Goal: Task Accomplishment & Management: Complete application form

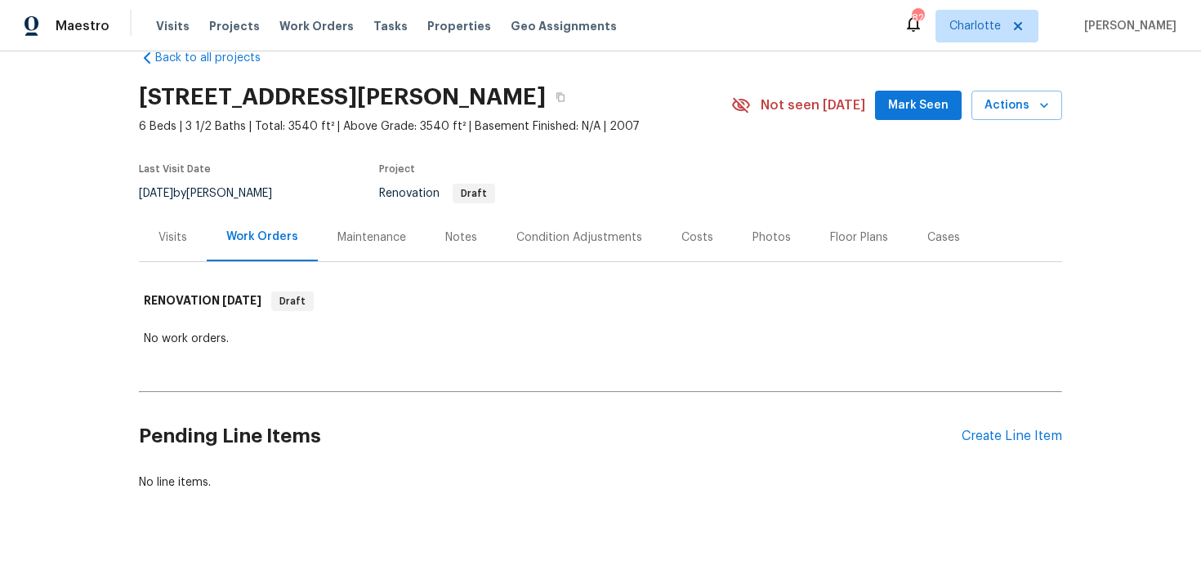
scroll to position [49, 0]
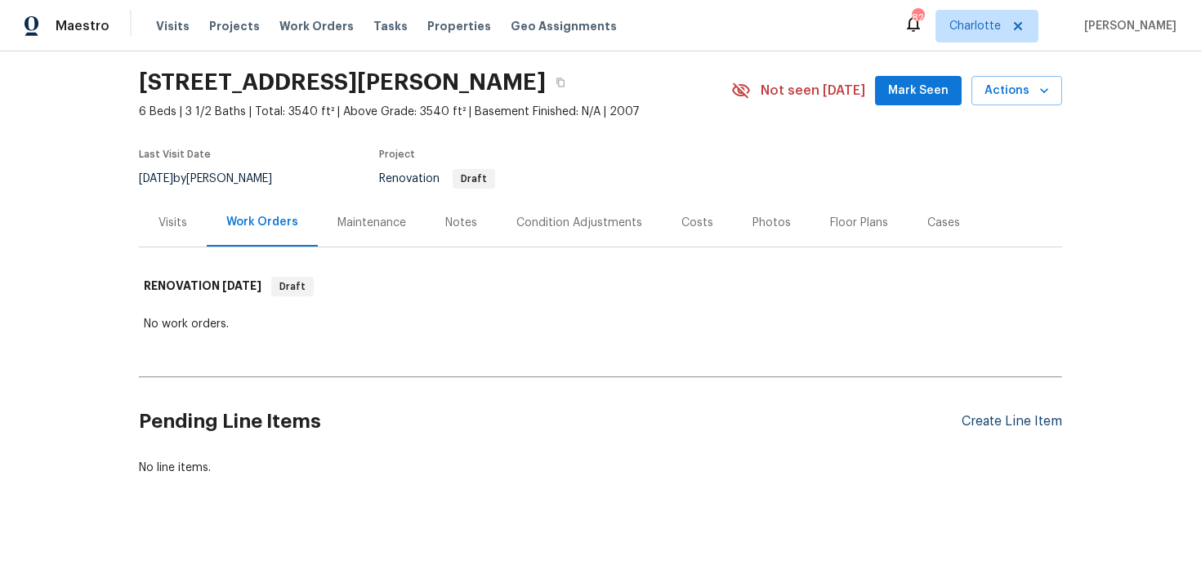
click at [980, 421] on div "Create Line Item" at bounding box center [1011, 422] width 100 height 16
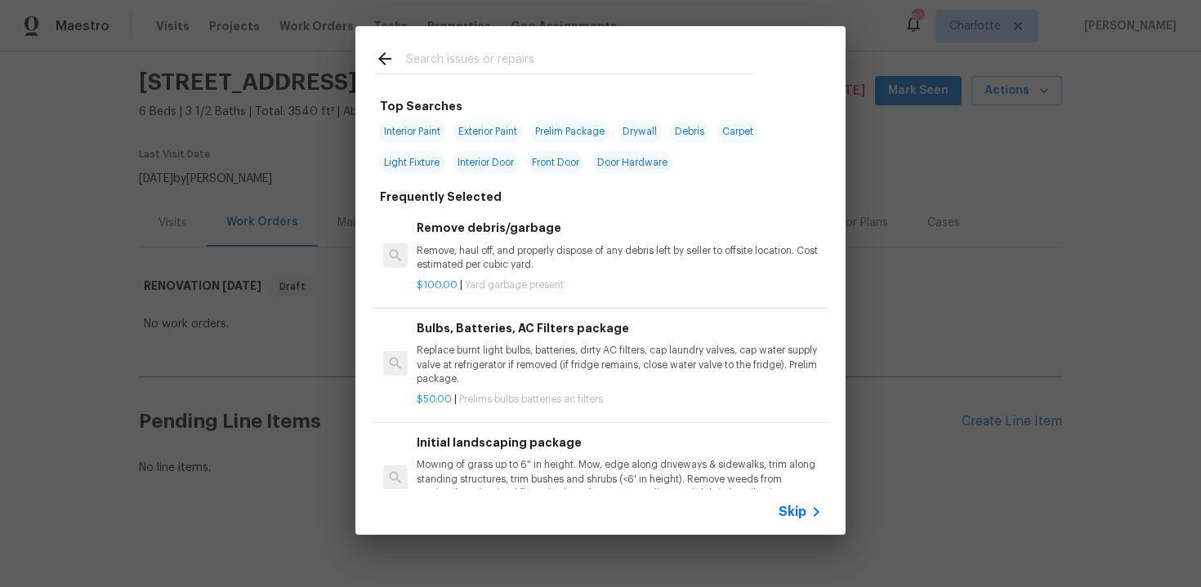
click at [793, 510] on span "Skip" at bounding box center [792, 512] width 28 height 16
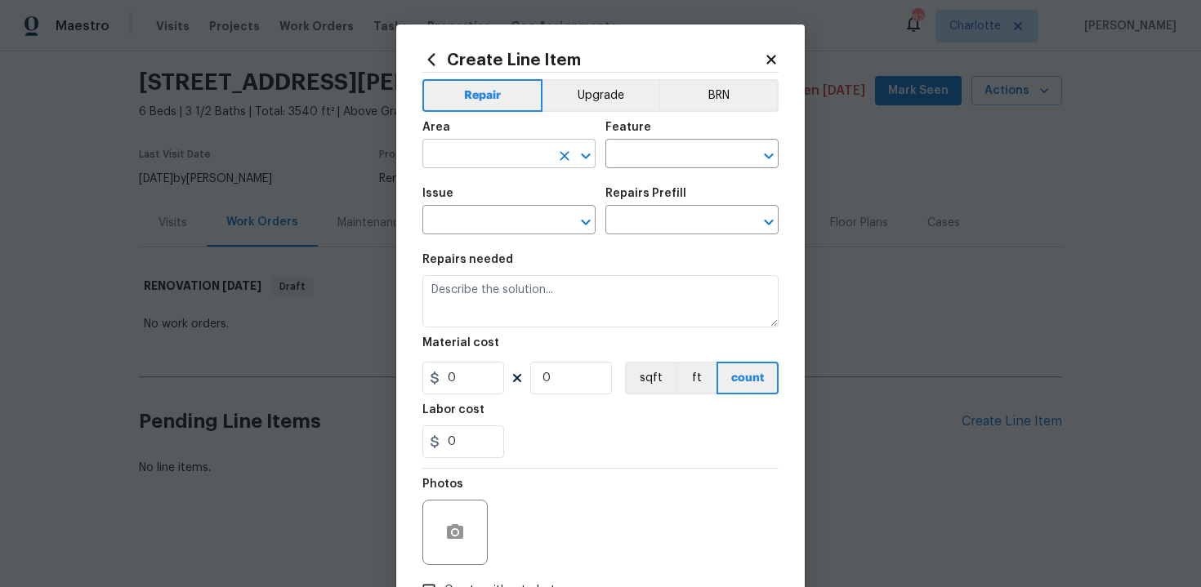
click at [506, 145] on input "text" at bounding box center [485, 155] width 127 height 25
click at [503, 218] on li "Interior Overall" at bounding box center [508, 219] width 173 height 27
type input "Interior Overall"
click at [650, 158] on input "text" at bounding box center [668, 155] width 127 height 25
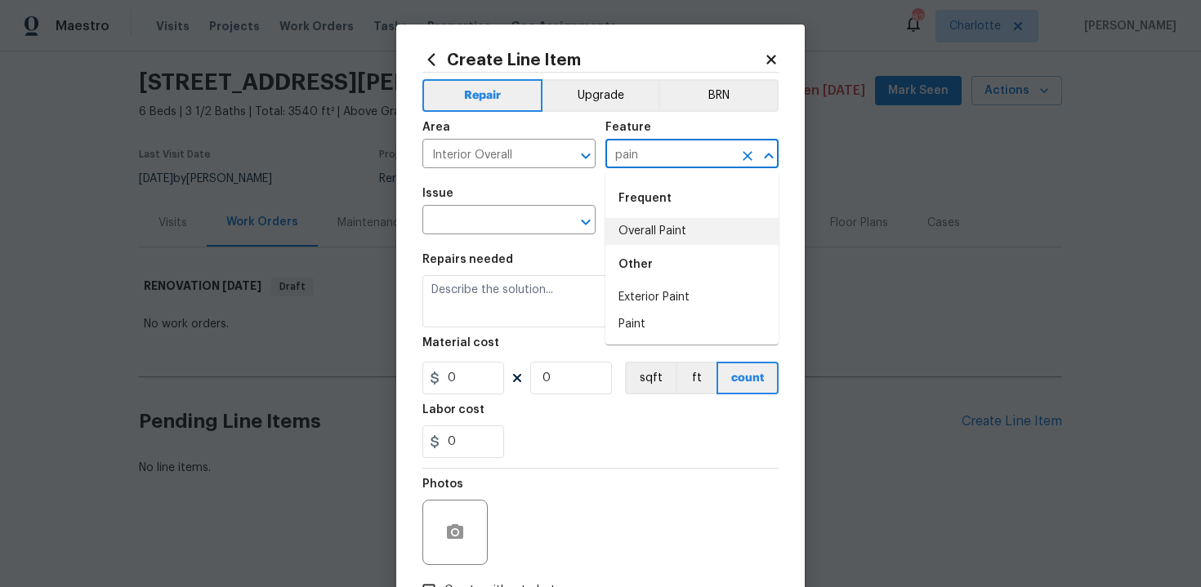
click at [654, 230] on li "Overall Paint" at bounding box center [691, 231] width 173 height 27
type input "Overall Paint"
click at [505, 223] on input "text" at bounding box center [485, 221] width 127 height 25
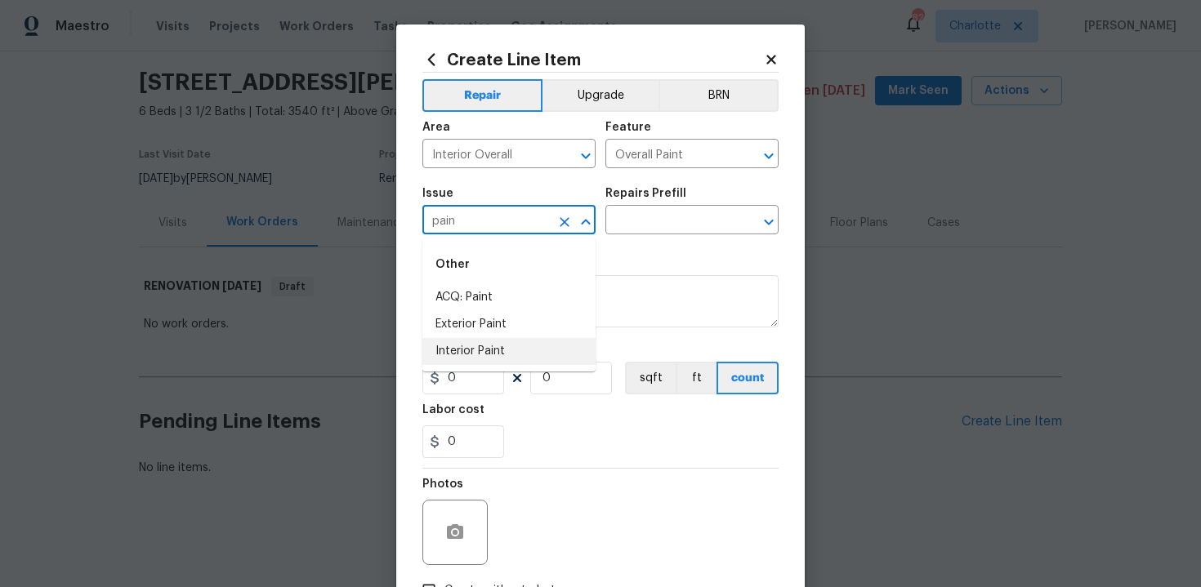
click at [503, 357] on li "Interior Paint" at bounding box center [508, 351] width 173 height 27
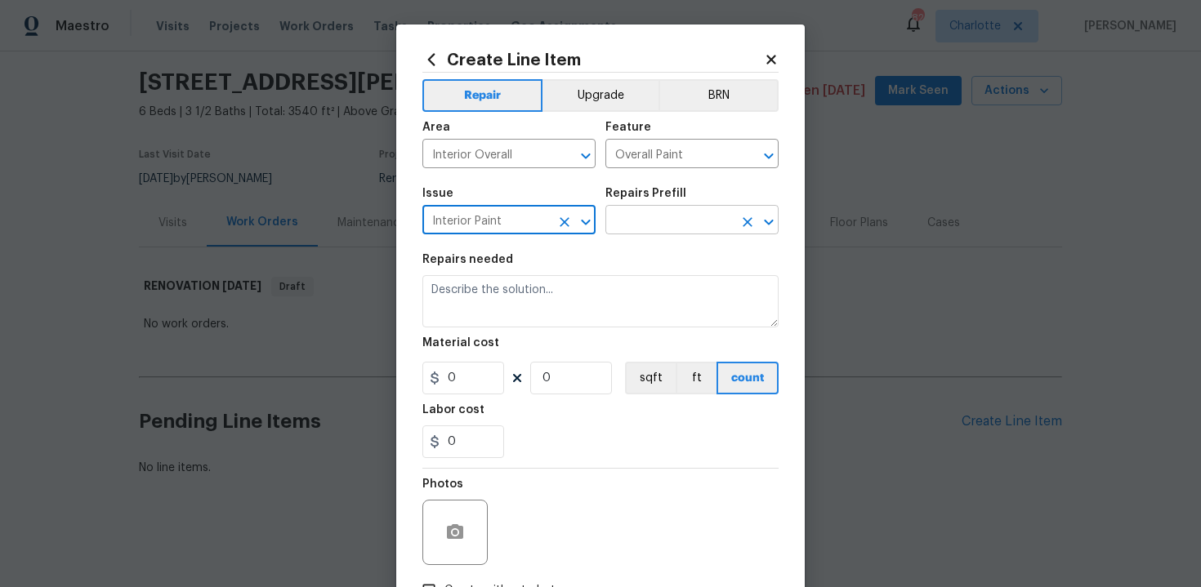
type input "Interior Paint"
click at [672, 217] on input "text" at bounding box center [668, 221] width 127 height 25
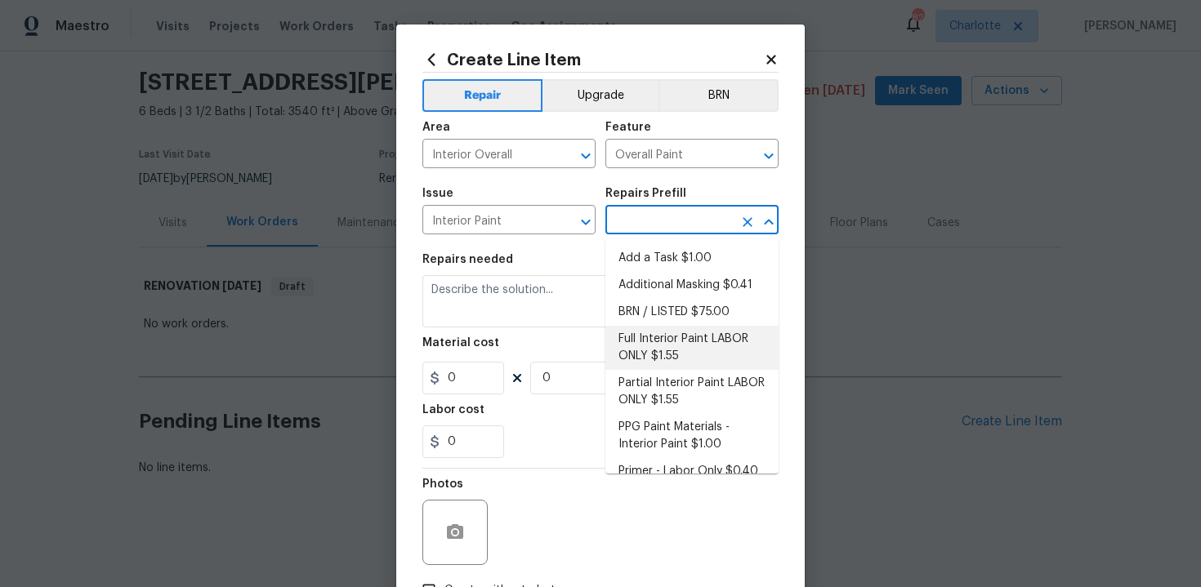
click at [672, 339] on li "Full Interior Paint LABOR ONLY $1.55" at bounding box center [691, 348] width 173 height 44
type input "Full Interior Paint LABOR ONLY $1.55"
type textarea "Full Interior paint - (walls, ceilings, trim, and doors) - PAINT PROVIDED BY OP…"
type input "1.55"
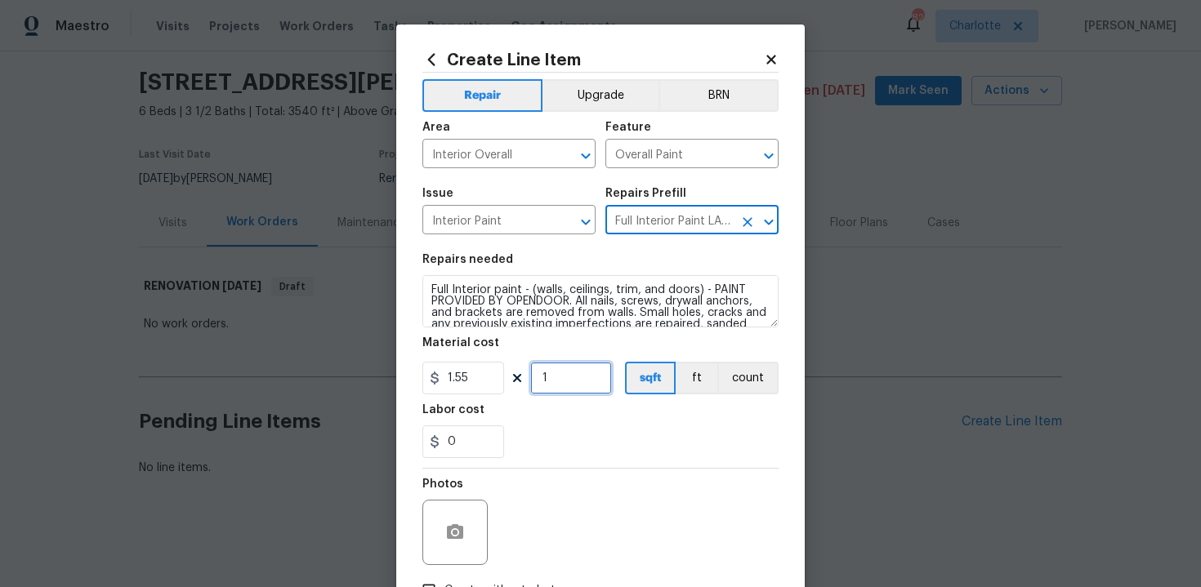
click at [563, 379] on input "1" at bounding box center [571, 378] width 82 height 33
type input "3540"
click at [582, 436] on div "0" at bounding box center [600, 441] width 356 height 33
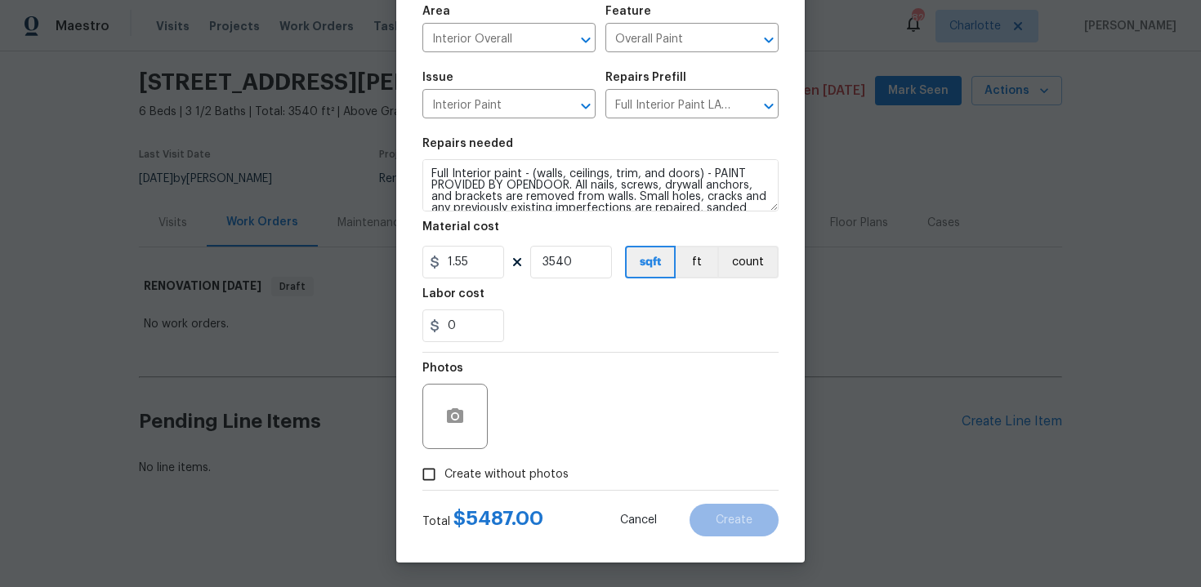
click at [488, 481] on span "Create without photos" at bounding box center [506, 474] width 124 height 17
click at [444, 481] on input "Create without photos" at bounding box center [428, 474] width 31 height 31
checkbox input "true"
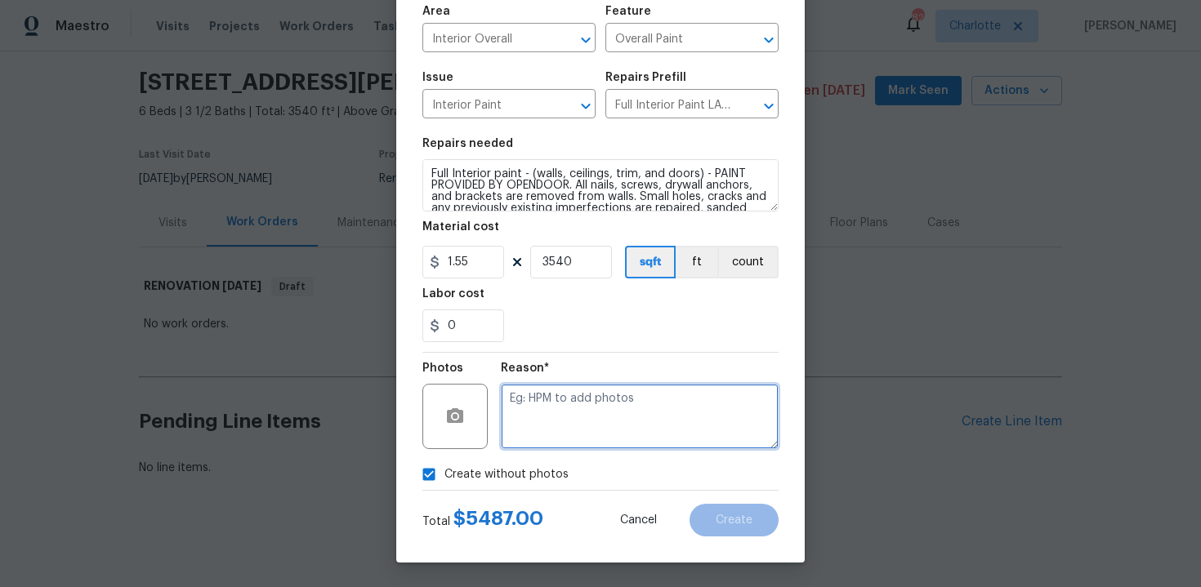
click at [593, 422] on textarea at bounding box center [640, 416] width 278 height 65
type textarea "n/a"
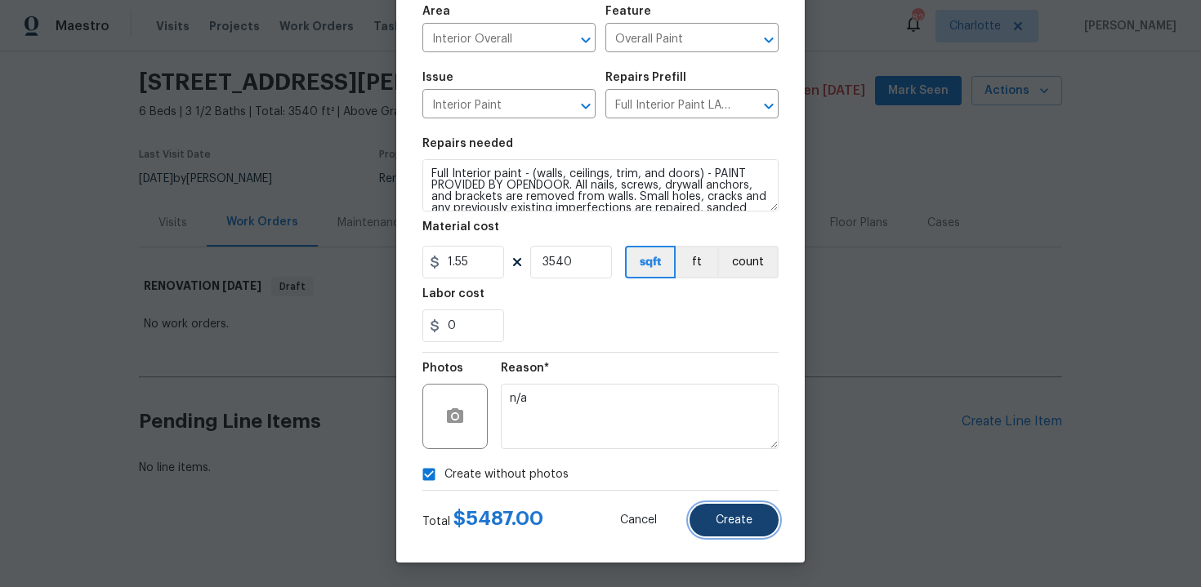
click at [759, 518] on button "Create" at bounding box center [733, 520] width 89 height 33
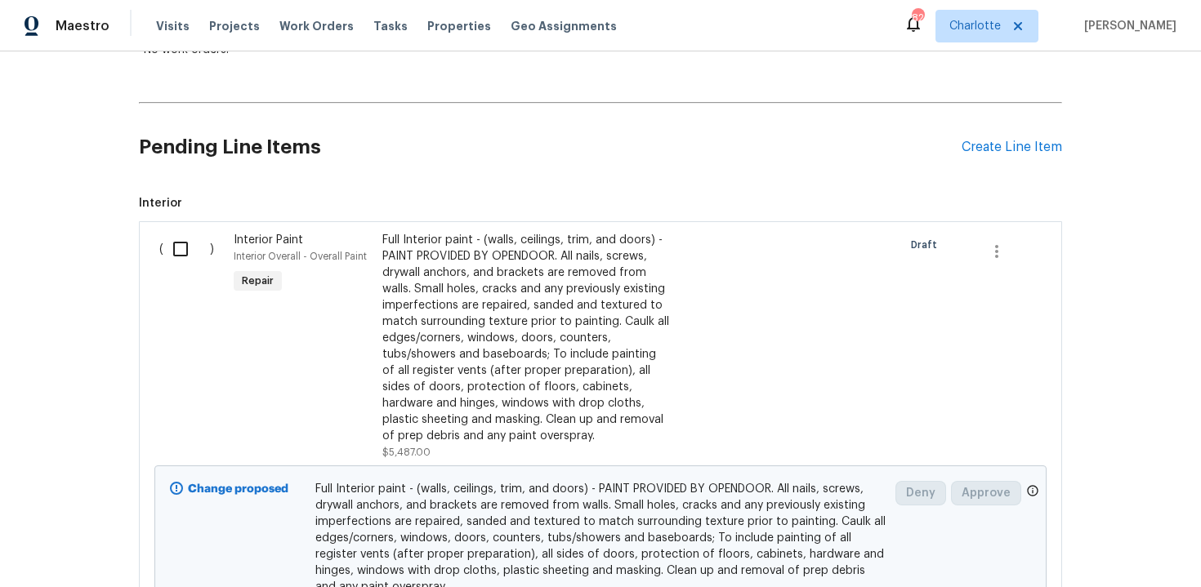
scroll to position [337, 0]
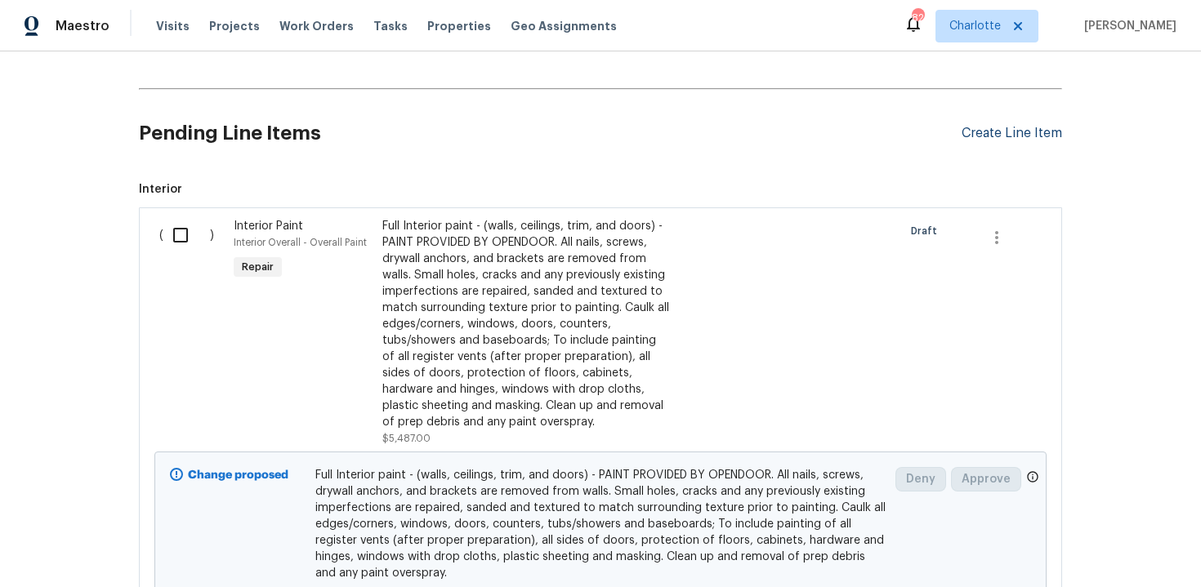
click at [1006, 130] on div "Create Line Item" at bounding box center [1011, 134] width 100 height 16
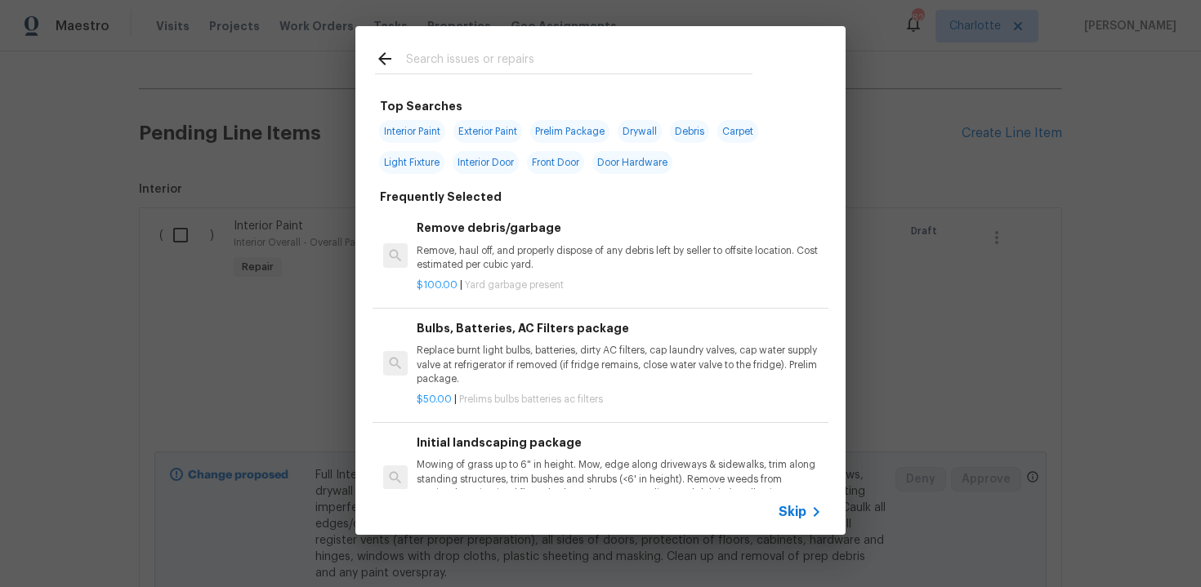
click at [787, 509] on span "Skip" at bounding box center [792, 512] width 28 height 16
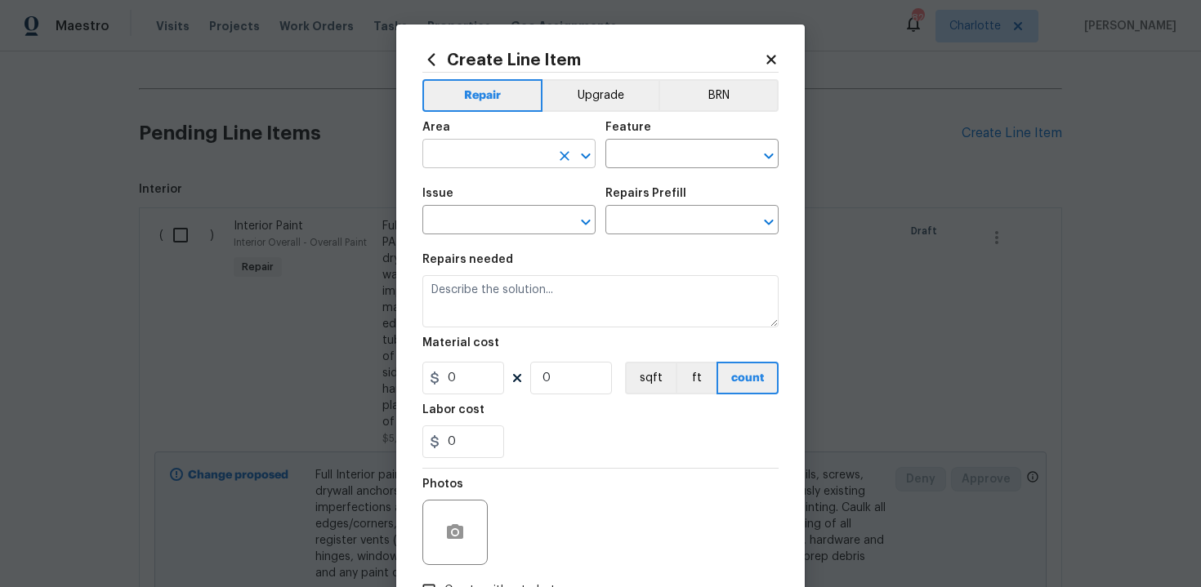
click at [489, 164] on input "text" at bounding box center [485, 155] width 127 height 25
click at [486, 221] on li "Interior Overall" at bounding box center [508, 219] width 173 height 27
type input "Interior Overall"
click at [628, 154] on input "text" at bounding box center [668, 155] width 127 height 25
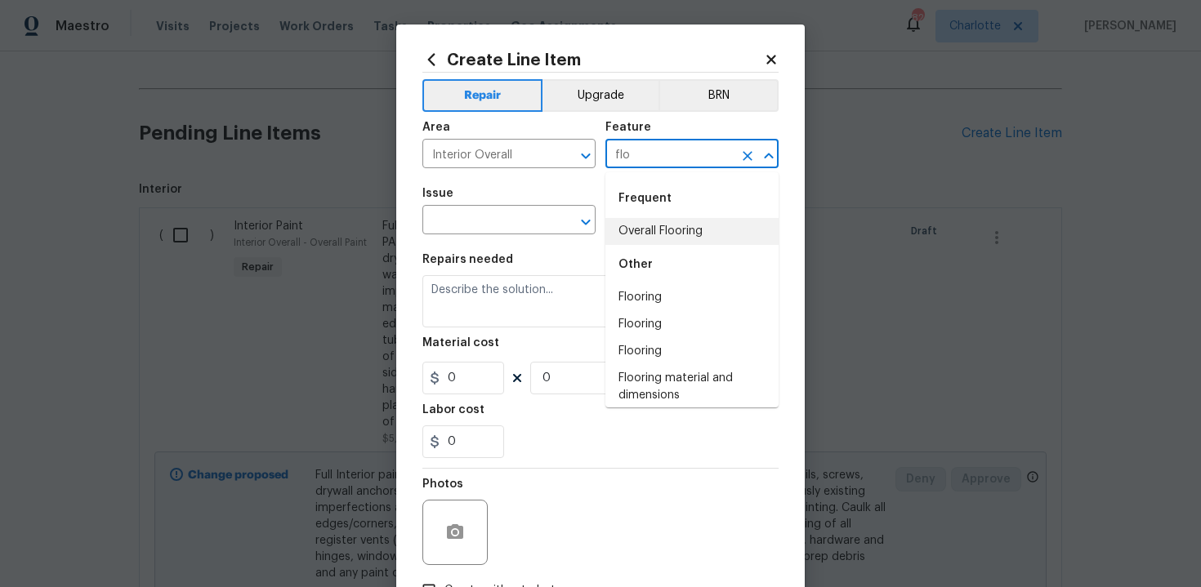
click at [640, 229] on li "Overall Flooring" at bounding box center [691, 231] width 173 height 27
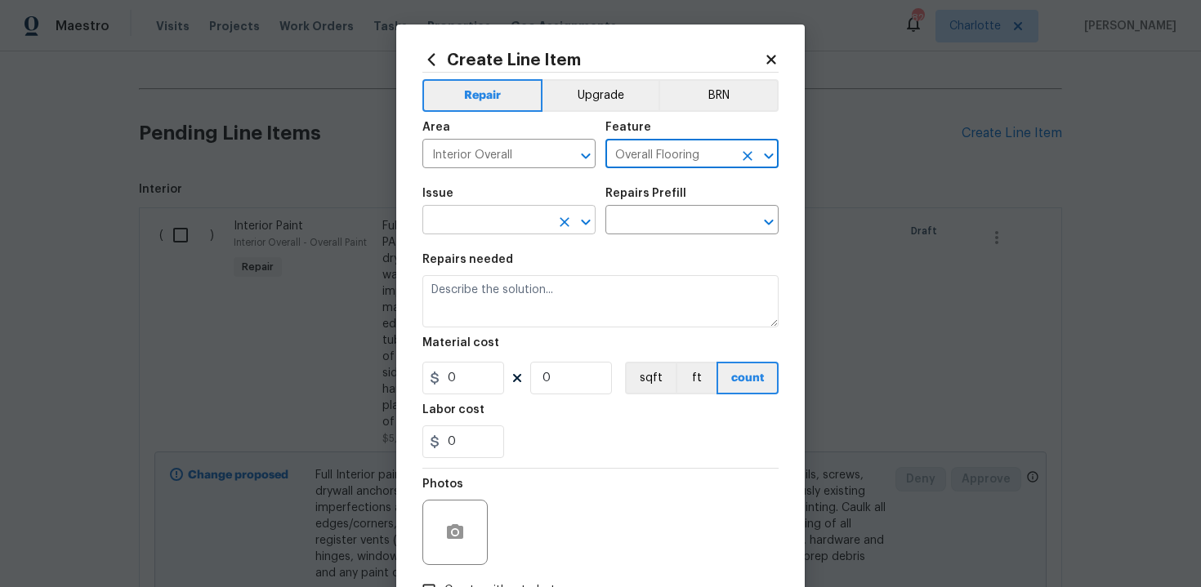
type input "Overall Flooring"
click at [520, 234] on input "text" at bounding box center [485, 221] width 127 height 25
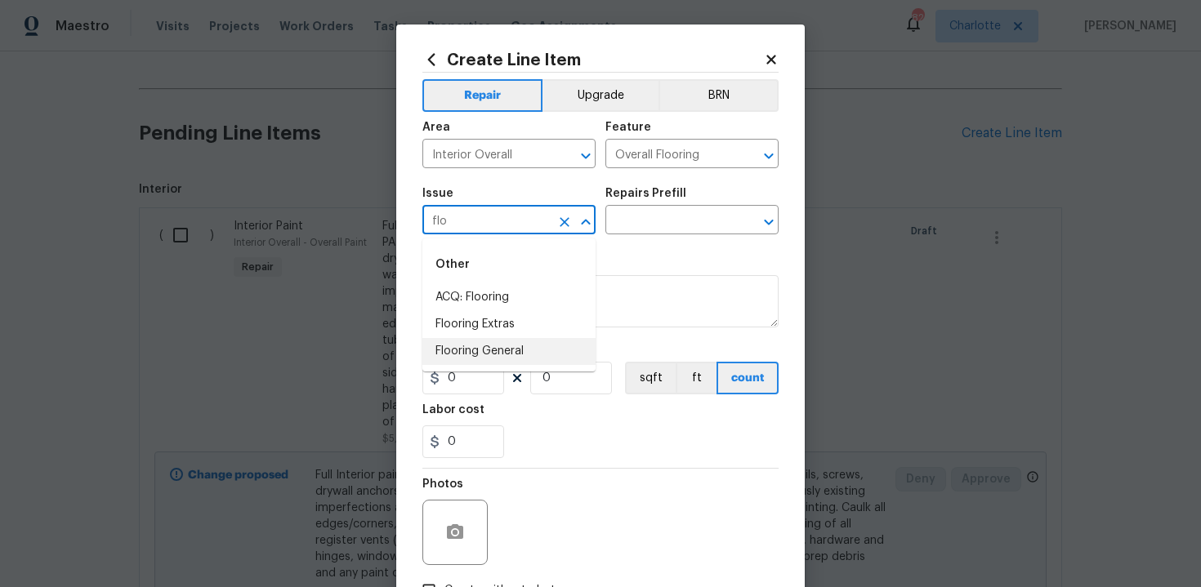
click at [525, 343] on li "Flooring General" at bounding box center [508, 351] width 173 height 27
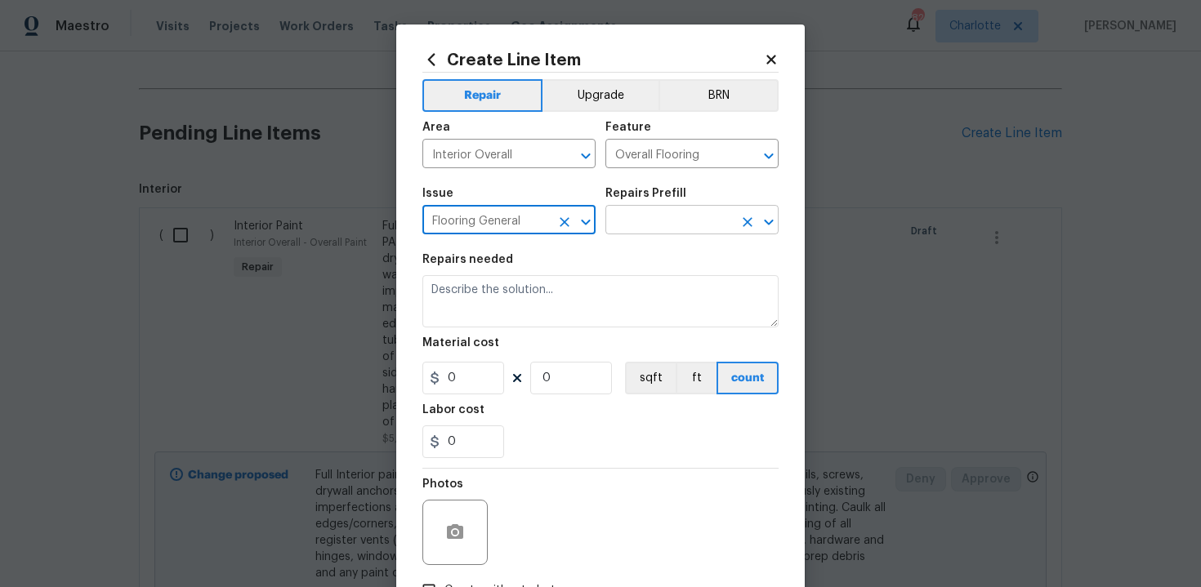
type input "Flooring General"
click at [663, 233] on input "text" at bounding box center [668, 221] width 127 height 25
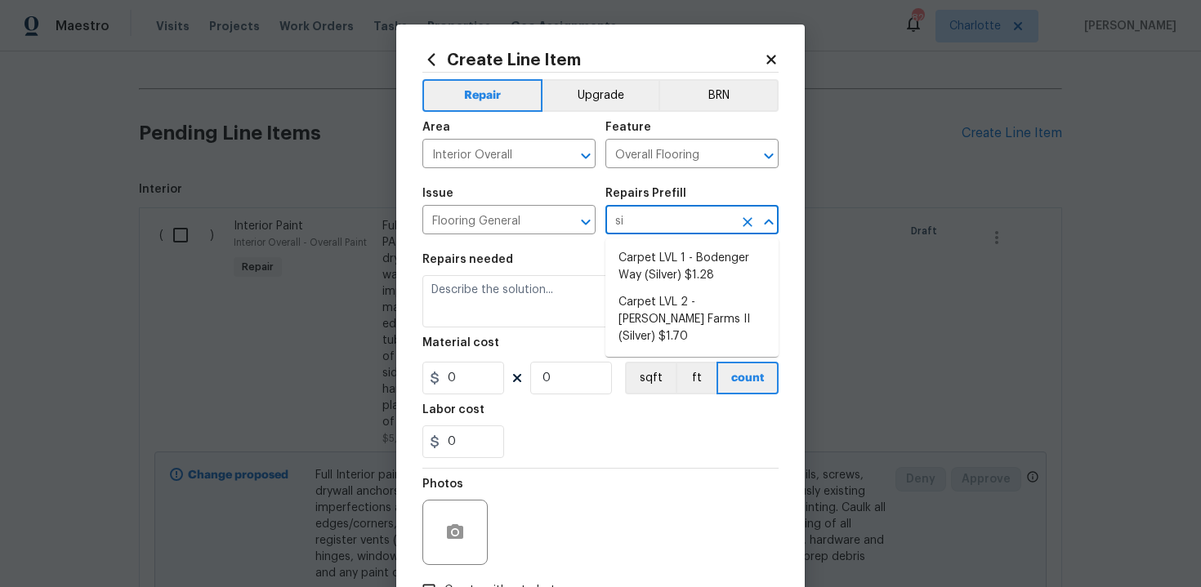
type input "sil"
click at [701, 266] on li "Carpet LVL 1 - Bodenger Way (Silver) $1.28" at bounding box center [691, 267] width 173 height 44
type input "Carpet LVL 1 - Bodenger Way (Silver) $1.28"
type textarea "Install new carpet. (Bodenger Way 945 Winter Ash, Silver) at all previously car…"
type input "1.28"
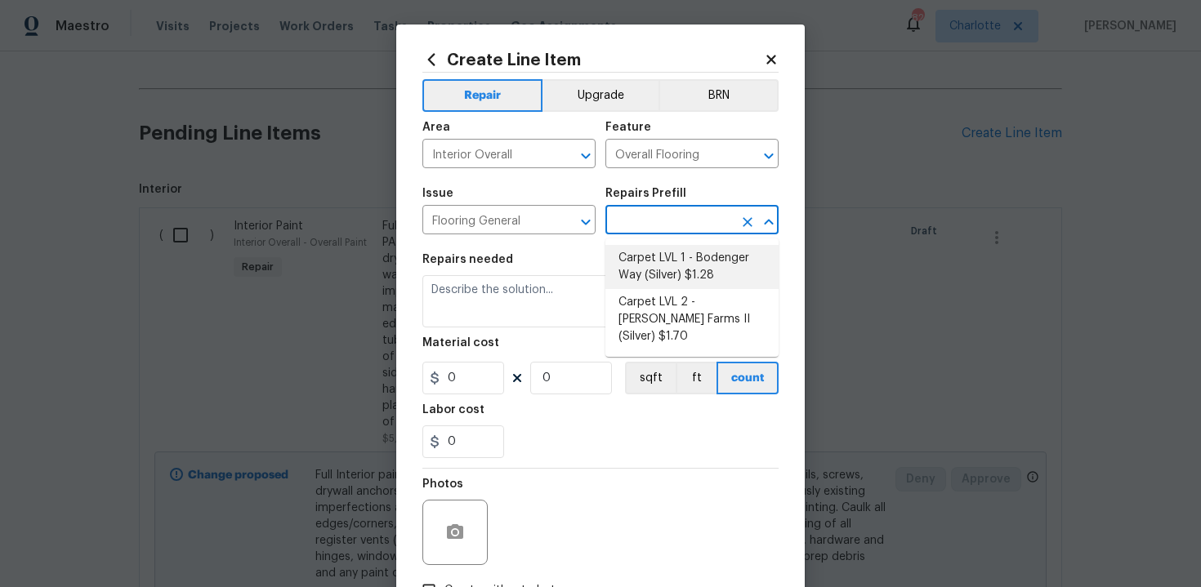
type input "1"
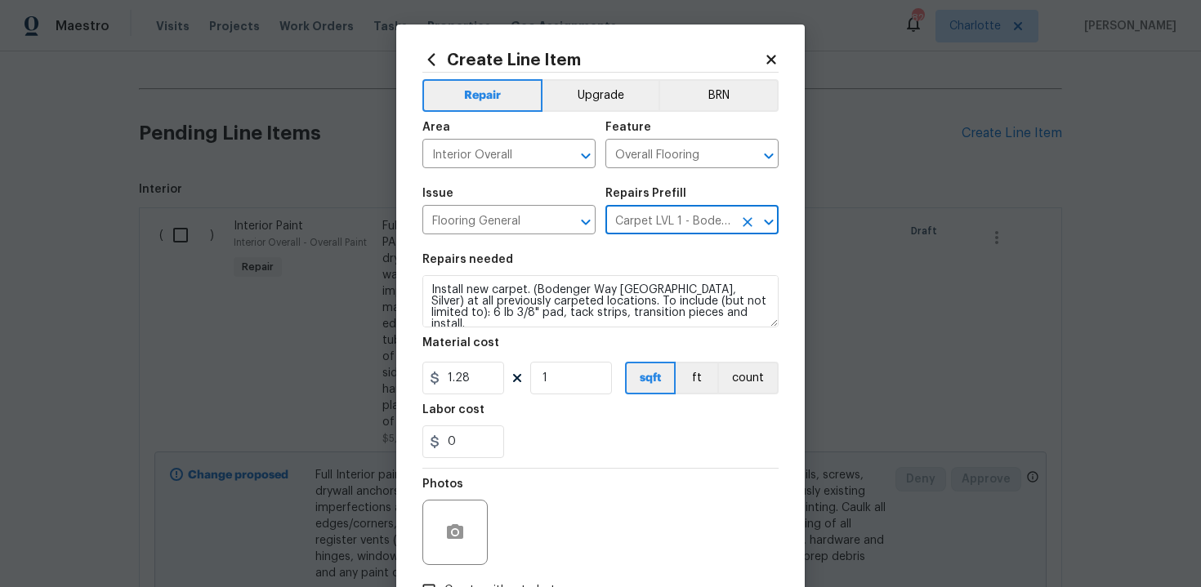
type input "Carpet LVL 1 - Bodenger Way (Silver) $1.28"
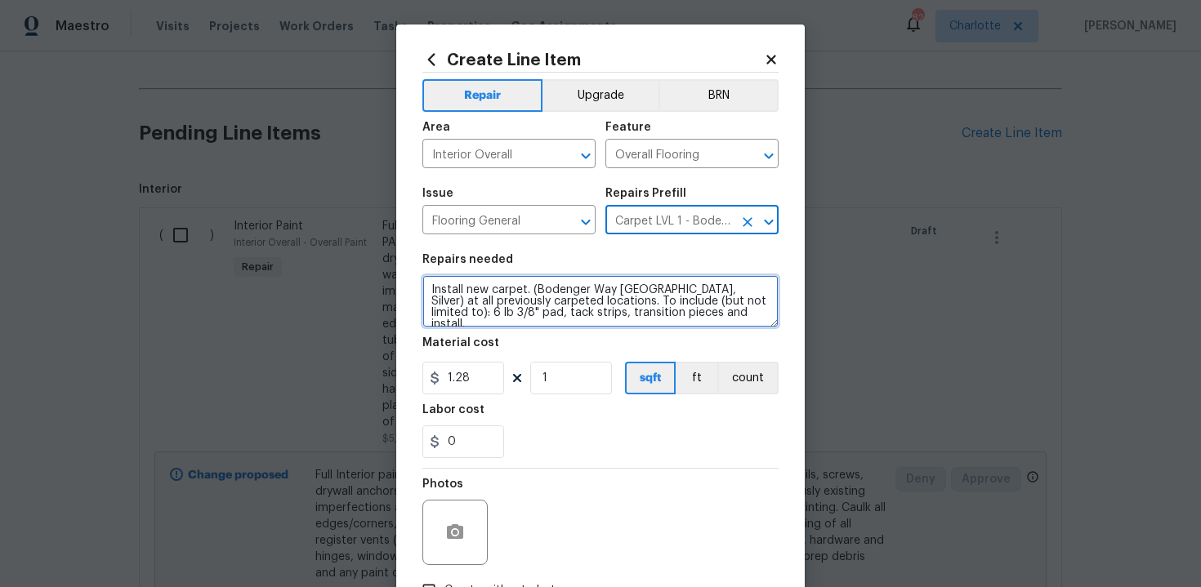
click at [425, 287] on textarea "Install new carpet. (Bodenger Way 945 Winter Ash, Silver) at all previously car…" at bounding box center [600, 301] width 356 height 52
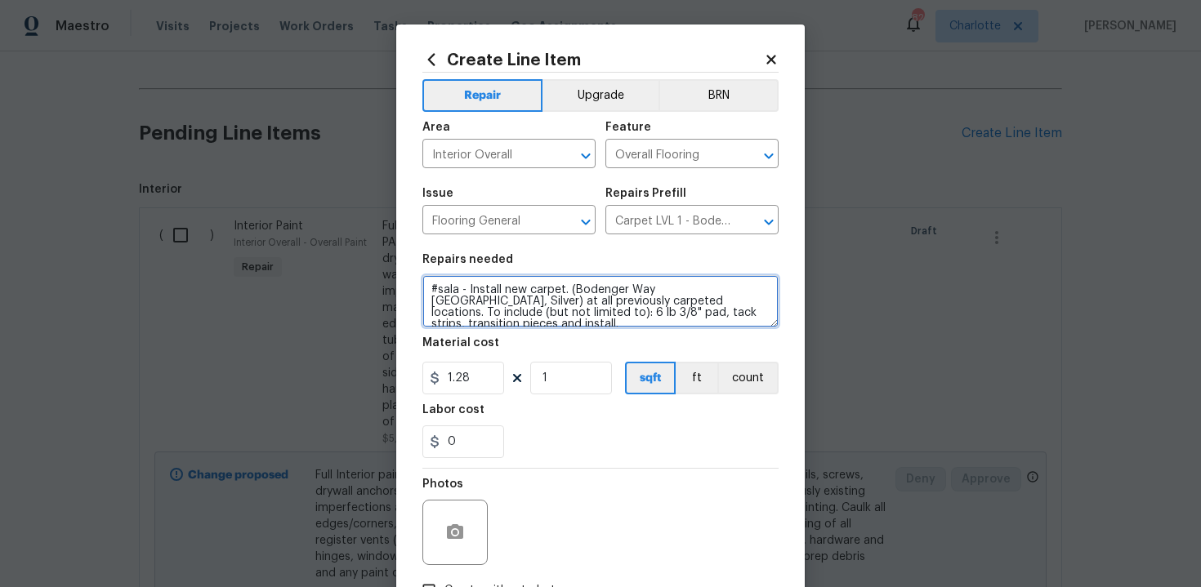
type textarea "#sala - Install new carpet. (Bodenger Way 945 Winter Ash, Silver) at all previo…"
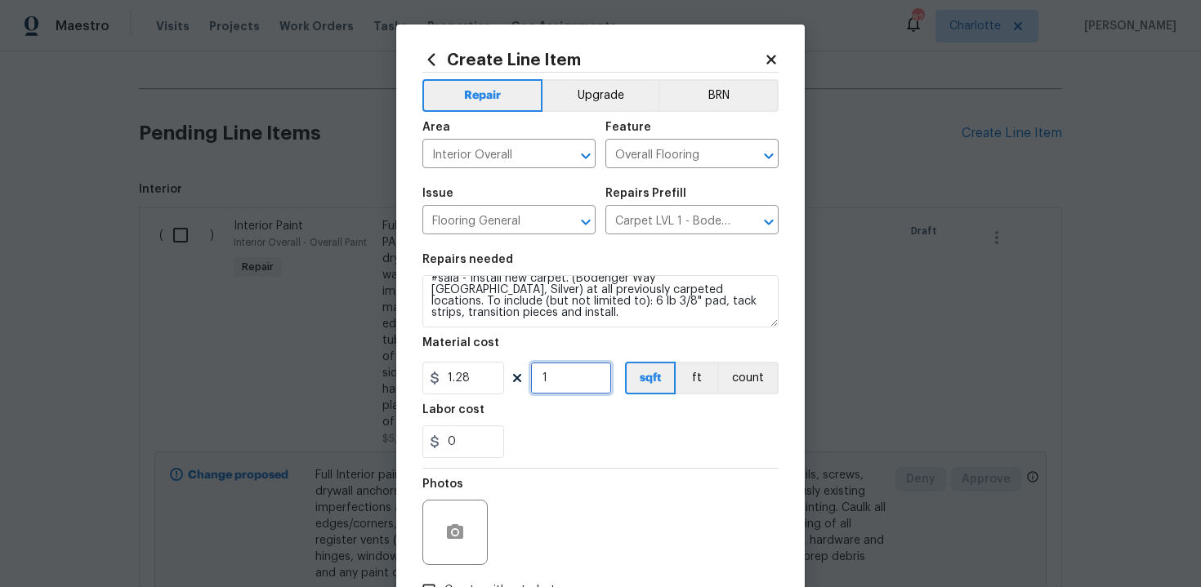
click at [564, 378] on input "1" at bounding box center [571, 378] width 82 height 33
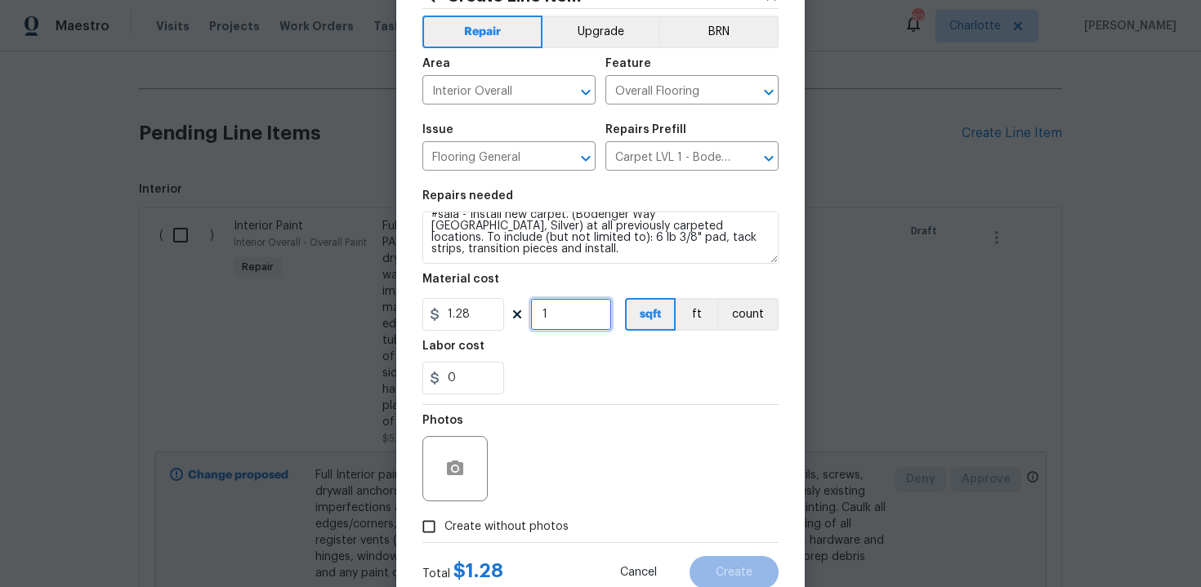
scroll to position [117, 0]
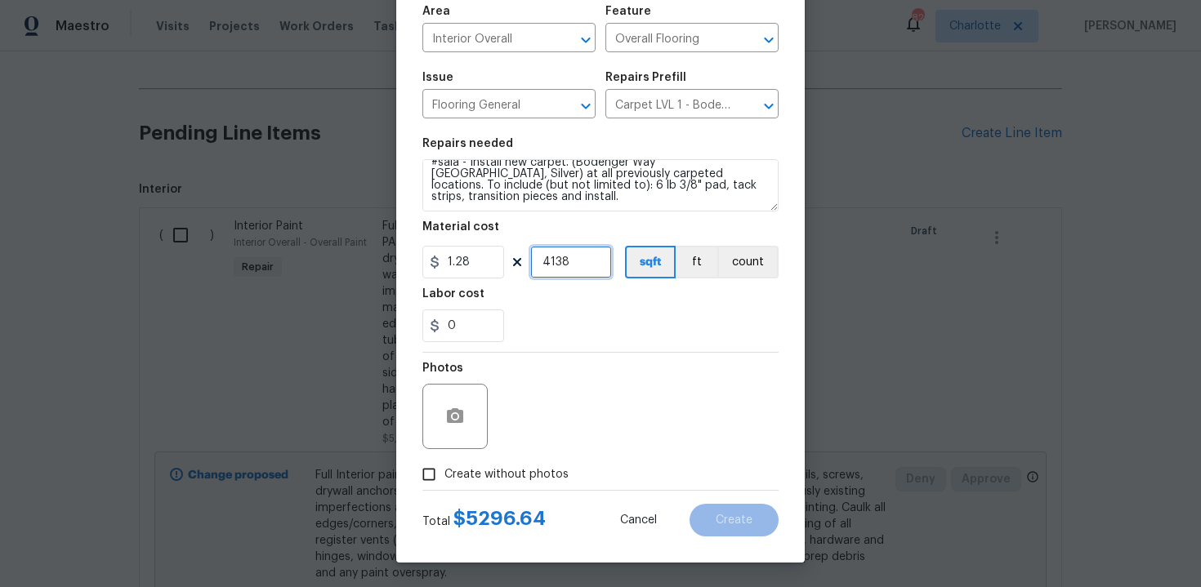
type input "4138"
click at [490, 478] on span "Create without photos" at bounding box center [506, 474] width 124 height 17
click at [444, 478] on input "Create without photos" at bounding box center [428, 474] width 31 height 31
checkbox input "true"
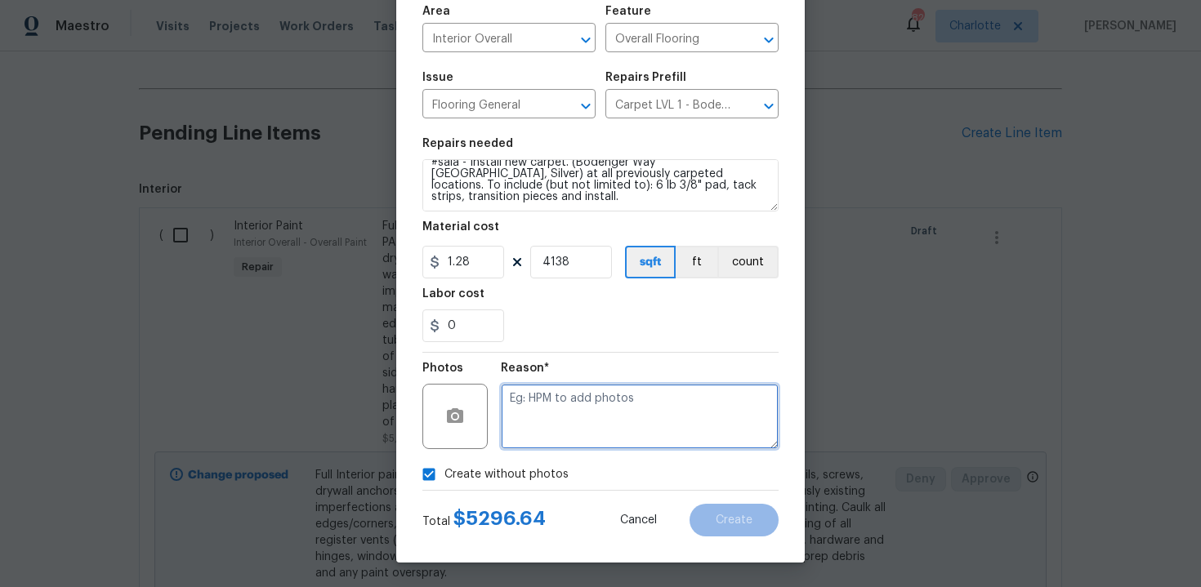
click at [570, 414] on textarea at bounding box center [640, 416] width 278 height 65
type textarea "n/a"
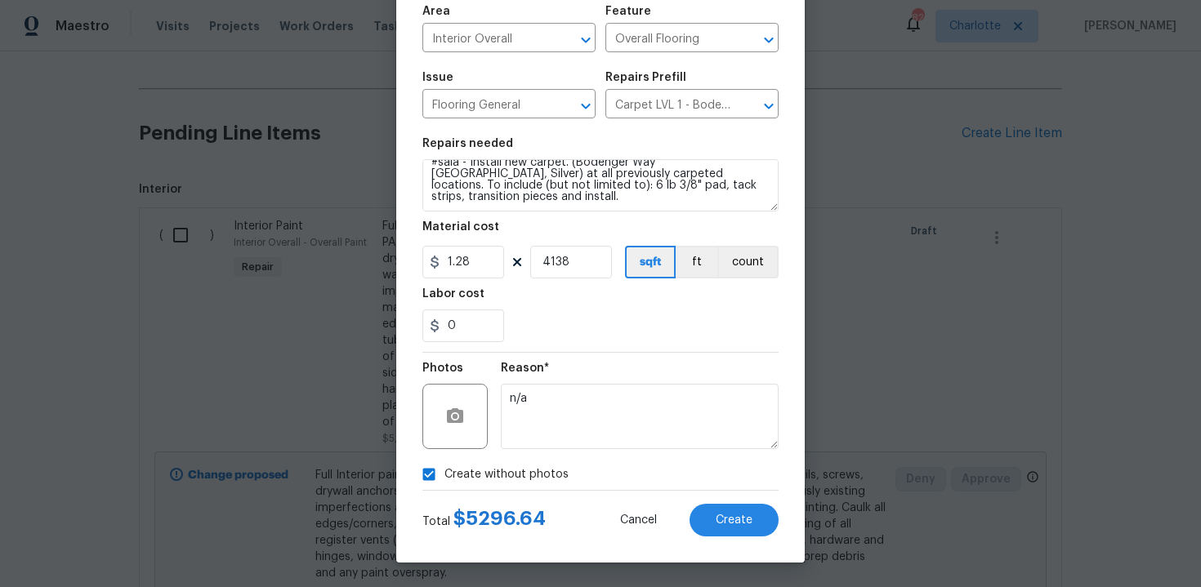
click at [763, 305] on div "Labor cost" at bounding box center [600, 298] width 356 height 21
click at [751, 521] on span "Create" at bounding box center [733, 521] width 37 height 12
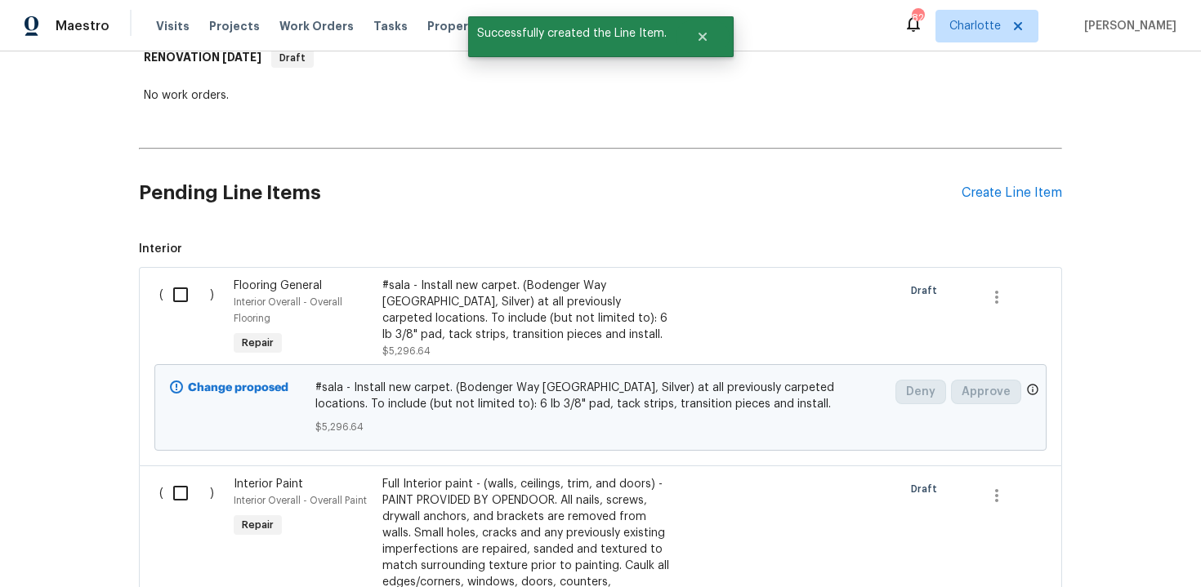
scroll to position [251, 0]
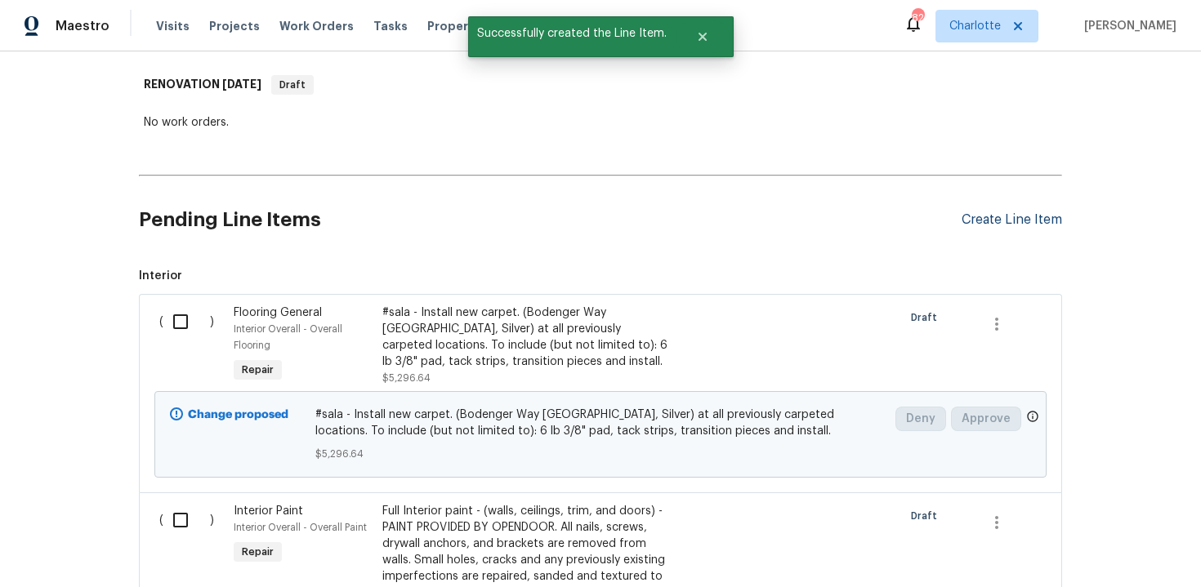
click at [973, 224] on div "Create Line Item" at bounding box center [1011, 220] width 100 height 16
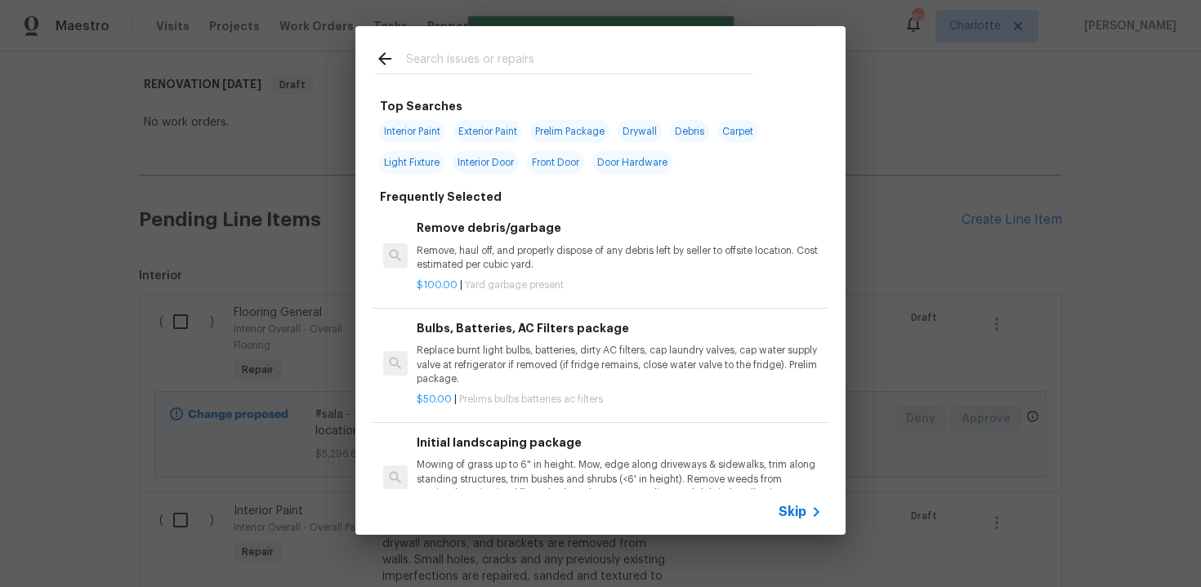
click at [807, 503] on icon at bounding box center [816, 512] width 20 height 20
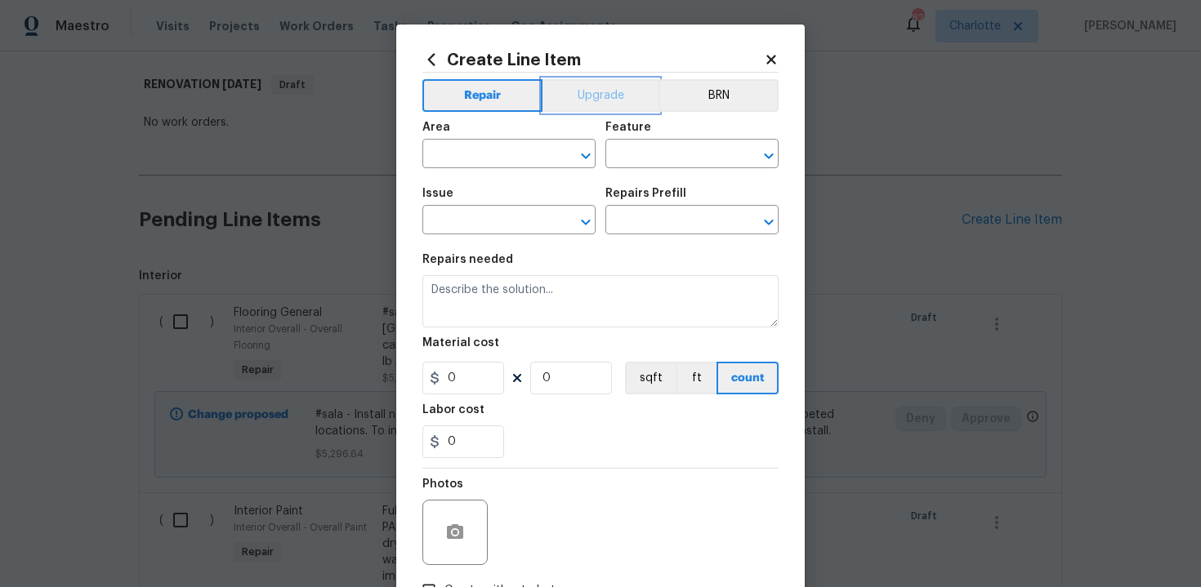
click at [608, 86] on button "Upgrade" at bounding box center [600, 95] width 117 height 33
click at [512, 156] on input "text" at bounding box center [485, 155] width 127 height 25
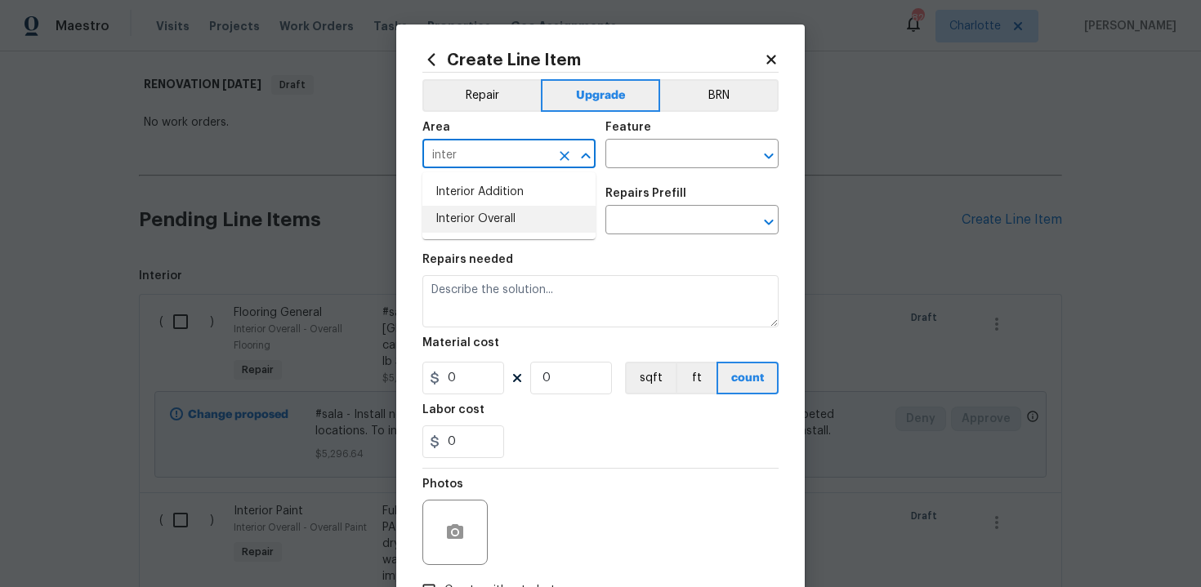
click at [506, 219] on li "Interior Overall" at bounding box center [508, 219] width 173 height 27
type input "Interior Overall"
click at [654, 152] on input "text" at bounding box center [668, 155] width 127 height 25
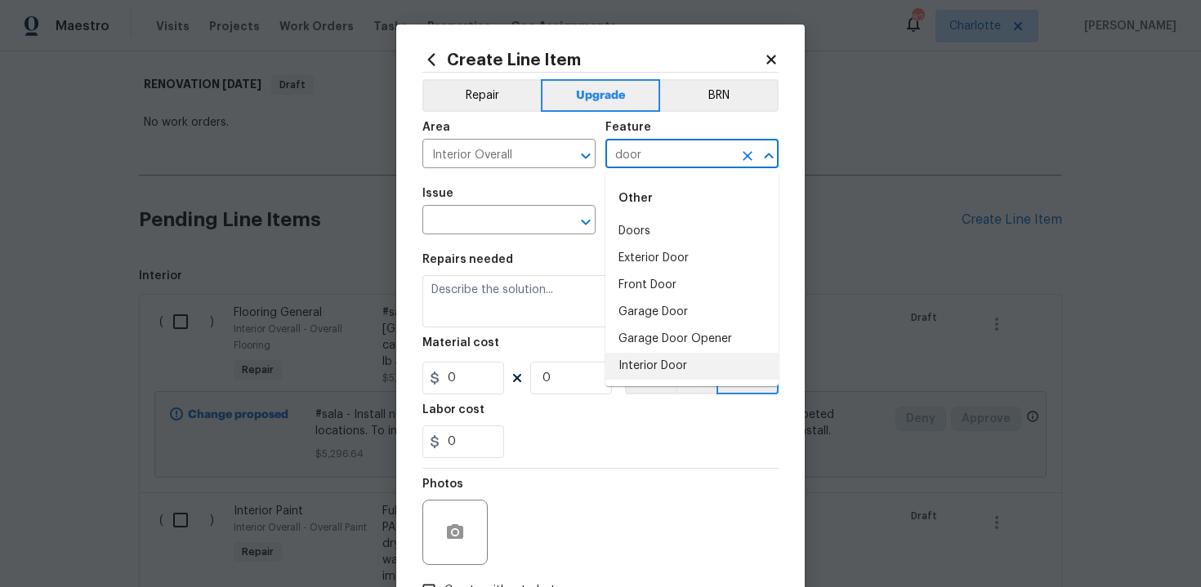
click at [656, 363] on li "Interior Door" at bounding box center [691, 366] width 173 height 27
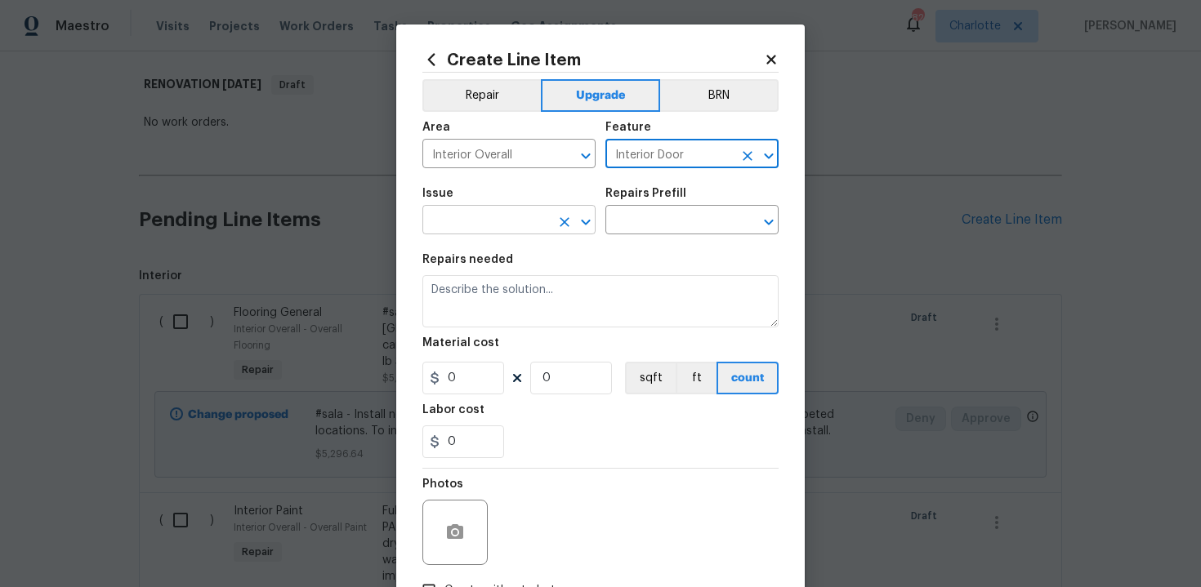
type input "Interior Door"
click at [467, 228] on input "text" at bounding box center [485, 221] width 127 height 25
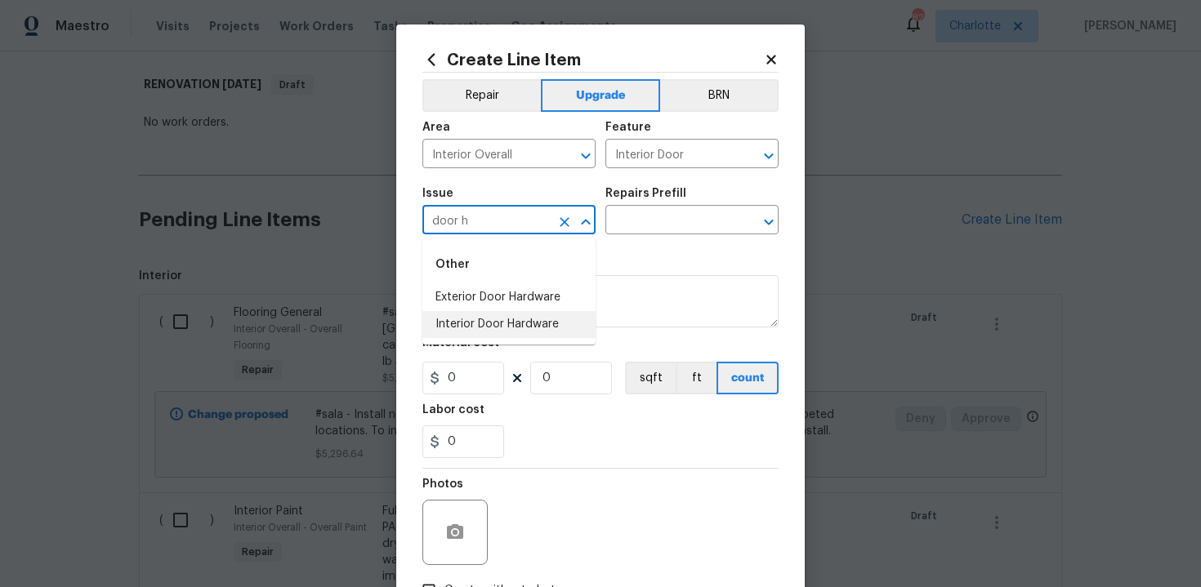
click at [466, 322] on li "Interior Door Hardware" at bounding box center [508, 324] width 173 height 27
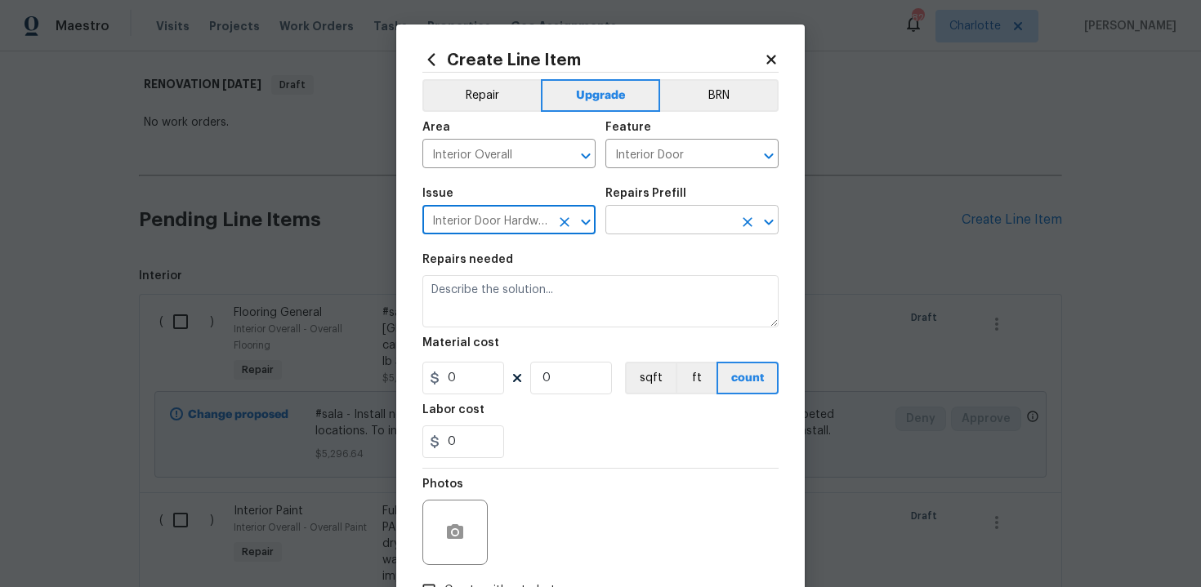
type input "Interior Door Hardware"
click at [656, 216] on input "text" at bounding box center [668, 221] width 127 height 25
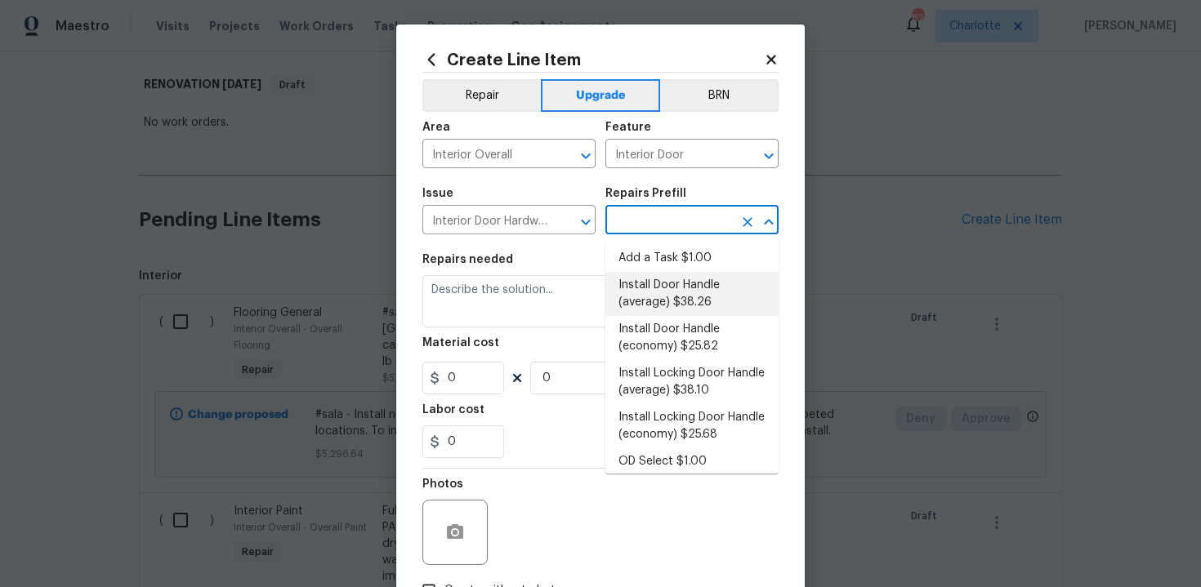
click at [670, 289] on li "Install Door Handle (average) $38.26" at bounding box center [691, 294] width 173 height 44
type input "Install Door Handle (average) $38.26"
type textarea "Remove the existing interior door handle (if present). Install a new (average) …"
type input "38.26"
type input "1"
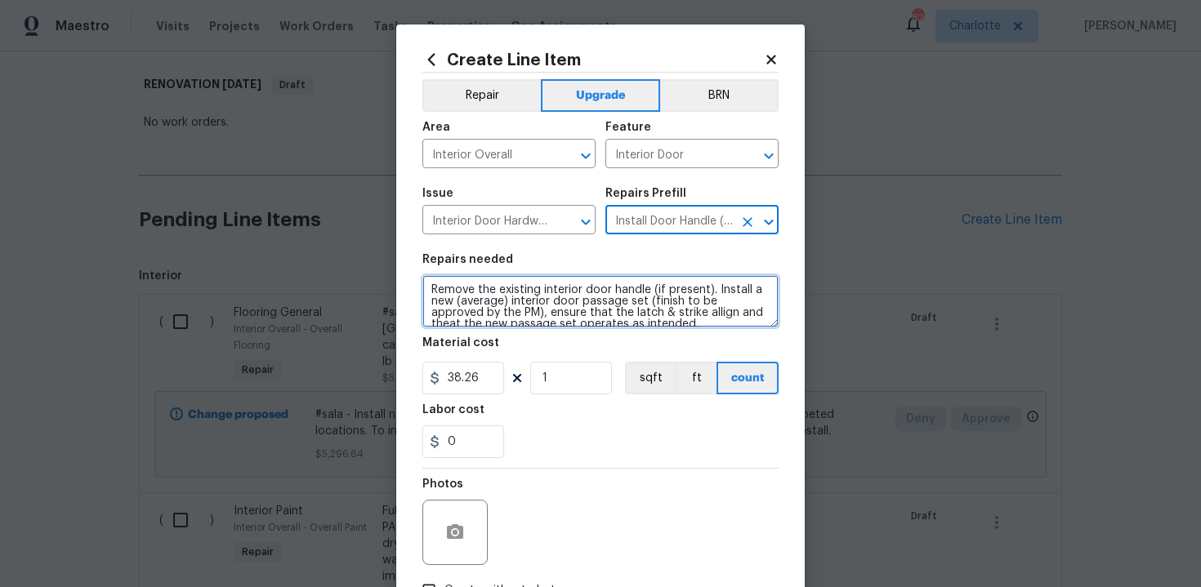
click at [427, 287] on textarea "Remove the existing interior door handle (if present). Install a new (average) …" at bounding box center [600, 301] width 356 height 52
type textarea "#sala - Remove the existing interior door handle (if present). Install a new (a…"
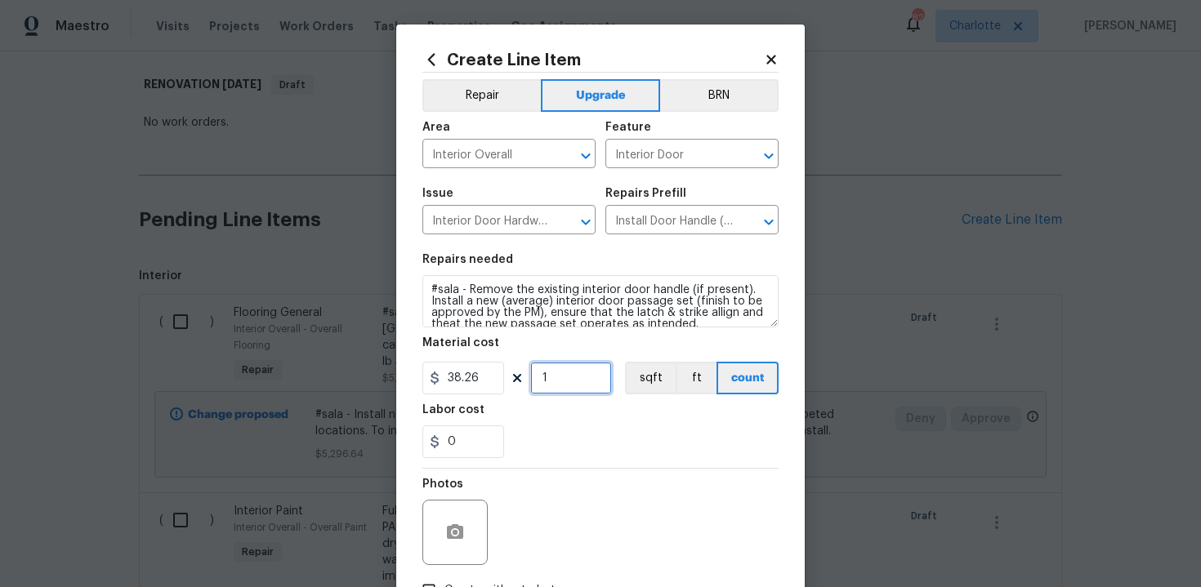
click at [569, 369] on input "1" at bounding box center [571, 378] width 82 height 33
type input "15"
click at [606, 472] on div "Photos" at bounding box center [600, 522] width 356 height 106
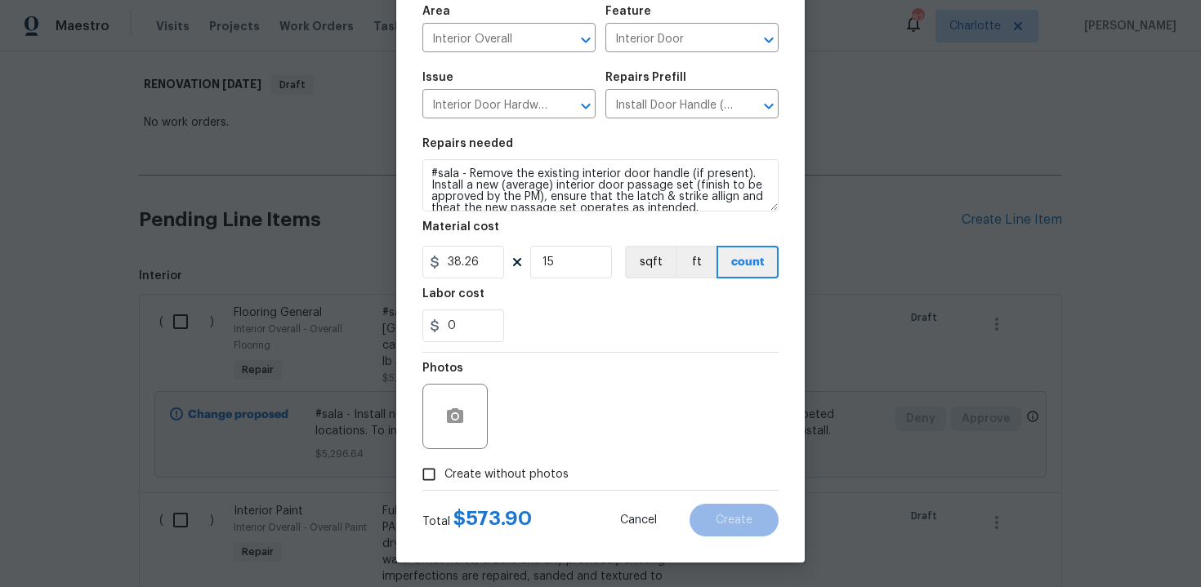
click at [503, 471] on span "Create without photos" at bounding box center [506, 474] width 124 height 17
click at [444, 471] on input "Create without photos" at bounding box center [428, 474] width 31 height 31
checkbox input "true"
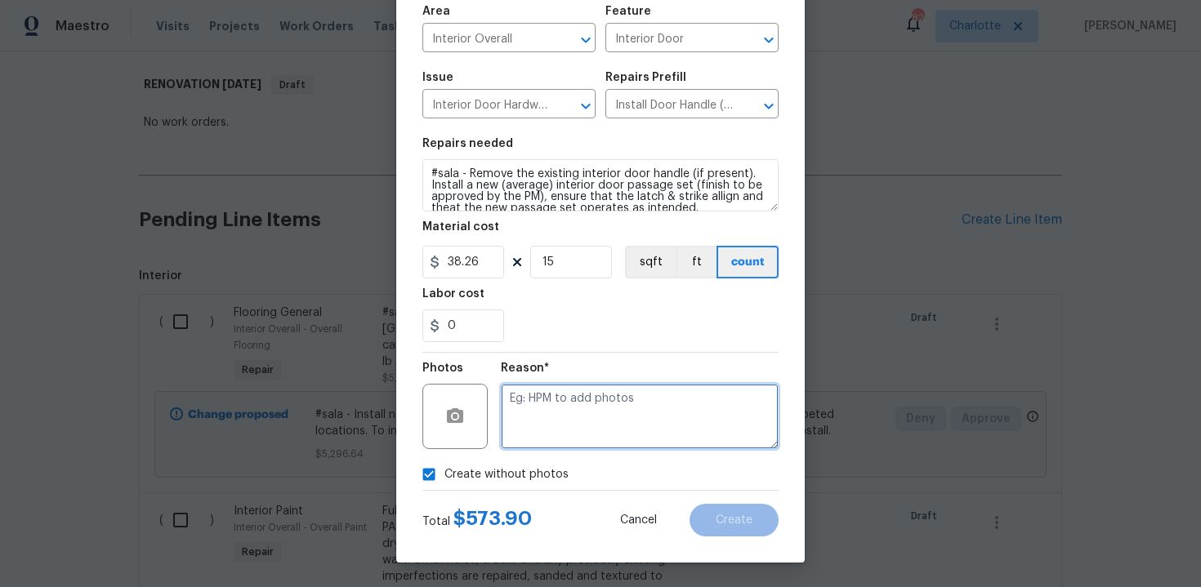
click at [588, 402] on textarea at bounding box center [640, 416] width 278 height 65
type textarea "n/a"
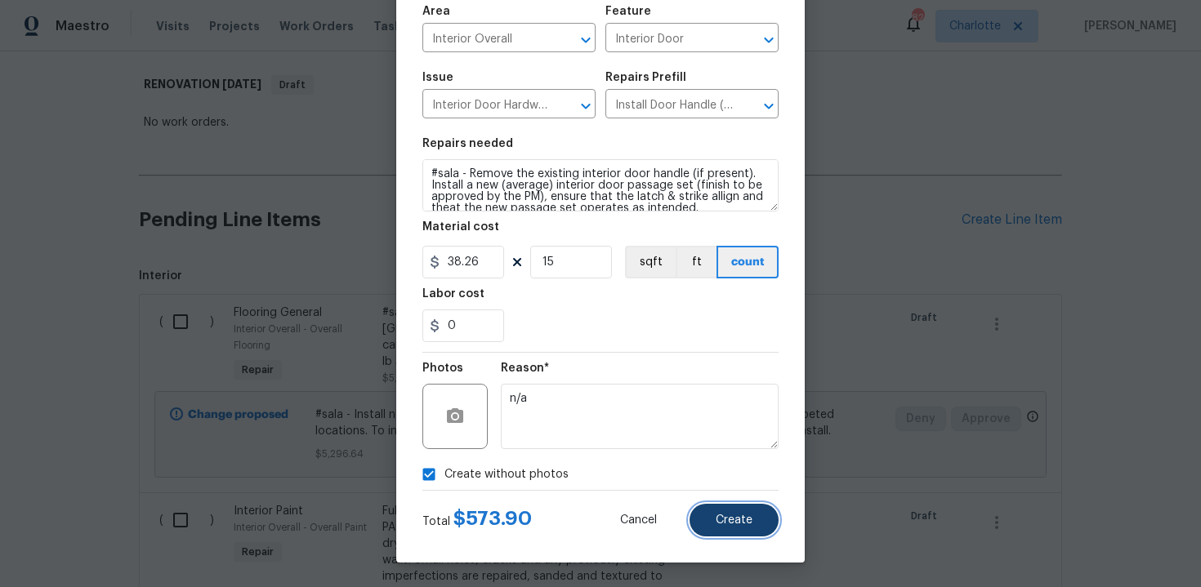
click at [746, 512] on button "Create" at bounding box center [733, 520] width 89 height 33
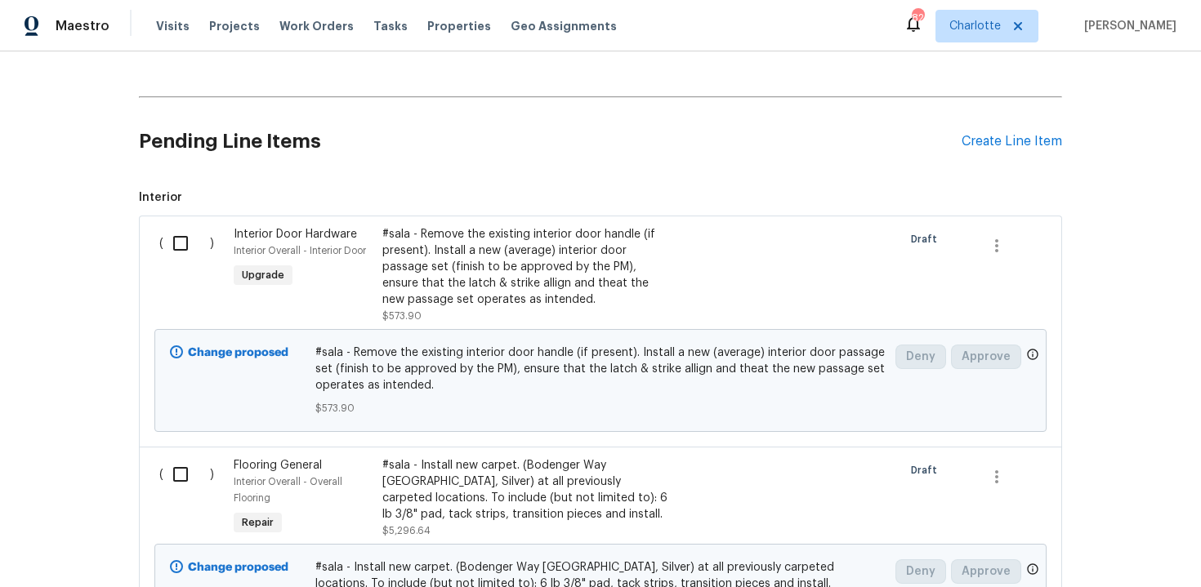
scroll to position [336, 0]
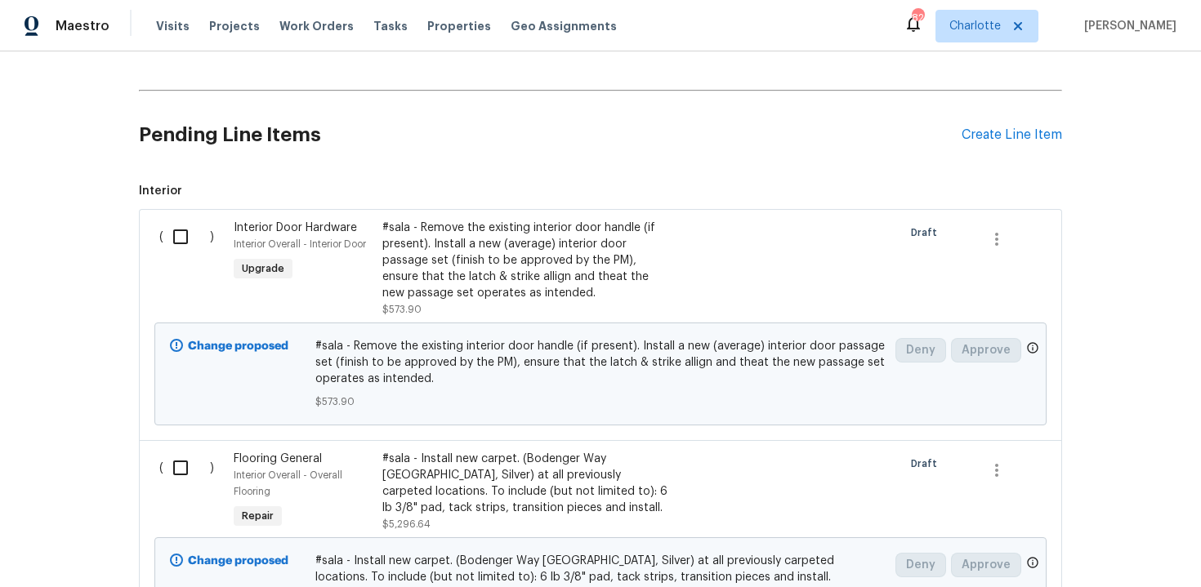
click at [646, 266] on div "#sala - Remove the existing interior door handle (if present). Install a new (a…" at bounding box center [525, 261] width 287 height 82
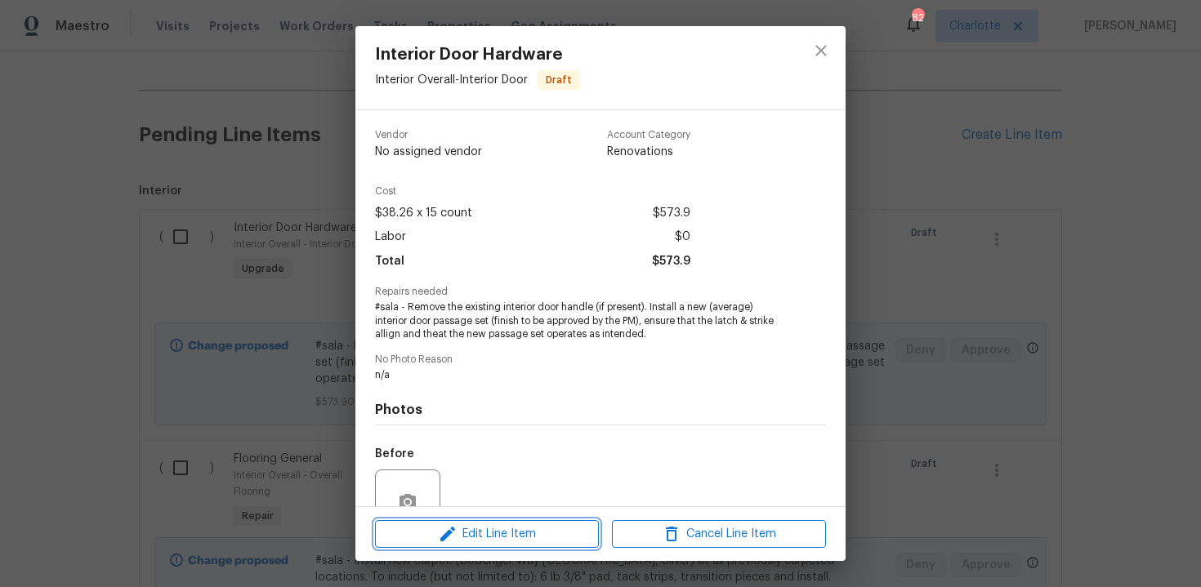
click at [555, 529] on span "Edit Line Item" at bounding box center [487, 534] width 214 height 20
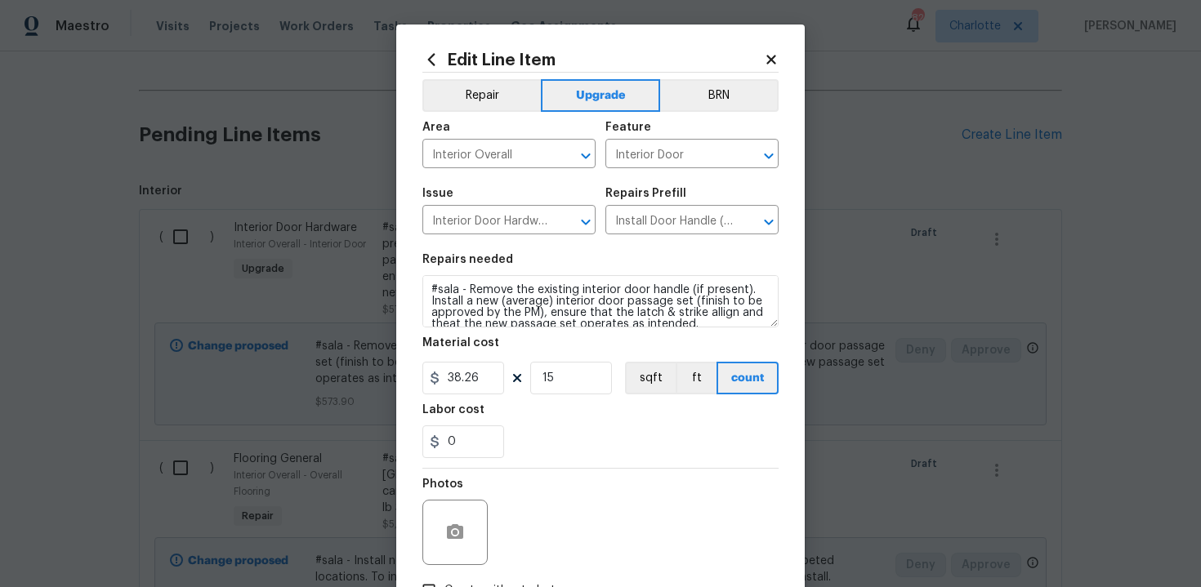
scroll to position [11, 0]
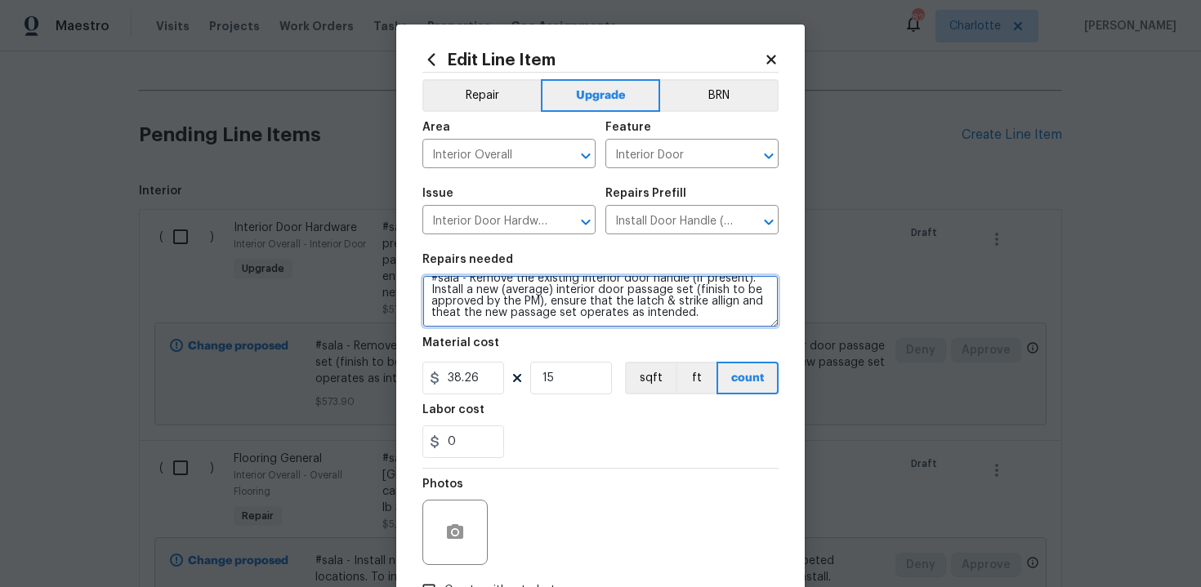
click at [718, 317] on textarea "#sala - Remove the existing interior door handle (if present). Install a new (a…" at bounding box center [600, 301] width 356 height 52
paste textarea "Brushed nickel, basic"
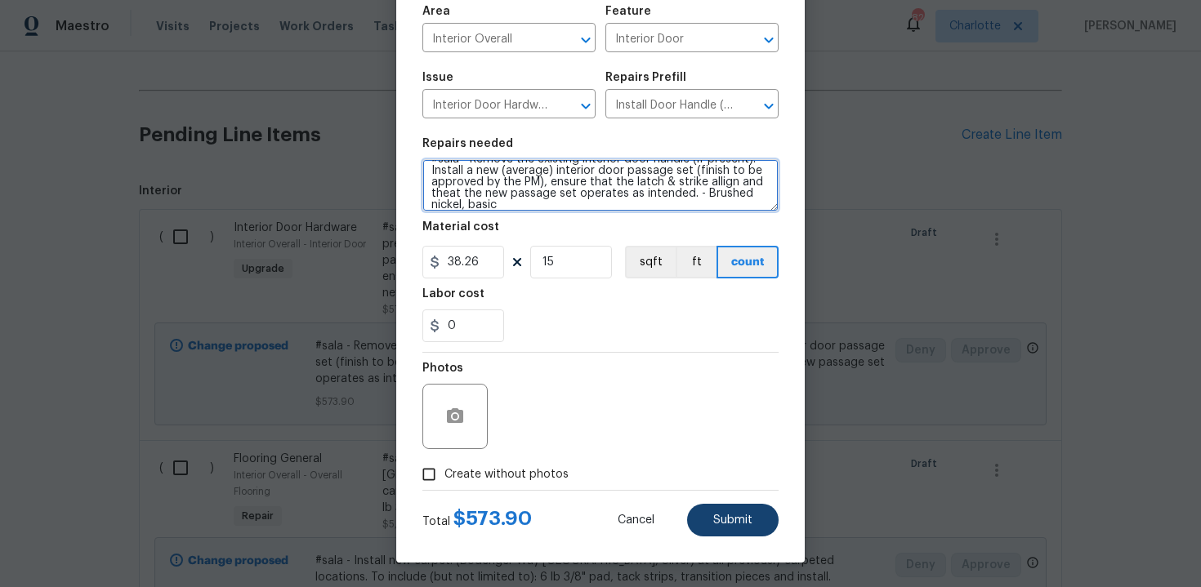
type textarea "#sala - Remove the existing interior door handle (if present). Install a new (a…"
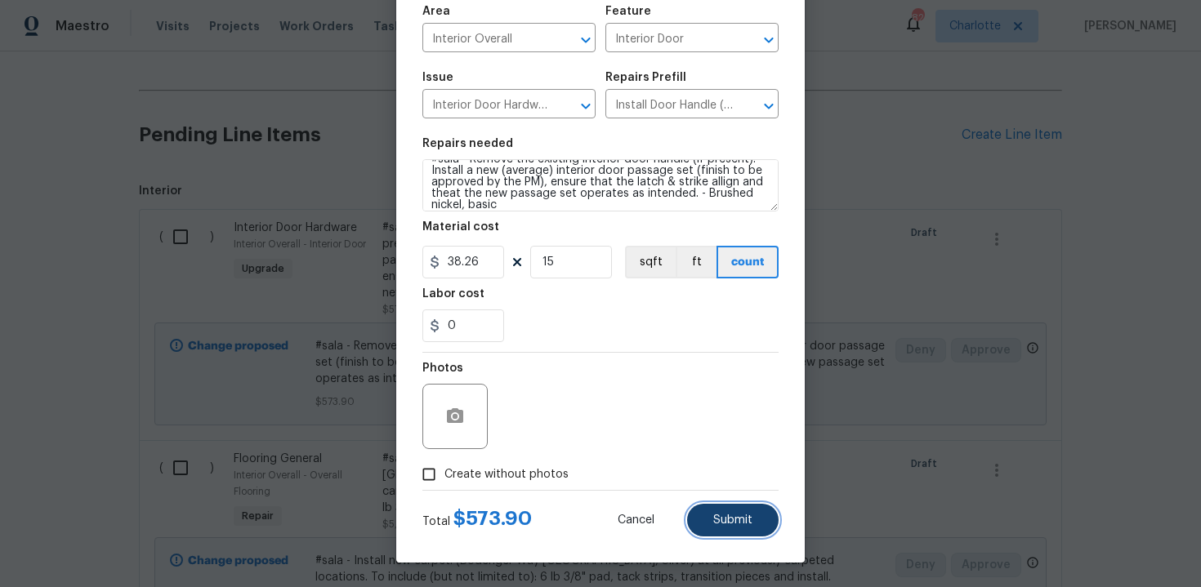
click at [727, 529] on button "Submit" at bounding box center [732, 520] width 91 height 33
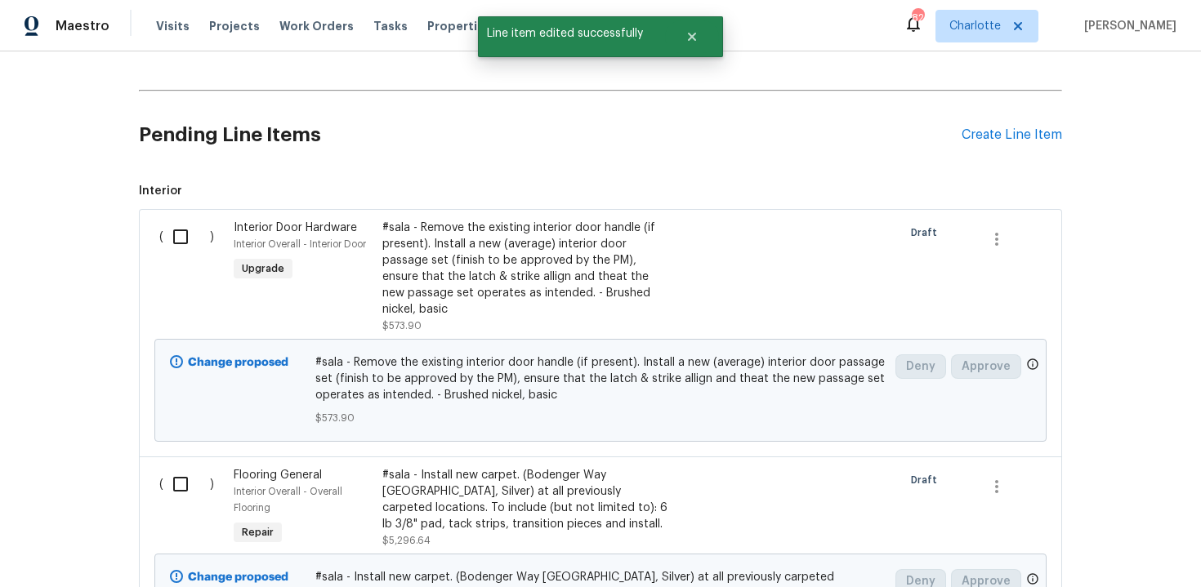
scroll to position [0, 0]
click at [1022, 139] on div "Create Line Item" at bounding box center [1011, 135] width 100 height 16
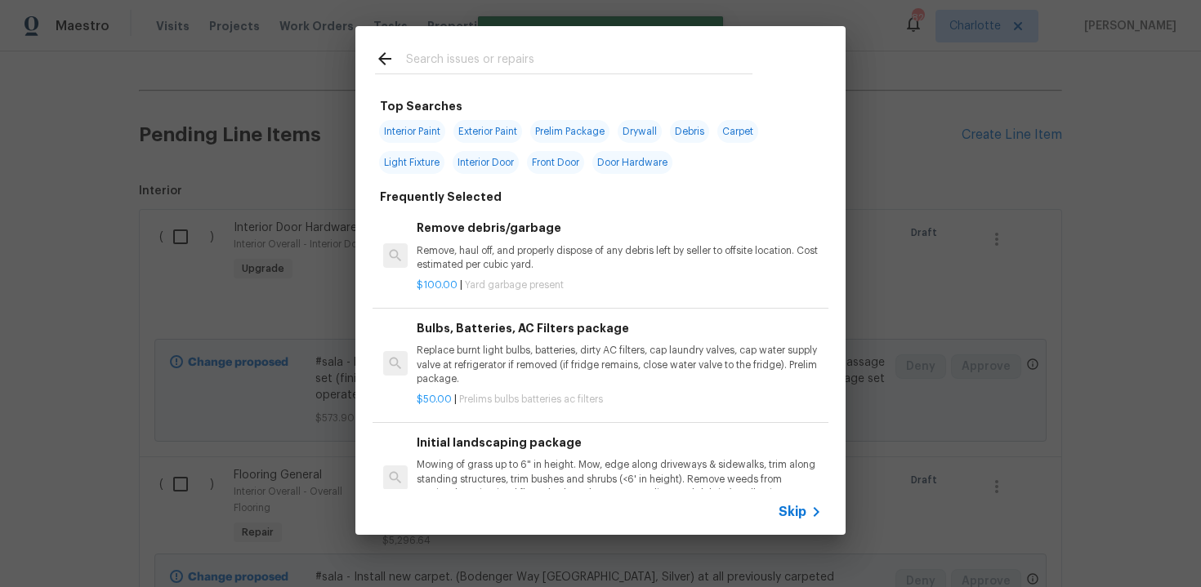
click at [798, 511] on span "Skip" at bounding box center [792, 512] width 28 height 16
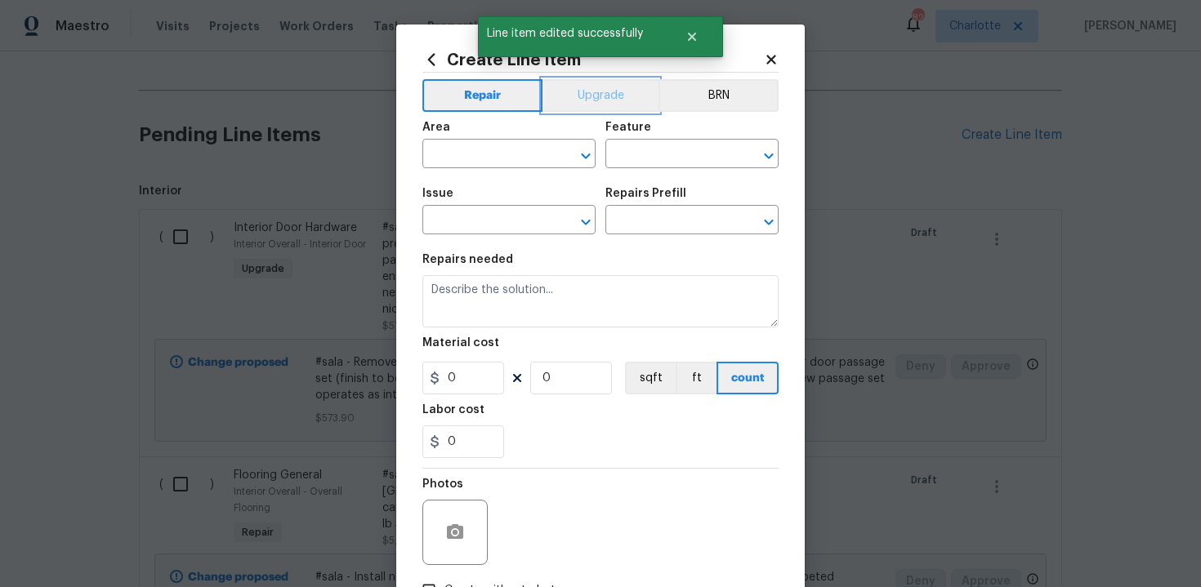
click at [602, 99] on button "Upgrade" at bounding box center [600, 95] width 117 height 33
click at [518, 149] on input "text" at bounding box center [485, 155] width 127 height 25
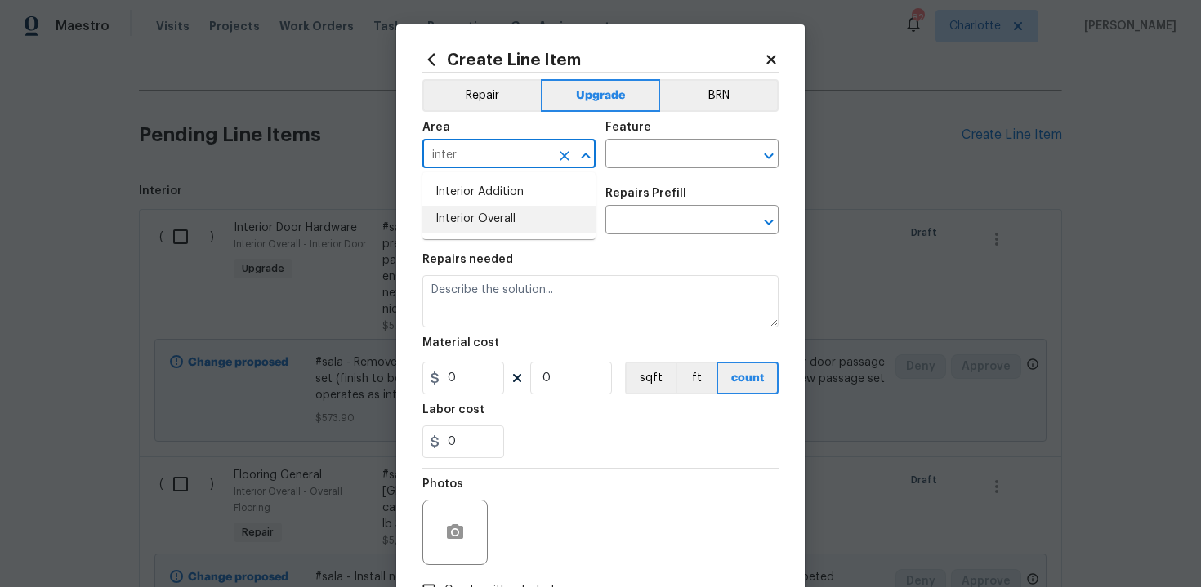
click at [510, 212] on li "Interior Overall" at bounding box center [508, 219] width 173 height 27
type input "Interior Overall"
click at [642, 162] on input "text" at bounding box center [668, 155] width 127 height 25
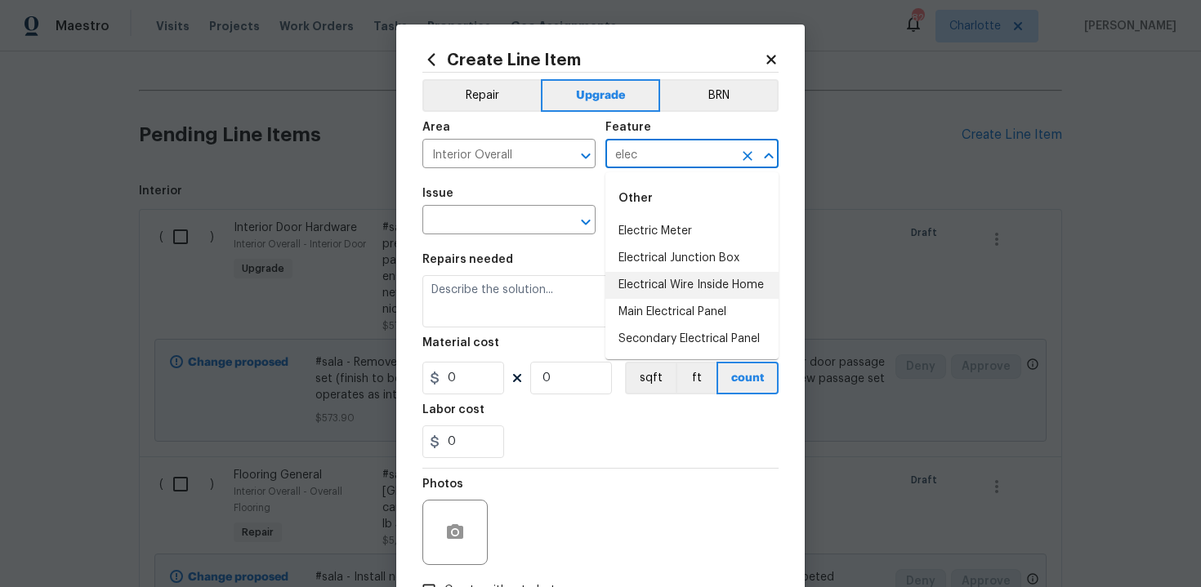
click at [653, 276] on li "Electrical Wire Inside Home" at bounding box center [691, 285] width 173 height 27
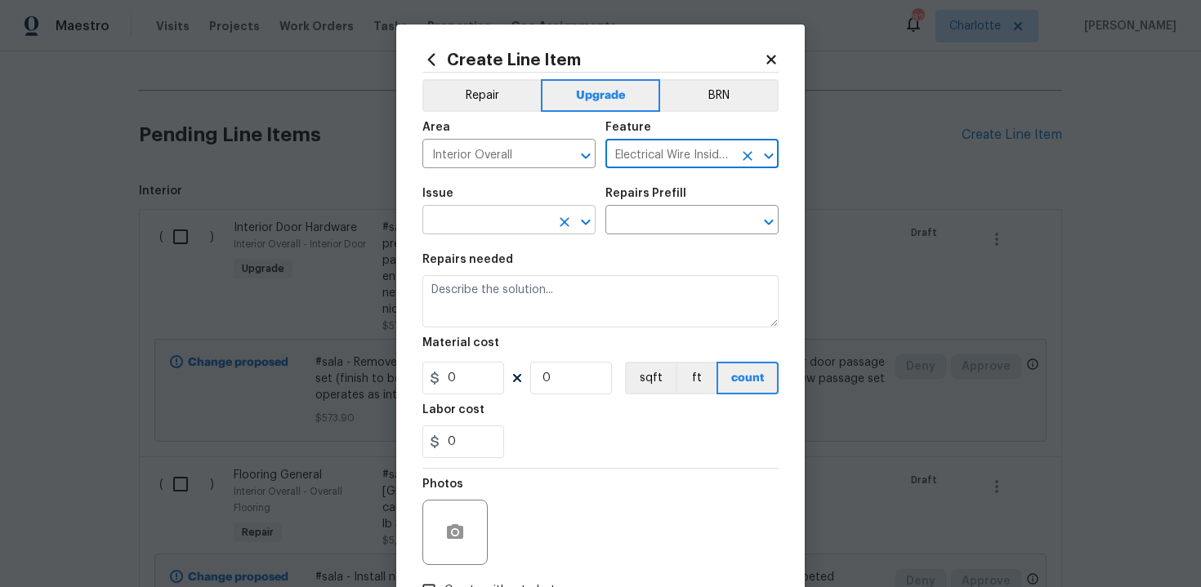
type input "Electrical Wire Inside Home"
click at [503, 225] on input "text" at bounding box center [485, 221] width 127 height 25
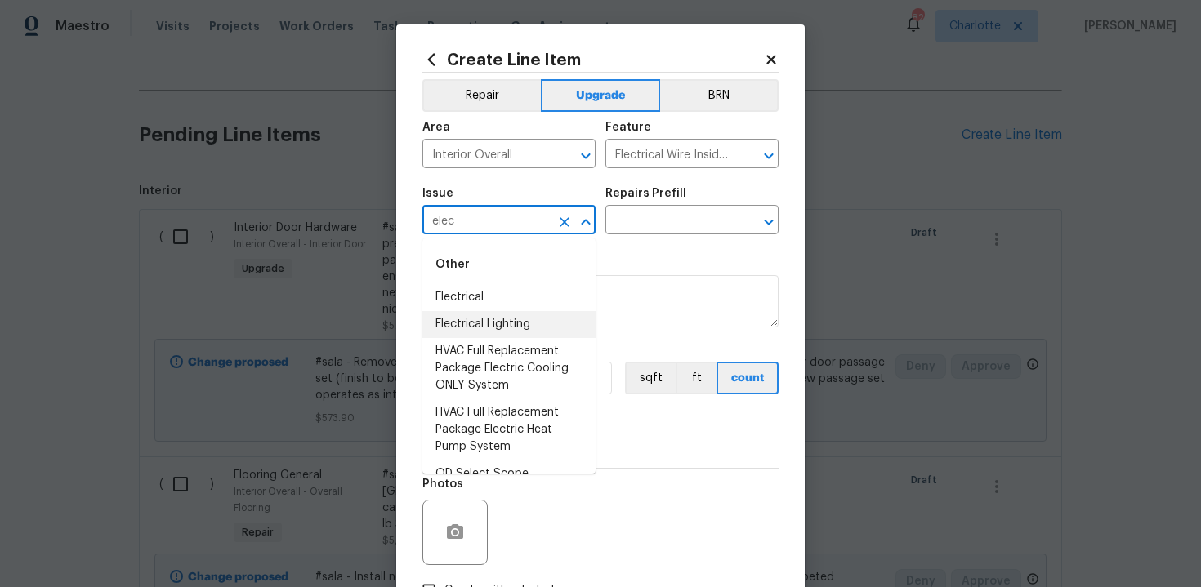
click at [504, 319] on li "Electrical Lighting" at bounding box center [508, 324] width 173 height 27
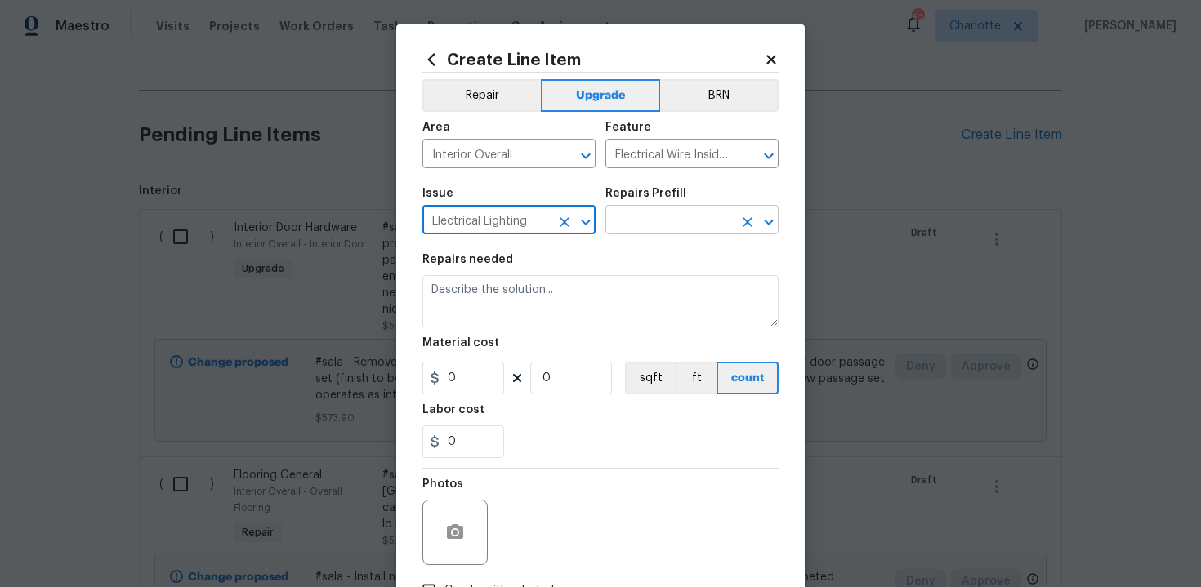
type input "Electrical Lighting"
click at [646, 229] on input "text" at bounding box center [668, 221] width 127 height 25
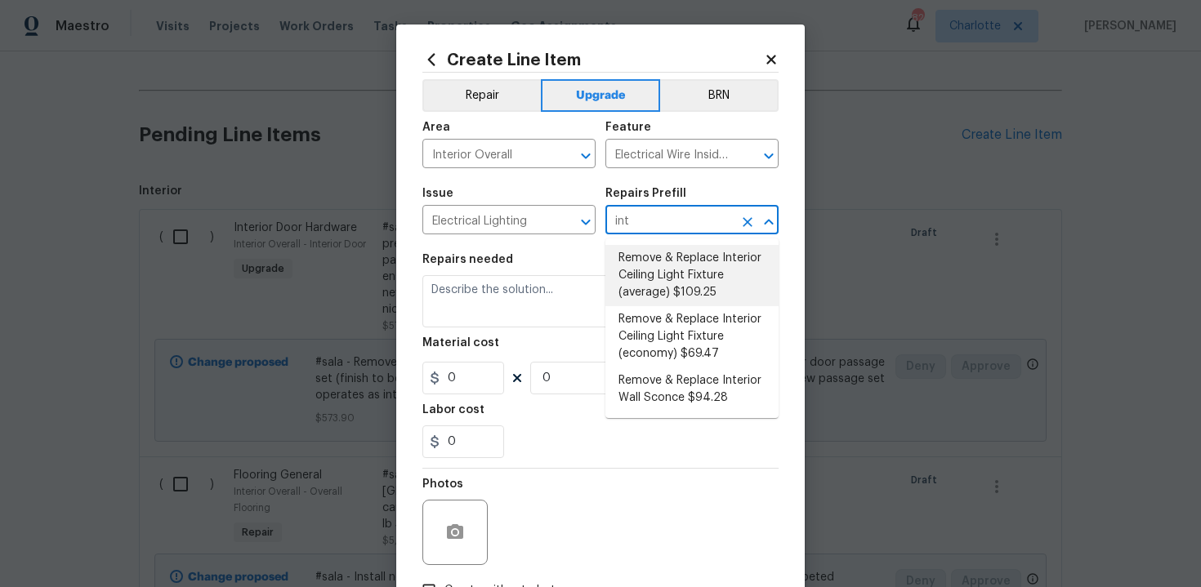
click at [653, 274] on li "Remove & Replace Interior Ceiling Light Fixture (average) $109.25" at bounding box center [691, 275] width 173 height 61
type input "Remove & Replace Interior Ceiling Light Fixture (average) $109.25"
type textarea "Remove the existing interior ceiling light fixture and replace it with new AVER…"
type input "109.25"
type input "1"
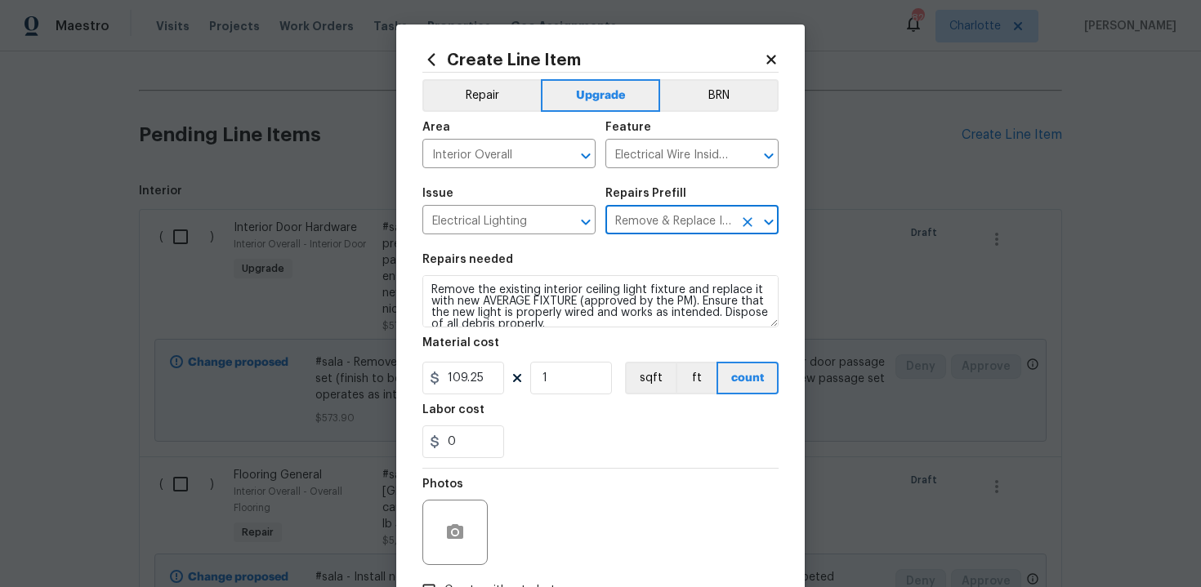
type input "Remove & Replace Interior Ceiling Light Fixture (average) $109.25"
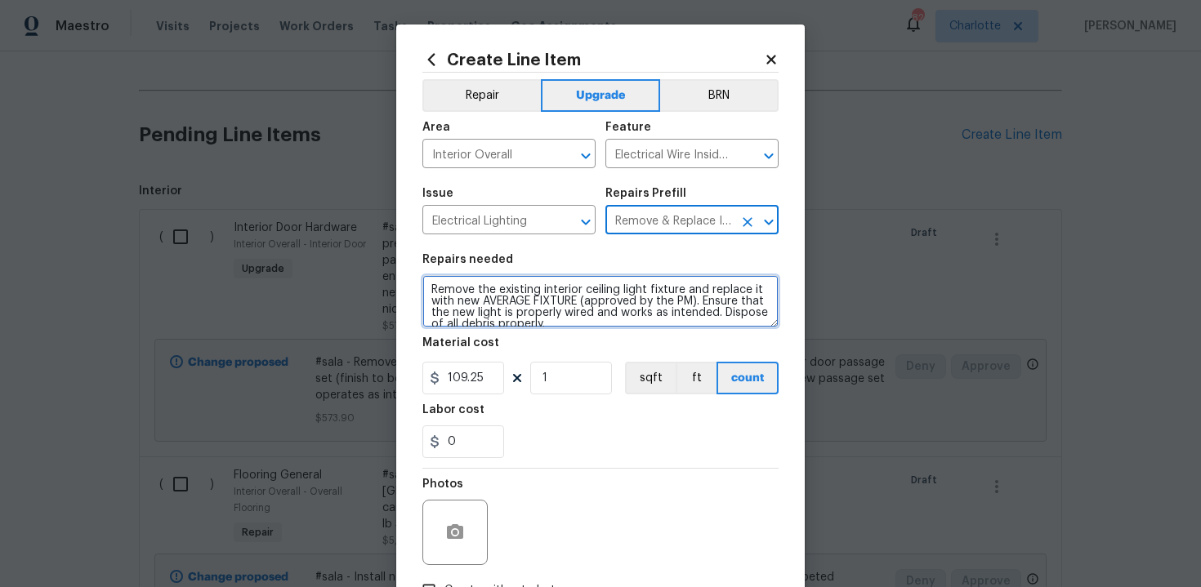
click at [426, 288] on textarea "Remove the existing interior ceiling light fixture and replace it with new AVER…" at bounding box center [600, 301] width 356 height 52
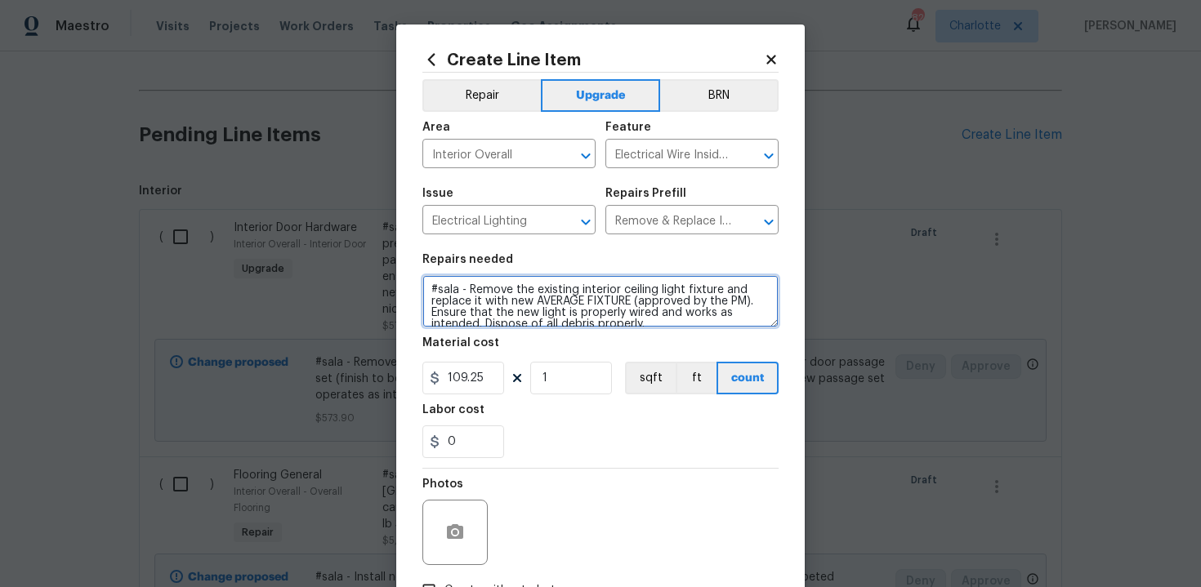
scroll to position [11, 0]
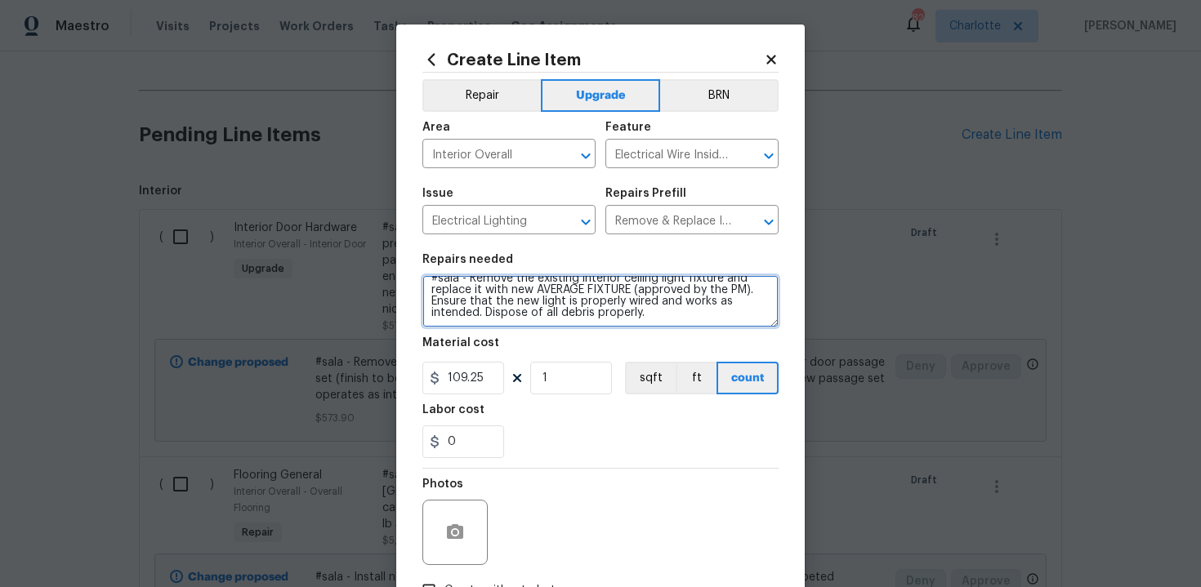
click at [681, 317] on textarea "#sala - Remove the existing interior ceiling light fixture and replace it with …" at bounding box center [600, 301] width 356 height 52
paste textarea "Brushed nickel, basic"
type textarea "#sala - Remove the existing interior ceiling light fixture and replace it with …"
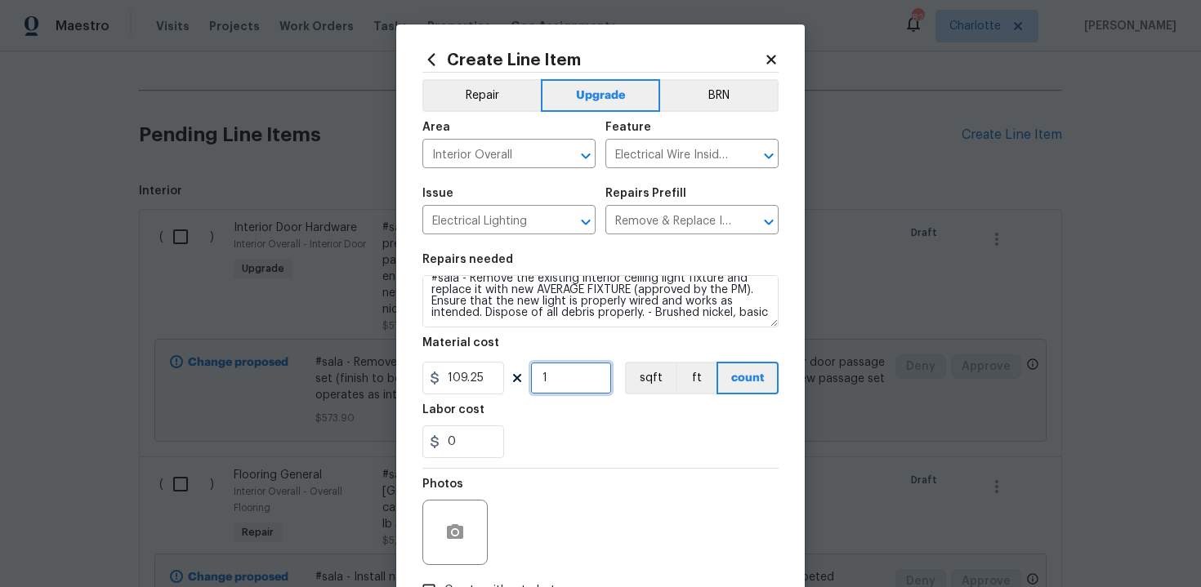
click at [568, 389] on input "1" at bounding box center [571, 378] width 82 height 33
type input "15"
click at [601, 448] on div "0" at bounding box center [600, 441] width 356 height 33
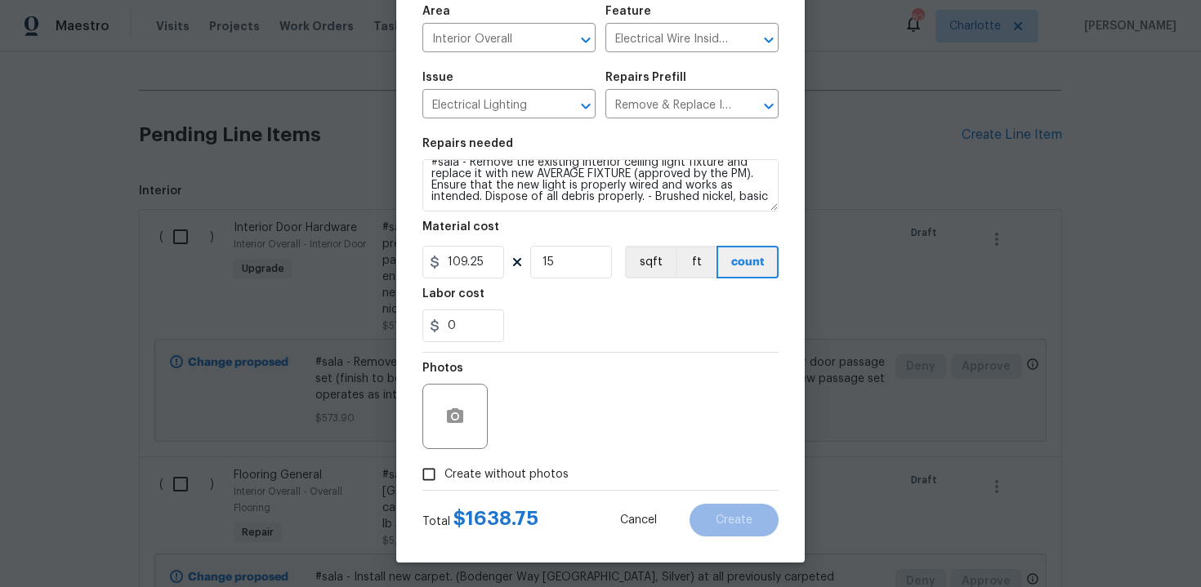
click at [512, 480] on span "Create without photos" at bounding box center [506, 474] width 124 height 17
click at [444, 480] on input "Create without photos" at bounding box center [428, 474] width 31 height 31
checkbox input "true"
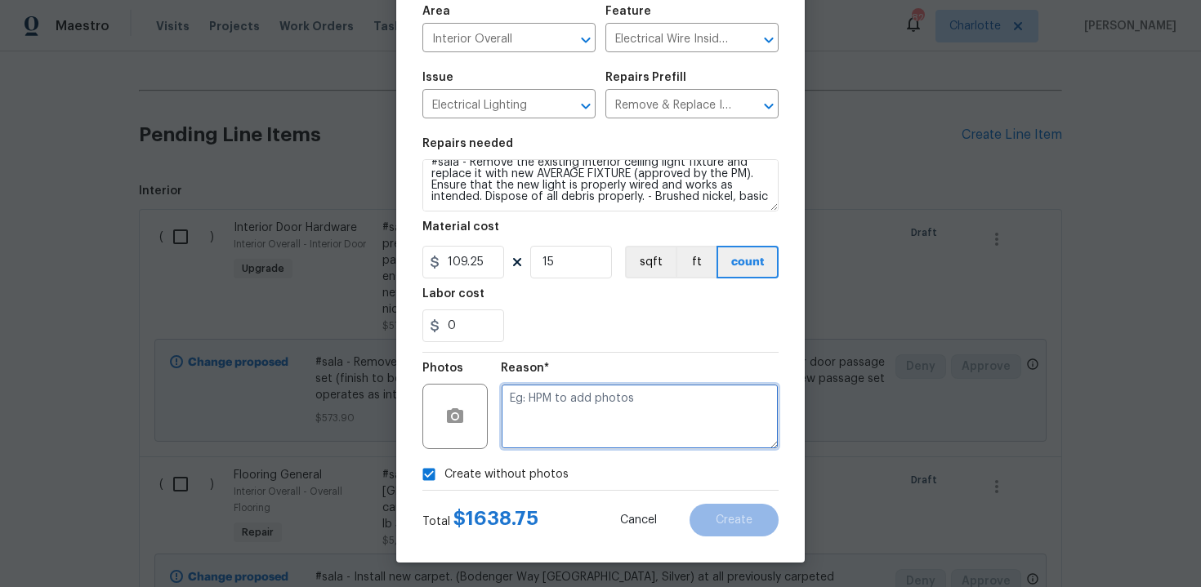
click at [564, 425] on textarea at bounding box center [640, 416] width 278 height 65
type textarea "n/a"
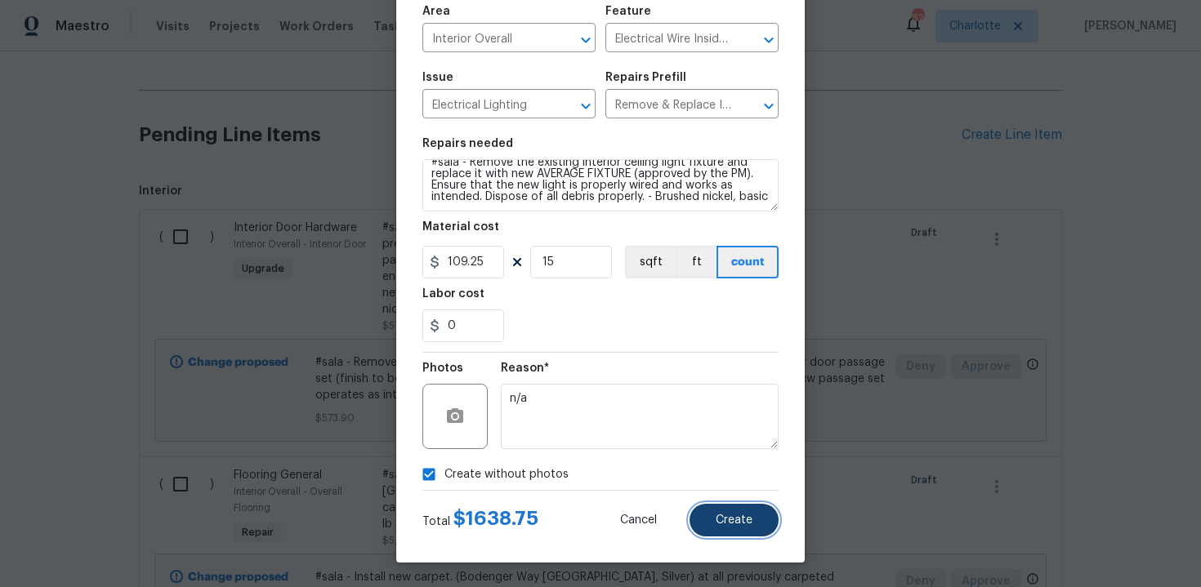
click at [723, 515] on span "Create" at bounding box center [733, 521] width 37 height 12
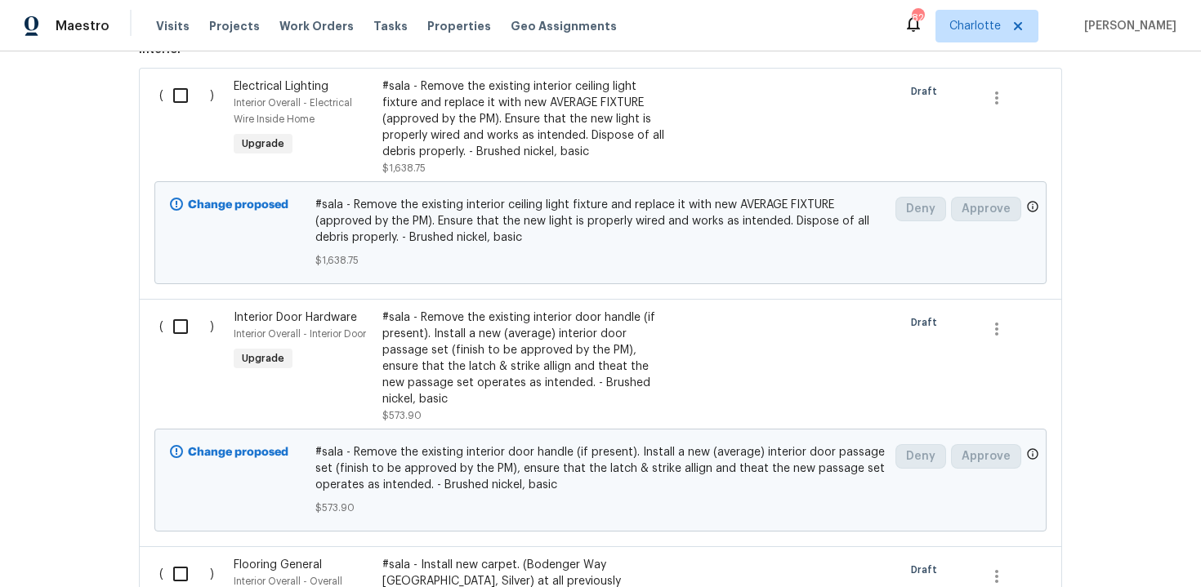
scroll to position [389, 0]
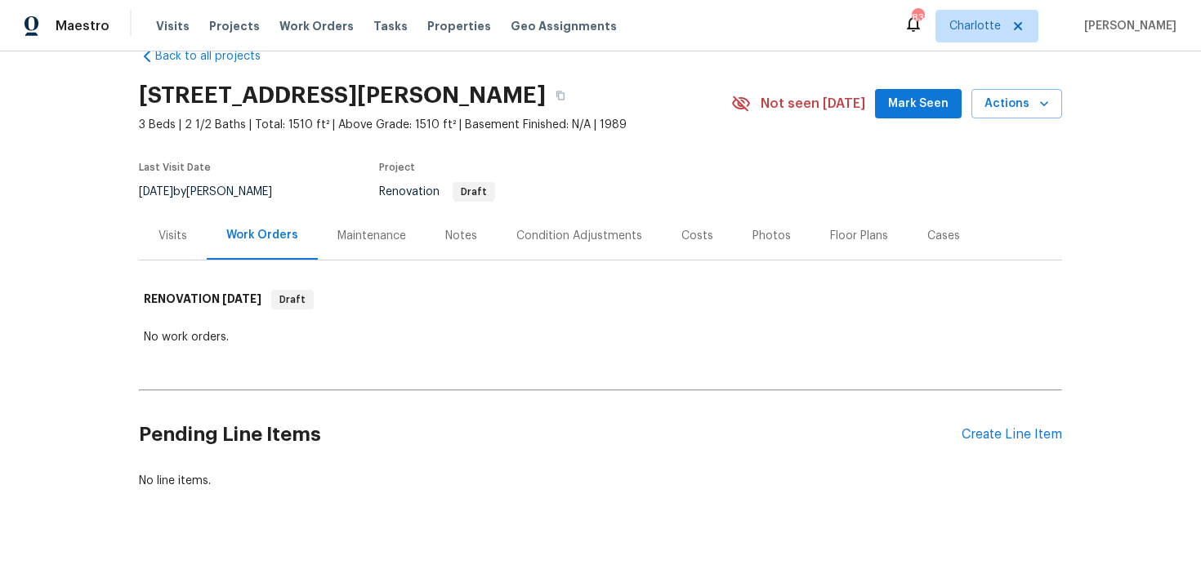
scroll to position [37, 0]
click at [988, 435] on div "Create Line Item" at bounding box center [1011, 434] width 100 height 16
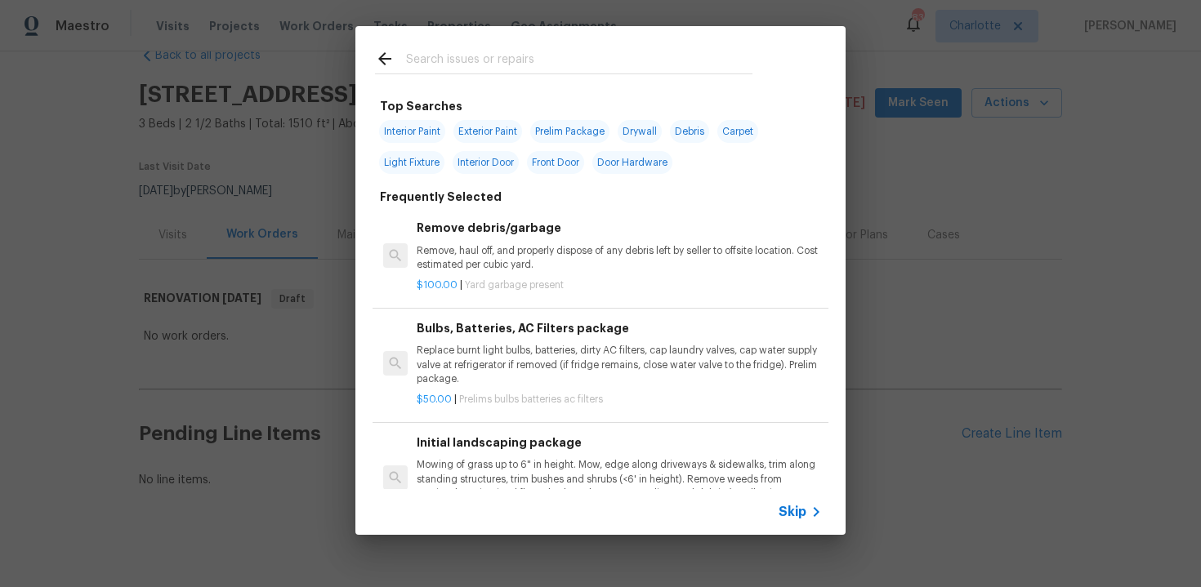
click at [806, 506] on icon at bounding box center [816, 512] width 20 height 20
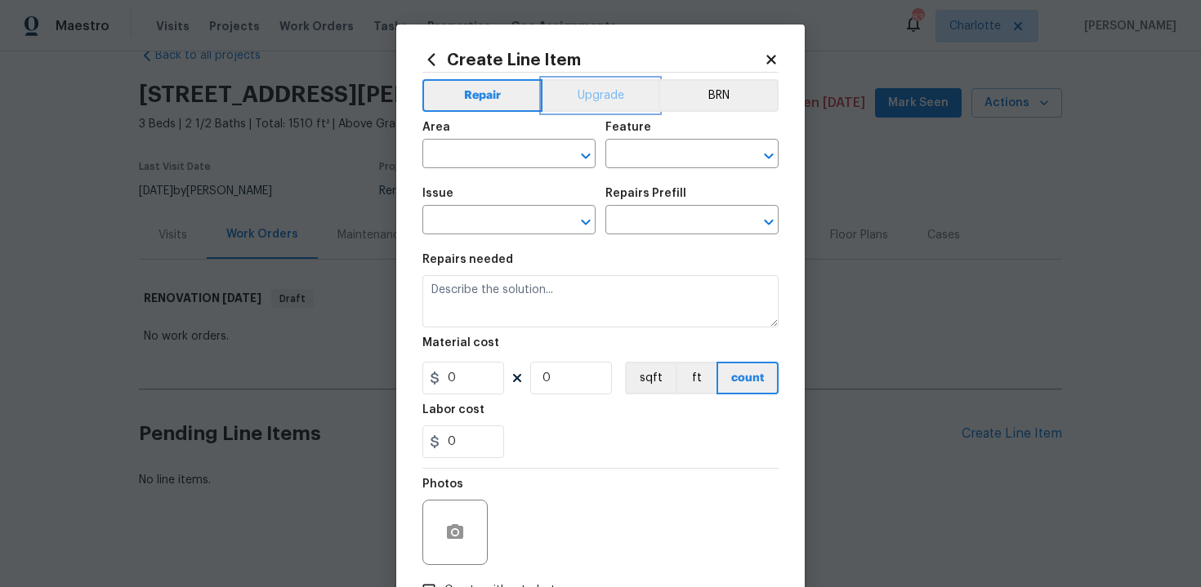
click at [601, 88] on button "Upgrade" at bounding box center [600, 95] width 117 height 33
click at [510, 162] on input "text" at bounding box center [485, 155] width 127 height 25
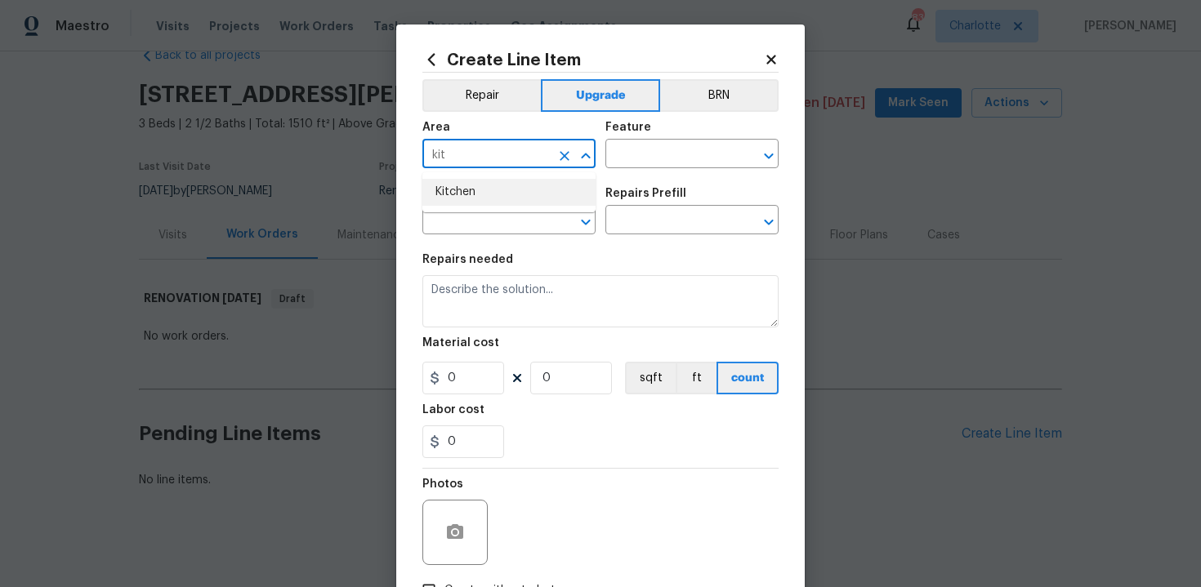
click at [488, 199] on li "Kitchen" at bounding box center [508, 192] width 173 height 27
type input "Kitchen"
click at [626, 160] on input "text" at bounding box center [668, 155] width 127 height 25
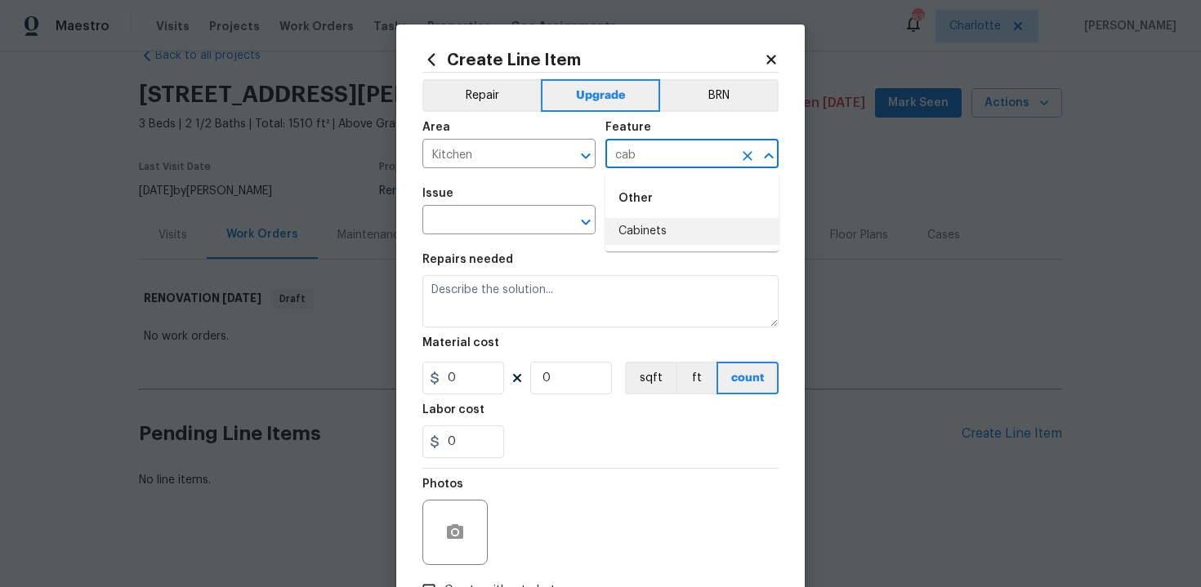
click at [648, 243] on li "Cabinets" at bounding box center [691, 231] width 173 height 27
type input "Cabinets"
click at [473, 234] on input "text" at bounding box center [485, 221] width 127 height 25
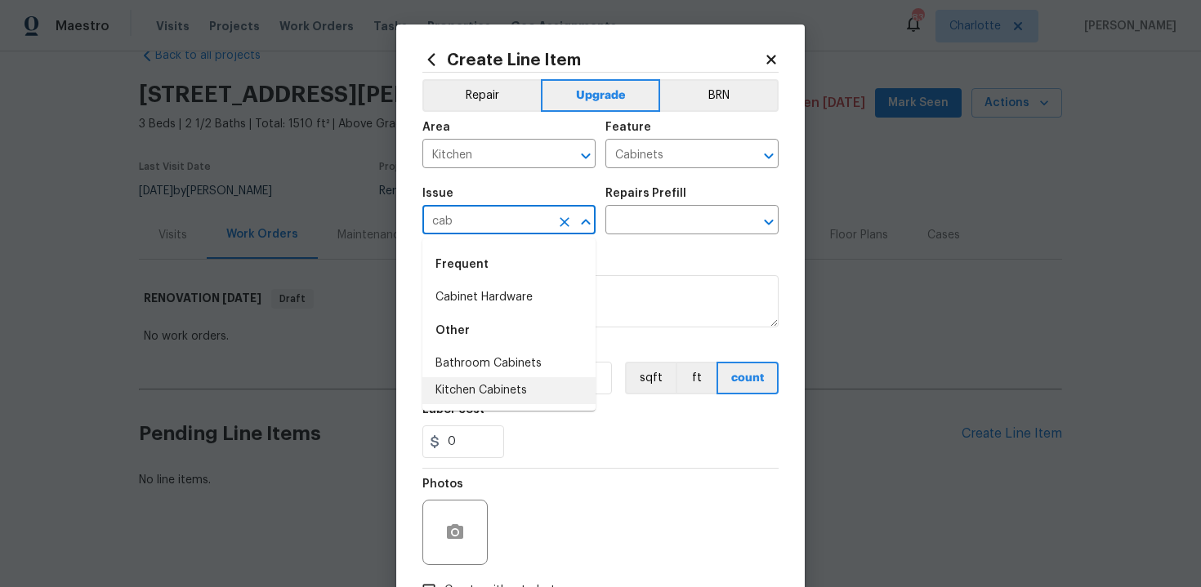
click at [489, 381] on li "Kitchen Cabinets" at bounding box center [508, 390] width 173 height 27
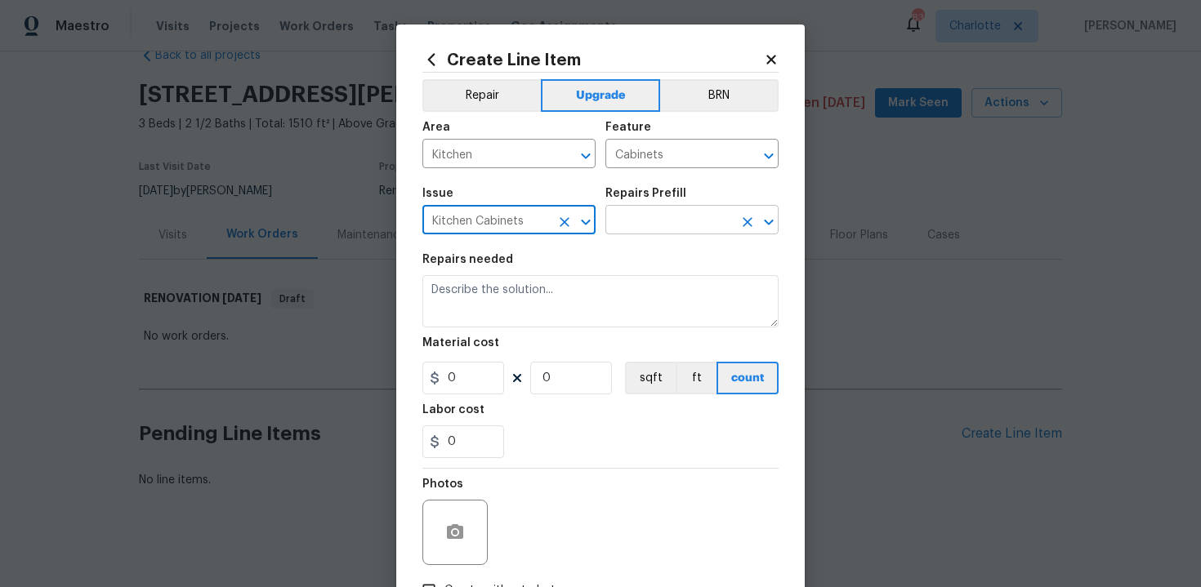
type input "Kitchen Cabinets"
click at [657, 216] on input "text" at bounding box center [668, 221] width 127 height 25
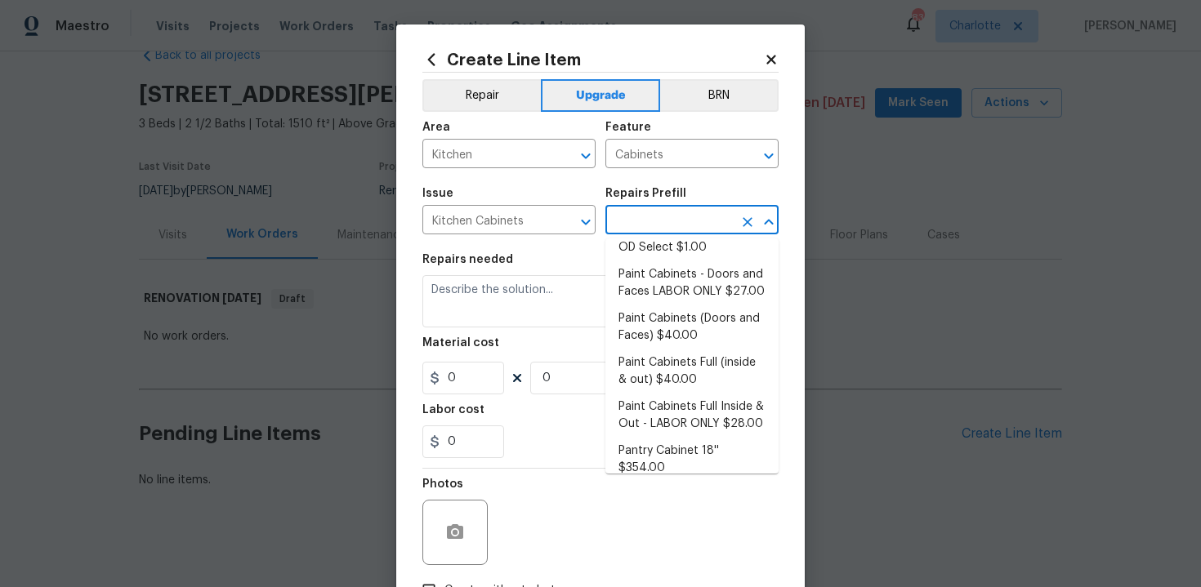
scroll to position [260, 0]
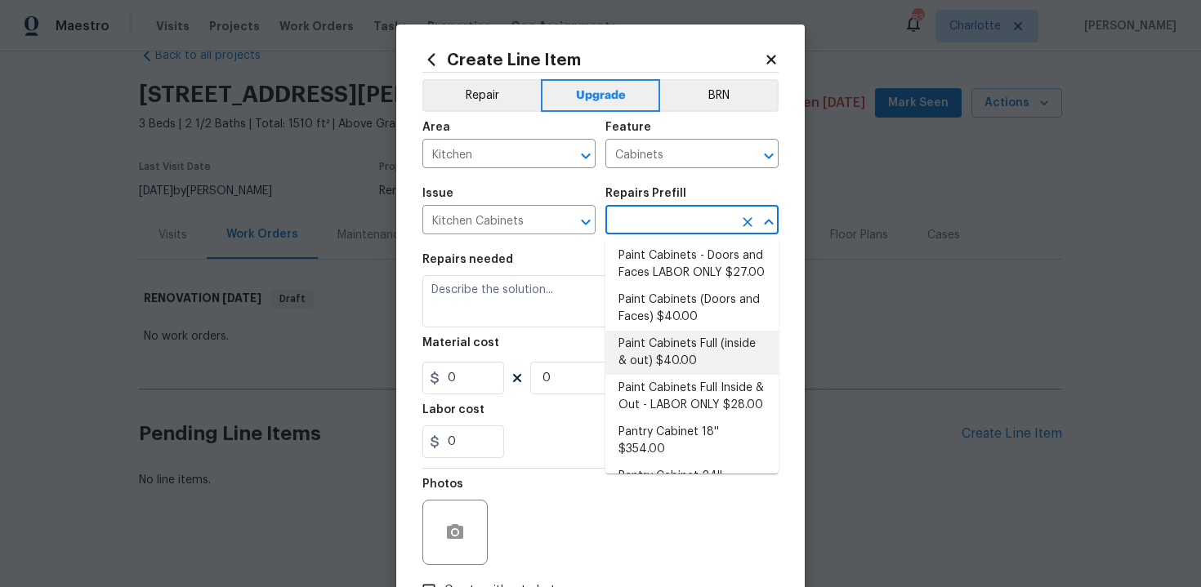
click at [683, 341] on li "Paint Cabinets Full (inside & out) $40.00" at bounding box center [691, 353] width 173 height 44
type input "Paint Cabinets Full (inside & out) $40.00"
type textarea "Prep, sand, mask and apply 2 coats of paint to the kitchen cabinet doors, inter…"
type input "40"
type input "1"
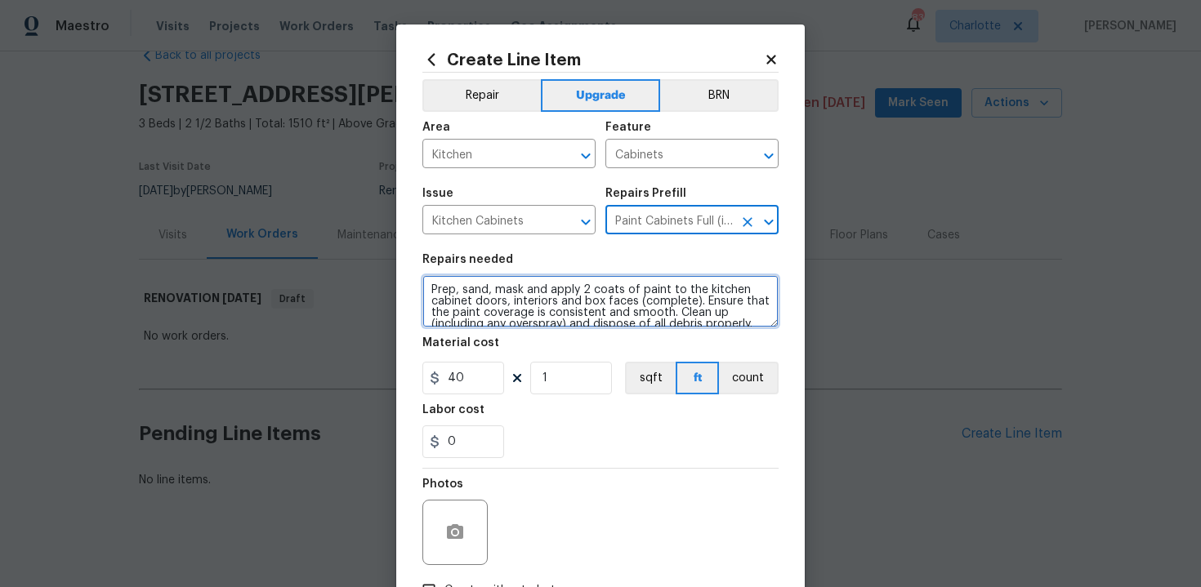
click at [425, 288] on textarea "Prep, sand, mask and apply 2 coats of paint to the kitchen cabinet doors, inter…" at bounding box center [600, 301] width 356 height 52
type textarea "#sala - Prep, sand, mask and apply 2 coats of paint to the kitchen cabinet door…"
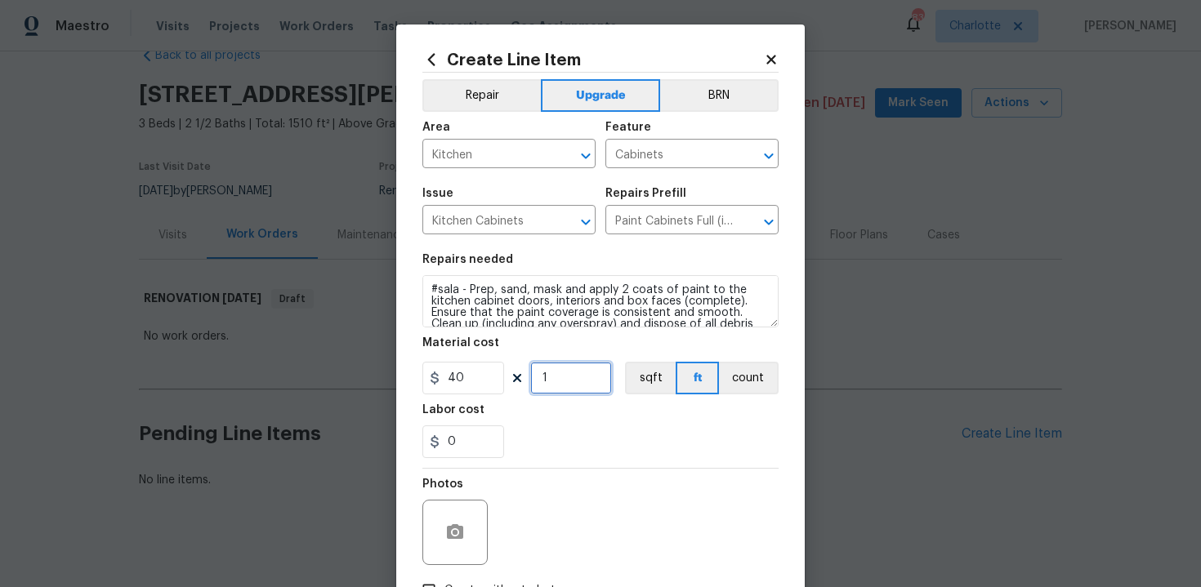
click at [551, 377] on input "1" at bounding box center [571, 378] width 82 height 33
type input "60"
click at [599, 434] on div "0" at bounding box center [600, 441] width 356 height 33
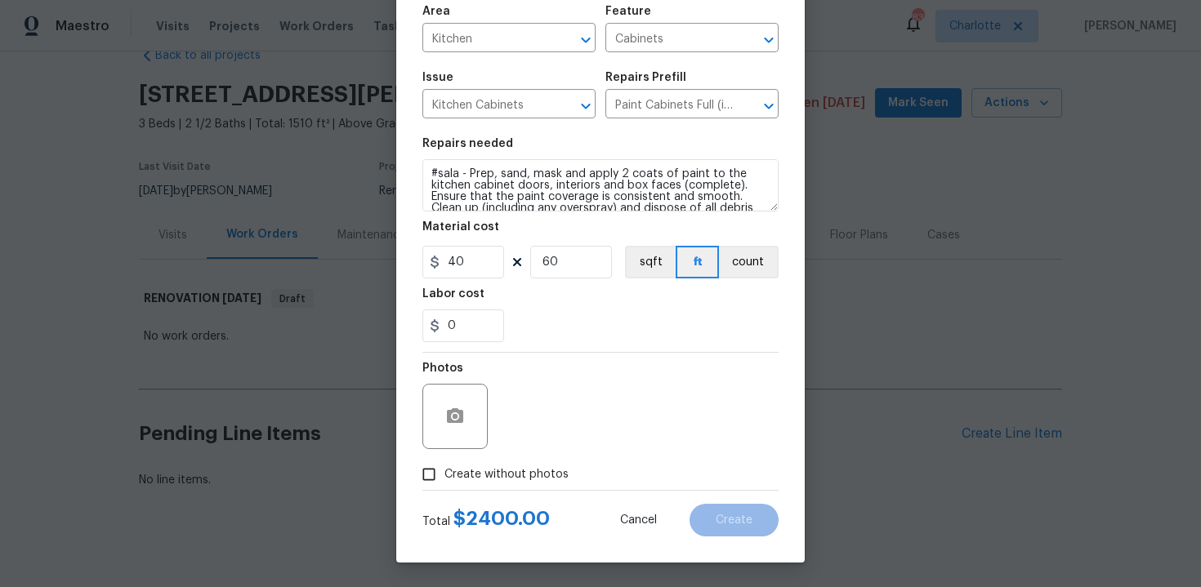
click at [509, 477] on span "Create without photos" at bounding box center [506, 474] width 124 height 17
click at [444, 477] on input "Create without photos" at bounding box center [428, 474] width 31 height 31
checkbox input "true"
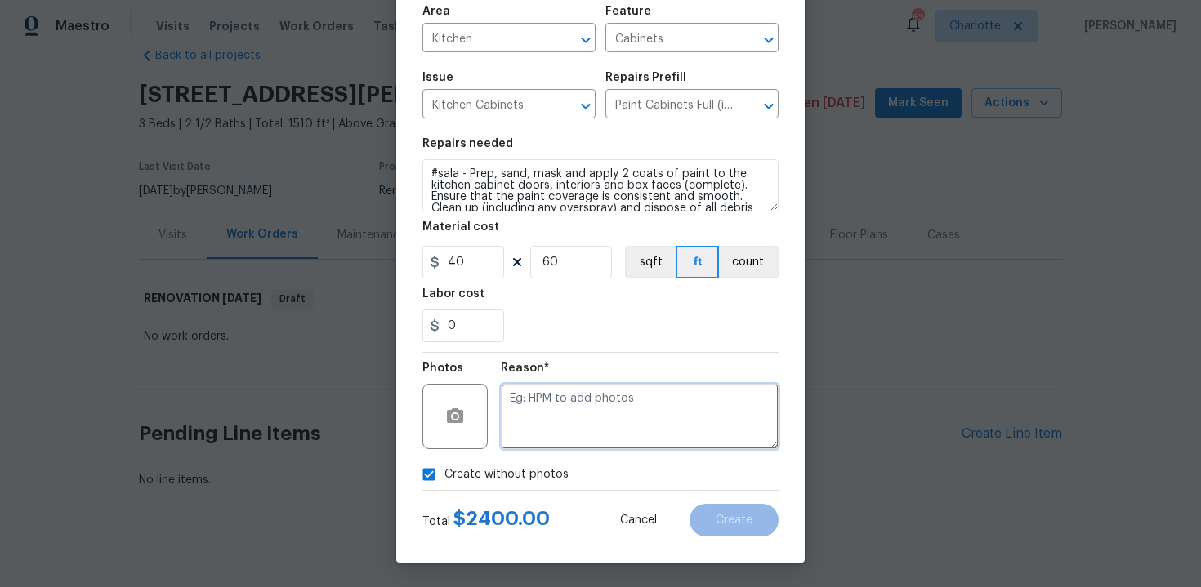
click at [565, 436] on textarea at bounding box center [640, 416] width 278 height 65
type textarea "n/a"
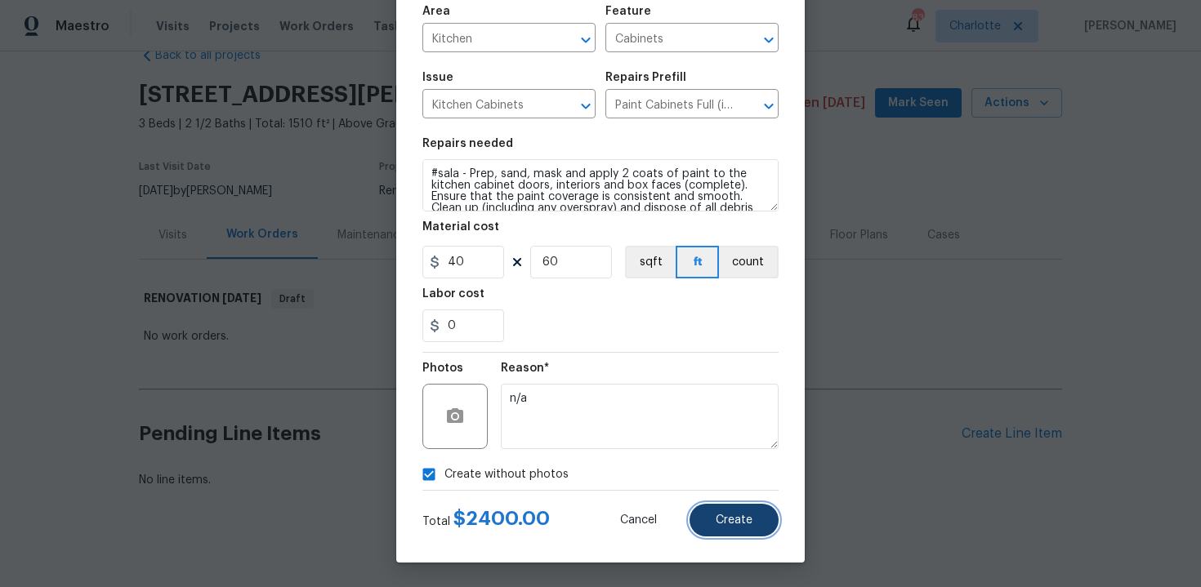
click at [743, 519] on span "Create" at bounding box center [733, 521] width 37 height 12
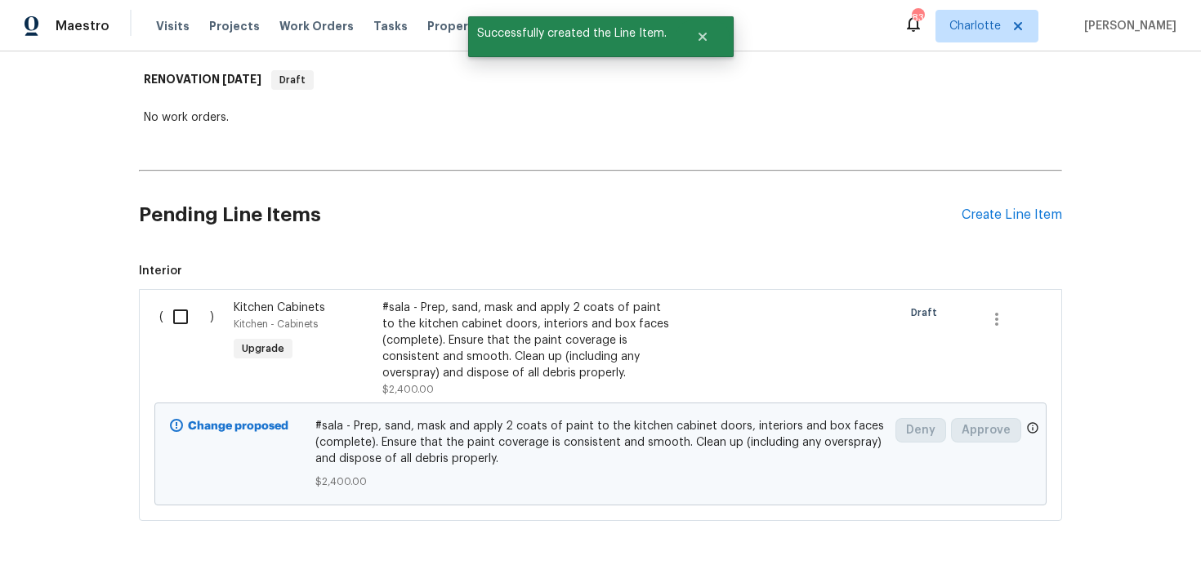
scroll to position [301, 0]
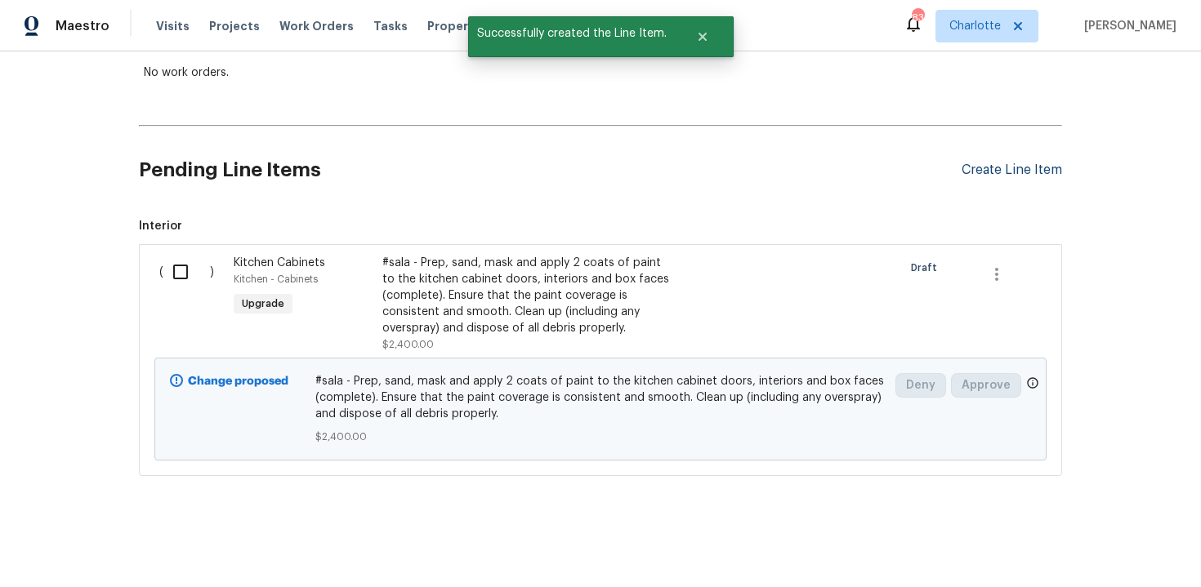
click at [1002, 172] on div "Create Line Item" at bounding box center [1011, 171] width 100 height 16
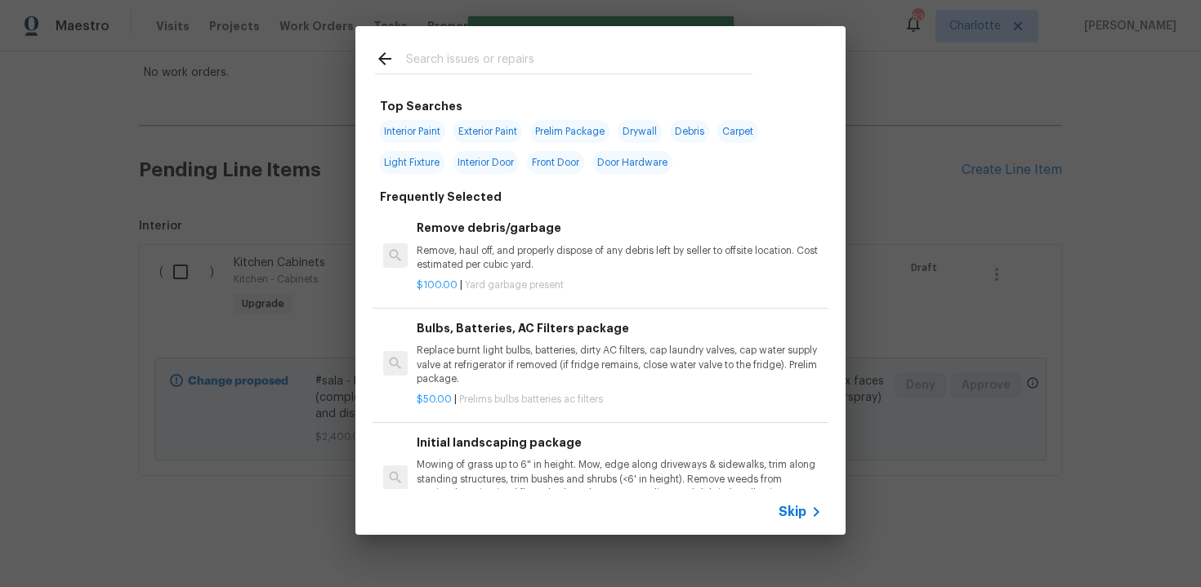
click at [790, 514] on span "Skip" at bounding box center [792, 512] width 28 height 16
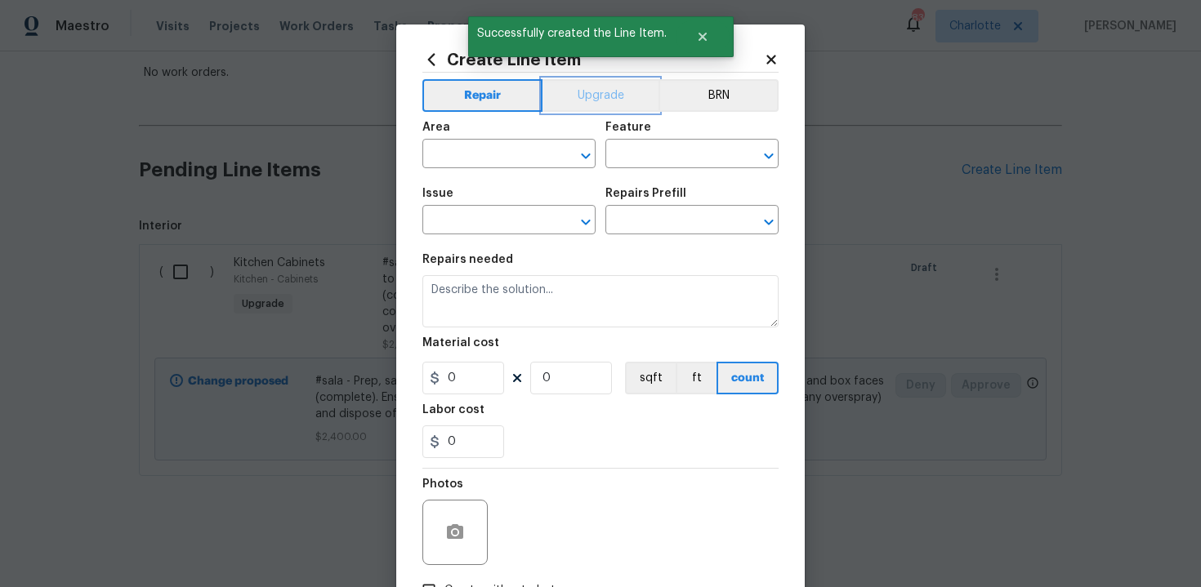
click at [607, 100] on button "Upgrade" at bounding box center [600, 95] width 117 height 33
click at [527, 145] on input "text" at bounding box center [485, 155] width 127 height 25
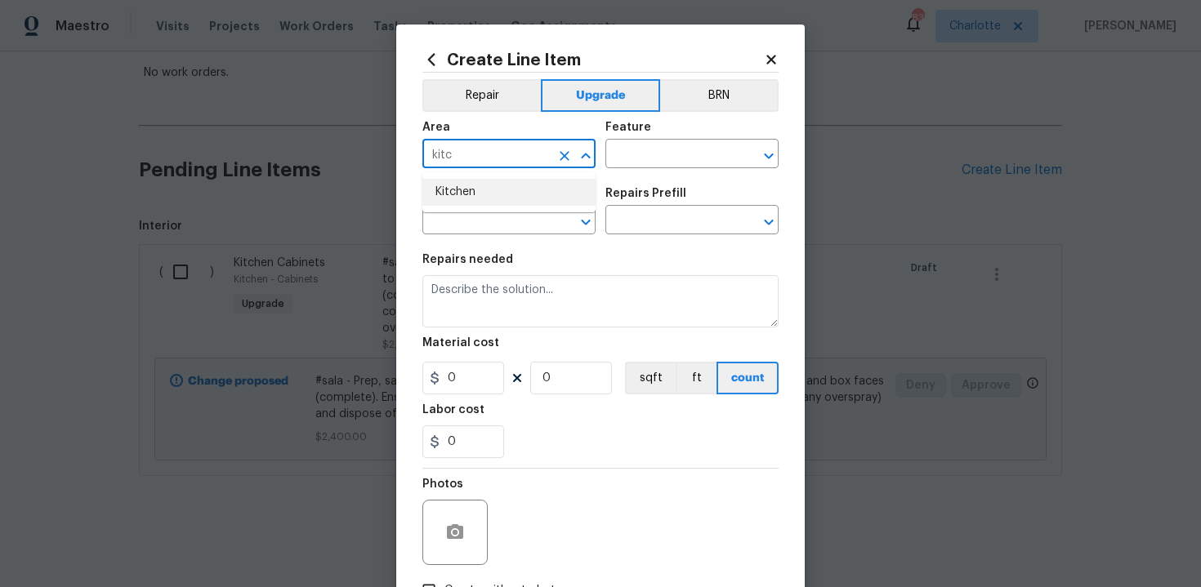
click at [511, 181] on li "Kitchen" at bounding box center [508, 192] width 173 height 27
type input "Kitchen"
click at [668, 140] on div "Feature" at bounding box center [691, 132] width 173 height 21
click at [644, 154] on input "text" at bounding box center [668, 155] width 127 height 25
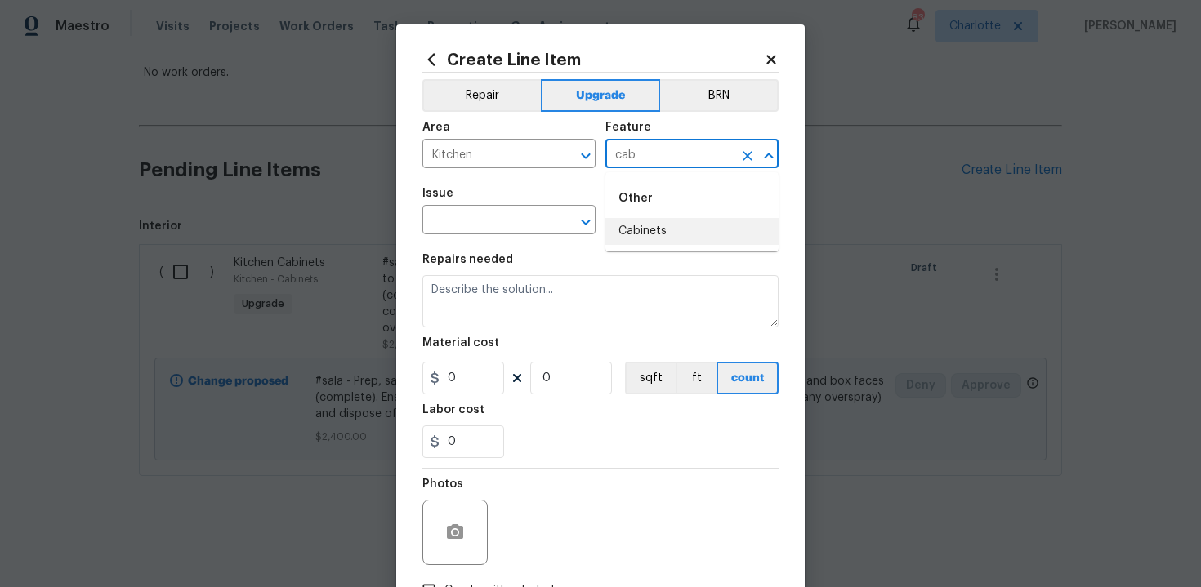
click at [644, 234] on li "Cabinets" at bounding box center [691, 231] width 173 height 27
type input "Cabinets"
click at [478, 225] on input "text" at bounding box center [485, 221] width 127 height 25
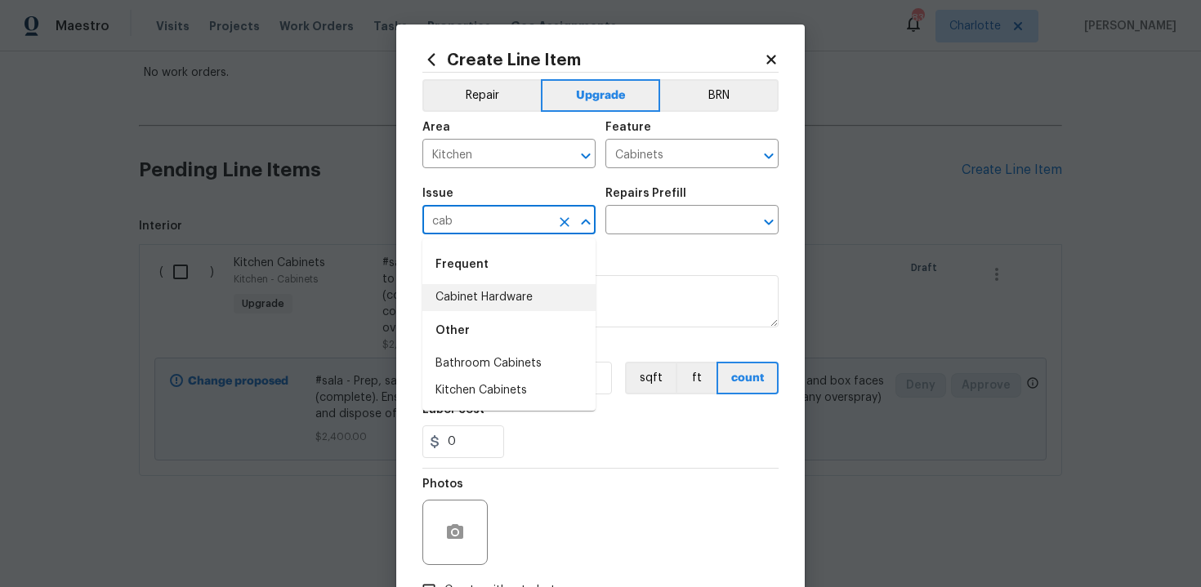
click at [486, 296] on li "Cabinet Hardware" at bounding box center [508, 297] width 173 height 27
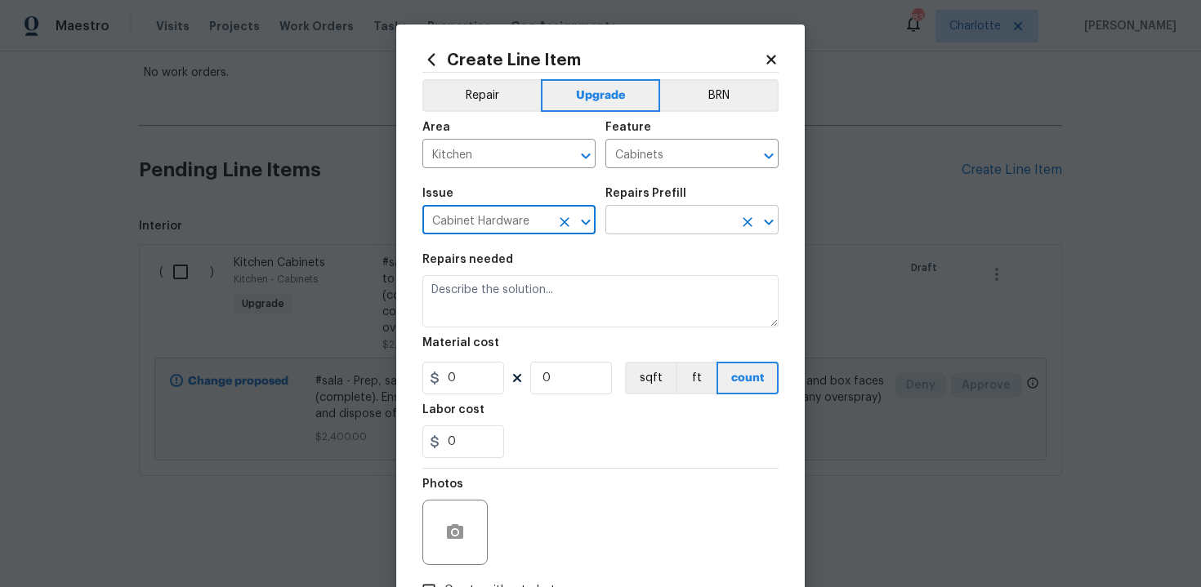
type input "Cabinet Hardware"
click at [672, 212] on input "text" at bounding box center [668, 221] width 127 height 25
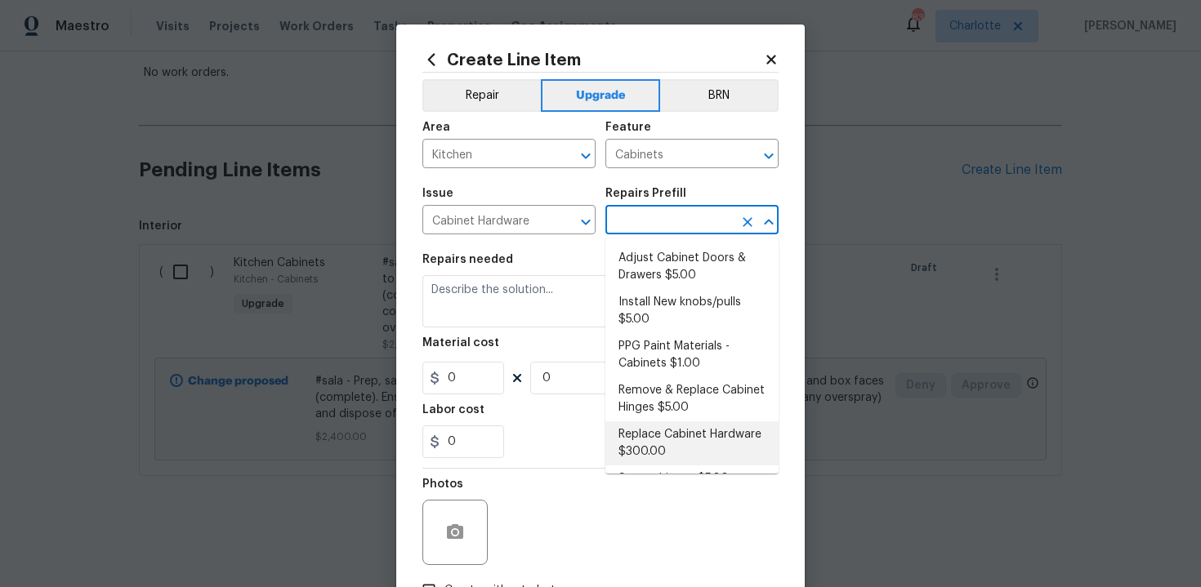
click at [675, 443] on li "Replace Cabinet Hardware $300.00" at bounding box center [691, 443] width 173 height 44
type input "Replace Cabinet Hardware $300.00"
type textarea "Replace cabinet hardware with new hinges and pulls. HPM to provide specs"
type input "300"
type input "1"
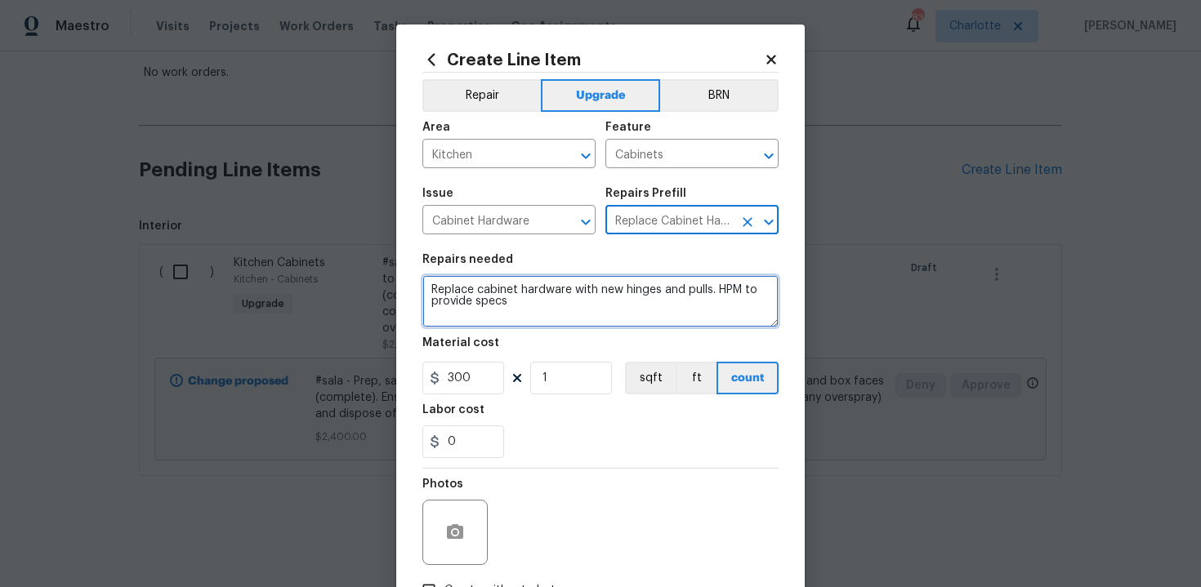
click at [424, 289] on textarea "Replace cabinet hardware with new hinges and pulls. HPM to provide specs" at bounding box center [600, 301] width 356 height 52
type textarea "#sala - Replace cabinet hardware with new hinges and pulls. HPM to provide specs"
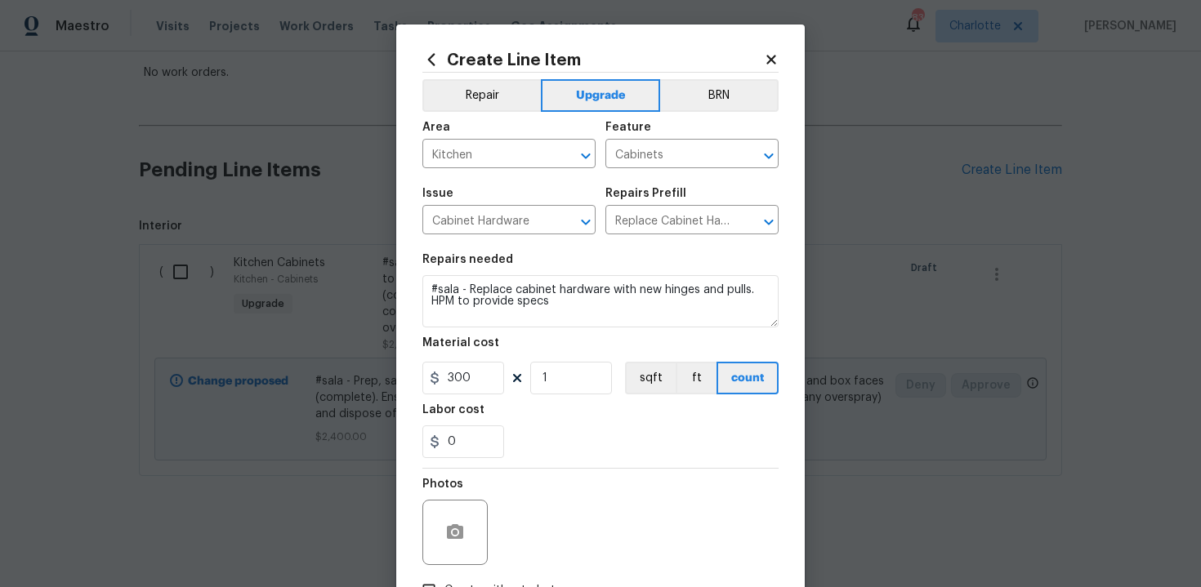
click at [555, 403] on section "Repairs needed #sala - Replace cabinet hardware with new hinges and pulls. HPM …" at bounding box center [600, 356] width 356 height 224
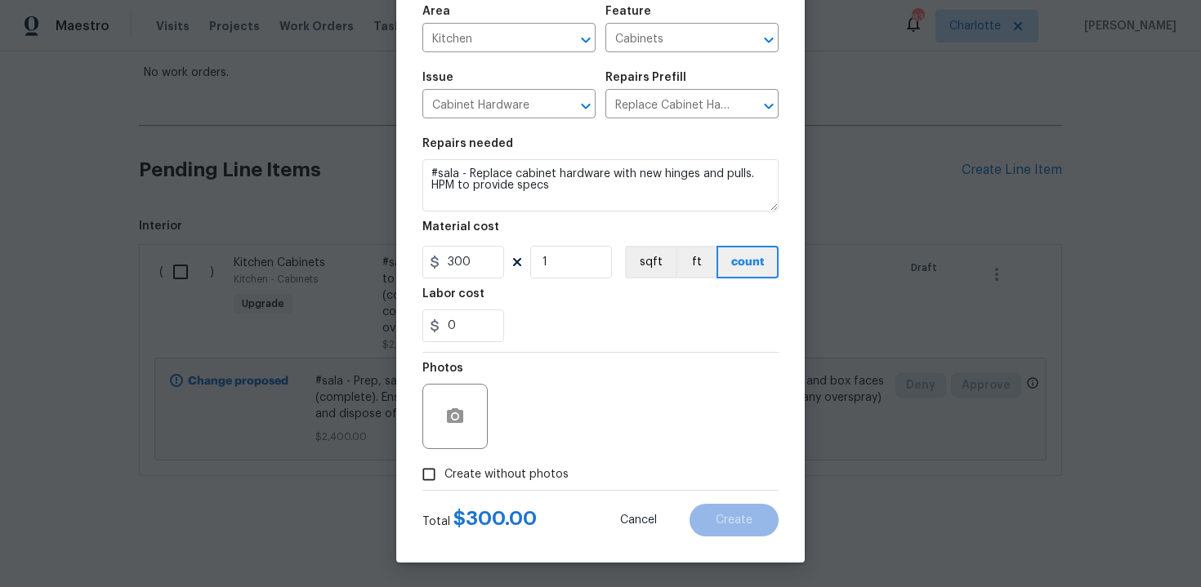
click at [490, 481] on span "Create without photos" at bounding box center [506, 474] width 124 height 17
click at [444, 481] on input "Create without photos" at bounding box center [428, 474] width 31 height 31
checkbox input "true"
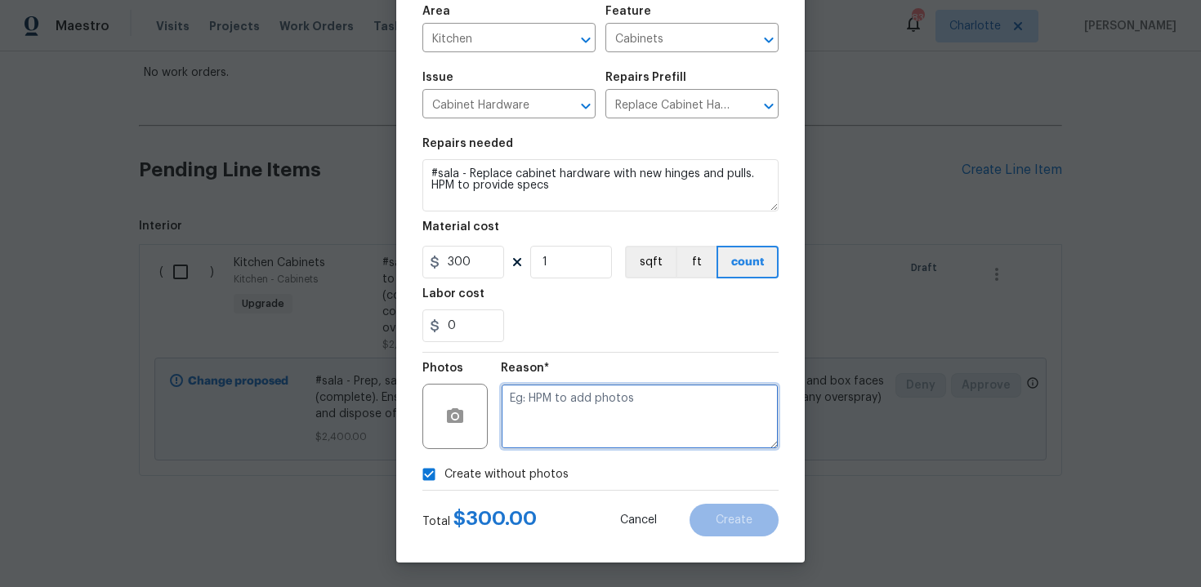
click at [555, 433] on textarea at bounding box center [640, 416] width 278 height 65
type textarea "n/a"
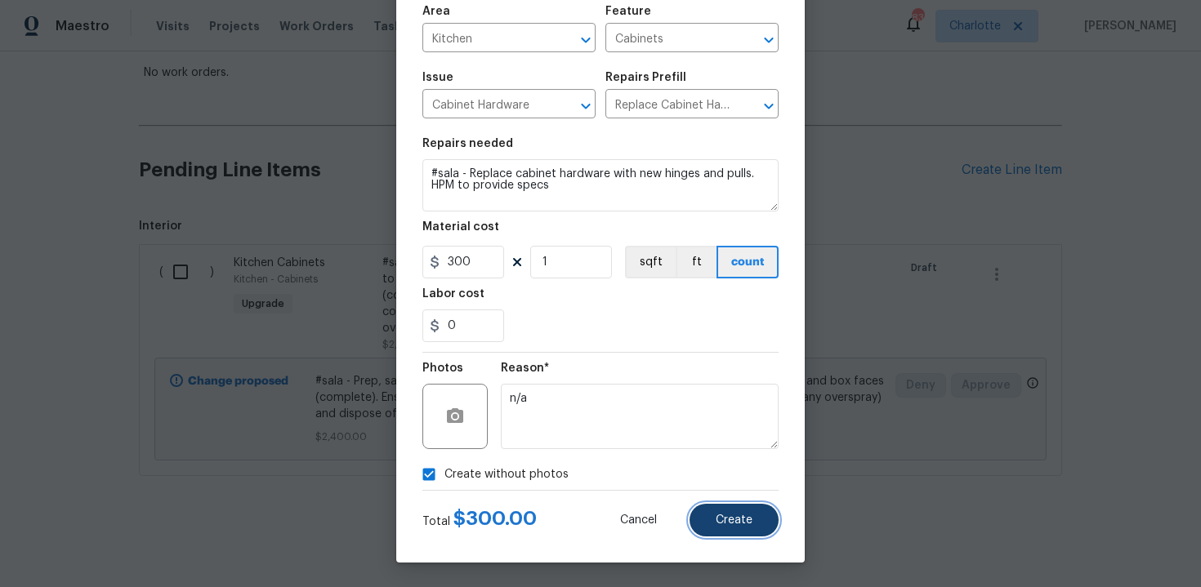
click at [730, 520] on span "Create" at bounding box center [733, 521] width 37 height 12
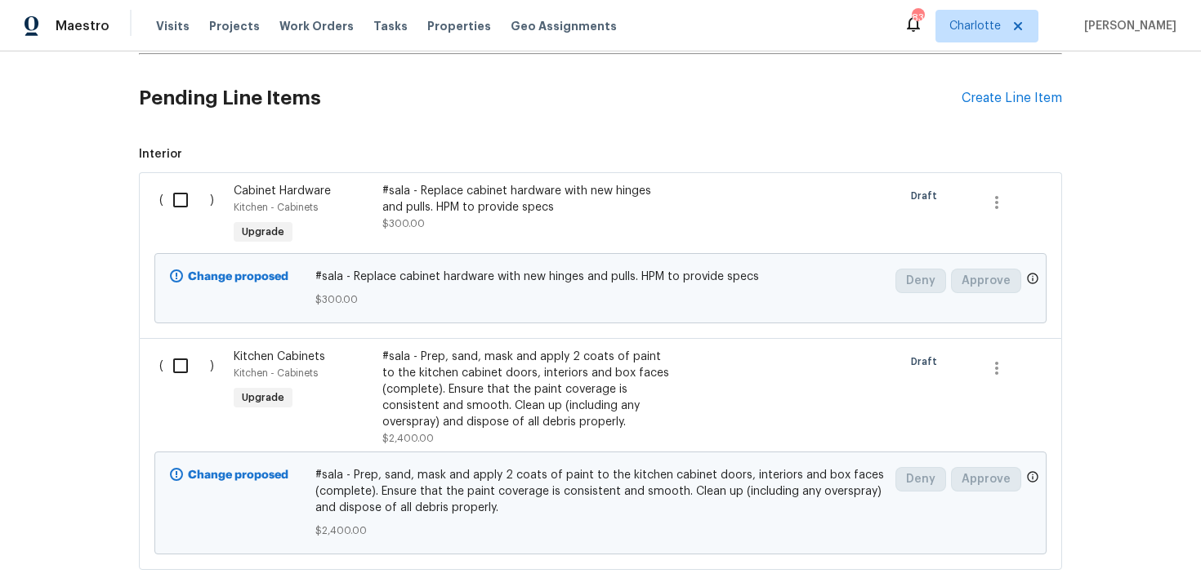
scroll to position [383, 0]
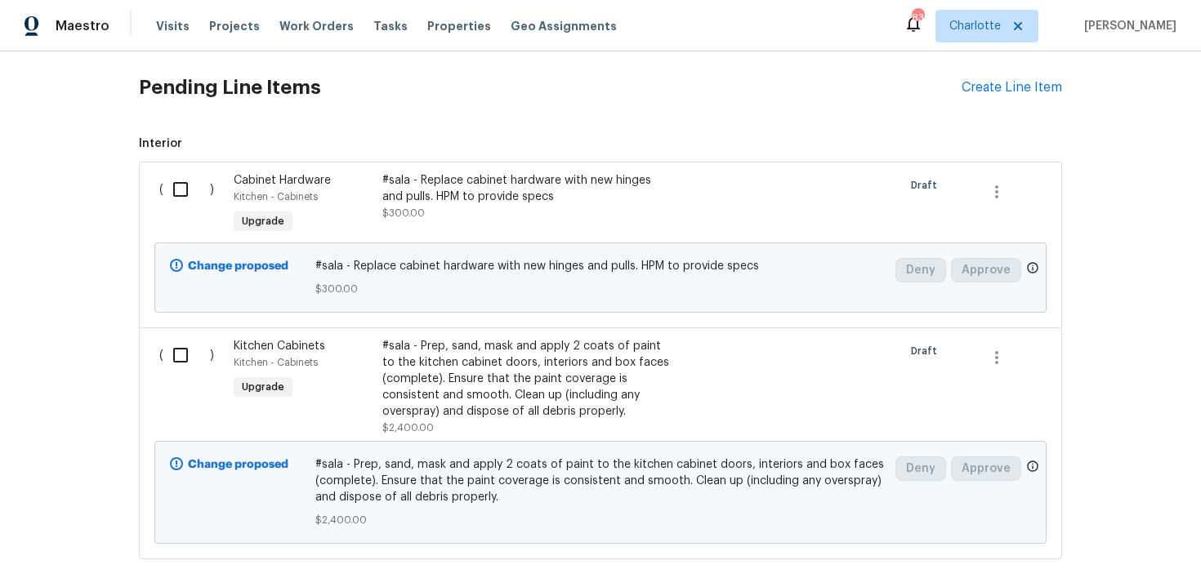
click at [524, 391] on div "#sala - Prep, sand, mask and apply 2 coats of paint to the kitchen cabinet door…" at bounding box center [525, 379] width 287 height 82
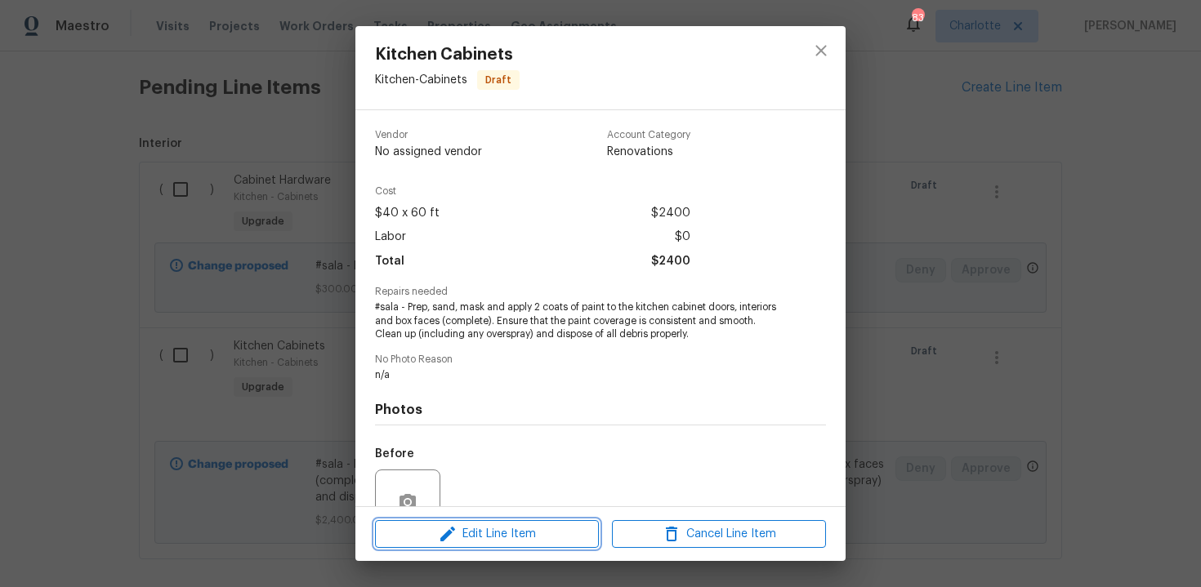
click at [476, 532] on span "Edit Line Item" at bounding box center [487, 534] width 214 height 20
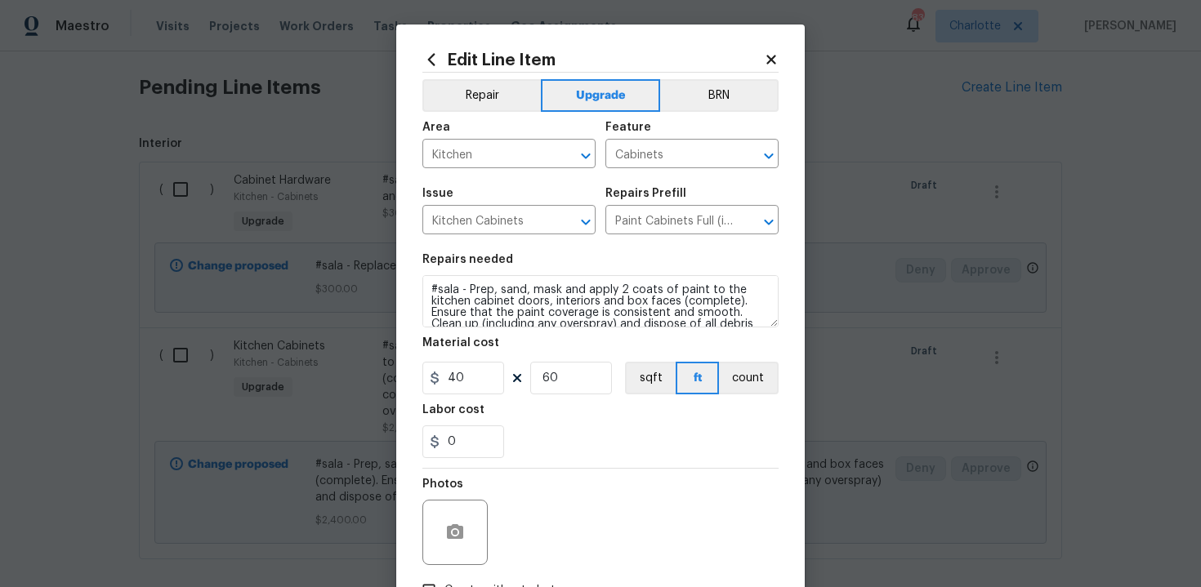
scroll to position [11, 0]
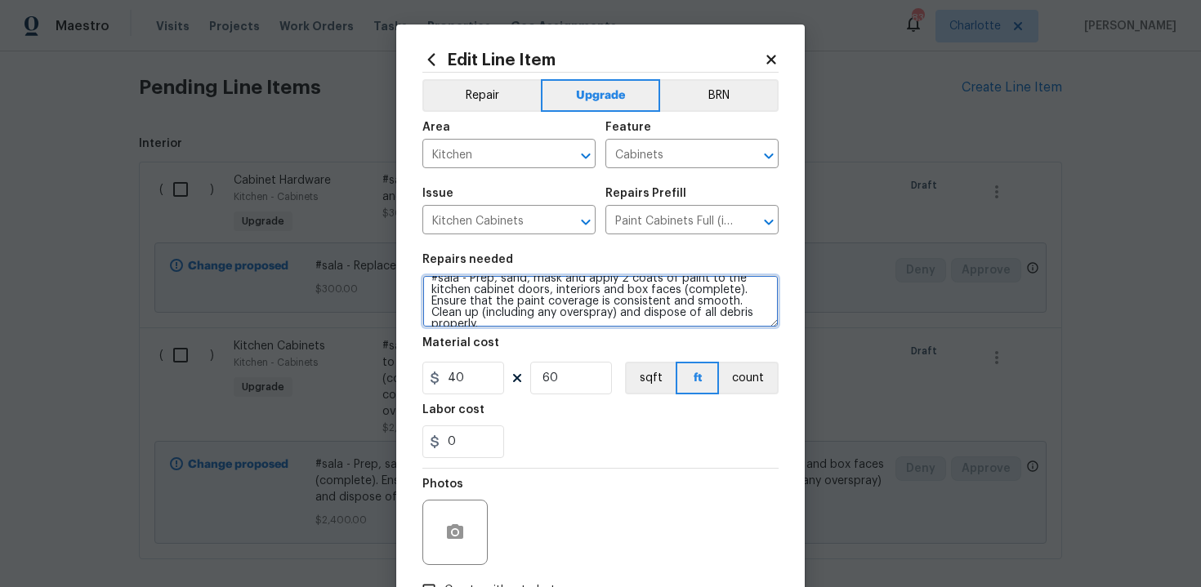
click at [752, 314] on textarea "#sala - Prep, sand, mask and apply 2 coats of paint to the kitchen cabinet door…" at bounding box center [600, 301] width 356 height 52
paste textarea "White"
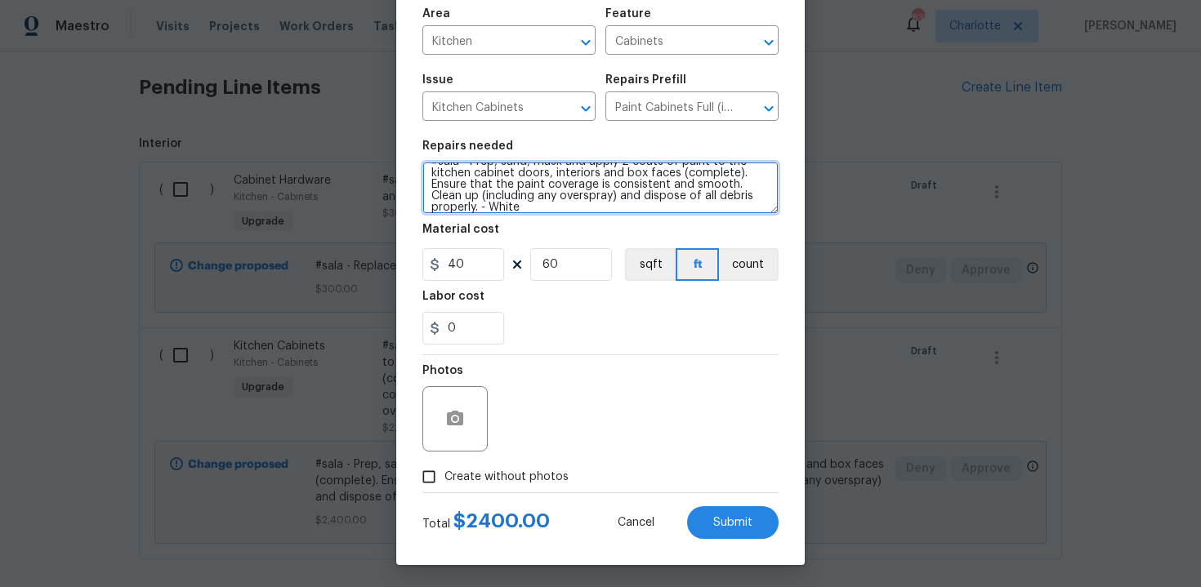
scroll to position [117, 0]
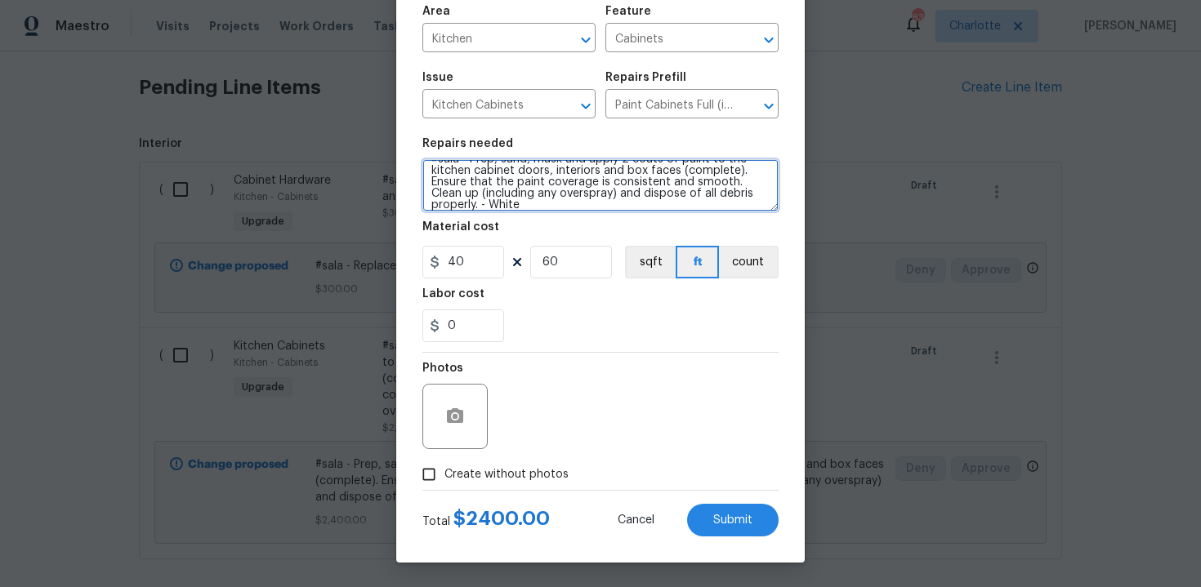
type textarea "#sala - Prep, sand, mask and apply 2 coats of paint to the kitchen cabinet door…"
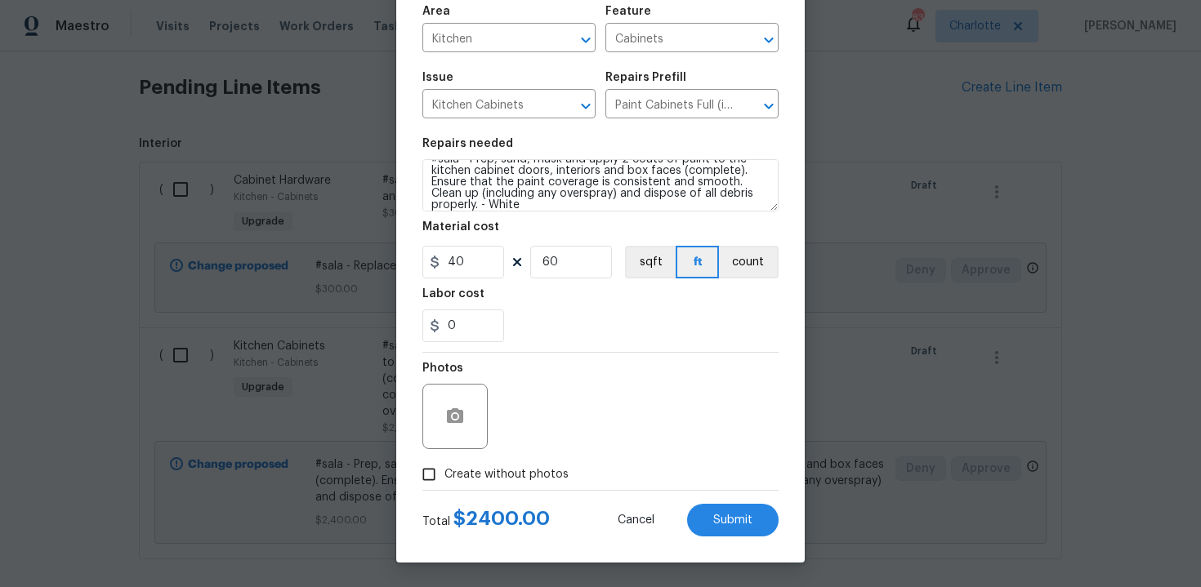
click at [525, 483] on label "Create without photos" at bounding box center [490, 474] width 155 height 31
click at [444, 483] on input "Create without photos" at bounding box center [428, 474] width 31 height 31
checkbox input "true"
click at [737, 522] on span "Submit" at bounding box center [732, 521] width 39 height 12
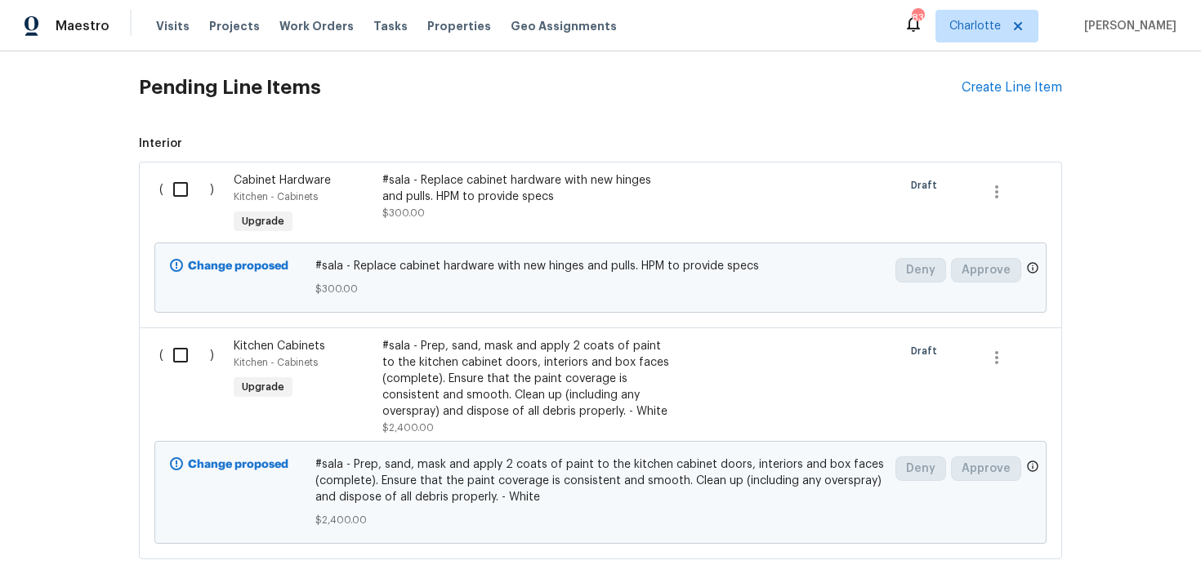
scroll to position [0, 0]
click at [617, 208] on div "#sala - Replace cabinet hardware with new hinges and pulls. HPM to provide spec…" at bounding box center [525, 196] width 287 height 49
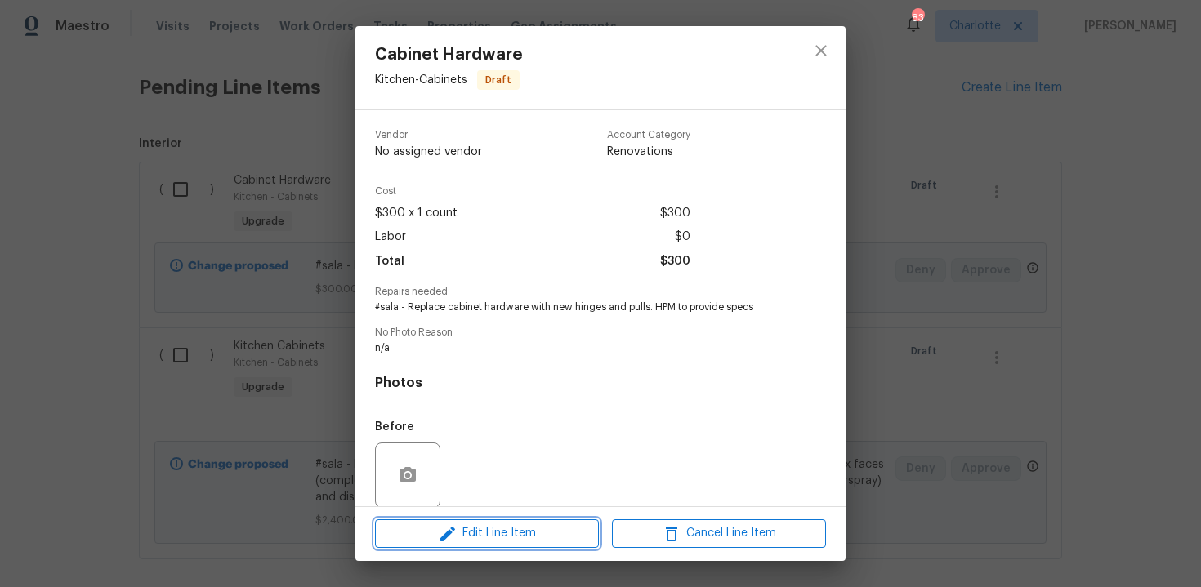
click at [533, 527] on span "Edit Line Item" at bounding box center [487, 533] width 214 height 20
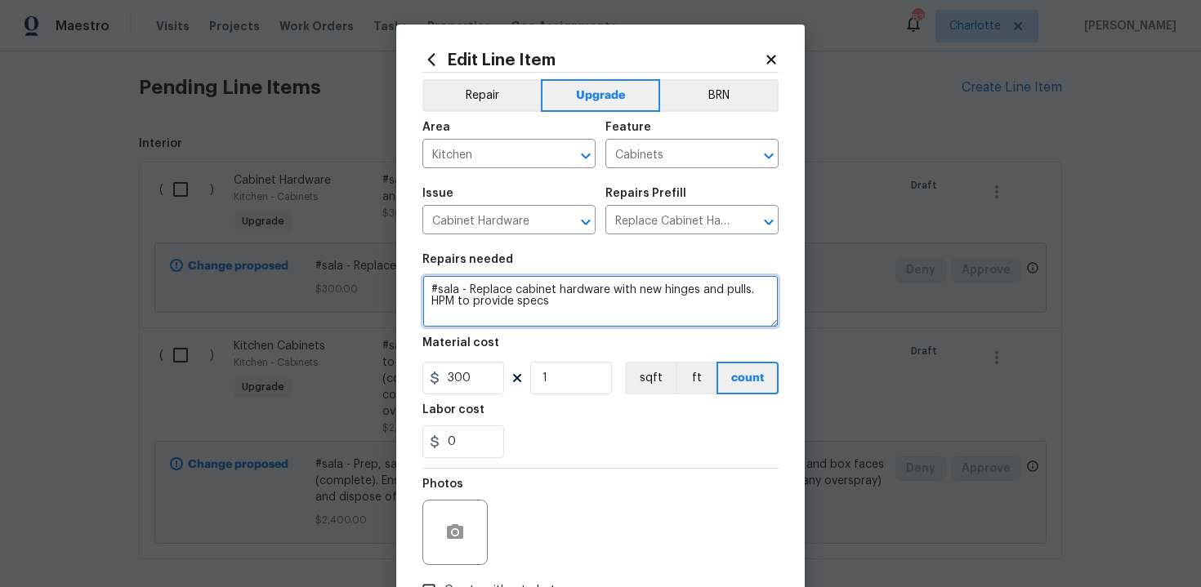
click at [604, 305] on textarea "#sala - Replace cabinet hardware with new hinges and pulls. HPM to provide specs" at bounding box center [600, 301] width 356 height 52
paste textarea "Nickel"
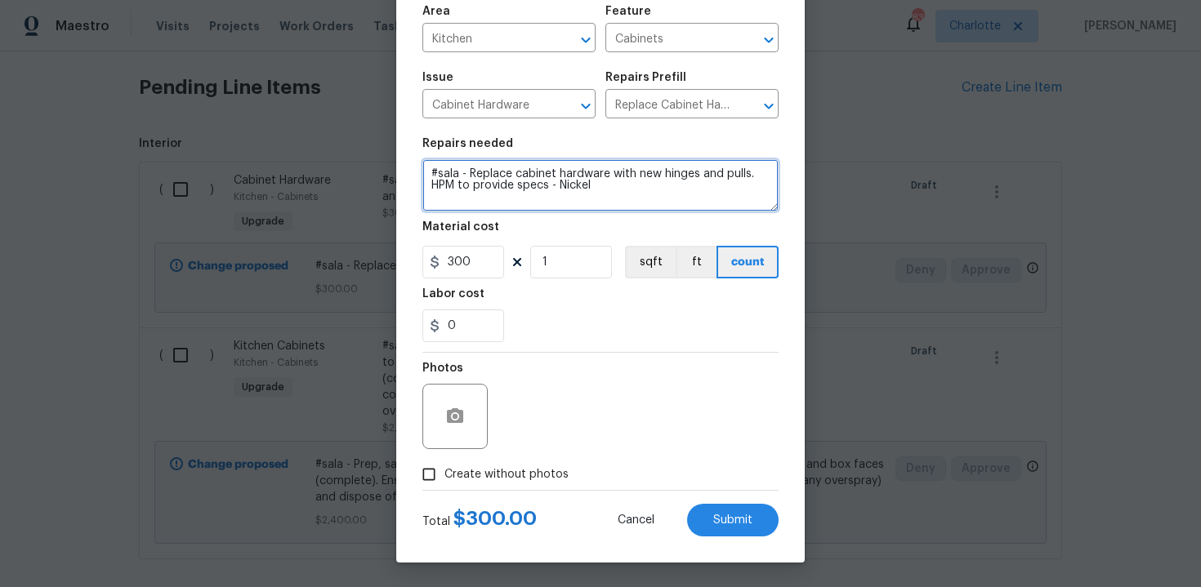
type textarea "#sala - Replace cabinet hardware with new hinges and pulls. HPM to provide spec…"
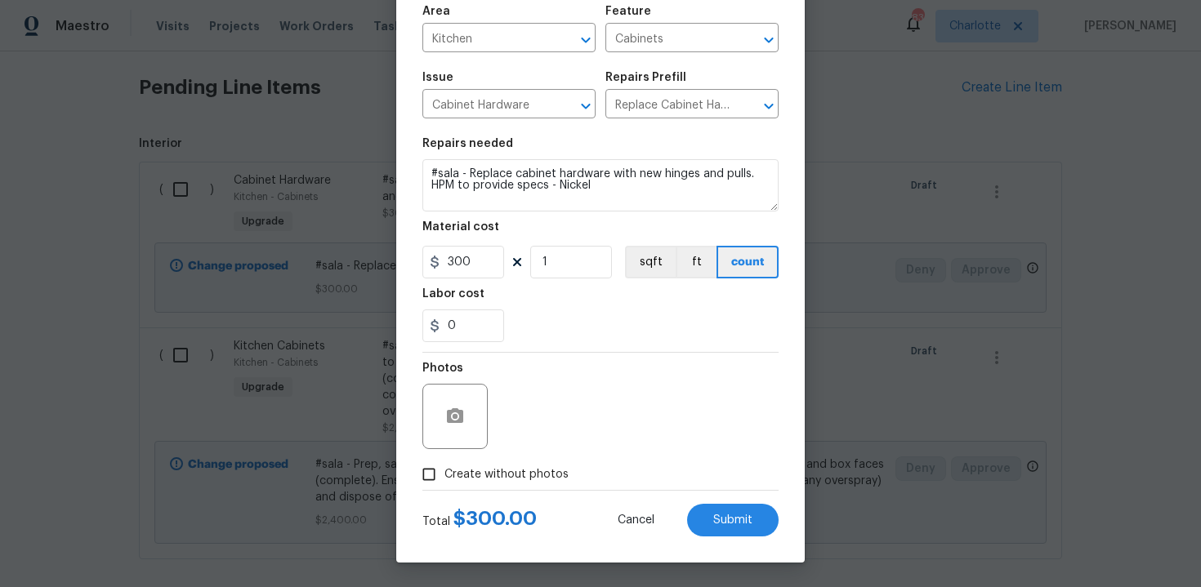
click at [511, 477] on span "Create without photos" at bounding box center [506, 474] width 124 height 17
click at [444, 477] on input "Create without photos" at bounding box center [428, 474] width 31 height 31
checkbox input "true"
click at [724, 522] on span "Submit" at bounding box center [732, 521] width 39 height 12
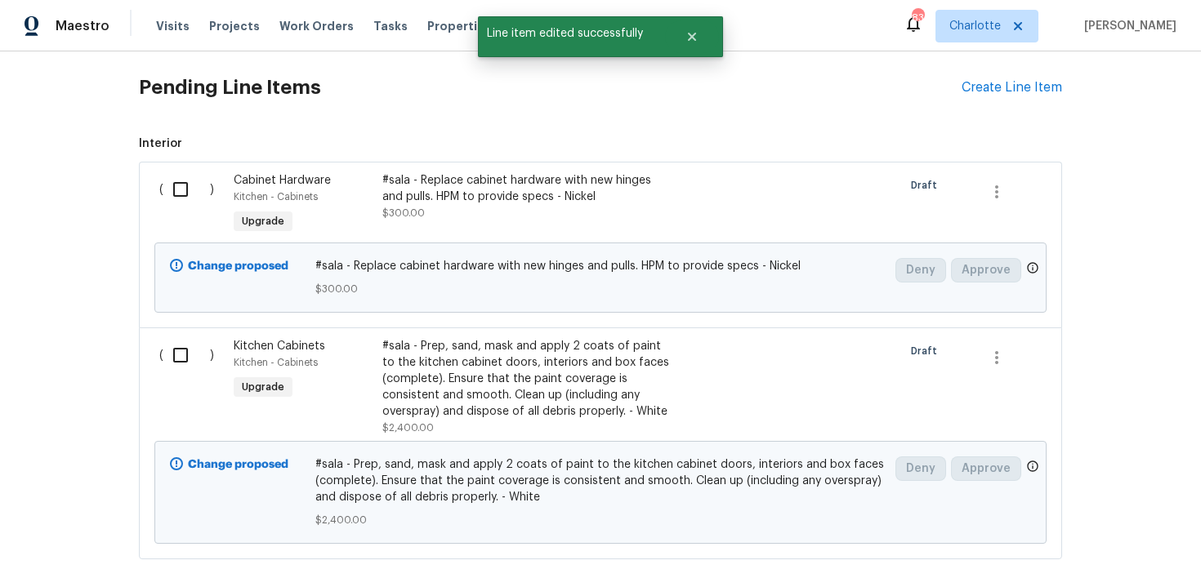
scroll to position [0, 0]
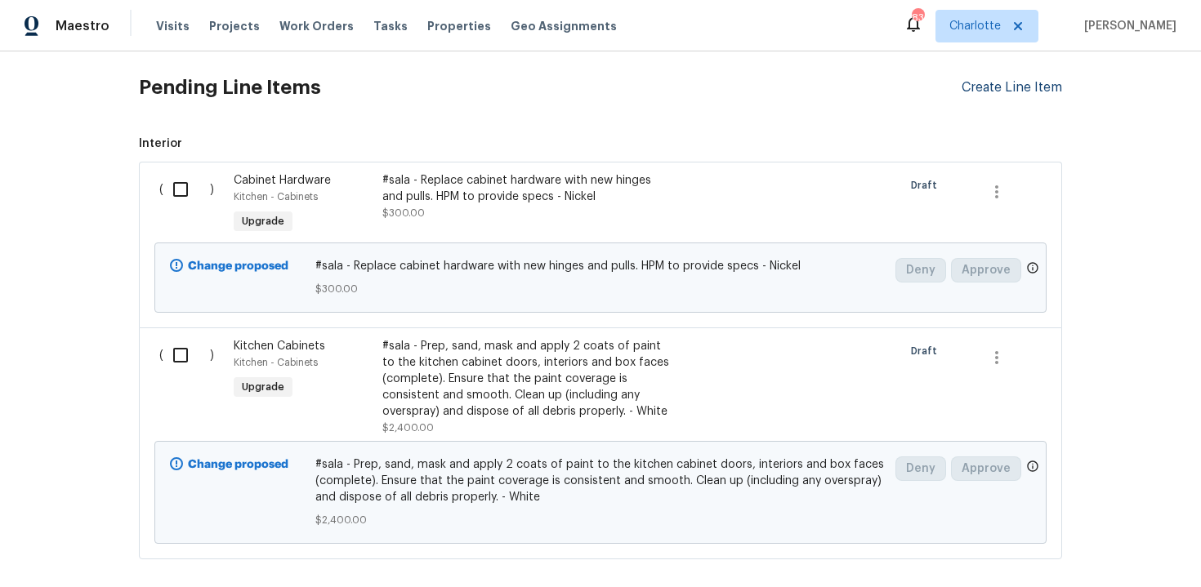
click at [1023, 92] on div "Create Line Item" at bounding box center [1011, 88] width 100 height 16
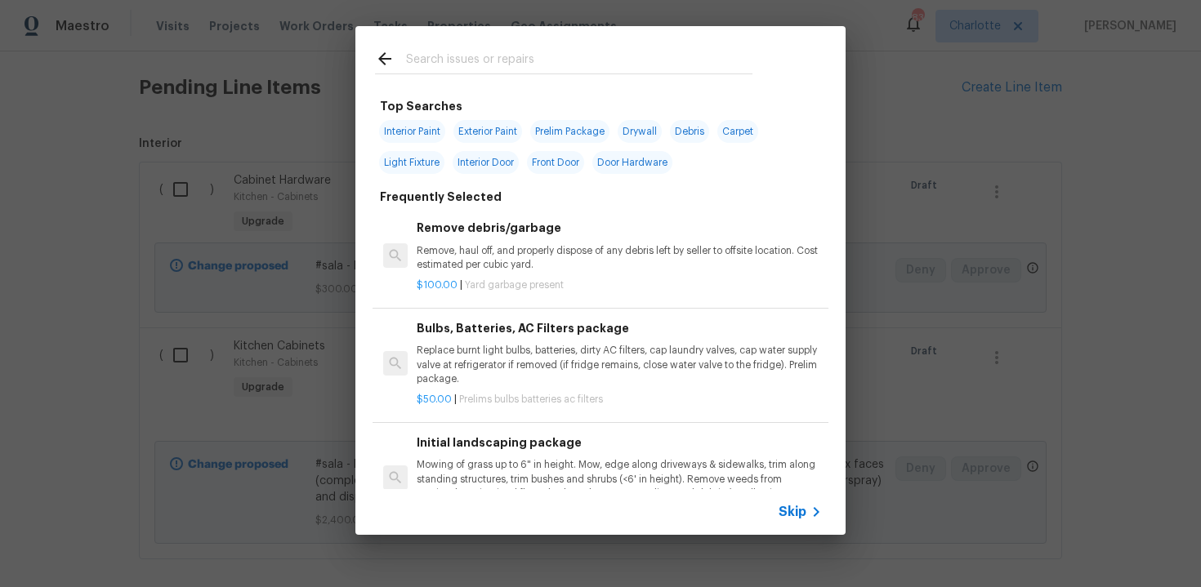
click at [794, 507] on span "Skip" at bounding box center [792, 512] width 28 height 16
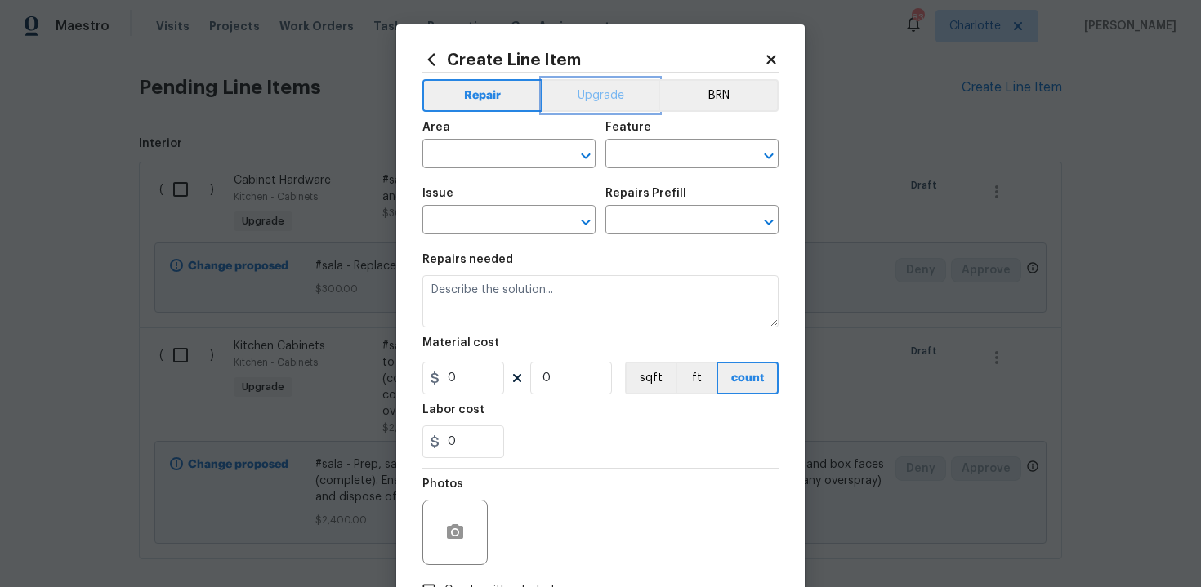
click at [586, 102] on button "Upgrade" at bounding box center [600, 95] width 117 height 33
click at [513, 157] on input "text" at bounding box center [485, 155] width 127 height 25
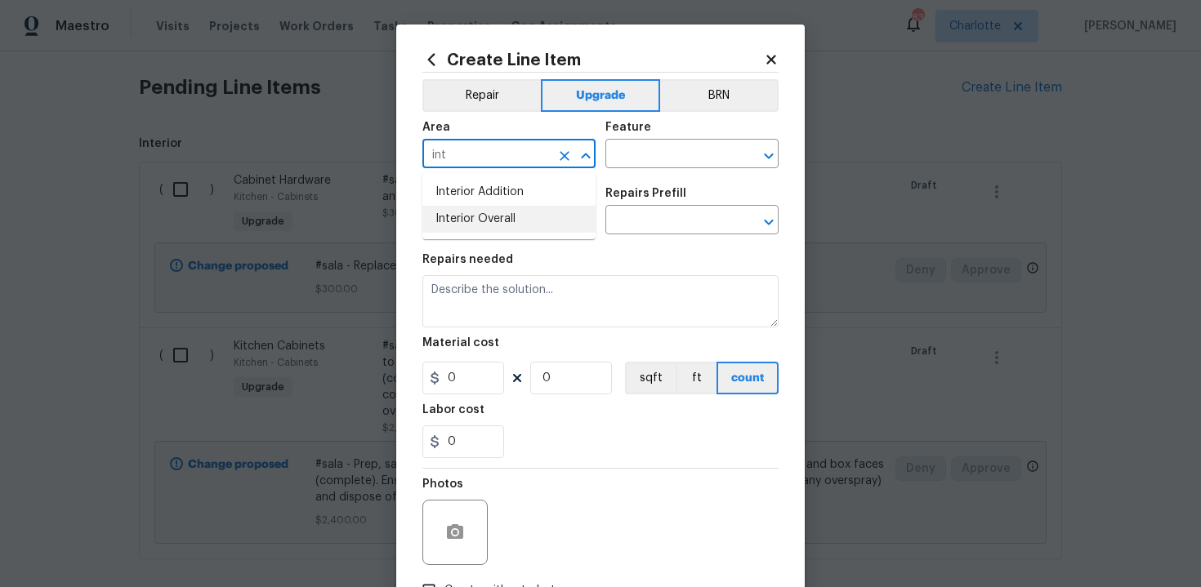
click at [514, 227] on li "Interior Overall" at bounding box center [508, 219] width 173 height 27
type input "Interior Overall"
click at [670, 160] on input "text" at bounding box center [668, 155] width 127 height 25
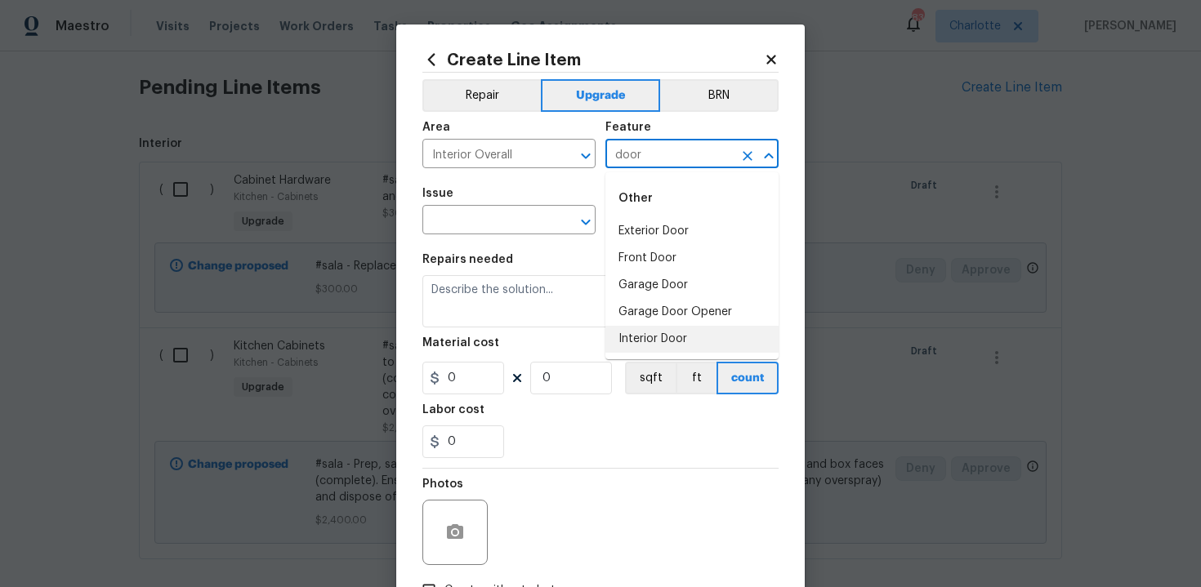
click at [655, 339] on li "Interior Door" at bounding box center [691, 339] width 173 height 27
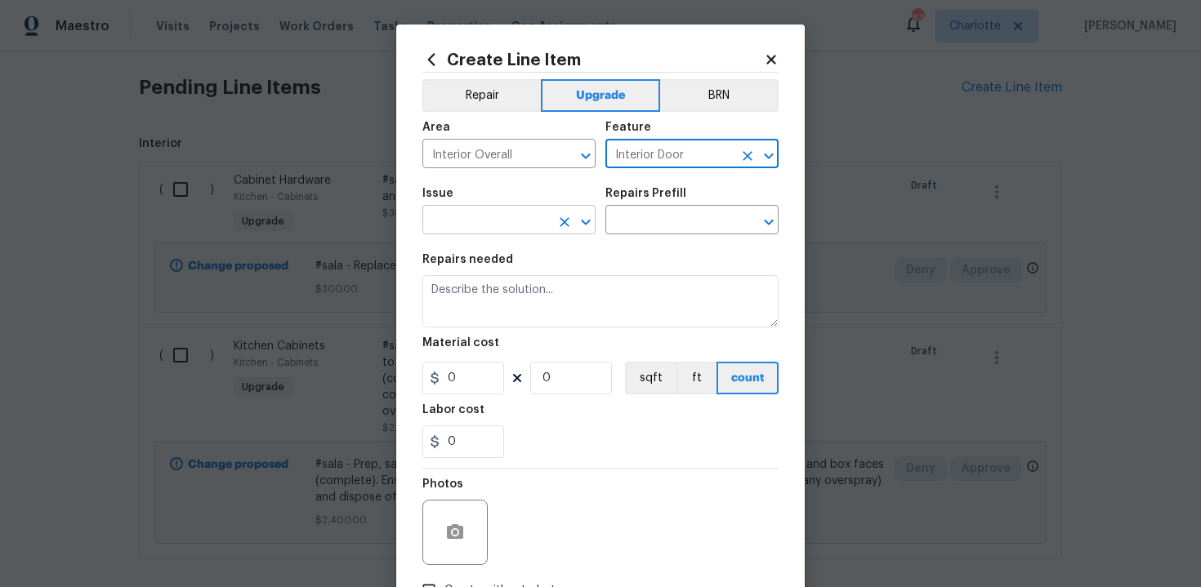
type input "Interior Door"
click at [504, 223] on input "text" at bounding box center [485, 221] width 127 height 25
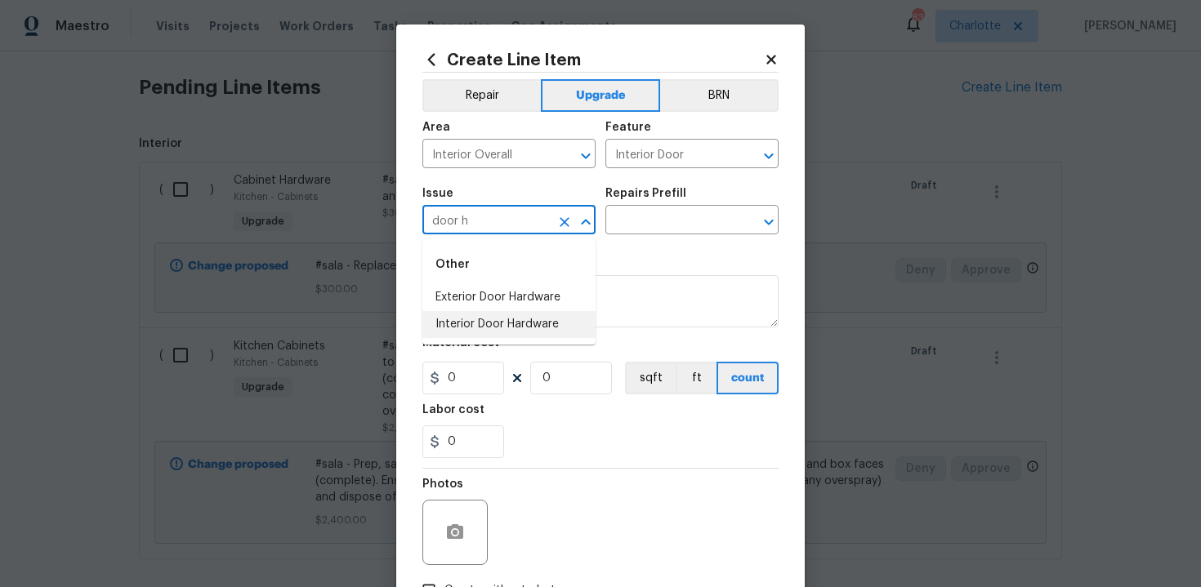
click at [489, 325] on li "Interior Door Hardware" at bounding box center [508, 324] width 173 height 27
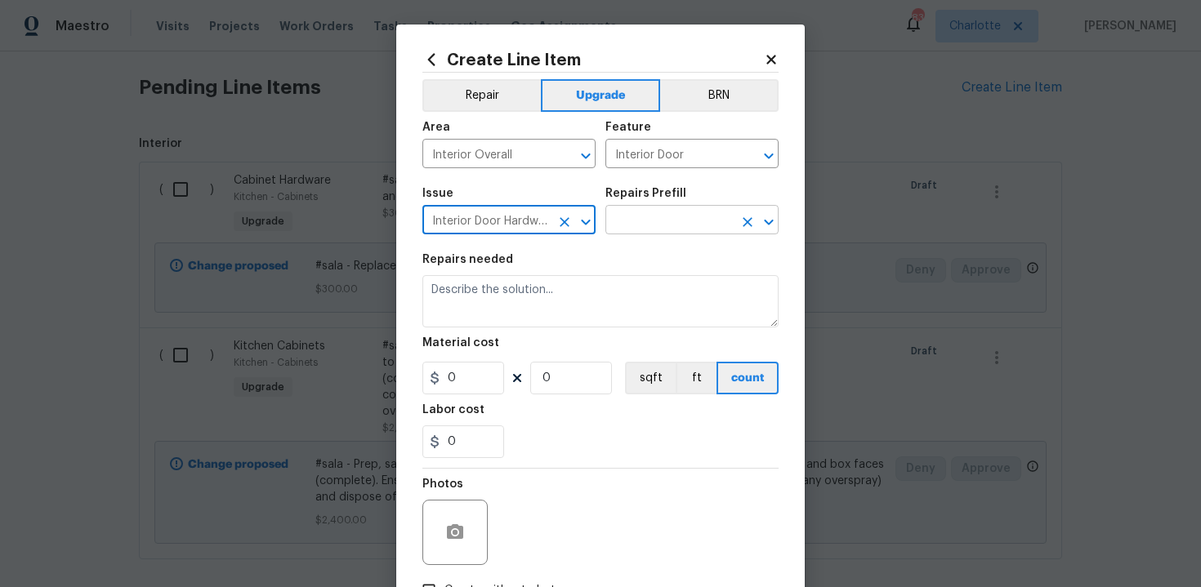
type input "Interior Door Hardware"
click at [670, 225] on input "text" at bounding box center [668, 221] width 127 height 25
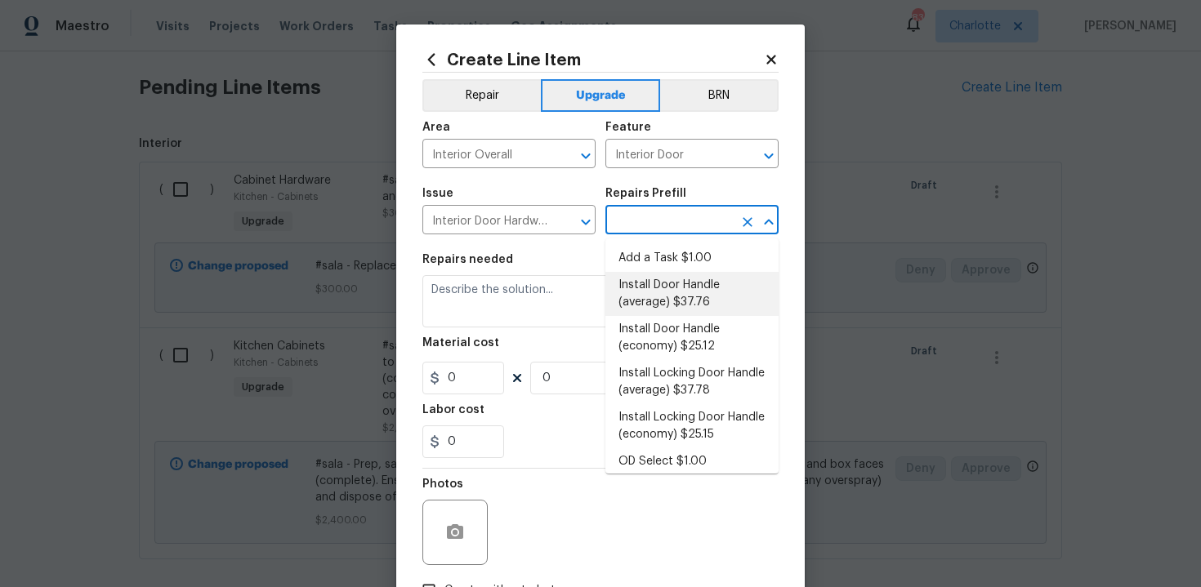
click at [670, 301] on li "Install Door Handle (average) $37.76" at bounding box center [691, 294] width 173 height 44
type input "Install Door Handle (average) $37.76"
type textarea "Remove the existing interior door handle (if present). Install a new (average) …"
type input "37.76"
type input "1"
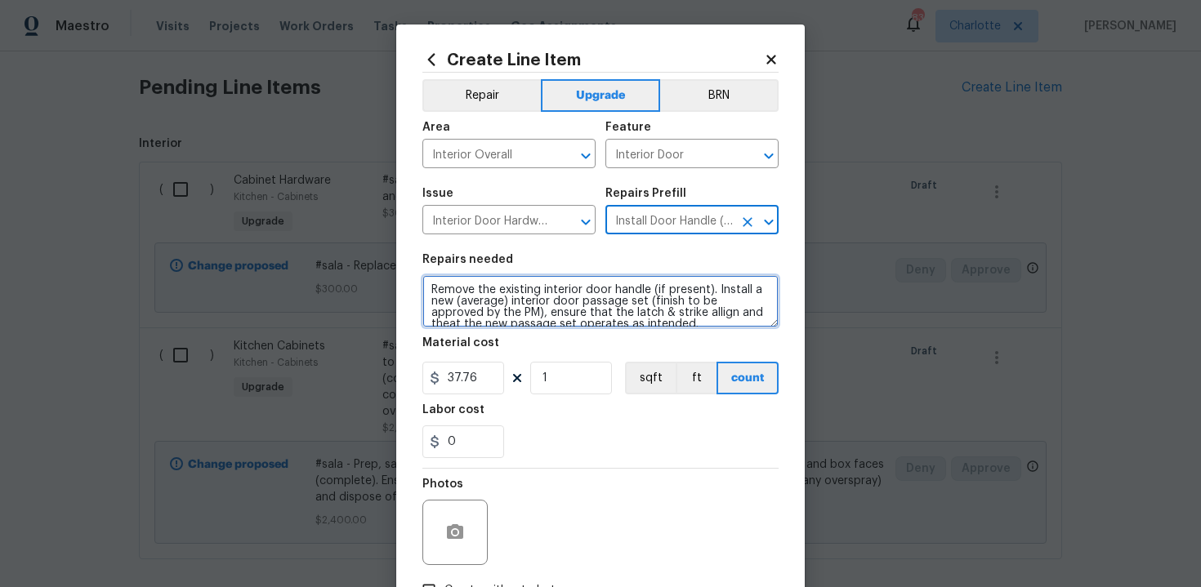
click at [425, 286] on textarea "Remove the existing interior door handle (if present). Install a new (average) …" at bounding box center [600, 301] width 356 height 52
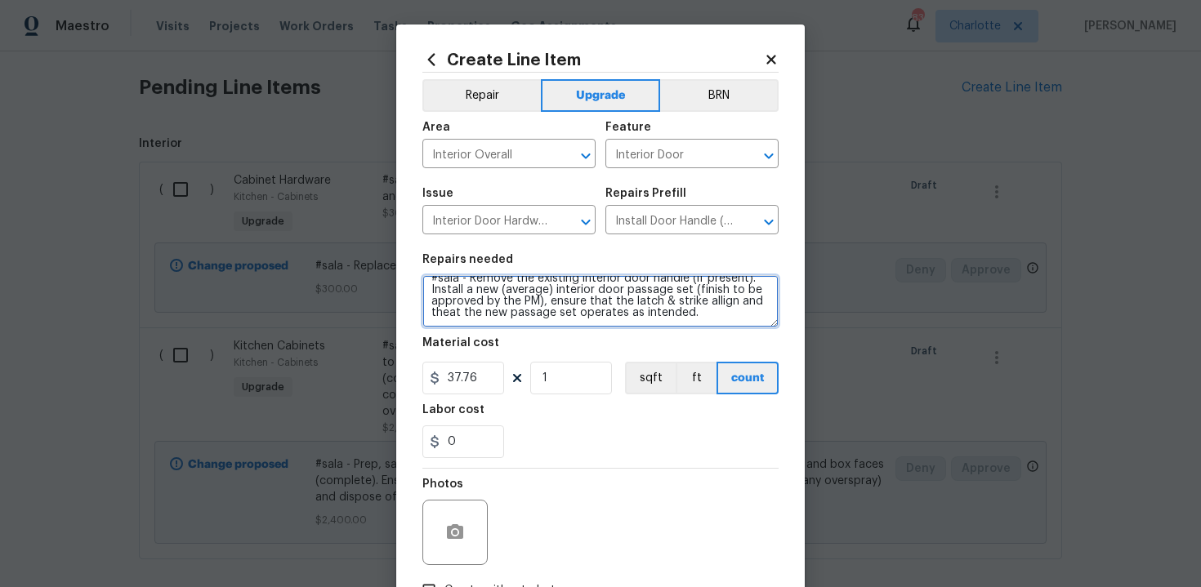
click at [742, 315] on textarea "#sala - Remove the existing interior door handle (if present). Install a new (a…" at bounding box center [600, 301] width 356 height 52
paste textarea "Nickel"
type textarea "#sala - Remove the existing interior door handle (if present). Install a new (a…"
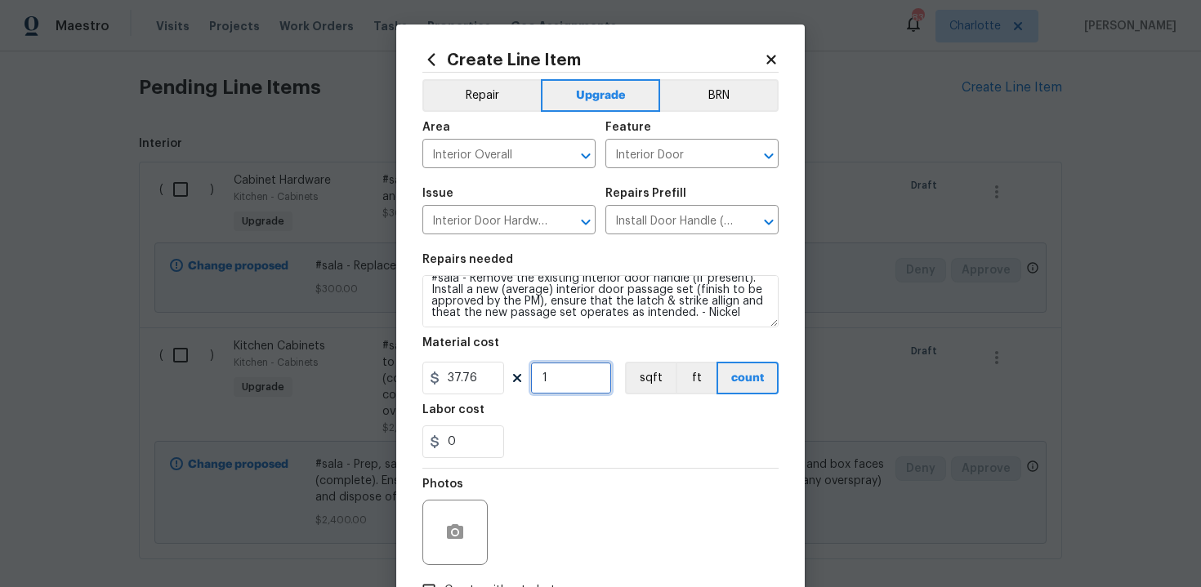
click at [580, 385] on input "1" at bounding box center [571, 378] width 82 height 33
type input "15"
click at [586, 442] on div "0" at bounding box center [600, 441] width 356 height 33
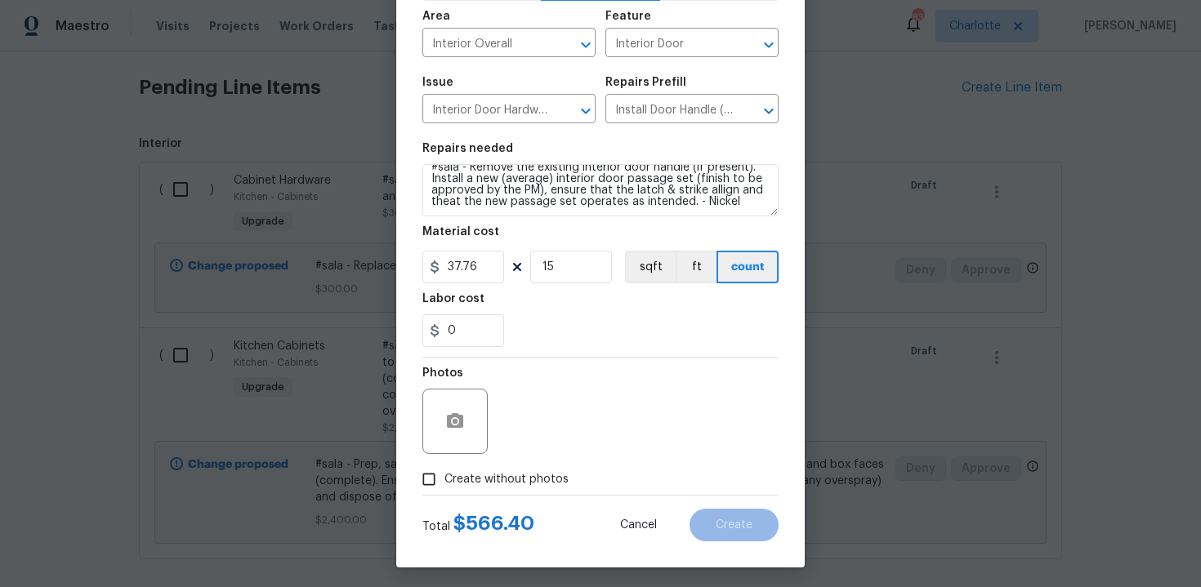
scroll to position [117, 0]
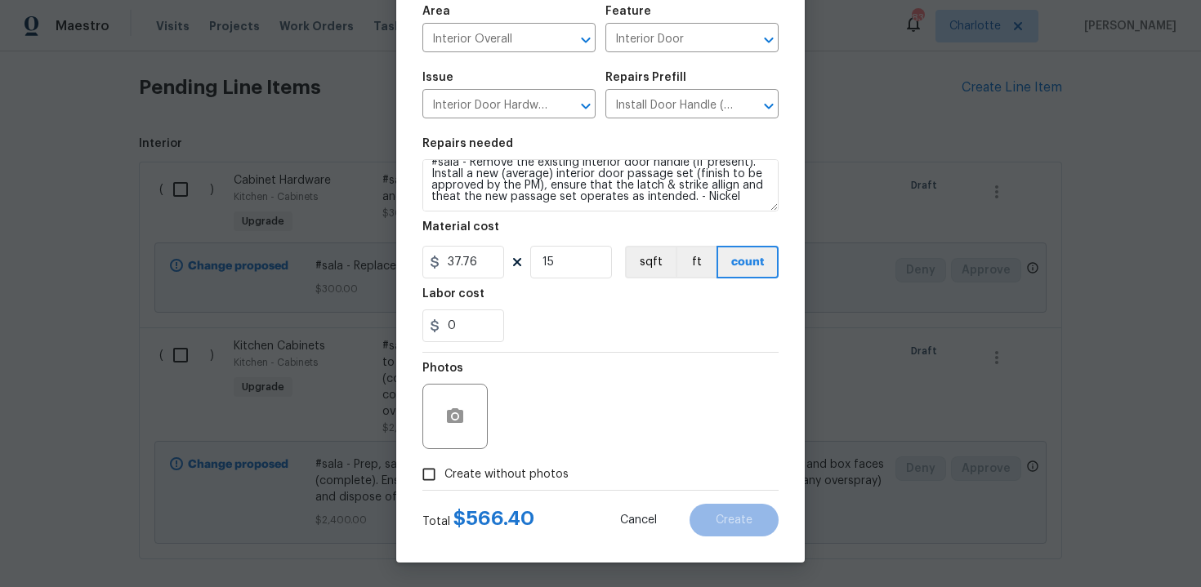
click at [508, 473] on span "Create without photos" at bounding box center [506, 474] width 124 height 17
click at [444, 473] on input "Create without photos" at bounding box center [428, 474] width 31 height 31
checkbox input "true"
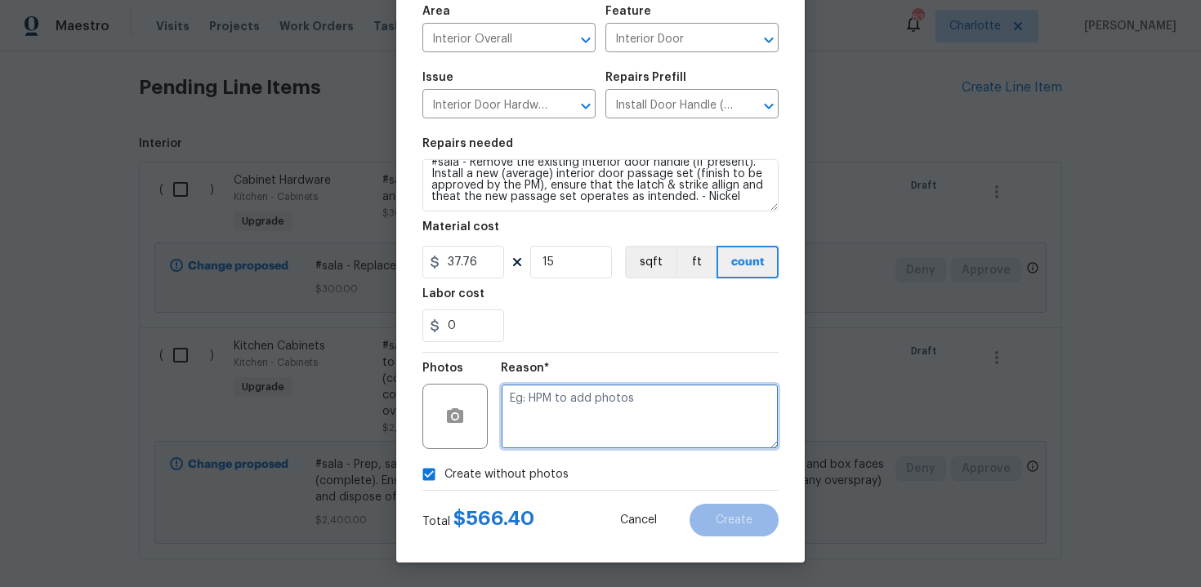
click at [545, 445] on textarea at bounding box center [640, 416] width 278 height 65
type textarea "n/a"
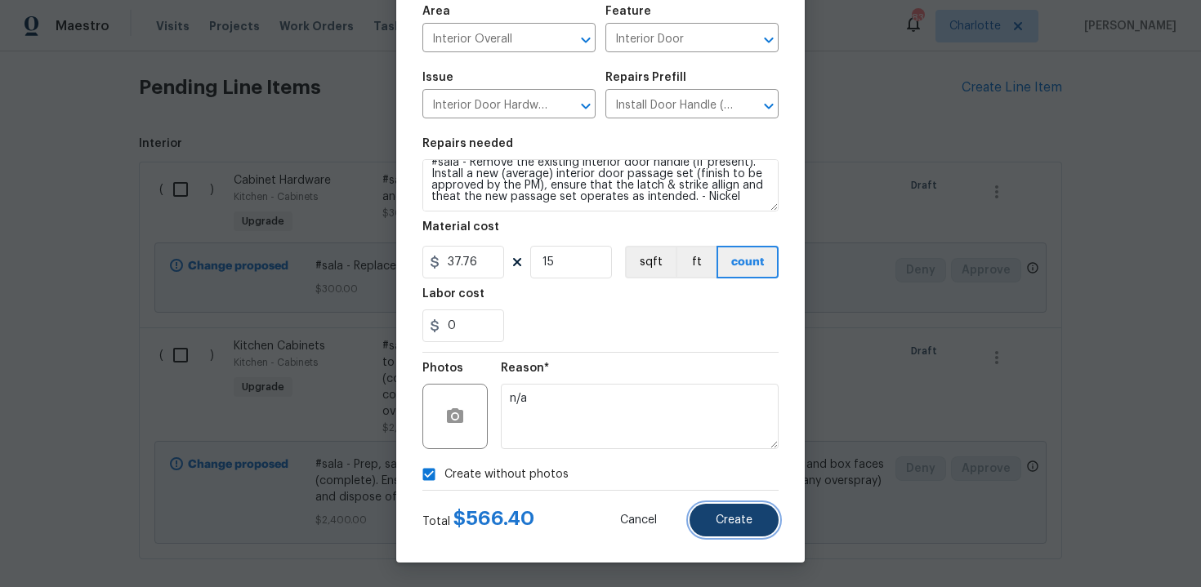
click at [722, 524] on span "Create" at bounding box center [733, 521] width 37 height 12
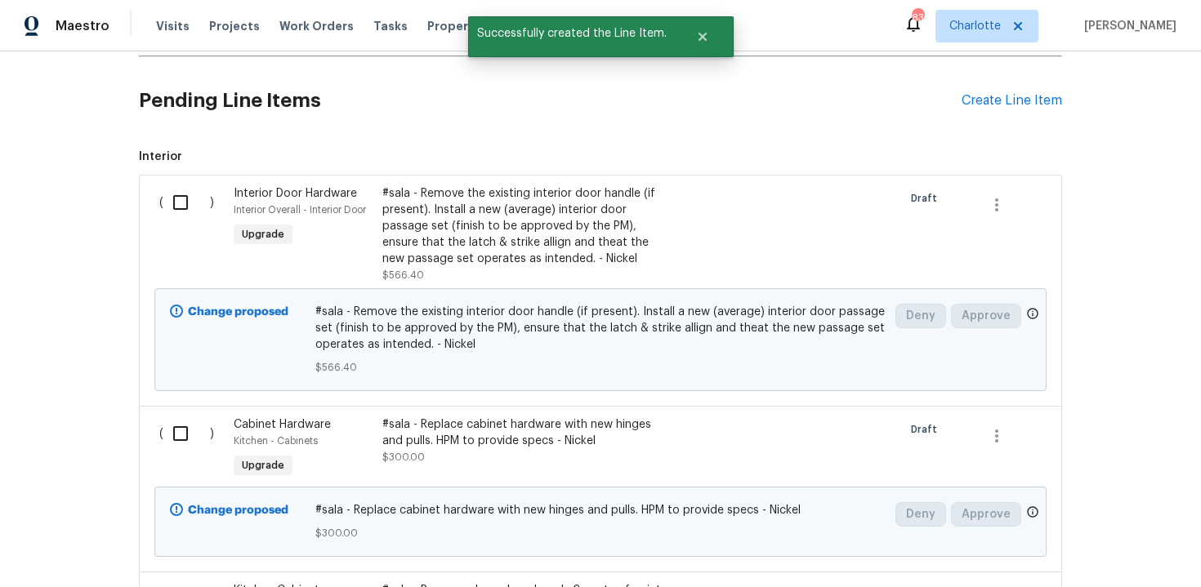
scroll to position [368, 0]
click at [1005, 109] on div "Create Line Item" at bounding box center [1011, 103] width 100 height 16
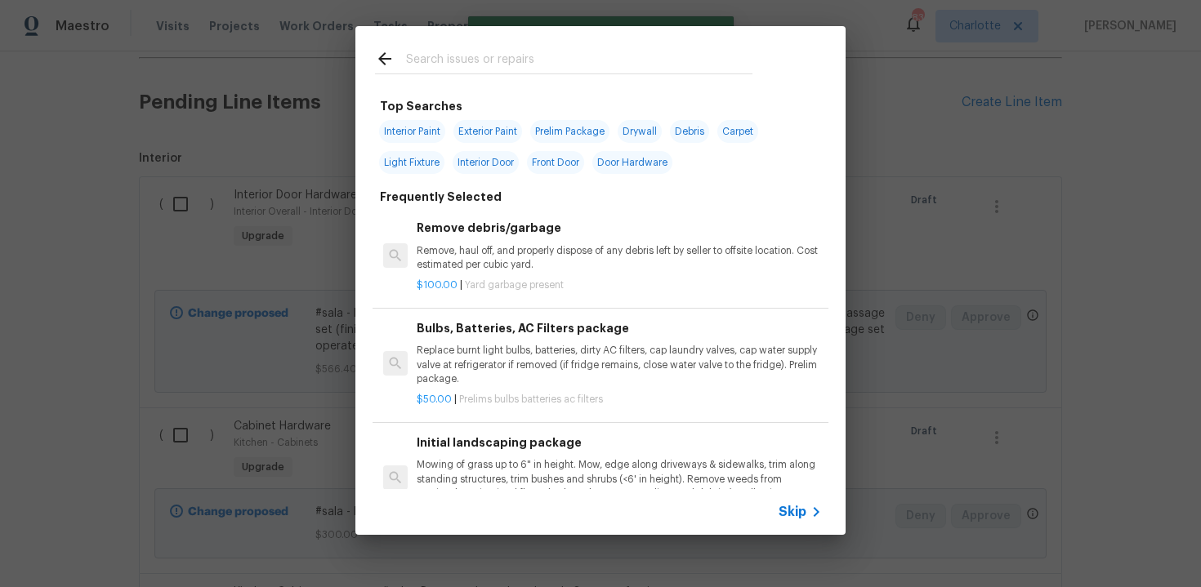
click at [806, 518] on icon at bounding box center [816, 512] width 20 height 20
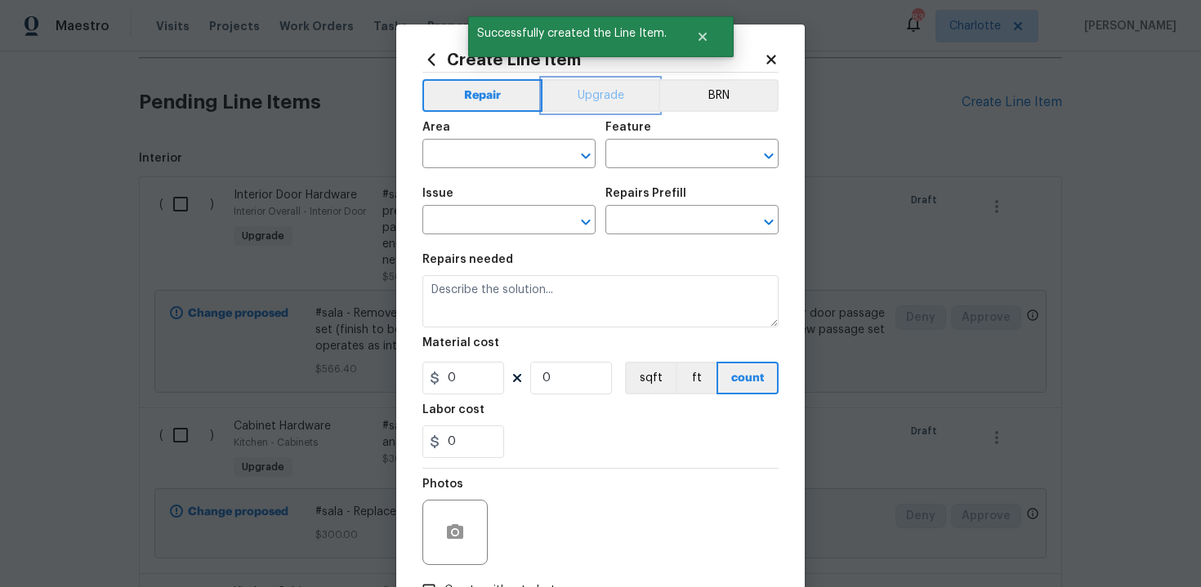
click at [577, 100] on button "Upgrade" at bounding box center [600, 95] width 117 height 33
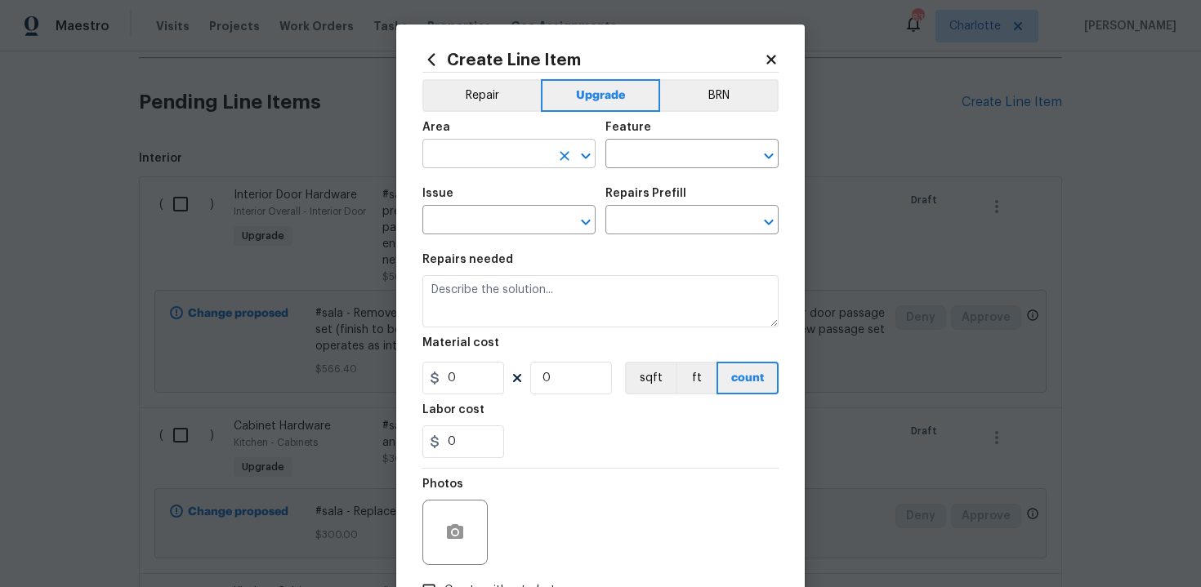
click at [502, 167] on input "text" at bounding box center [485, 155] width 127 height 25
click at [506, 220] on li "Main Bathroom" at bounding box center [508, 219] width 173 height 27
type input "Main Bathroom"
click at [666, 160] on input "text" at bounding box center [668, 155] width 127 height 25
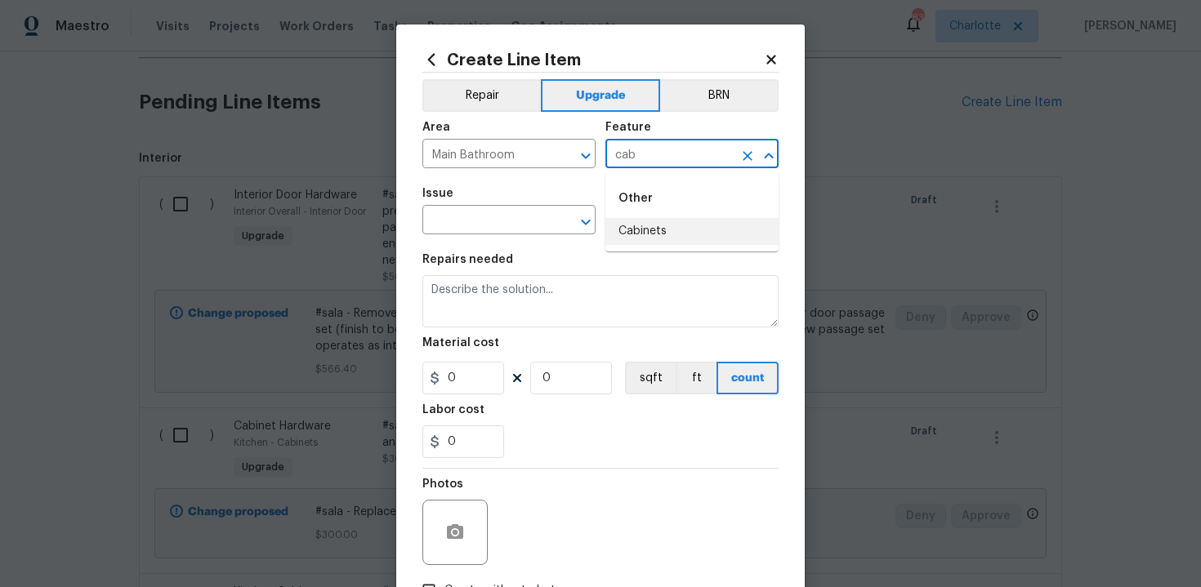
click at [670, 228] on li "Cabinets" at bounding box center [691, 231] width 173 height 27
type input "Cabinets"
click at [471, 221] on input "text" at bounding box center [485, 221] width 127 height 25
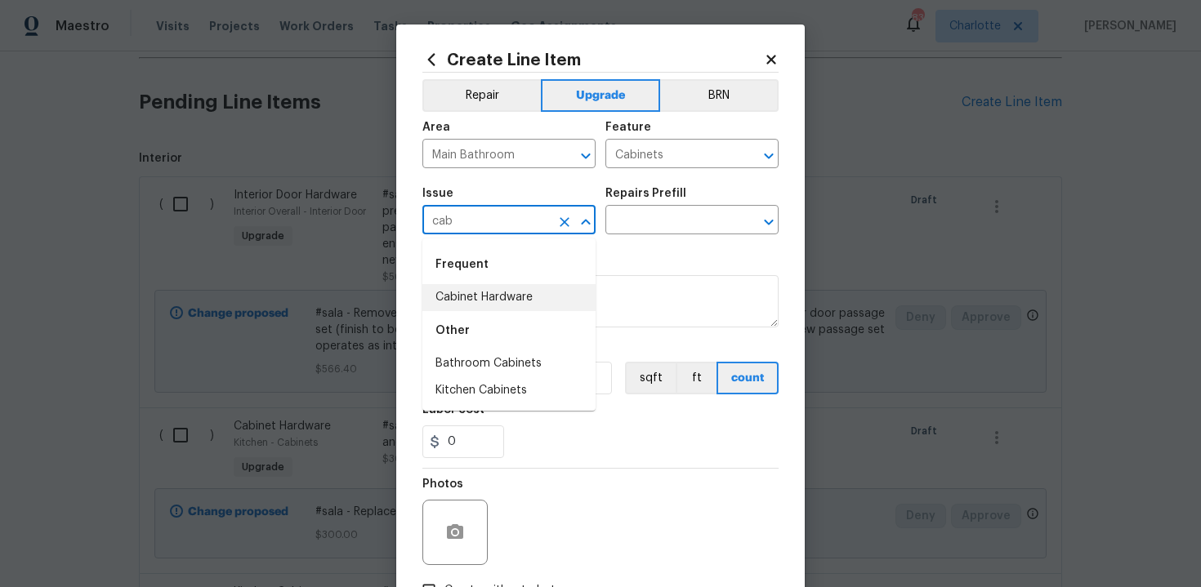
click at [492, 291] on li "Cabinet Hardware" at bounding box center [508, 297] width 173 height 27
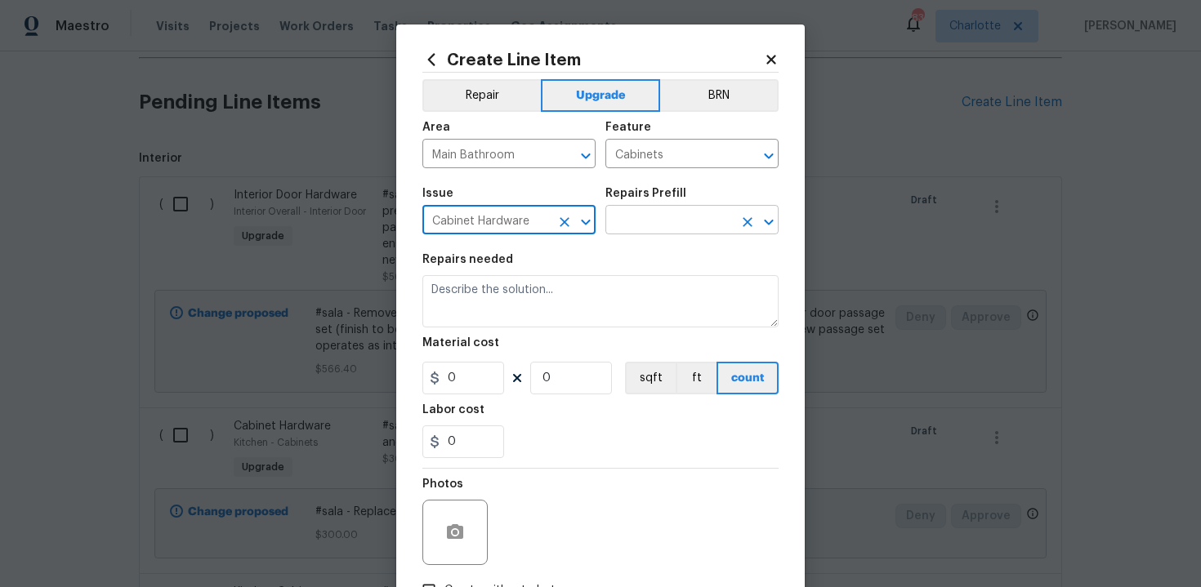
type input "Cabinet Hardware"
click at [660, 225] on input "text" at bounding box center [668, 221] width 127 height 25
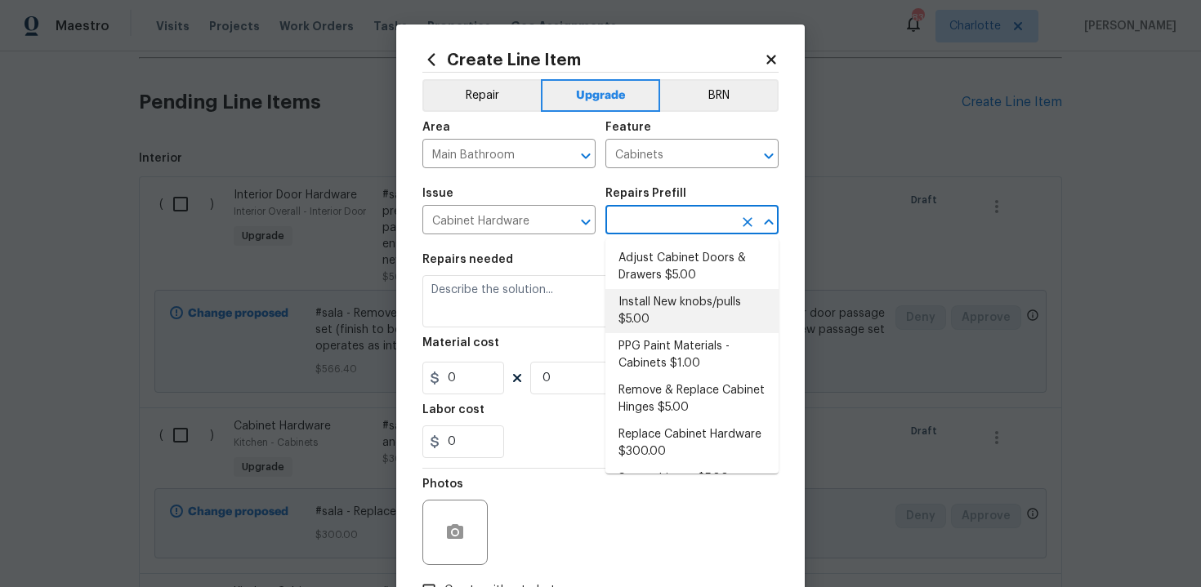
click at [671, 323] on li "Install New knobs/pulls $5.00" at bounding box center [691, 311] width 173 height 44
type input "Install New knobs/pulls $5.00"
type textarea "Remove the existing cabinet pulls/handles if present; prep and drill for new ca…"
type input "5"
type input "1"
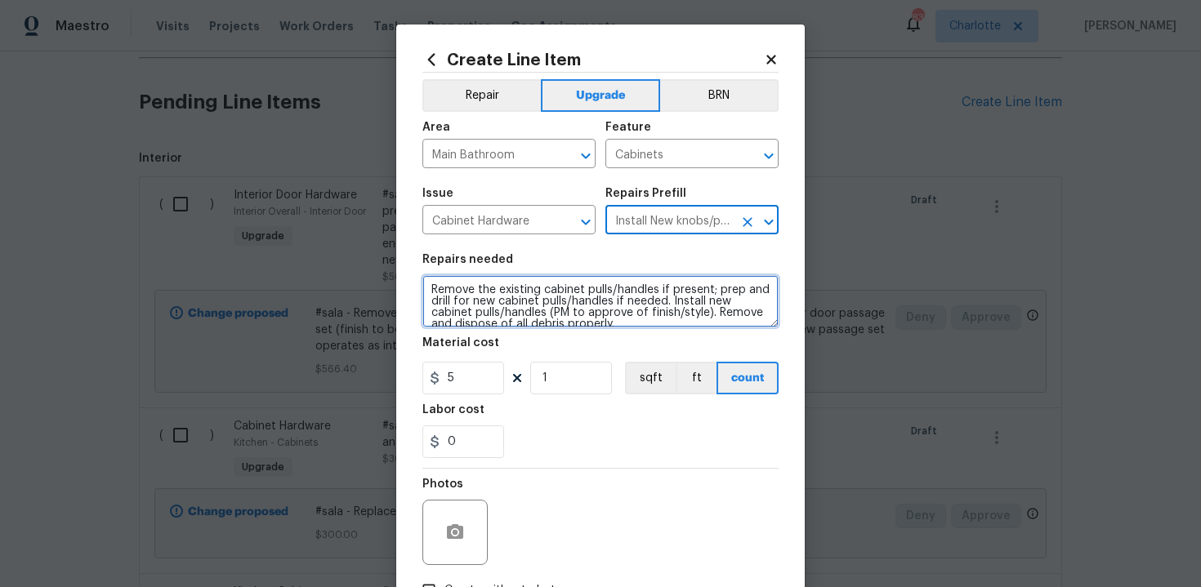
click at [423, 291] on textarea "Remove the existing cabinet pulls/handles if present; prep and drill for new ca…" at bounding box center [600, 301] width 356 height 52
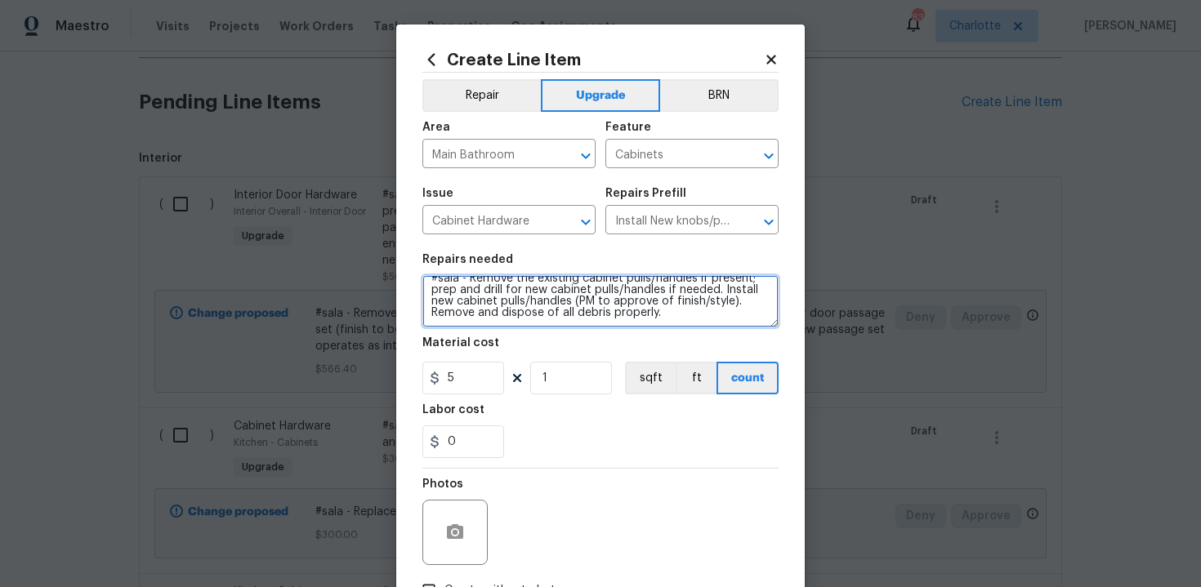
click at [719, 319] on textarea "#sala - Remove the existing cabinet pulls/handles if present; prep and drill fo…" at bounding box center [600, 301] width 356 height 52
paste textarea "Nickel"
type textarea "#sala - Remove the existing cabinet pulls/handles if present; prep and drill fo…"
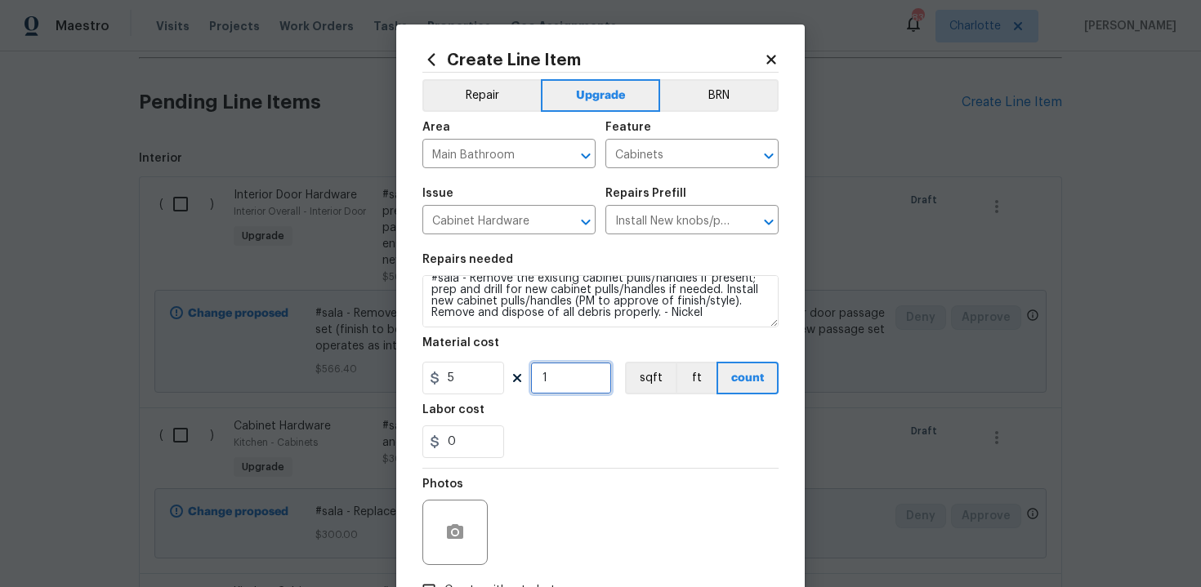
click at [564, 385] on input "1" at bounding box center [571, 378] width 82 height 33
type input "15"
click at [599, 444] on div "0" at bounding box center [600, 441] width 356 height 33
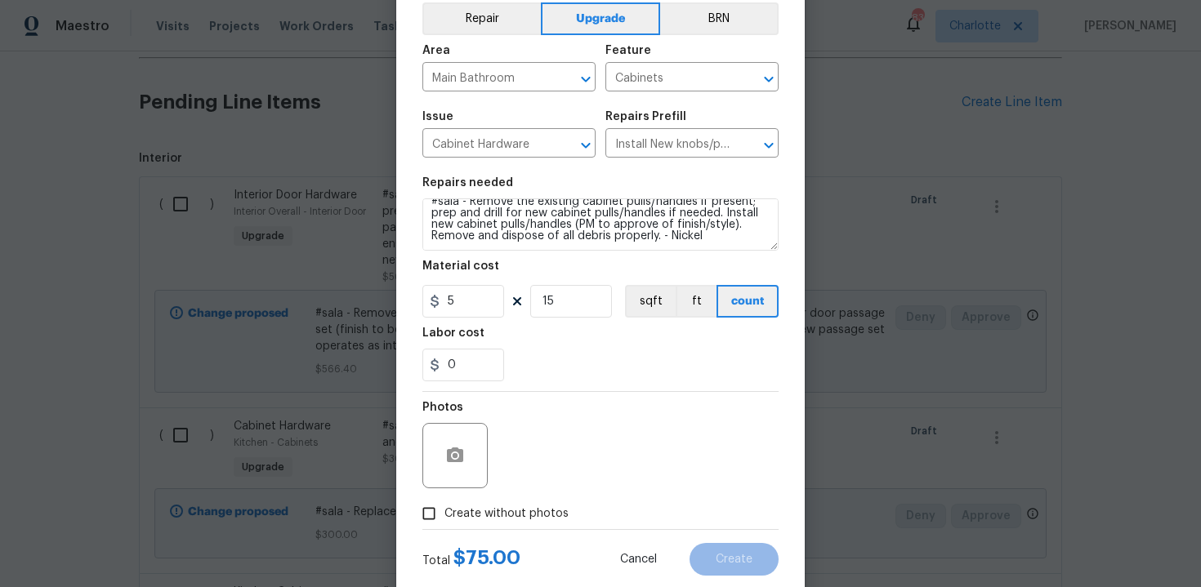
scroll to position [117, 0]
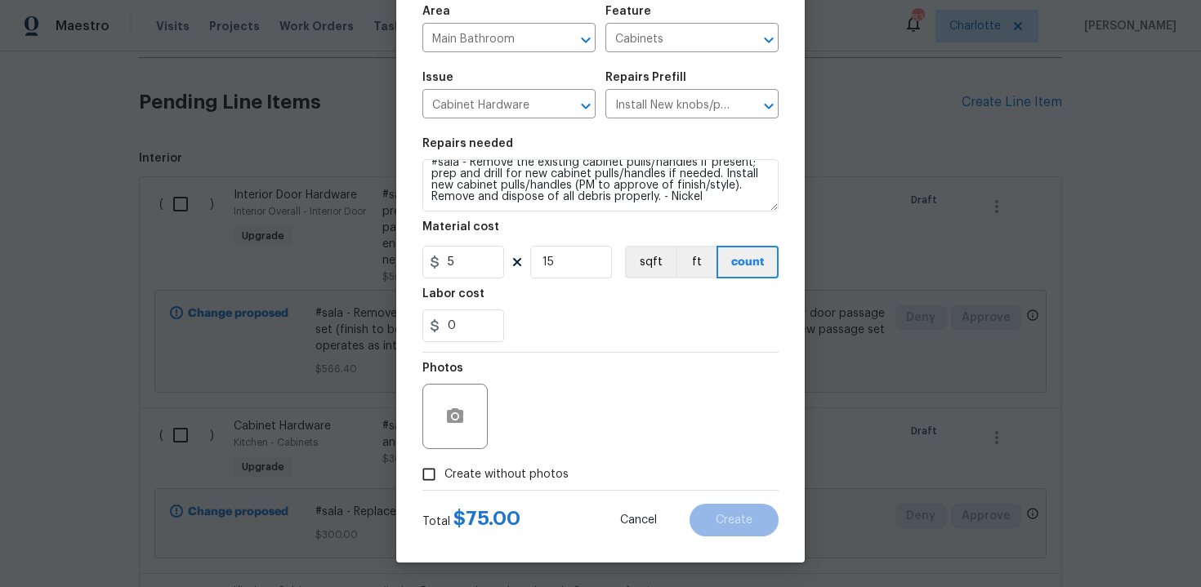
click at [501, 478] on span "Create without photos" at bounding box center [506, 474] width 124 height 17
click at [444, 478] on input "Create without photos" at bounding box center [428, 474] width 31 height 31
checkbox input "true"
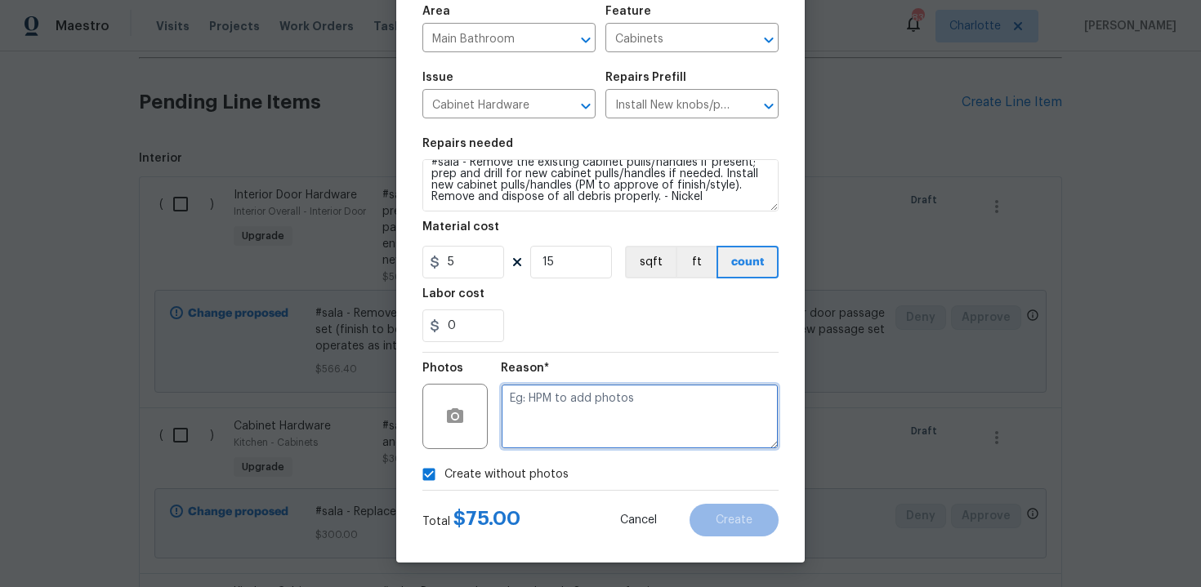
click at [570, 429] on textarea at bounding box center [640, 416] width 278 height 65
type textarea "n/a"
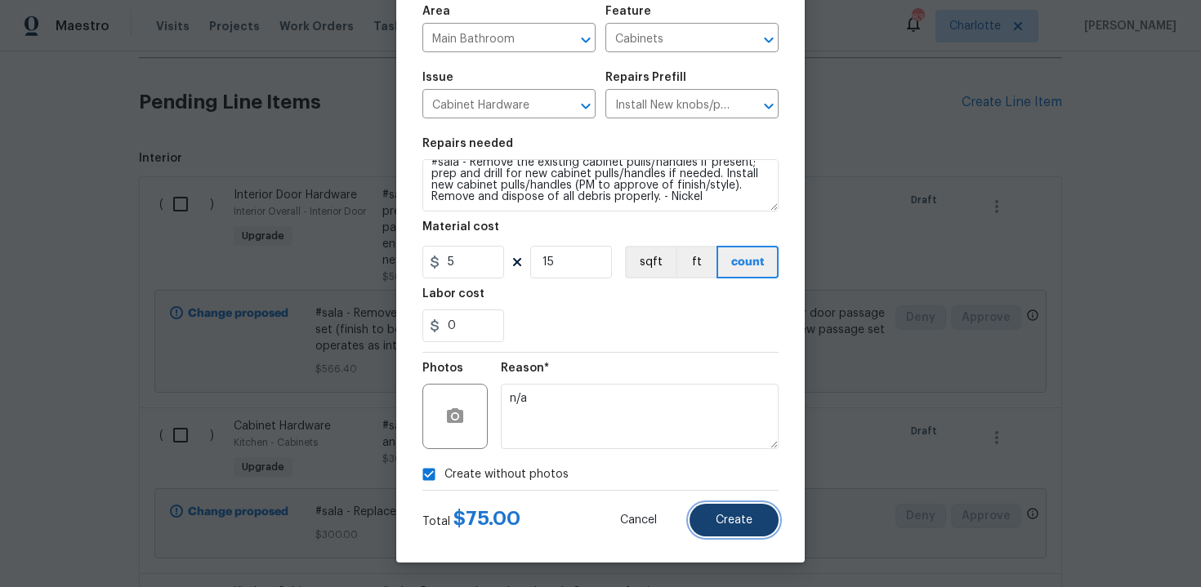
click at [741, 524] on span "Create" at bounding box center [733, 521] width 37 height 12
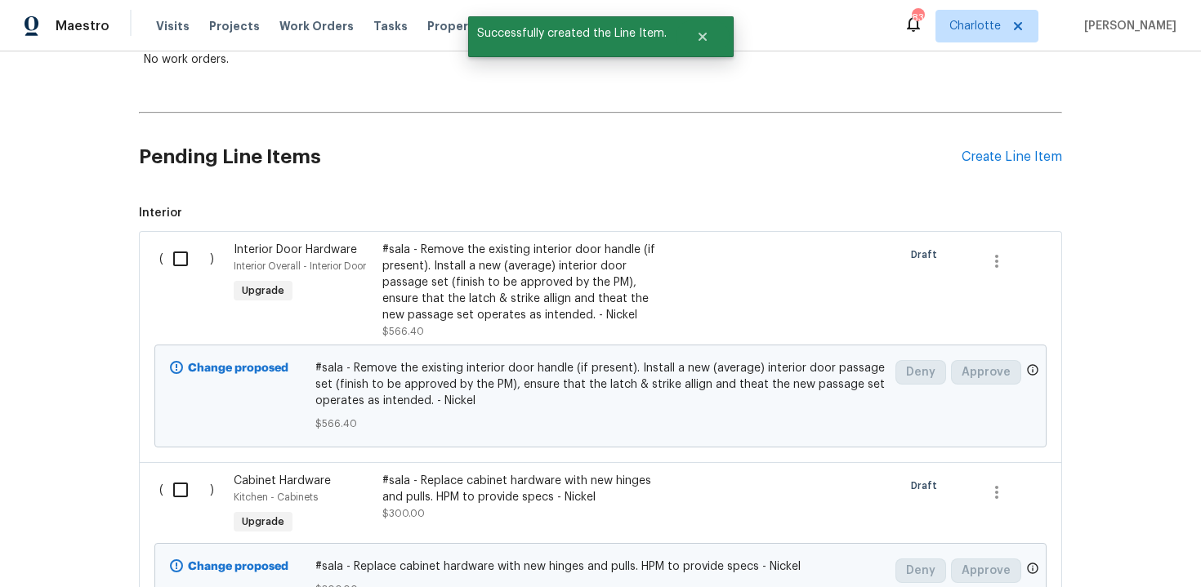
scroll to position [301, 0]
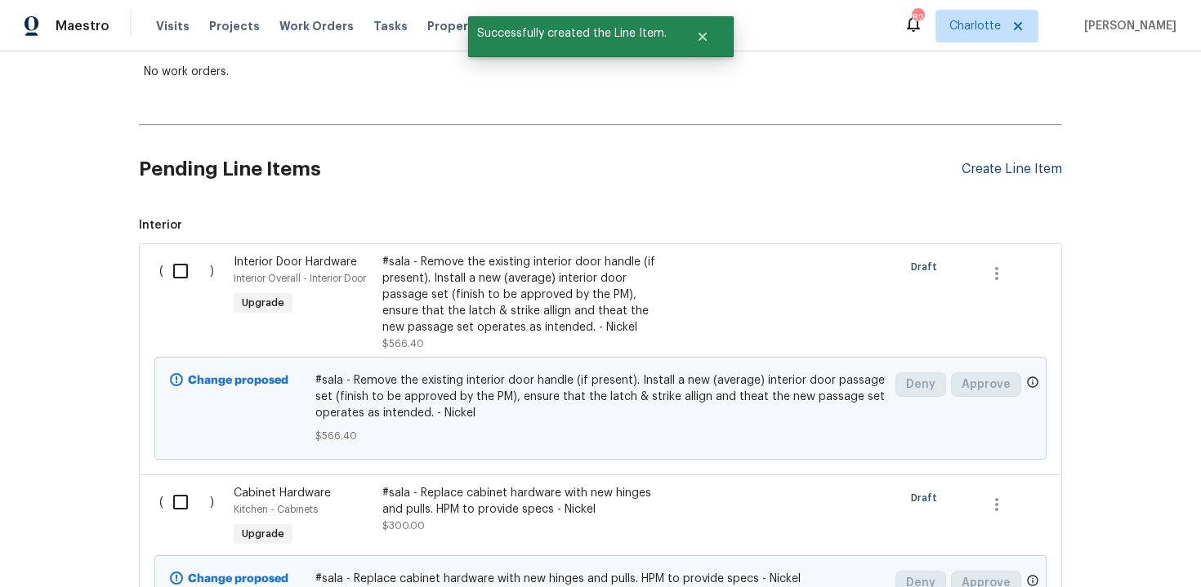
click at [1019, 172] on div "Create Line Item" at bounding box center [1011, 170] width 100 height 16
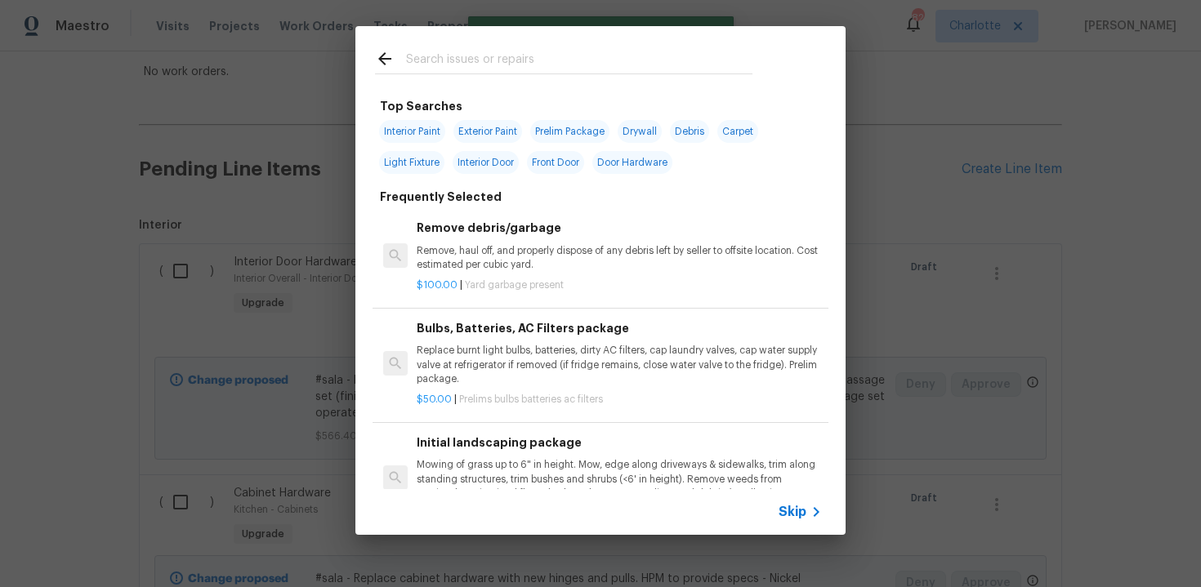
click at [791, 509] on span "Skip" at bounding box center [792, 512] width 28 height 16
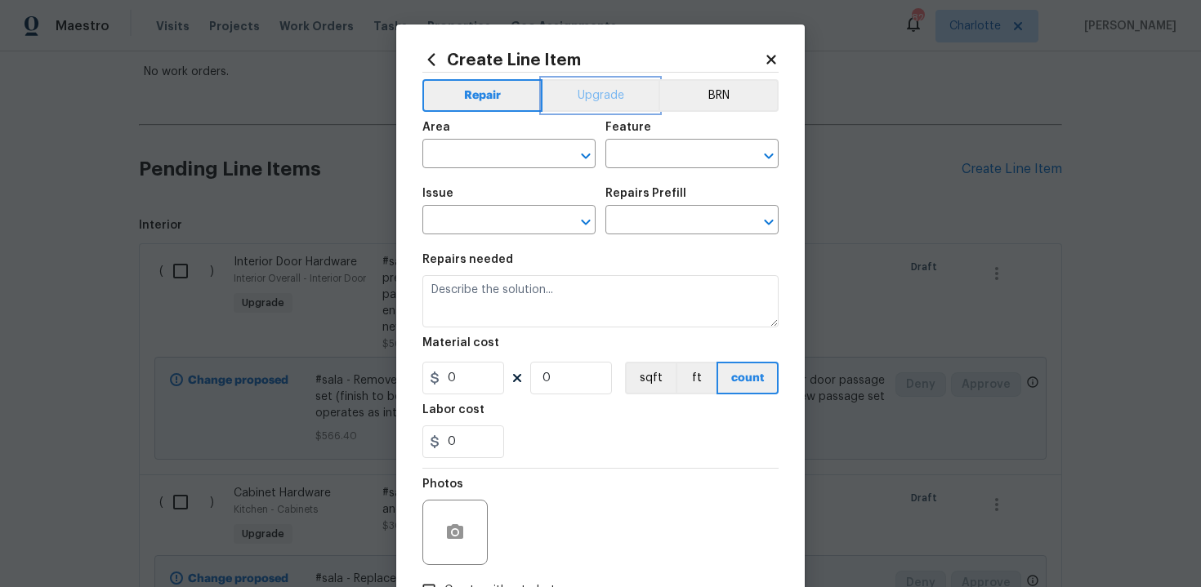
click at [594, 100] on button "Upgrade" at bounding box center [600, 95] width 117 height 33
click at [523, 156] on input "text" at bounding box center [485, 155] width 127 height 25
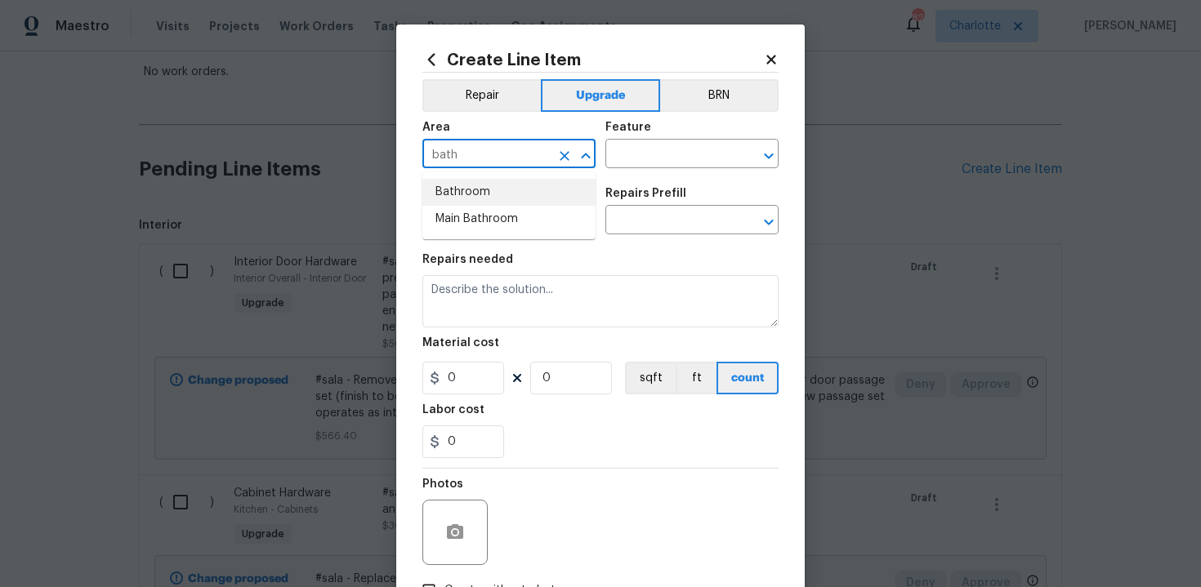
click at [515, 195] on li "Bathroom" at bounding box center [508, 192] width 173 height 27
type input "Bathroom"
click at [635, 163] on input "text" at bounding box center [668, 155] width 127 height 25
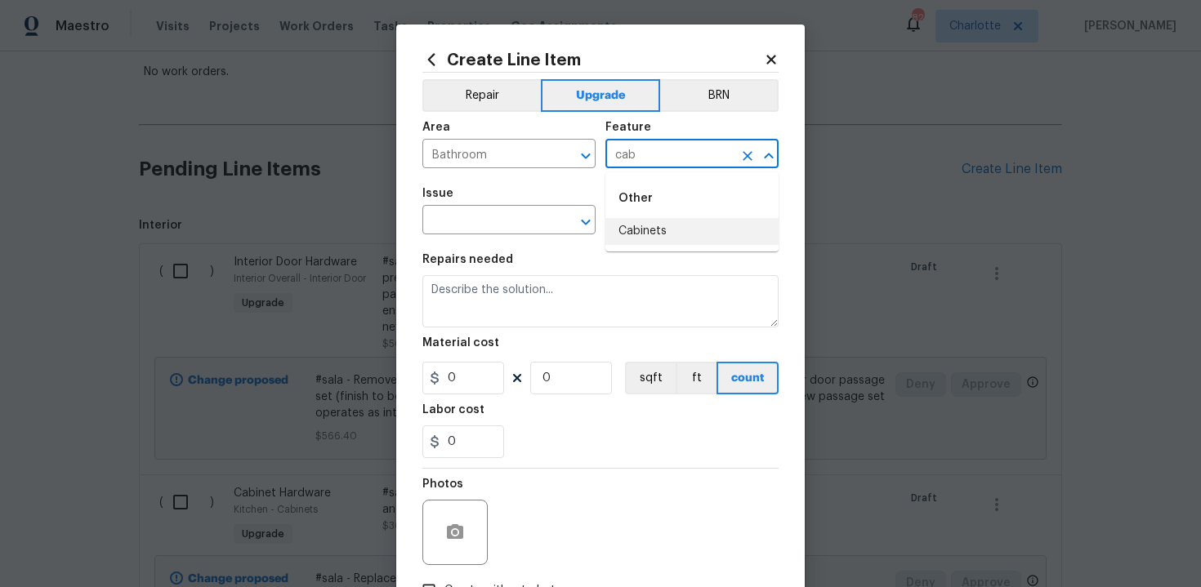
click at [646, 224] on li "Cabinets" at bounding box center [691, 231] width 173 height 27
type input "Cabinets"
click at [485, 237] on span "Issue ​" at bounding box center [508, 211] width 173 height 66
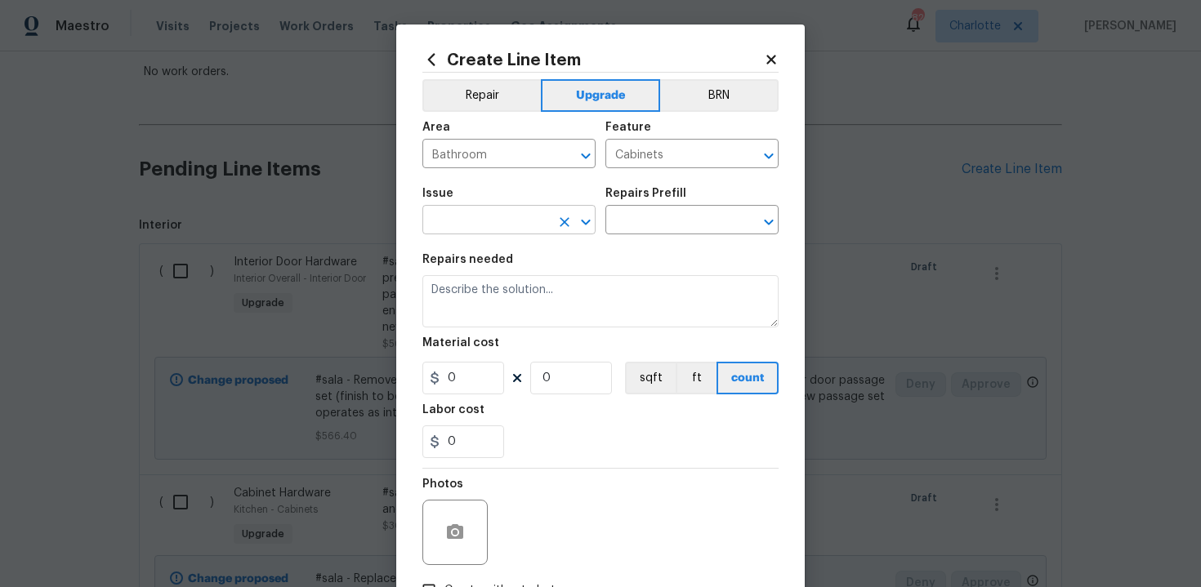
click at [467, 225] on input "text" at bounding box center [485, 221] width 127 height 25
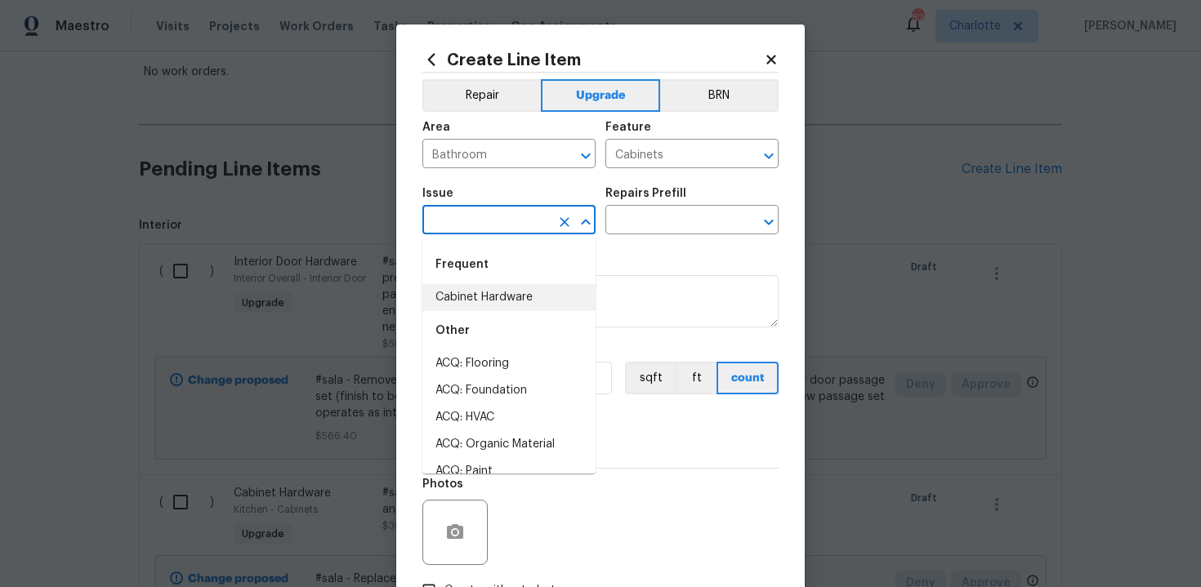
click at [483, 300] on li "Cabinet Hardware" at bounding box center [508, 297] width 173 height 27
type input "Cabinet Hardware"
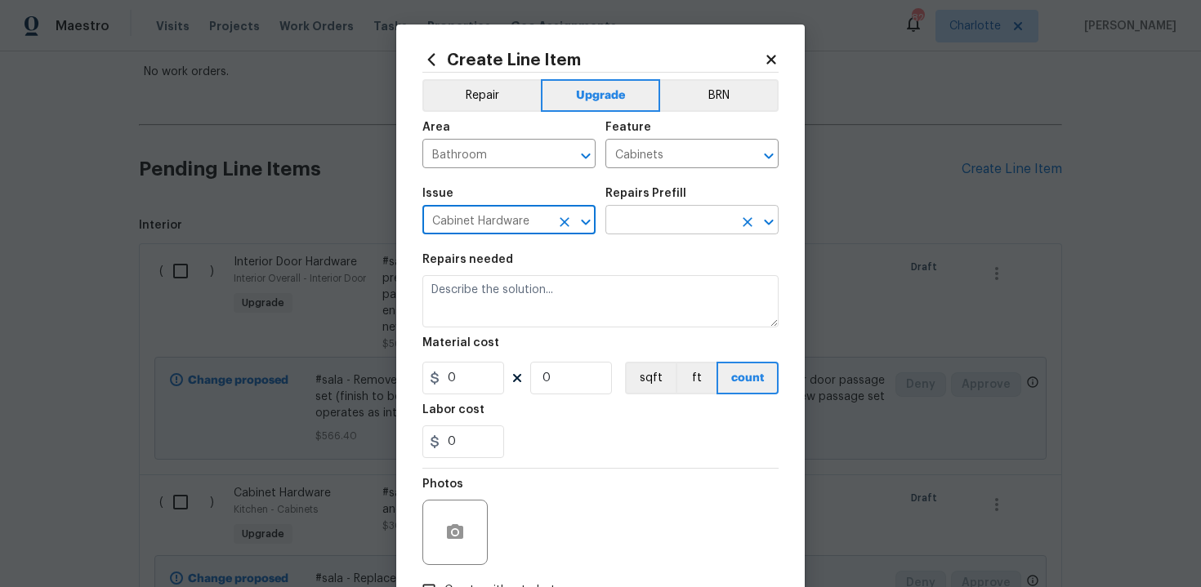
click at [661, 211] on input "text" at bounding box center [668, 221] width 127 height 25
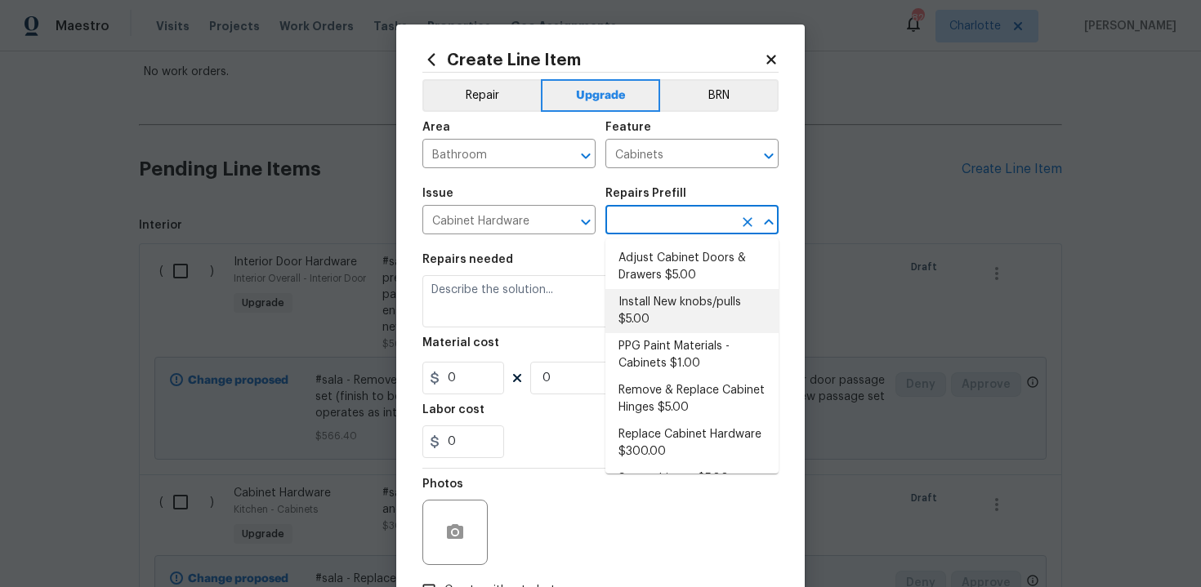
click at [681, 303] on li "Install New knobs/pulls $5.00" at bounding box center [691, 311] width 173 height 44
type input "Install New knobs/pulls $5.00"
type textarea "Remove the existing cabinet pulls/handles if present; prep and drill for new ca…"
type input "5"
type input "1"
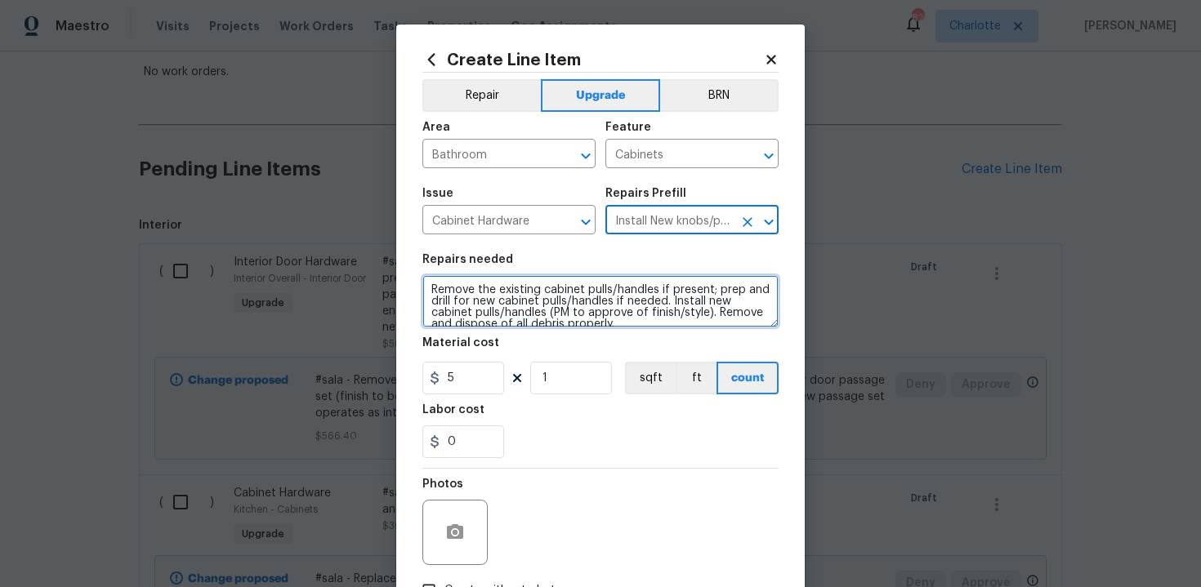
click at [425, 283] on textarea "Remove the existing cabinet pulls/handles if present; prep and drill for new ca…" at bounding box center [600, 301] width 356 height 52
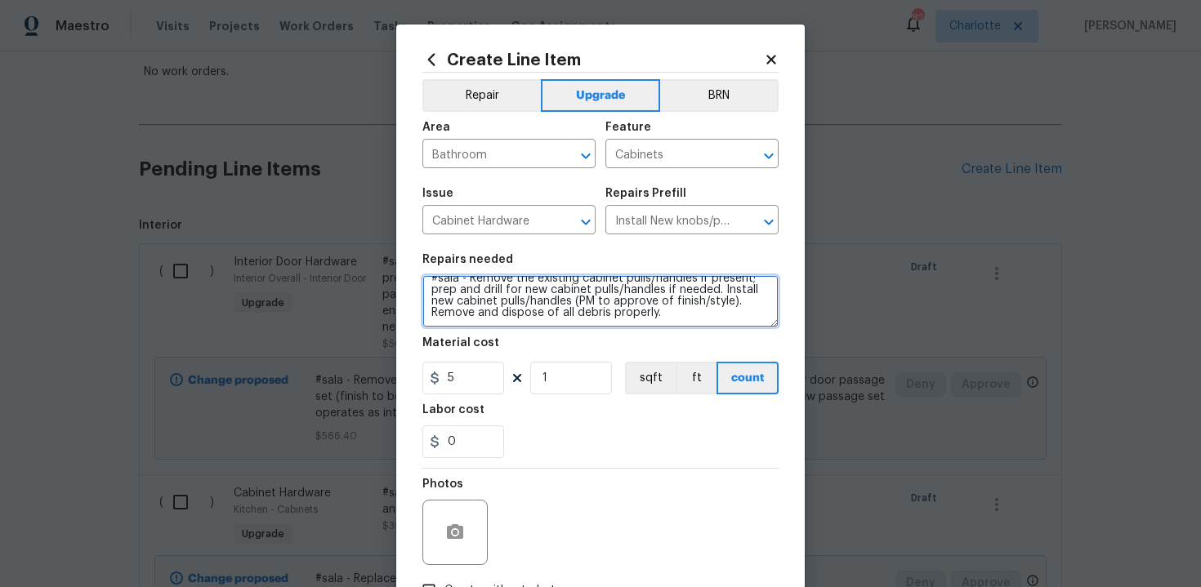
click at [683, 316] on textarea "#sala - Remove the existing cabinet pulls/handles if present; prep and drill fo…" at bounding box center [600, 301] width 356 height 52
paste textarea "Nickel"
type textarea "#sala - Remove the existing cabinet pulls/handles if present; prep and drill fo…"
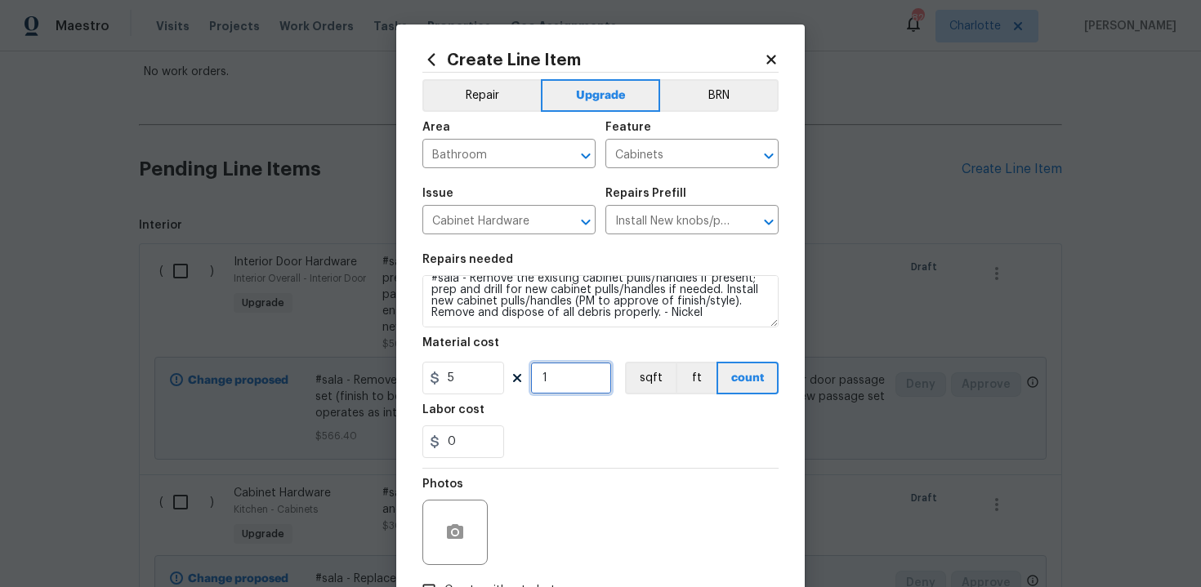
click at [578, 381] on input "1" at bounding box center [571, 378] width 82 height 33
type input "15"
click at [603, 444] on div "0" at bounding box center [600, 441] width 356 height 33
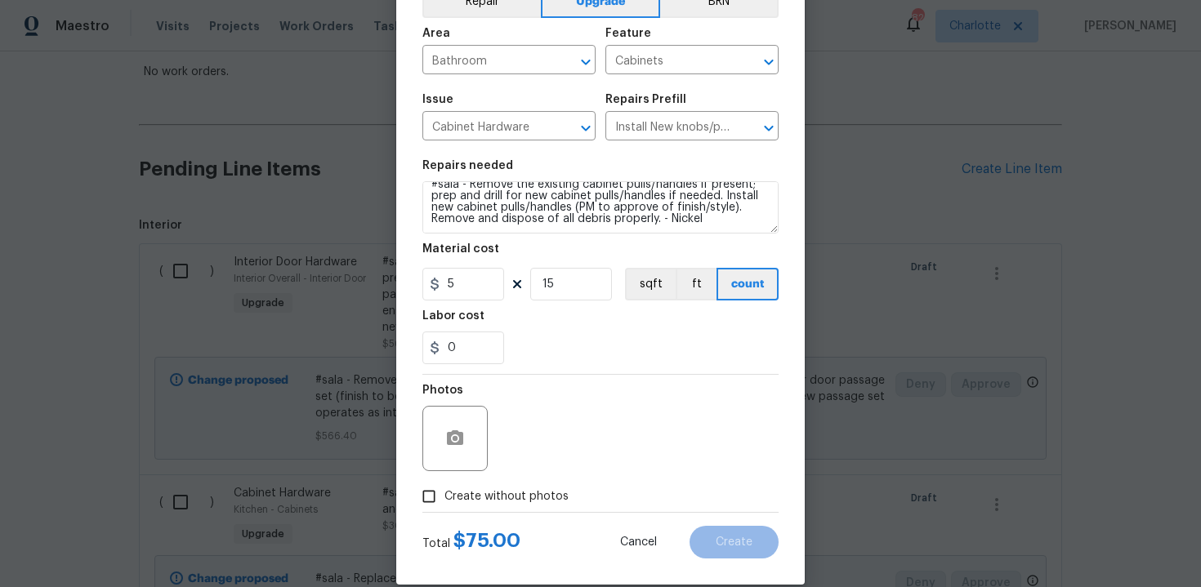
scroll to position [117, 0]
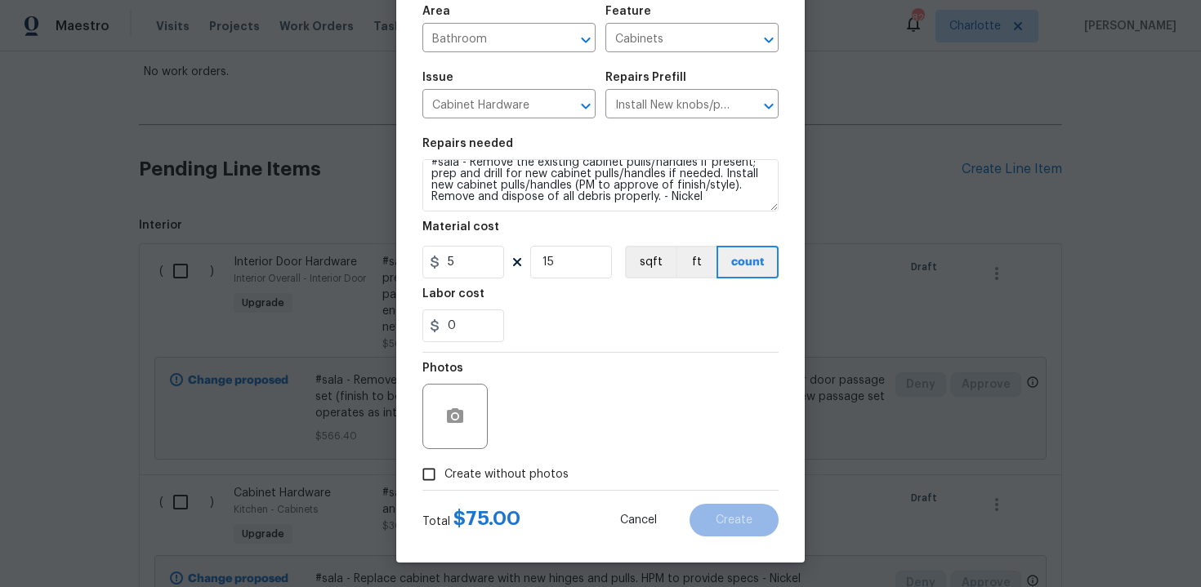
click at [501, 465] on label "Create without photos" at bounding box center [490, 474] width 155 height 31
click at [444, 465] on input "Create without photos" at bounding box center [428, 474] width 31 height 31
checkbox input "true"
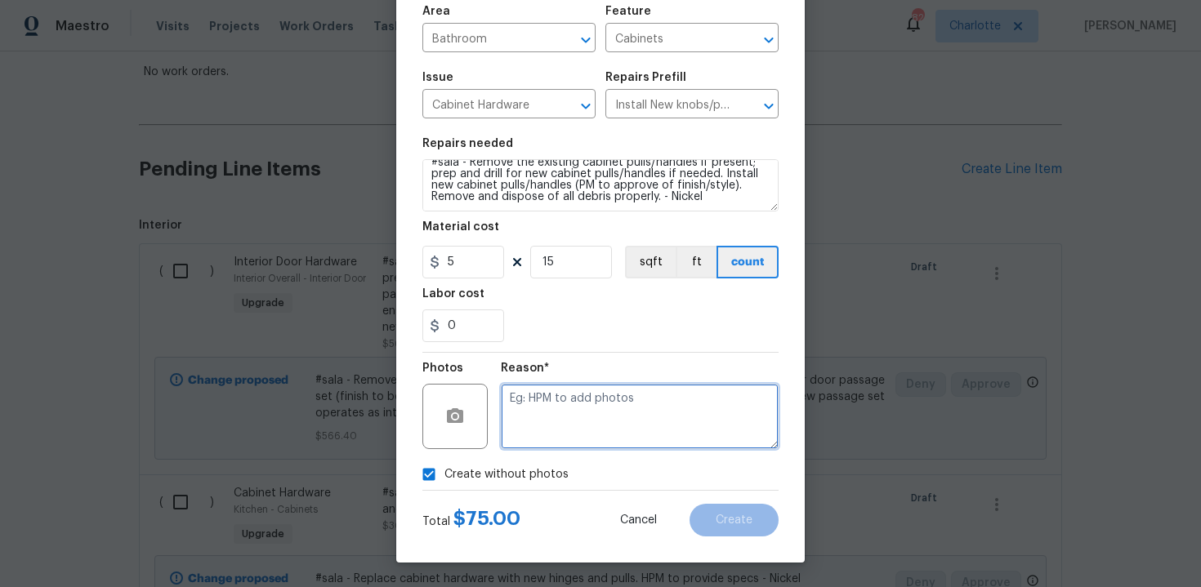
click at [571, 425] on textarea at bounding box center [640, 416] width 278 height 65
type textarea "n/a"
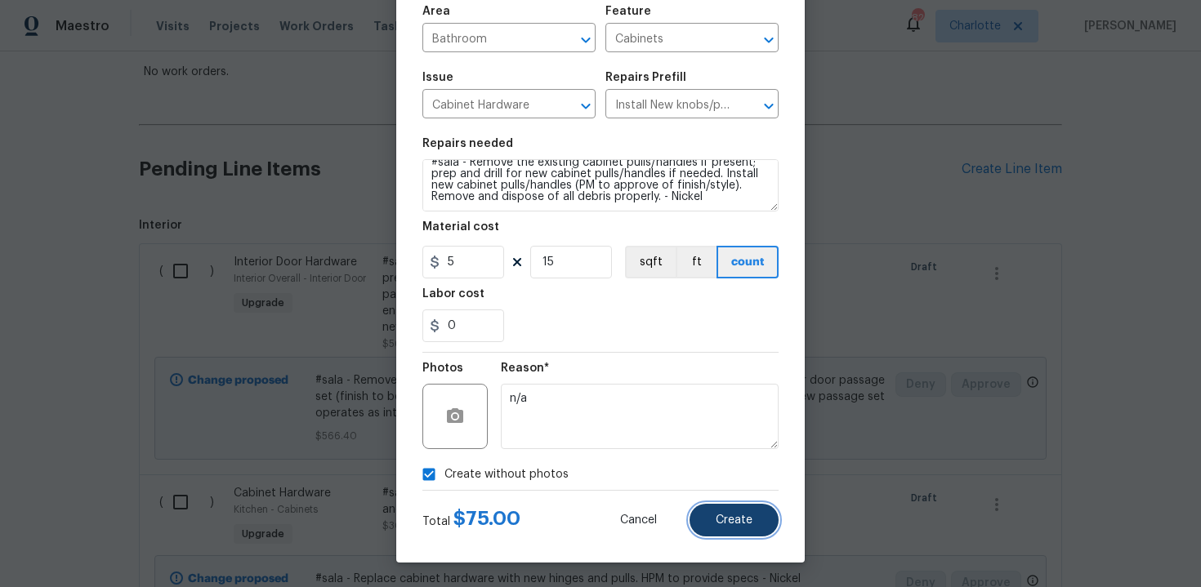
click at [731, 523] on span "Create" at bounding box center [733, 521] width 37 height 12
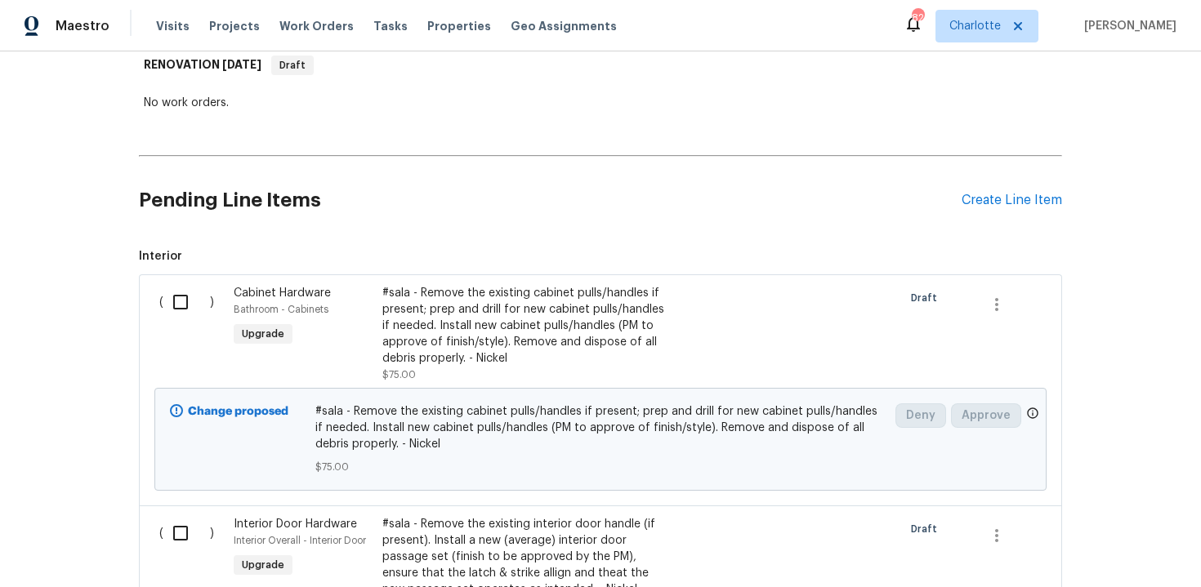
scroll to position [255, 0]
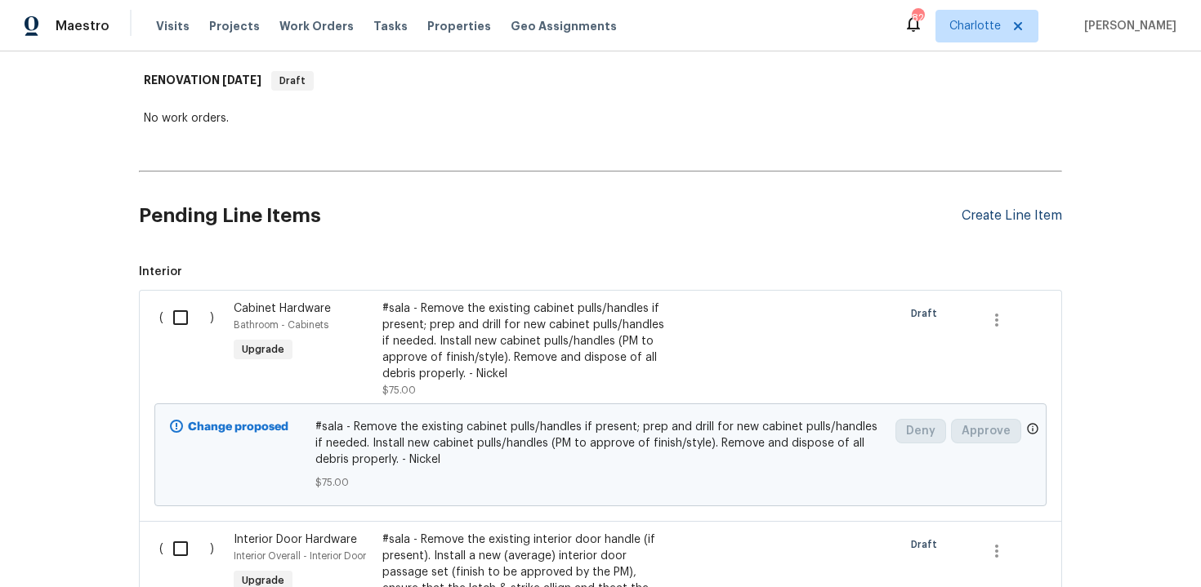
click at [1018, 214] on div "Create Line Item" at bounding box center [1011, 216] width 100 height 16
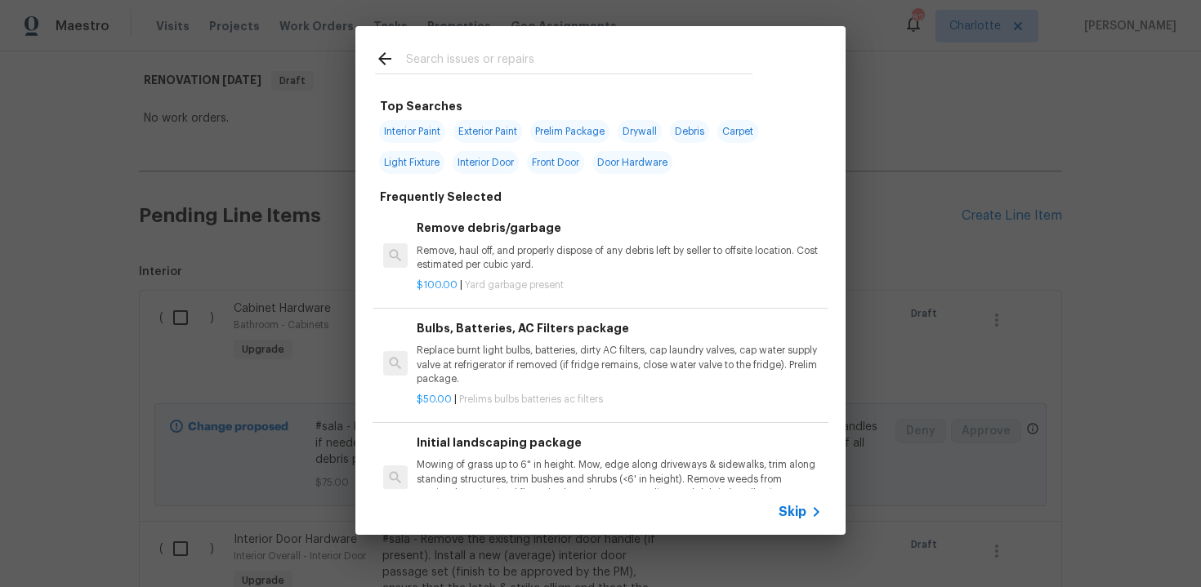
click at [795, 521] on div "Skip" at bounding box center [801, 512] width 47 height 20
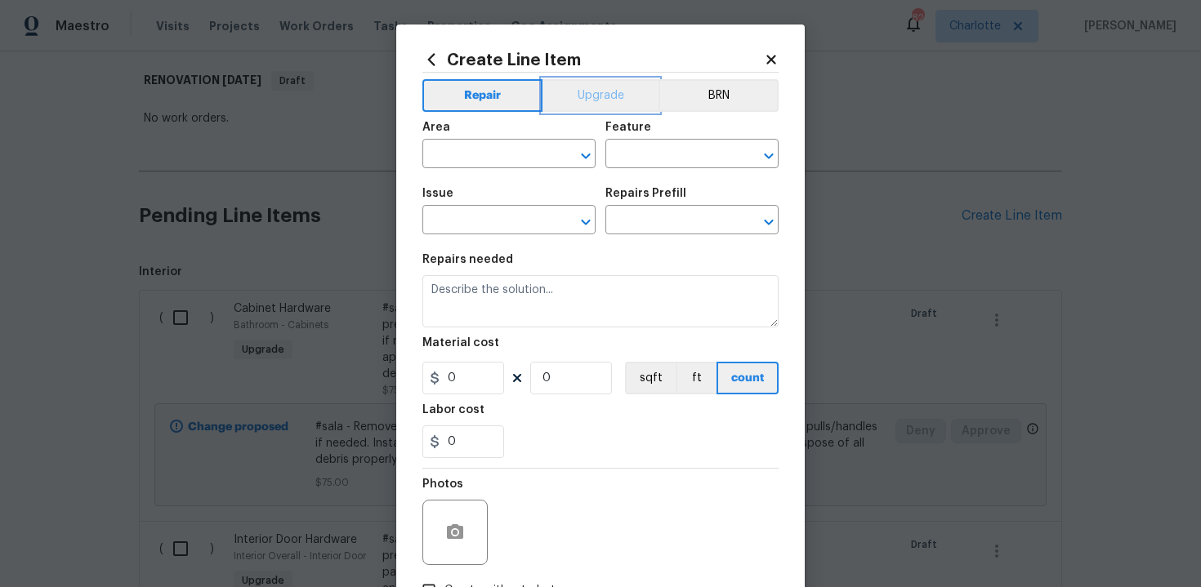
click at [586, 103] on button "Upgrade" at bounding box center [600, 95] width 117 height 33
click at [494, 165] on input "text" at bounding box center [485, 155] width 127 height 25
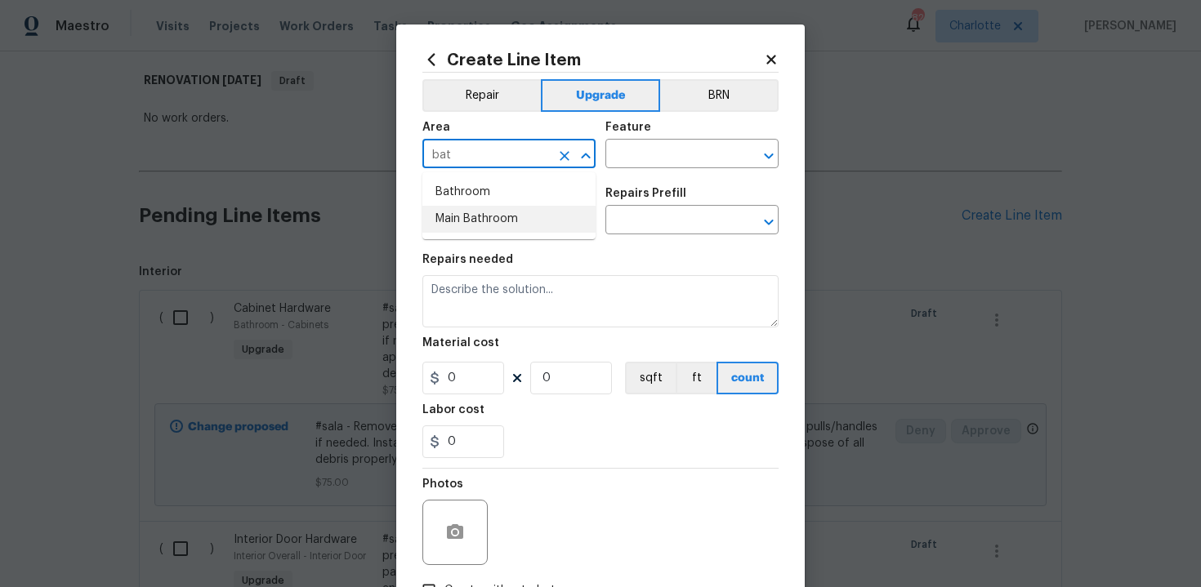
click at [501, 227] on li "Main Bathroom" at bounding box center [508, 219] width 173 height 27
type input "Main Bathroom"
click at [642, 160] on input "text" at bounding box center [668, 155] width 127 height 25
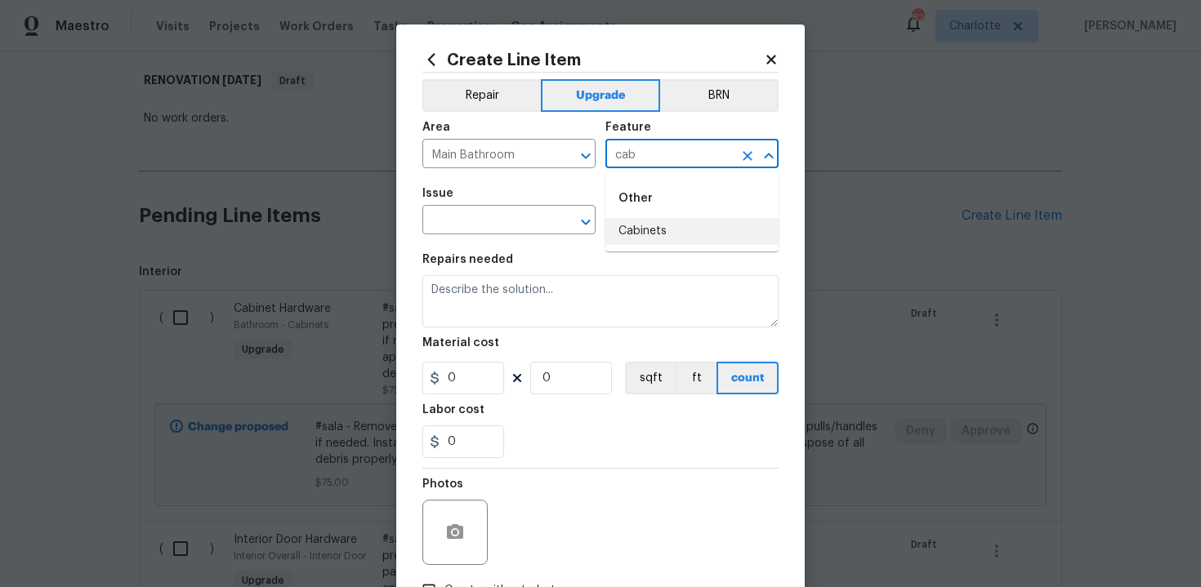
click at [652, 227] on li "Cabinets" at bounding box center [691, 231] width 173 height 27
type input "Cabinets"
click at [452, 226] on input "text" at bounding box center [485, 221] width 127 height 25
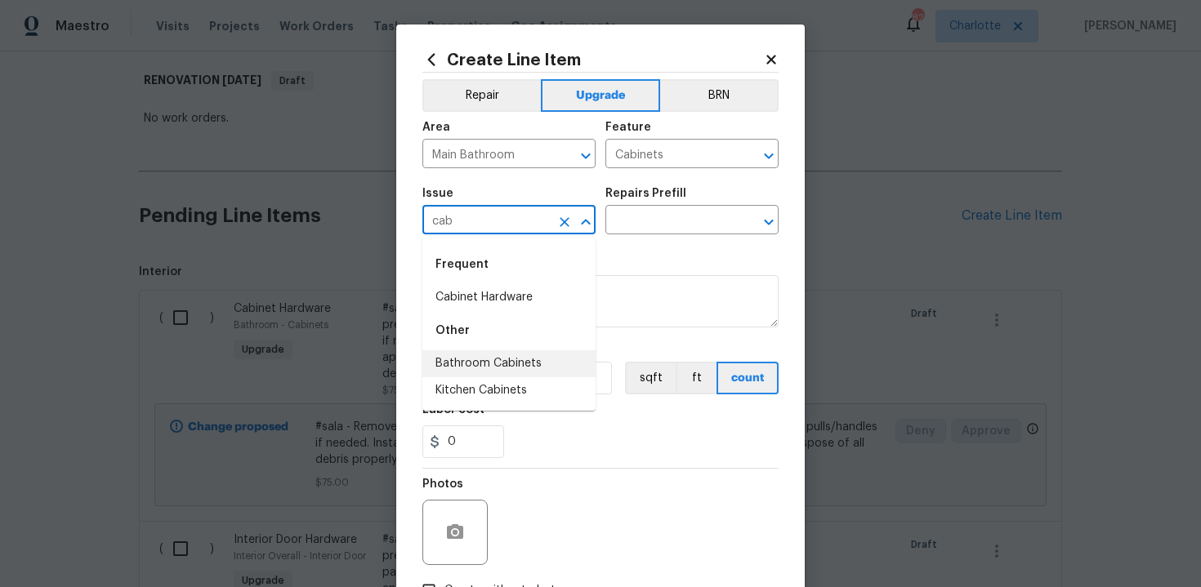
click at [491, 368] on li "Bathroom Cabinets" at bounding box center [508, 363] width 173 height 27
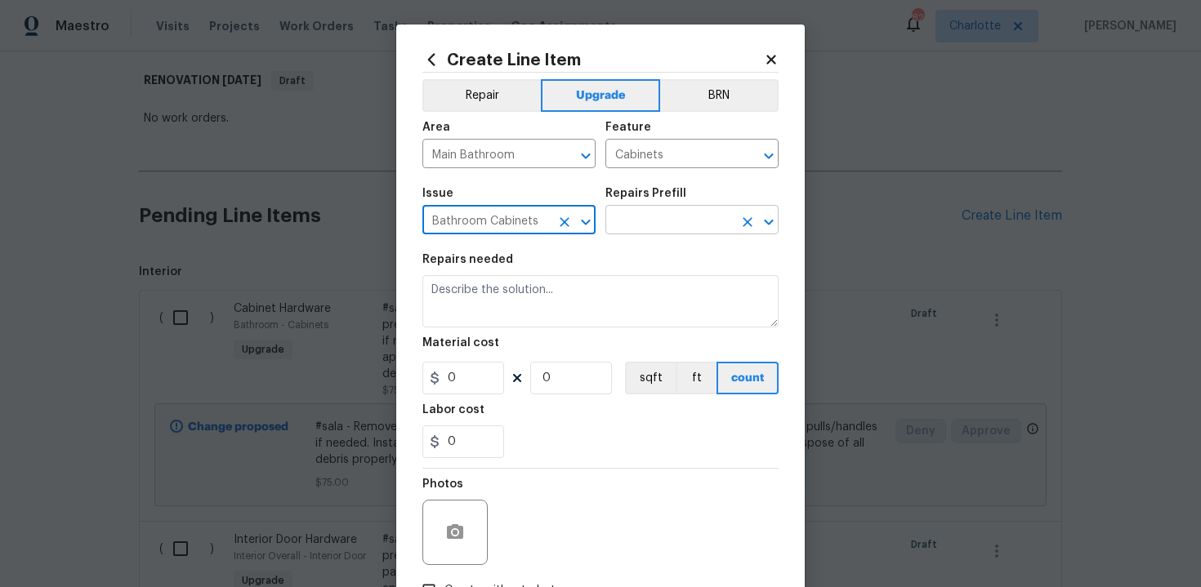
type input "Bathroom Cabinets"
click at [684, 221] on input "text" at bounding box center [668, 221] width 127 height 25
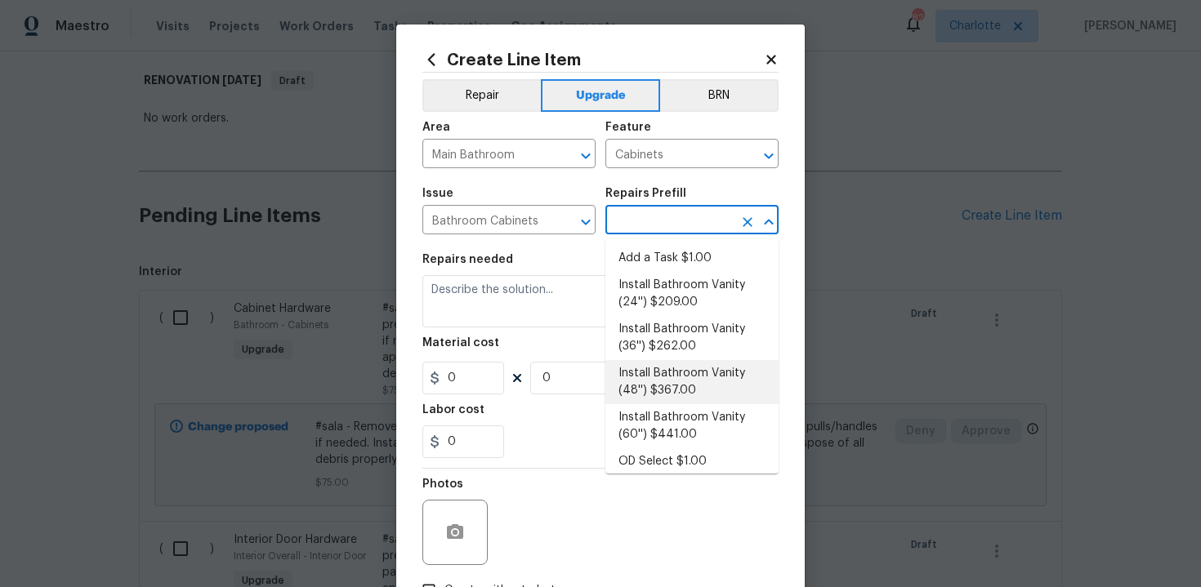
scroll to position [263, 0]
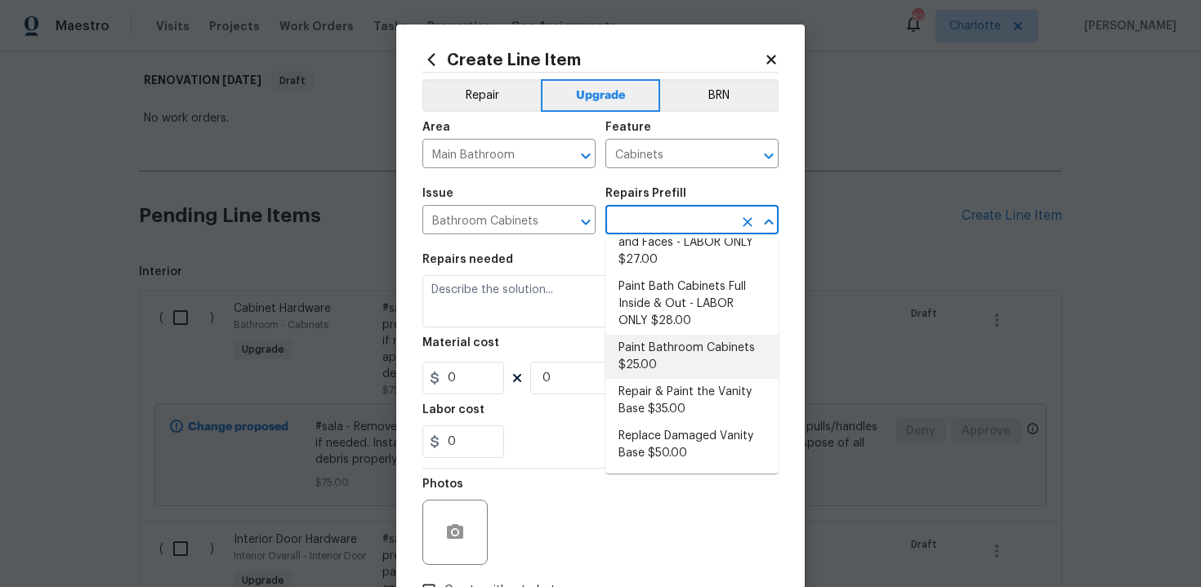
click at [670, 354] on li "Paint Bathroom Cabinets $25.00" at bounding box center [691, 357] width 173 height 44
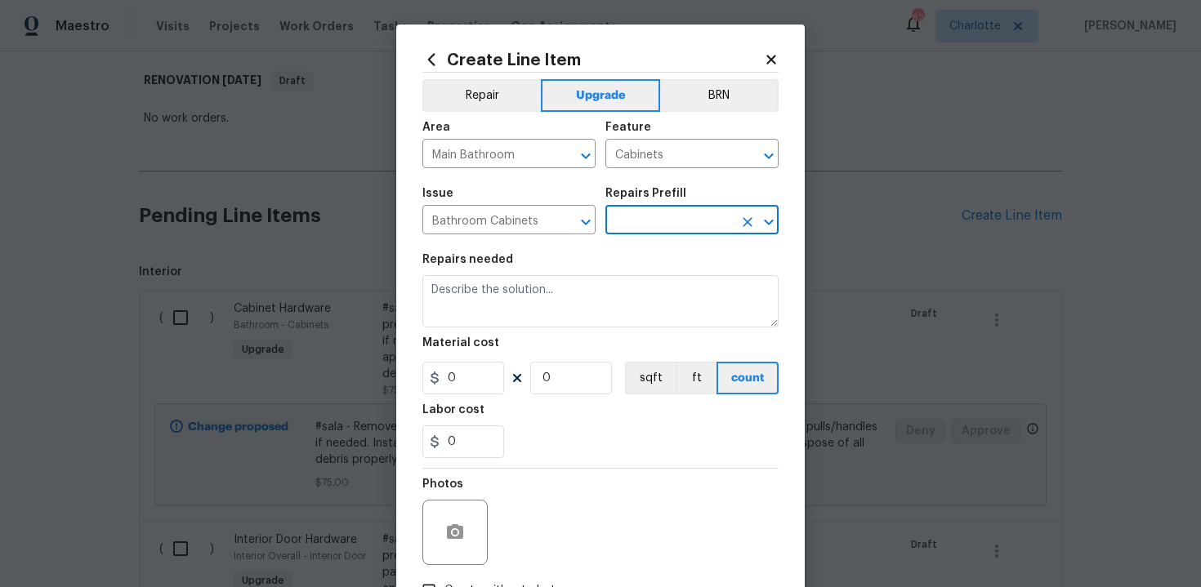
type input "Paint Bathroom Cabinets $25.00"
type textarea "Prep, sand, mask and apply 2 coats of paint to the bathroom cabinet doors, inte…"
type input "25"
type input "1"
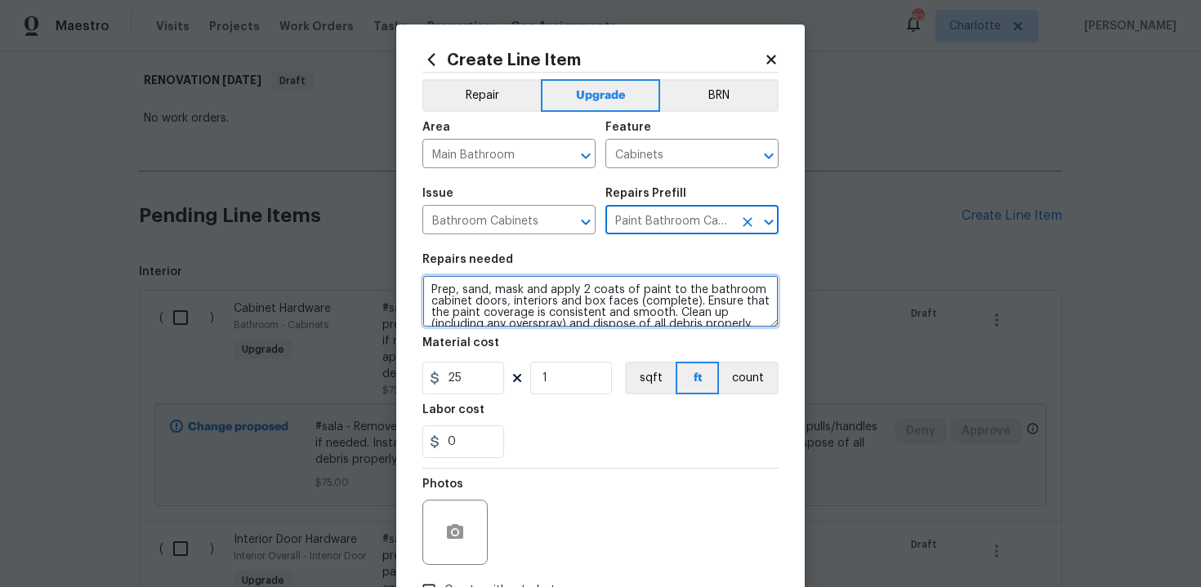
click at [424, 289] on textarea "Prep, sand, mask and apply 2 coats of paint to the bathroom cabinet doors, inte…" at bounding box center [600, 301] width 356 height 52
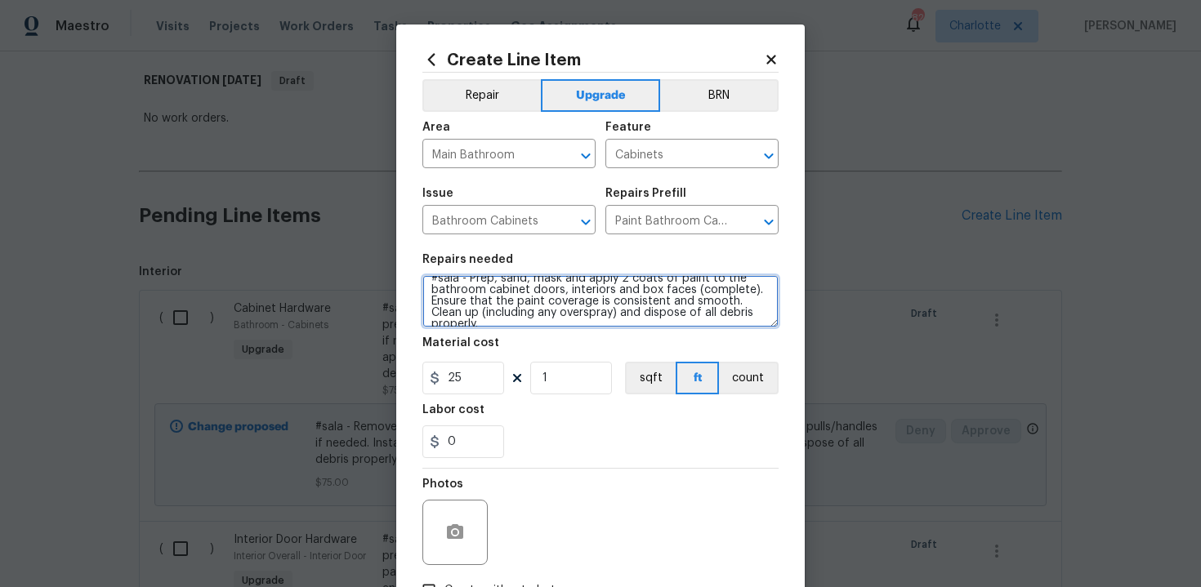
click at [760, 314] on textarea "#sala - Prep, sand, mask and apply 2 coats of paint to the bathroom cabinet doo…" at bounding box center [600, 301] width 356 height 52
paste textarea "White"
type textarea "#sala - Prep, sand, mask and apply 2 coats of paint to the bathroom cabinet doo…"
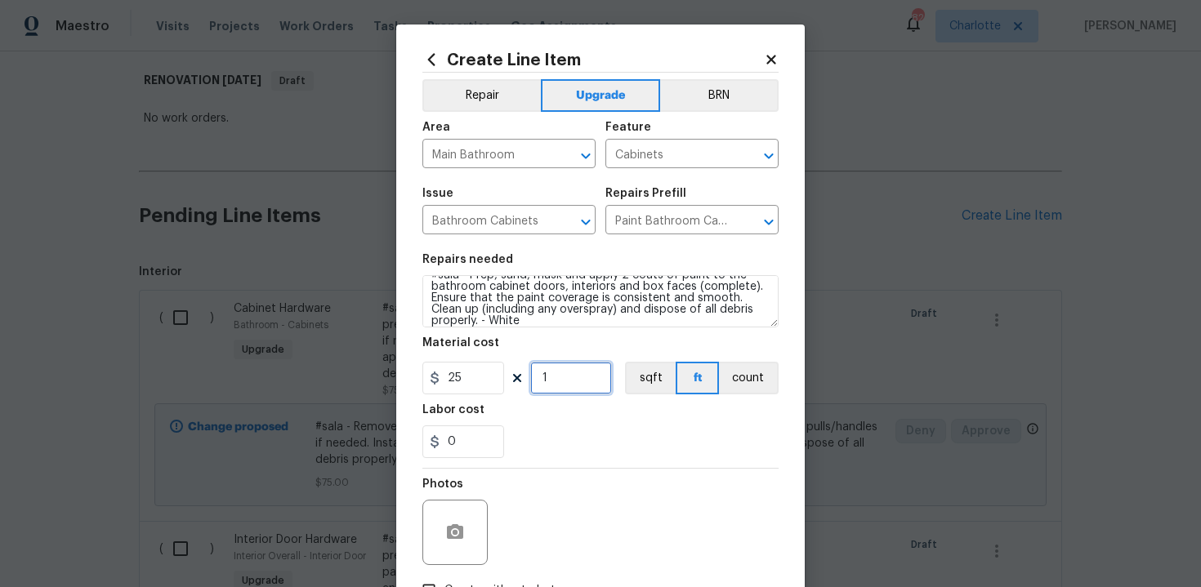
click at [555, 384] on input "1" at bounding box center [571, 378] width 82 height 33
click at [590, 436] on div "0" at bounding box center [600, 441] width 356 height 33
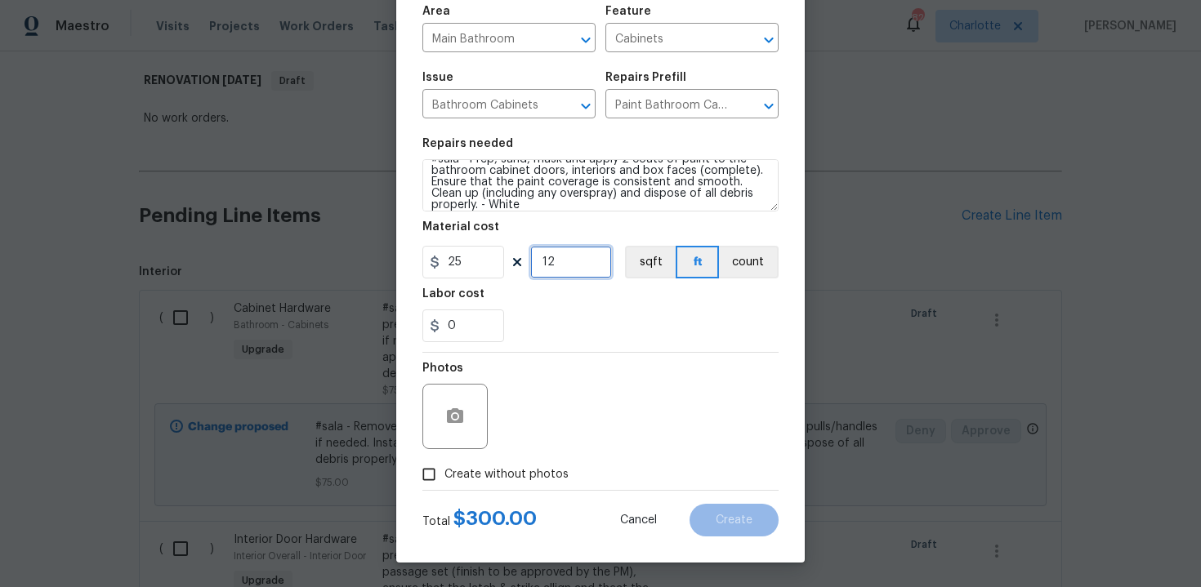
click at [558, 271] on input "12" at bounding box center [571, 262] width 82 height 33
type input "20"
click at [491, 472] on span "Create without photos" at bounding box center [506, 474] width 124 height 17
click at [444, 472] on input "Create without photos" at bounding box center [428, 474] width 31 height 31
checkbox input "true"
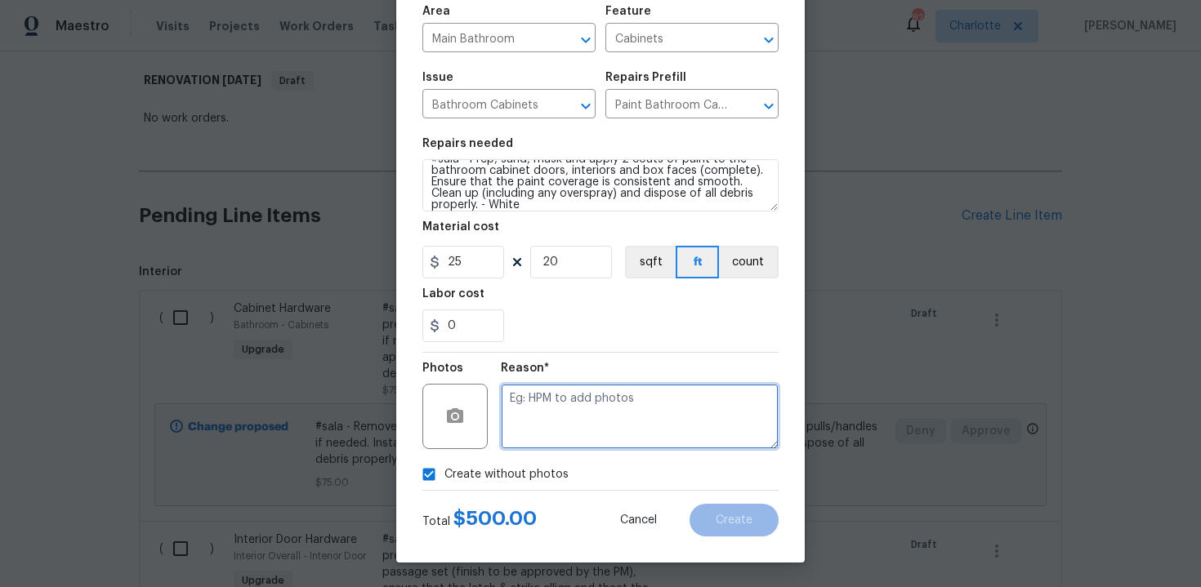
click at [560, 439] on textarea at bounding box center [640, 416] width 278 height 65
type textarea "n/a"
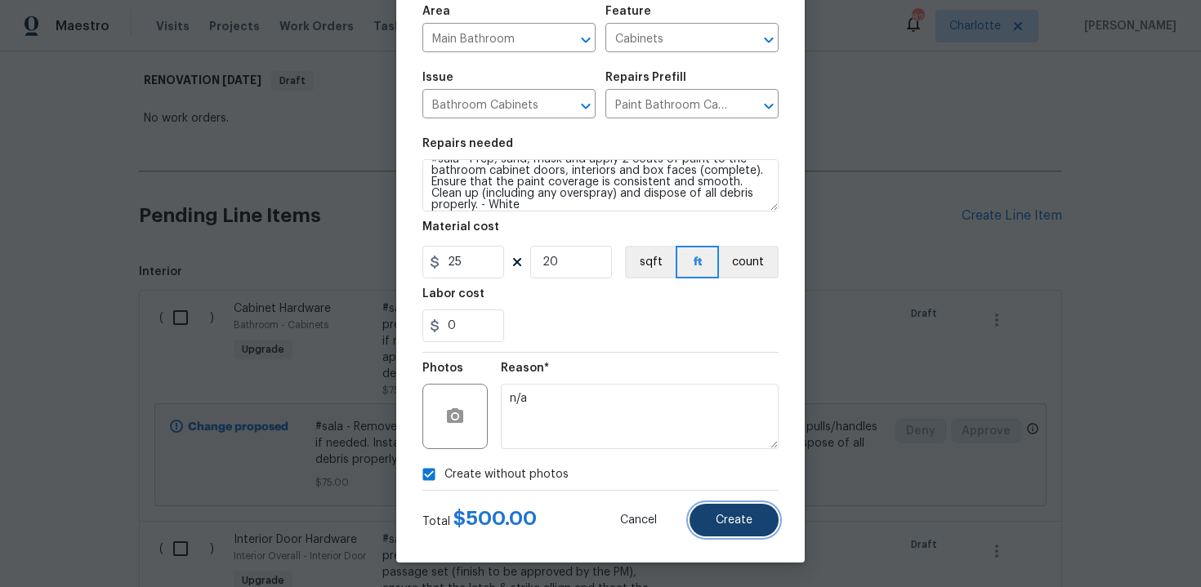
click at [746, 516] on span "Create" at bounding box center [733, 521] width 37 height 12
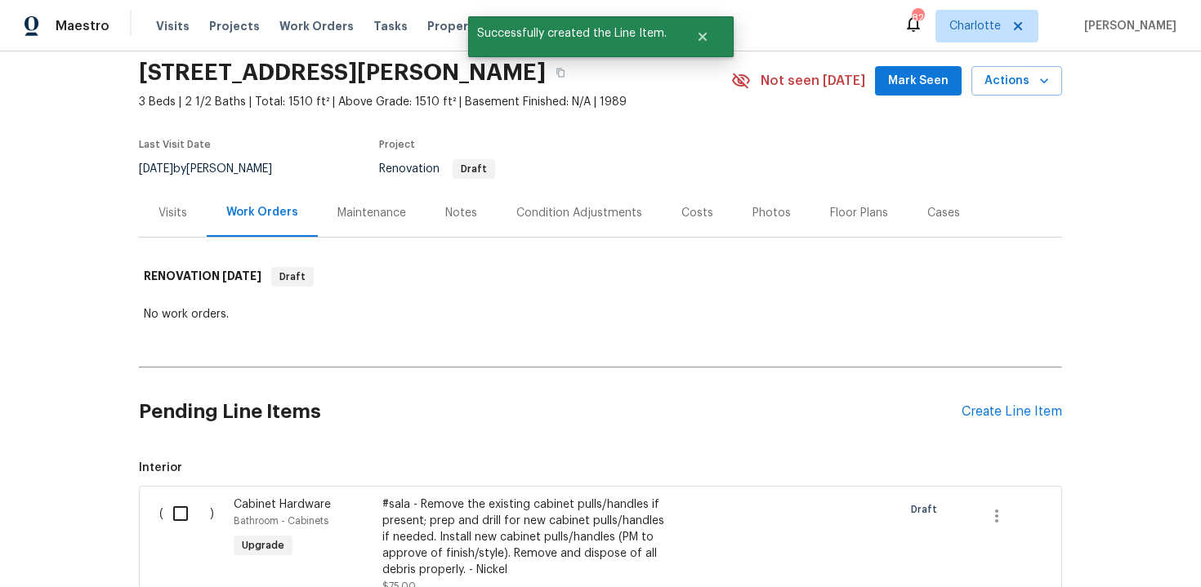
scroll to position [255, 0]
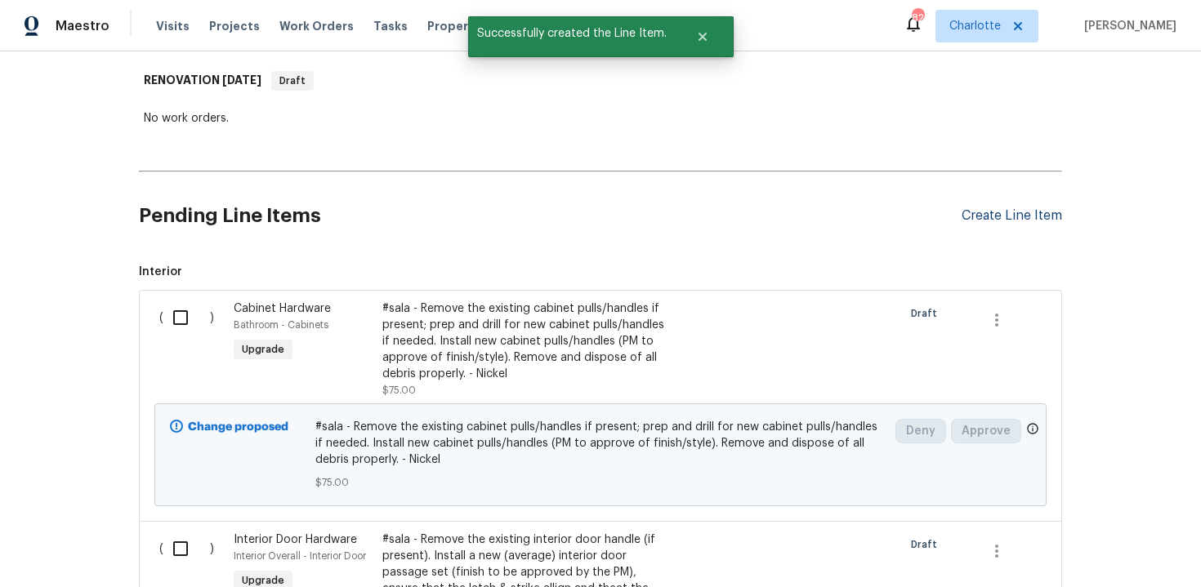
click at [1018, 216] on div "Create Line Item" at bounding box center [1011, 216] width 100 height 16
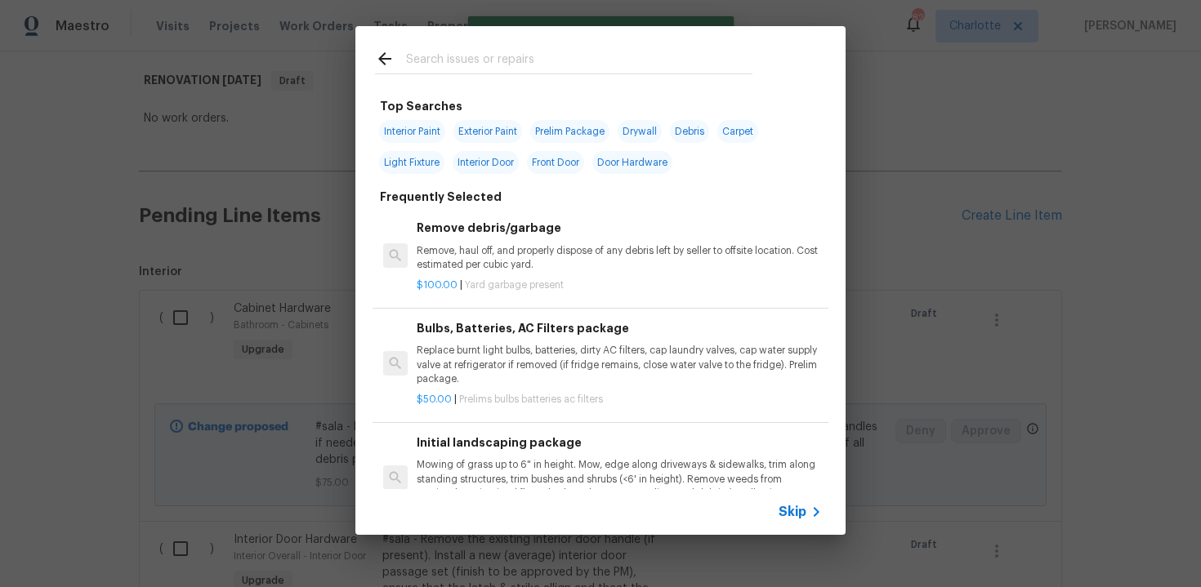
click at [794, 510] on span "Skip" at bounding box center [792, 512] width 28 height 16
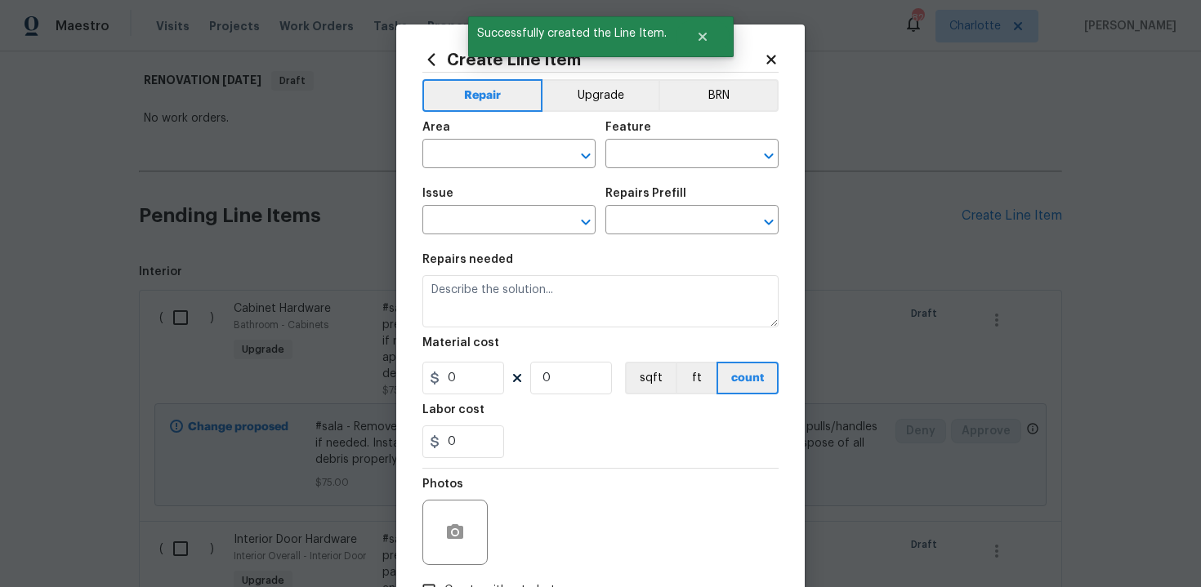
click at [596, 112] on div "Area ​ Feature ​" at bounding box center [600, 145] width 356 height 66
click at [586, 100] on button "Upgrade" at bounding box center [600, 95] width 117 height 33
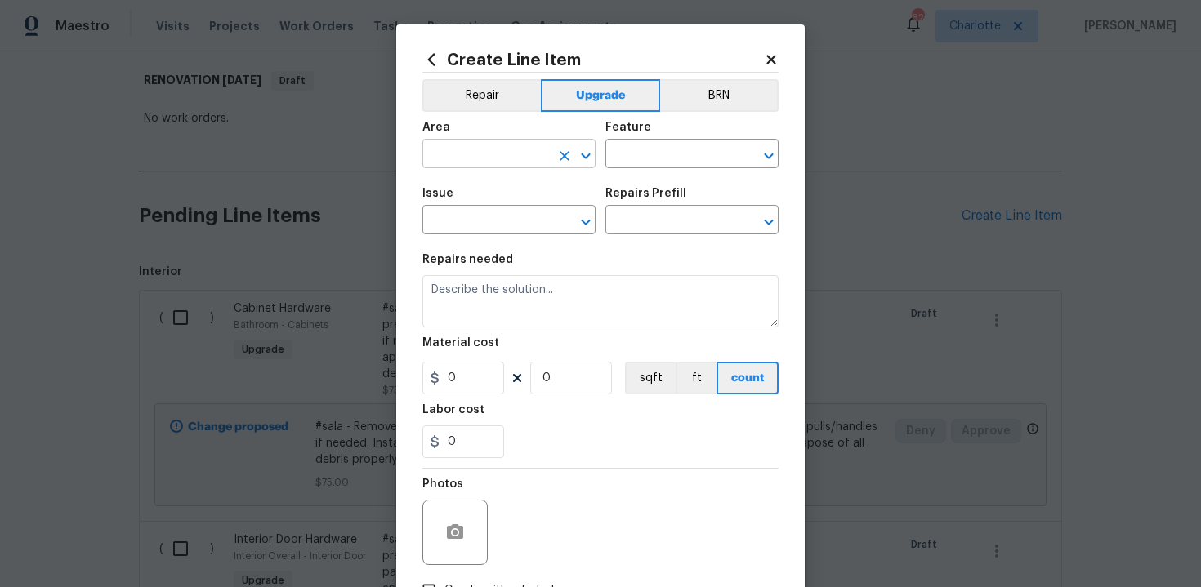
click at [496, 148] on input "text" at bounding box center [485, 155] width 127 height 25
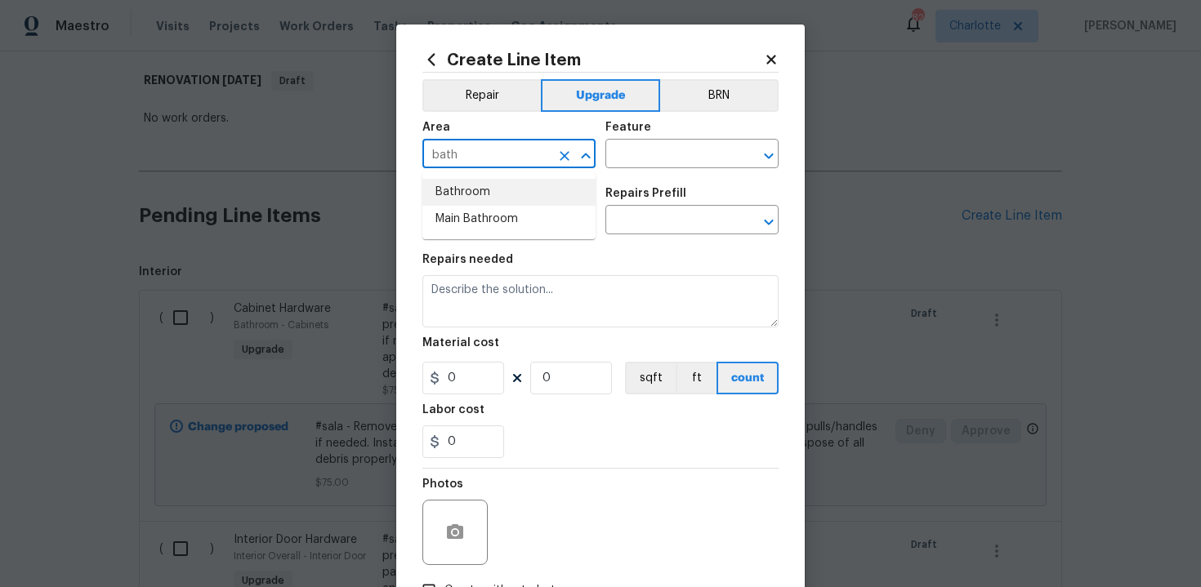
click at [498, 188] on li "Bathroom" at bounding box center [508, 192] width 173 height 27
type input "Bathroom"
click at [660, 149] on input "text" at bounding box center [668, 155] width 127 height 25
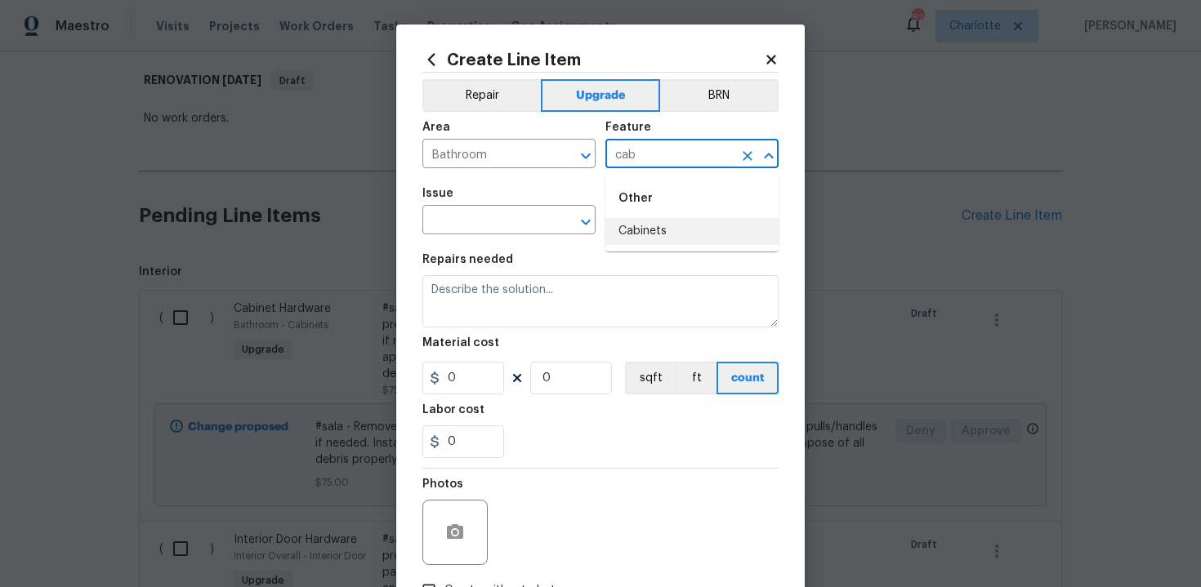
click at [657, 228] on li "Cabinets" at bounding box center [691, 231] width 173 height 27
type input "Cabinets"
click at [483, 224] on input "text" at bounding box center [485, 221] width 127 height 25
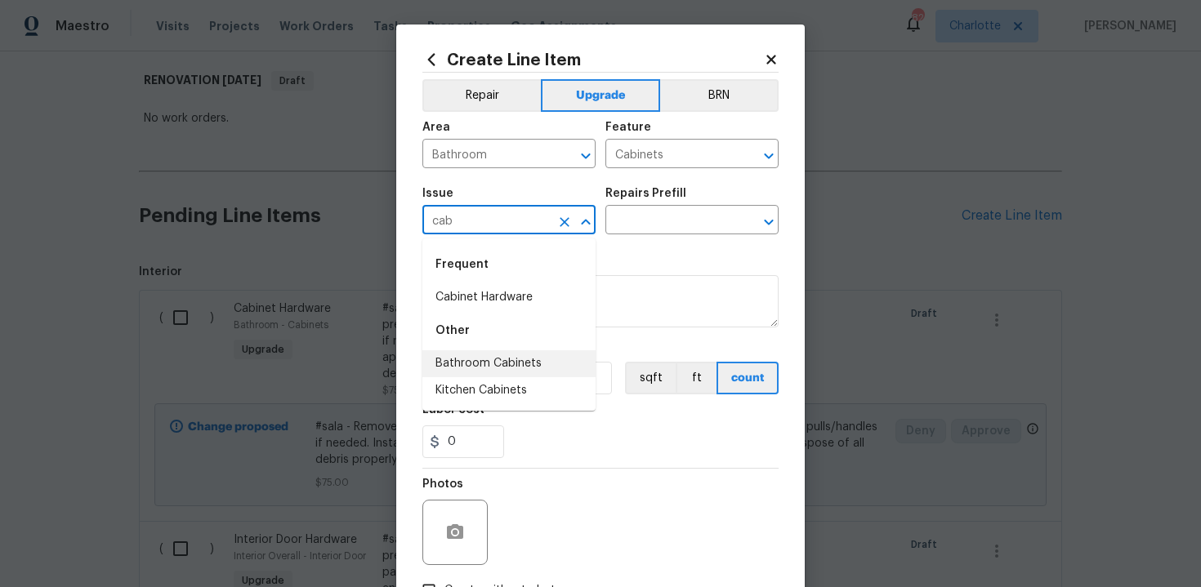
click at [490, 367] on li "Bathroom Cabinets" at bounding box center [508, 363] width 173 height 27
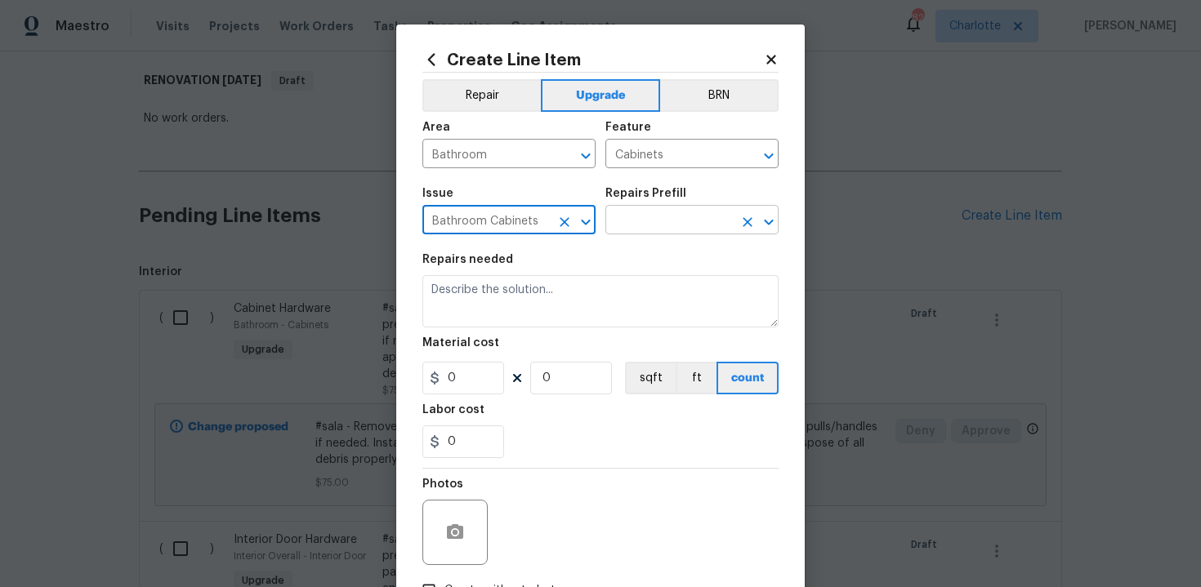
type input "Bathroom Cabinets"
click at [649, 225] on input "text" at bounding box center [668, 221] width 127 height 25
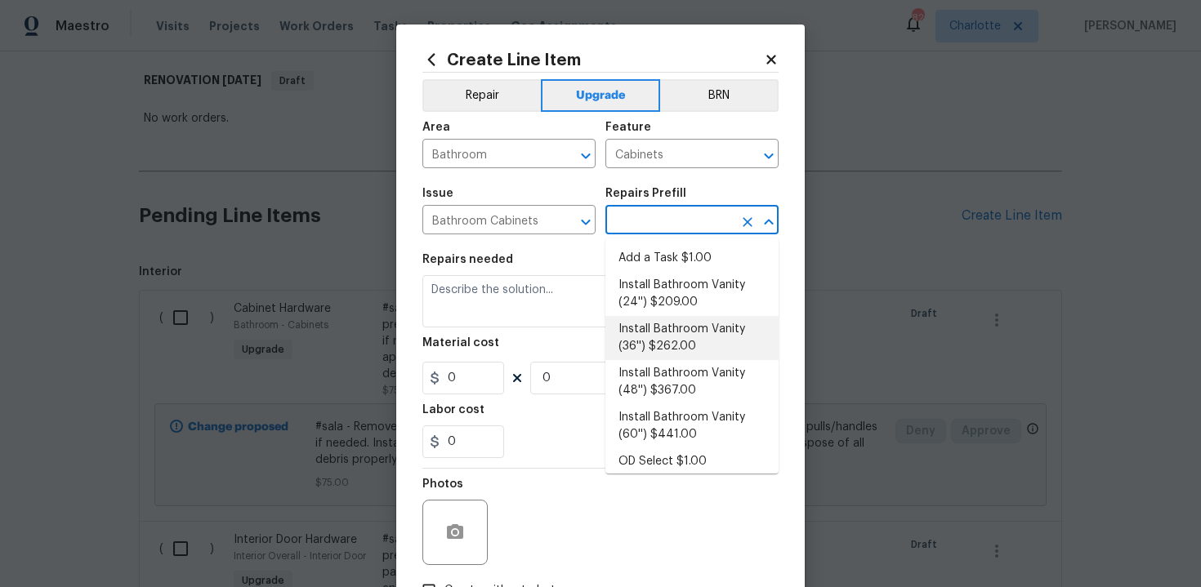
scroll to position [263, 0]
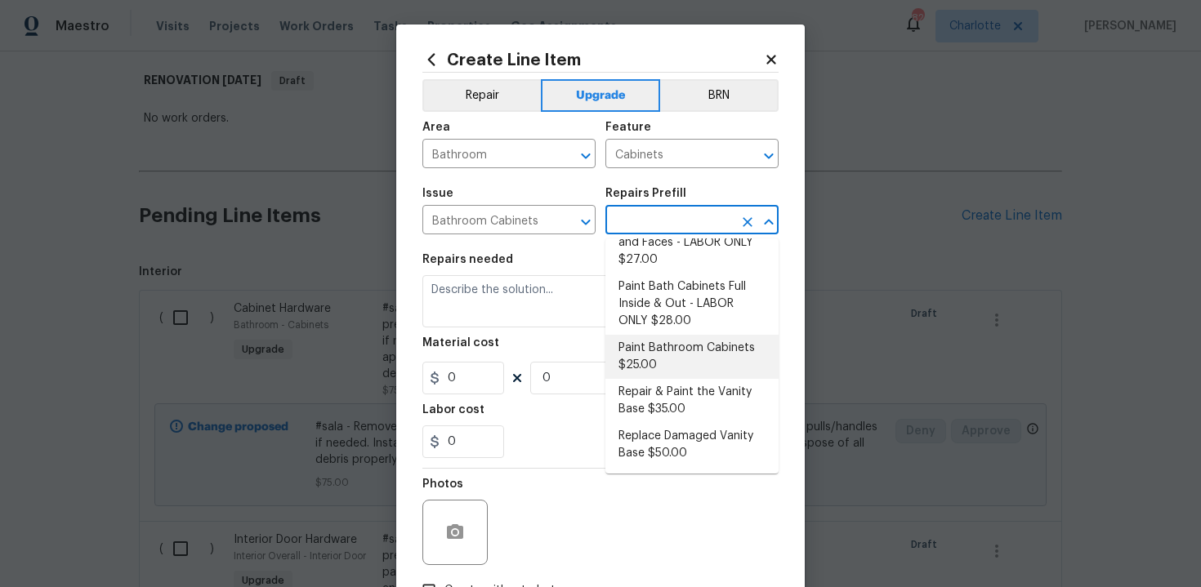
click at [644, 350] on li "Paint Bathroom Cabinets $25.00" at bounding box center [691, 357] width 173 height 44
type input "Paint Bathroom Cabinets $25.00"
type textarea "Prep, sand, mask and apply 2 coats of paint to the bathroom cabinet doors, inte…"
type input "25"
type input "1"
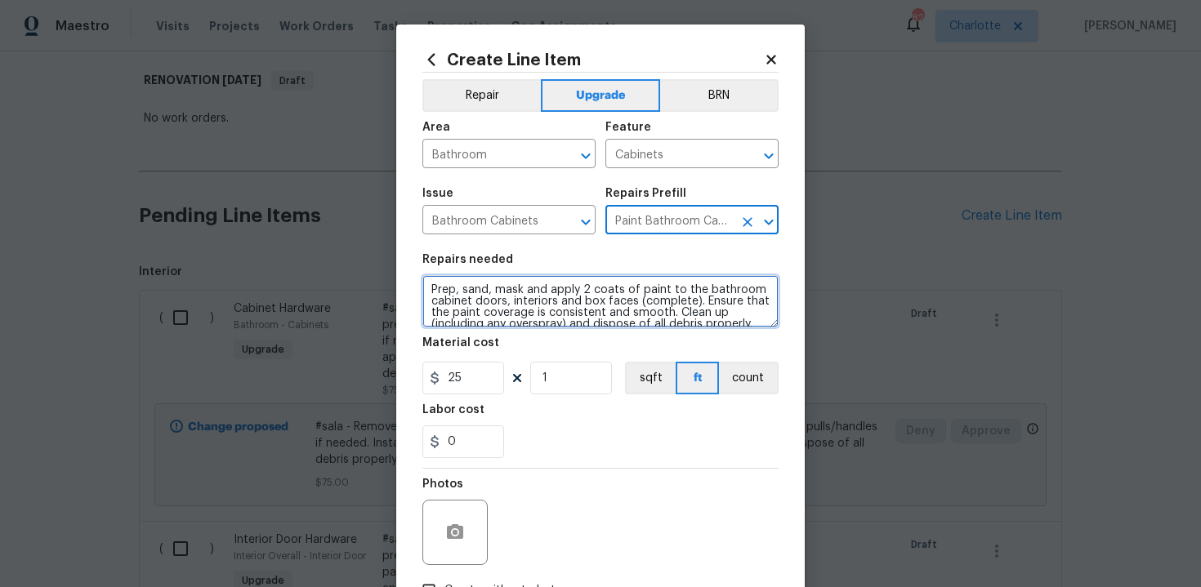
click at [424, 288] on textarea "Prep, sand, mask and apply 2 coats of paint to the bathroom cabinet doors, inte…" at bounding box center [600, 301] width 356 height 52
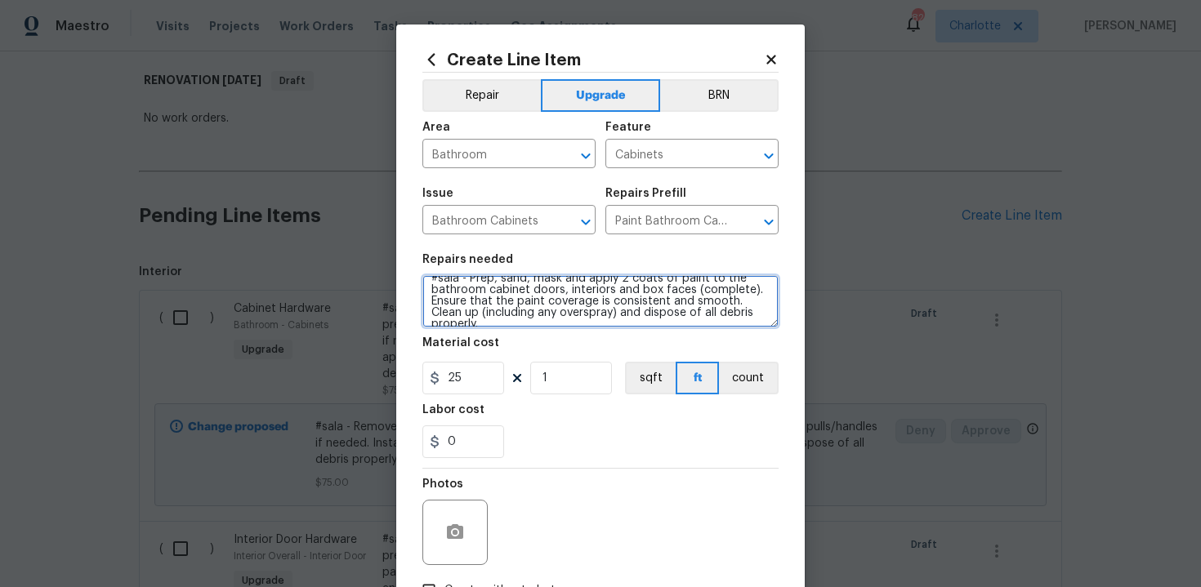
click at [760, 314] on textarea "#sala - Prep, sand, mask and apply 2 coats of paint to the bathroom cabinet doo…" at bounding box center [600, 301] width 356 height 52
paste textarea "White"
type textarea "#sala - Prep, sand, mask and apply 2 coats of paint to the bathroom cabinet doo…"
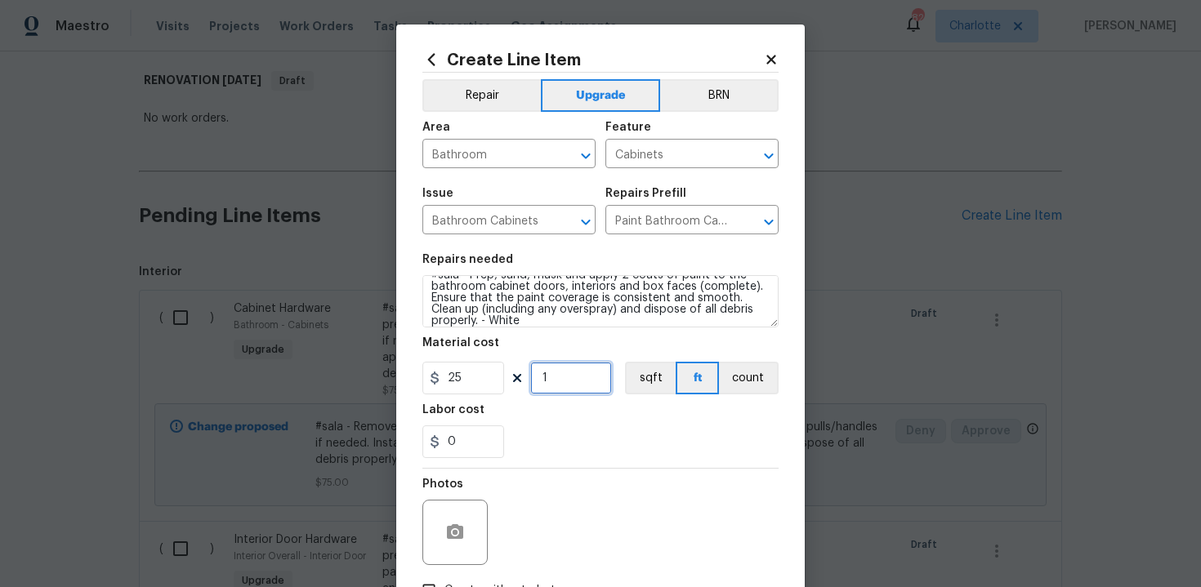
click at [576, 377] on input "1" at bounding box center [571, 378] width 82 height 33
type input "20"
click at [612, 461] on section "Repairs needed #sala - Prep, sand, mask and apply 2 coats of paint to the bathr…" at bounding box center [600, 356] width 356 height 224
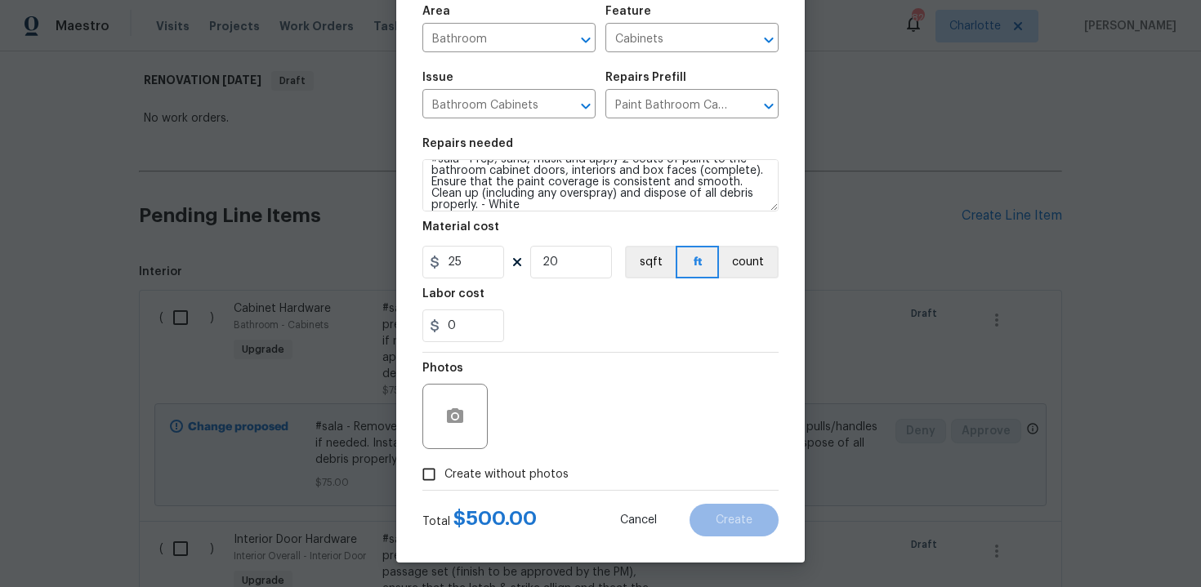
click at [516, 476] on span "Create without photos" at bounding box center [506, 474] width 124 height 17
click at [444, 476] on input "Create without photos" at bounding box center [428, 474] width 31 height 31
checkbox input "true"
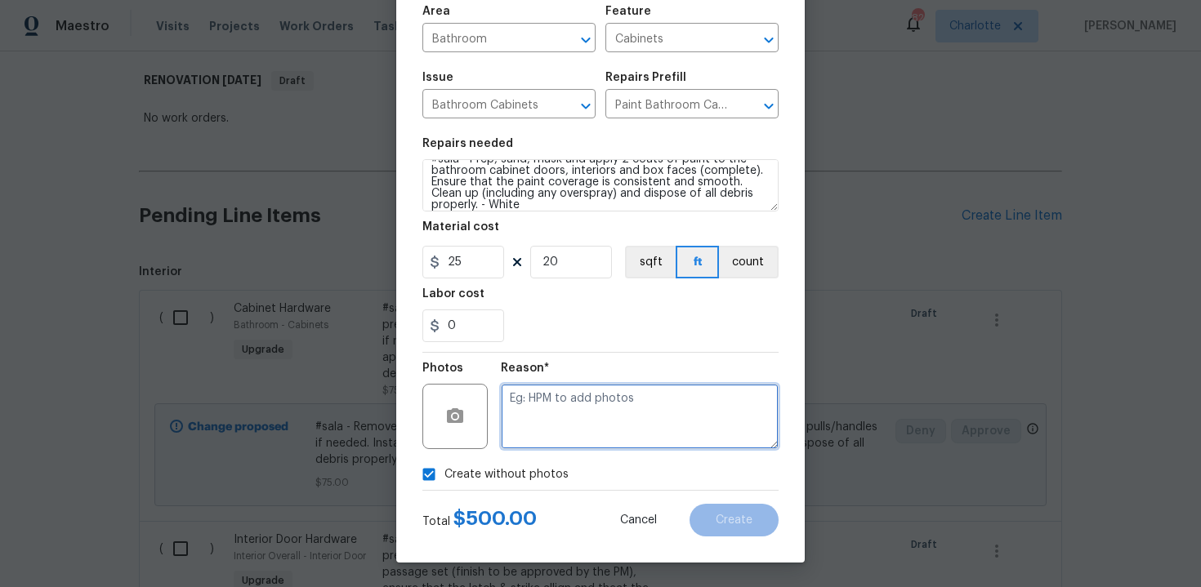
click at [568, 425] on textarea at bounding box center [640, 416] width 278 height 65
type textarea "n/a"
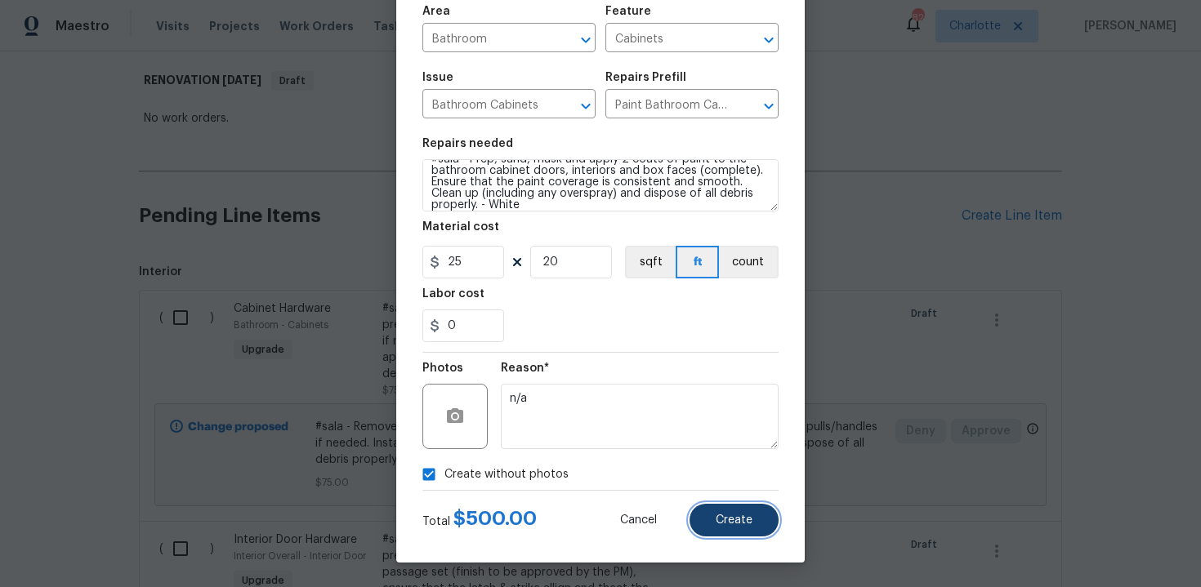
click at [720, 512] on button "Create" at bounding box center [733, 520] width 89 height 33
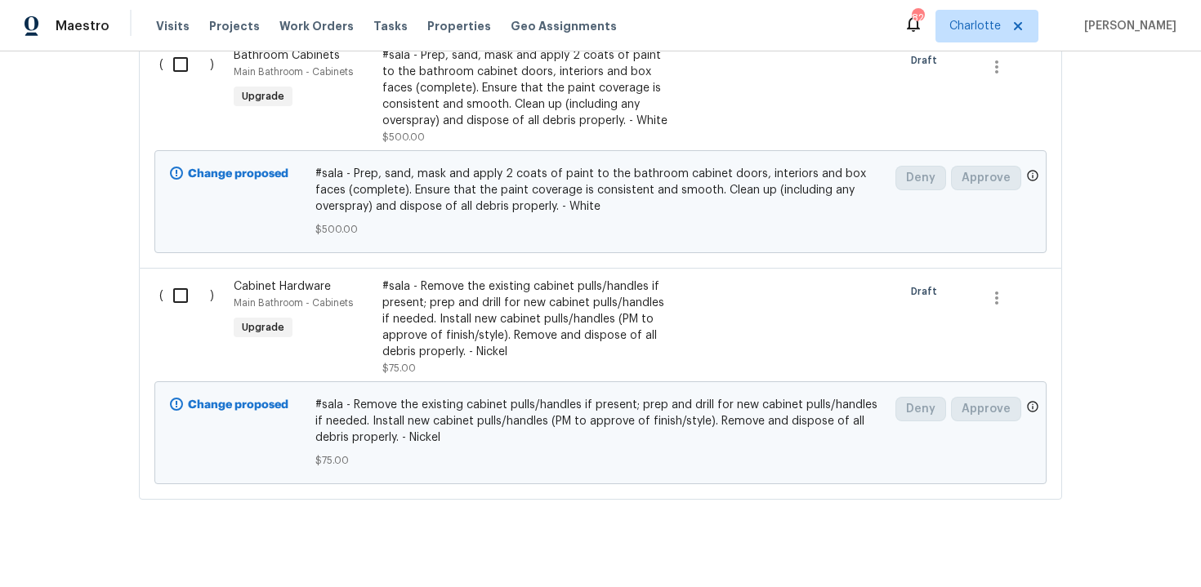
scroll to position [1601, 0]
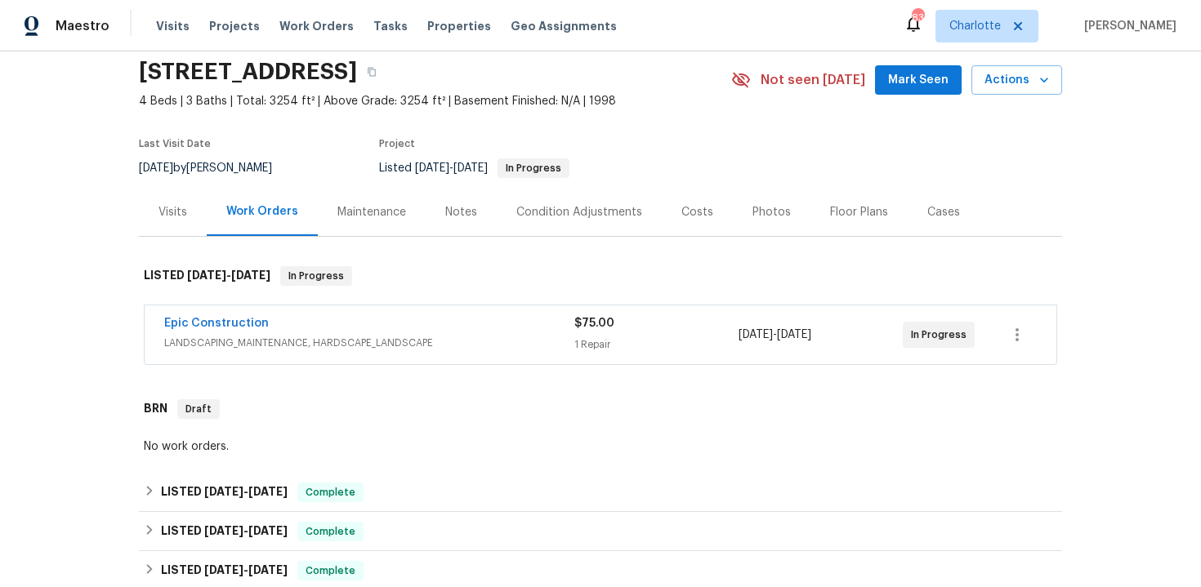
scroll to position [85, 0]
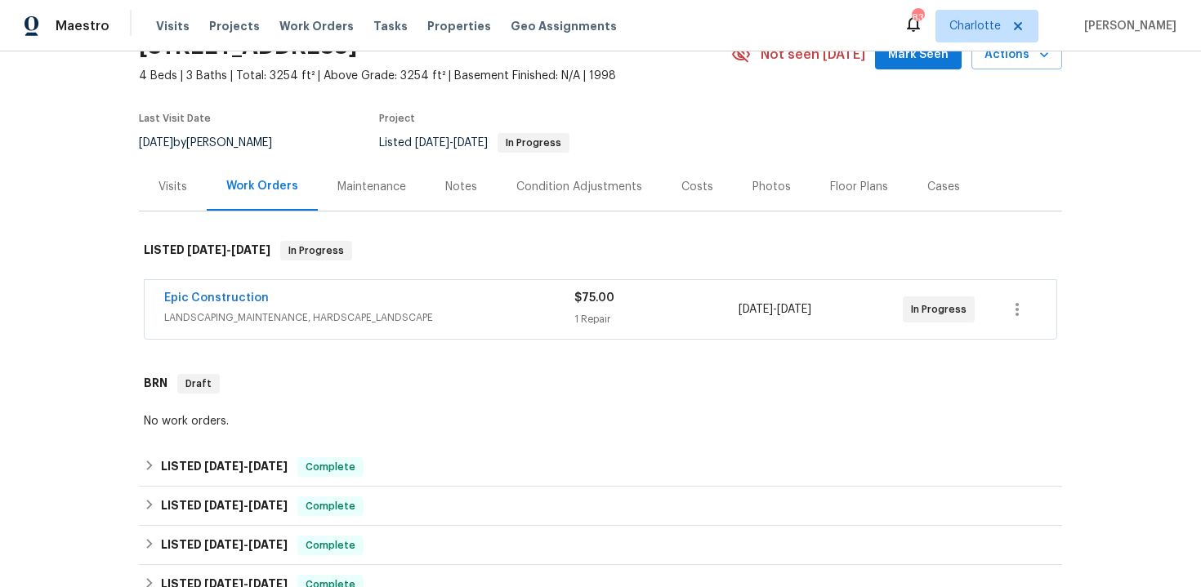
click at [654, 305] on div "$75.00" at bounding box center [656, 298] width 164 height 16
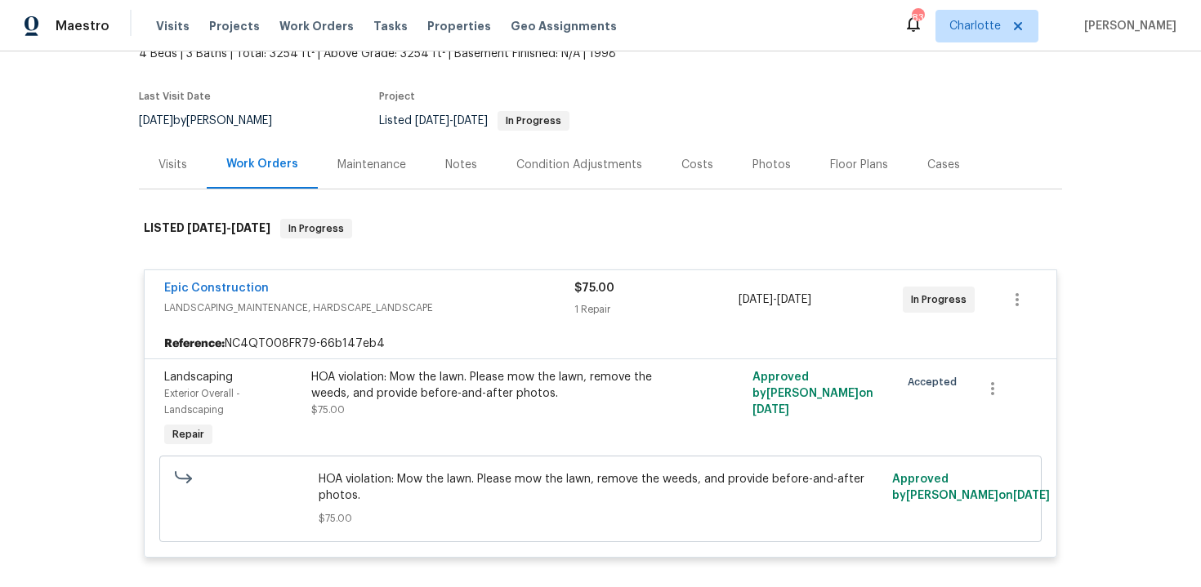
scroll to position [108, 0]
click at [231, 287] on link "Epic Construction" at bounding box center [216, 287] width 105 height 11
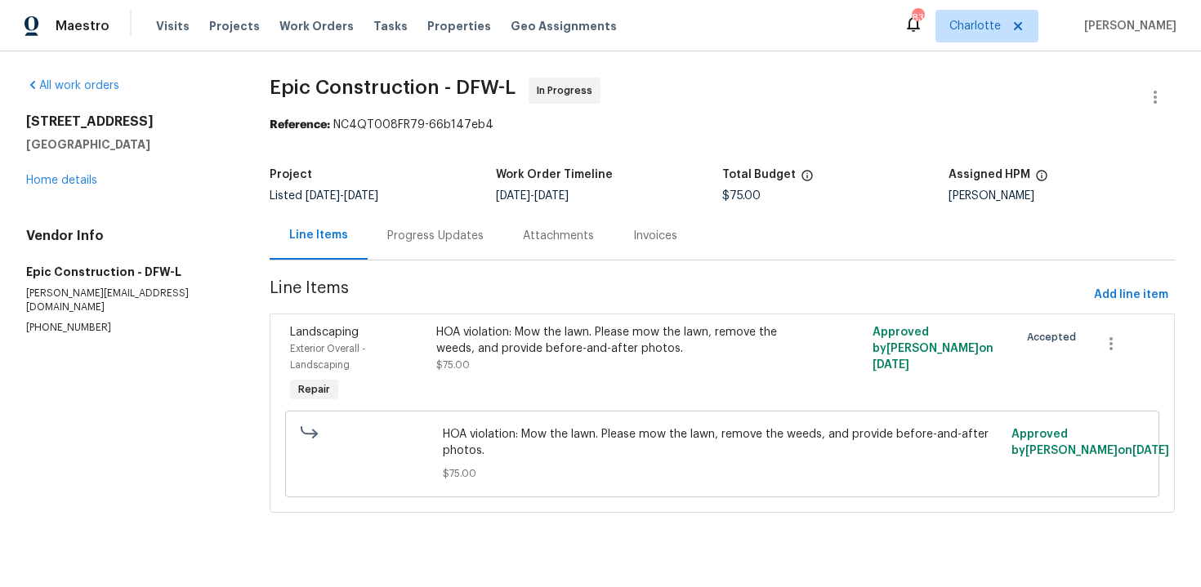
click at [462, 225] on div "Progress Updates" at bounding box center [436, 236] width 136 height 48
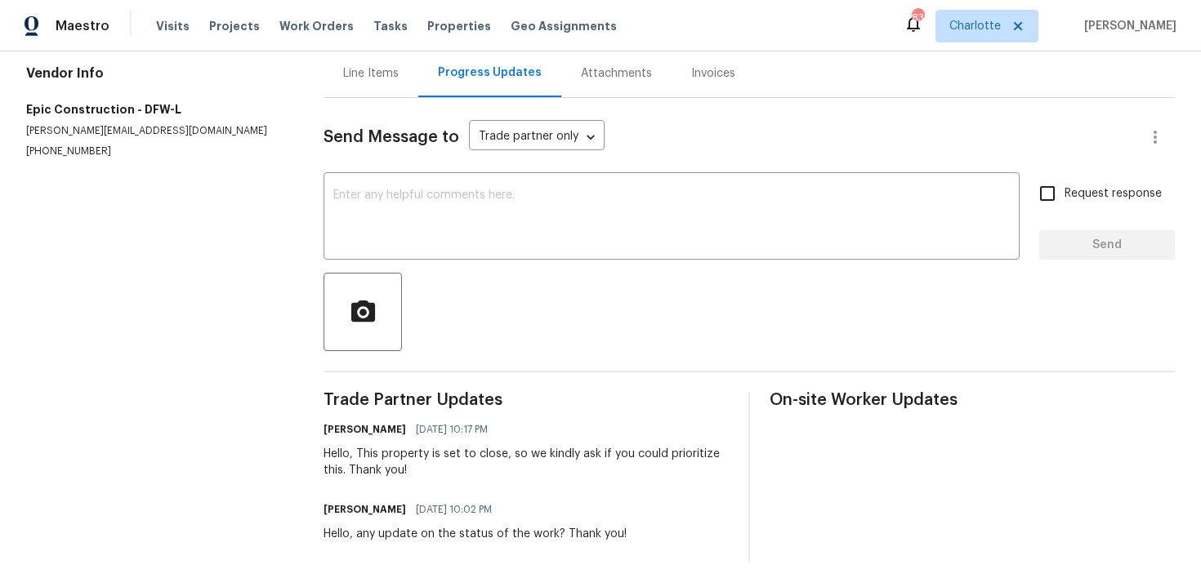
scroll to position [163, 0]
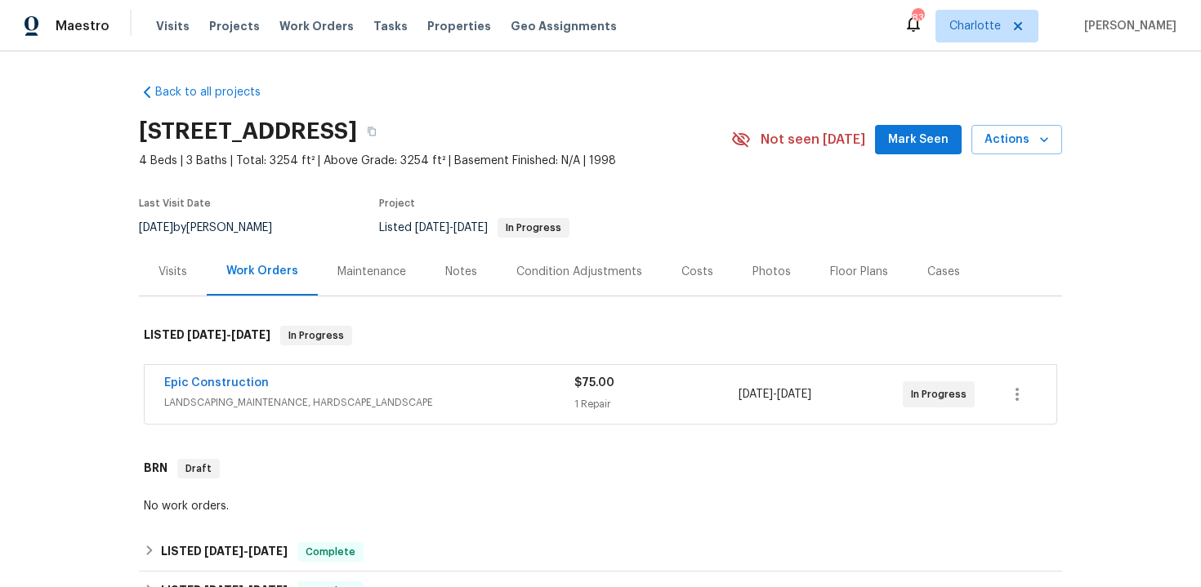
click at [1107, 301] on div "Back to all projects 2224 Bluff Ct, Cedar Hill, TX 75104 4 Beds | 3 Baths | Tot…" at bounding box center [600, 319] width 1201 height 536
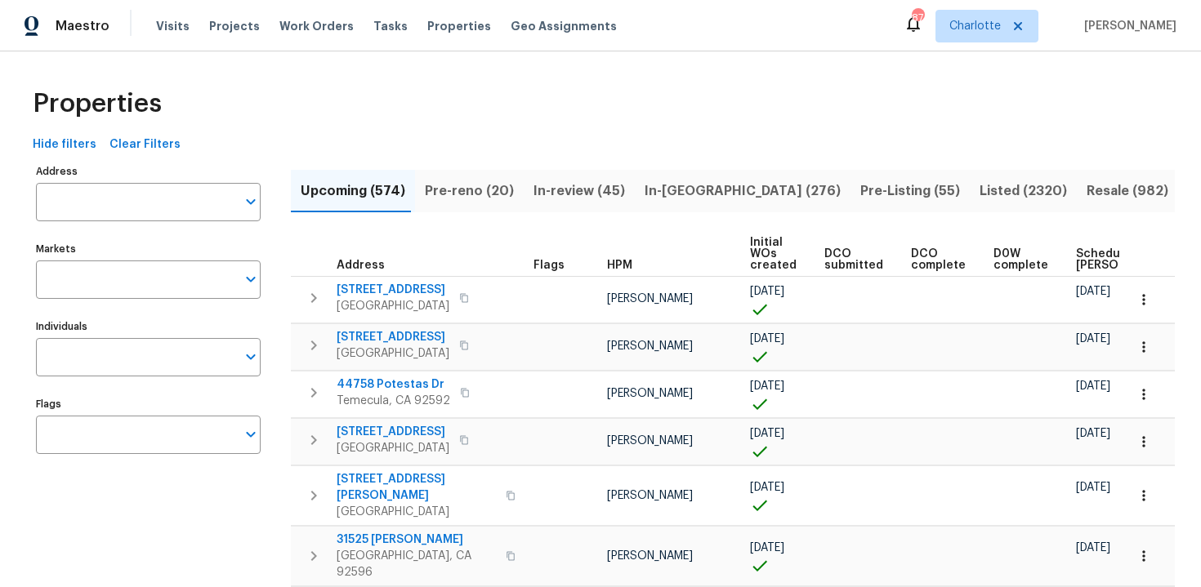
click at [120, 207] on input "Address" at bounding box center [136, 202] width 200 height 38
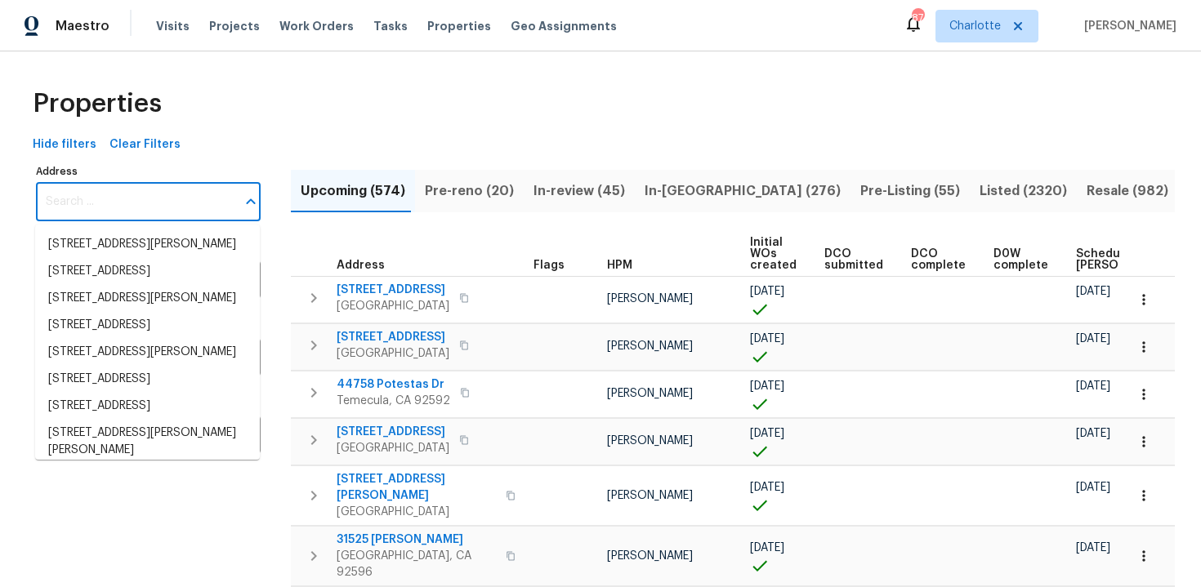
paste input "[STREET_ADDRESS][PERSON_NAME]"
type input "[STREET_ADDRESS][PERSON_NAME]"
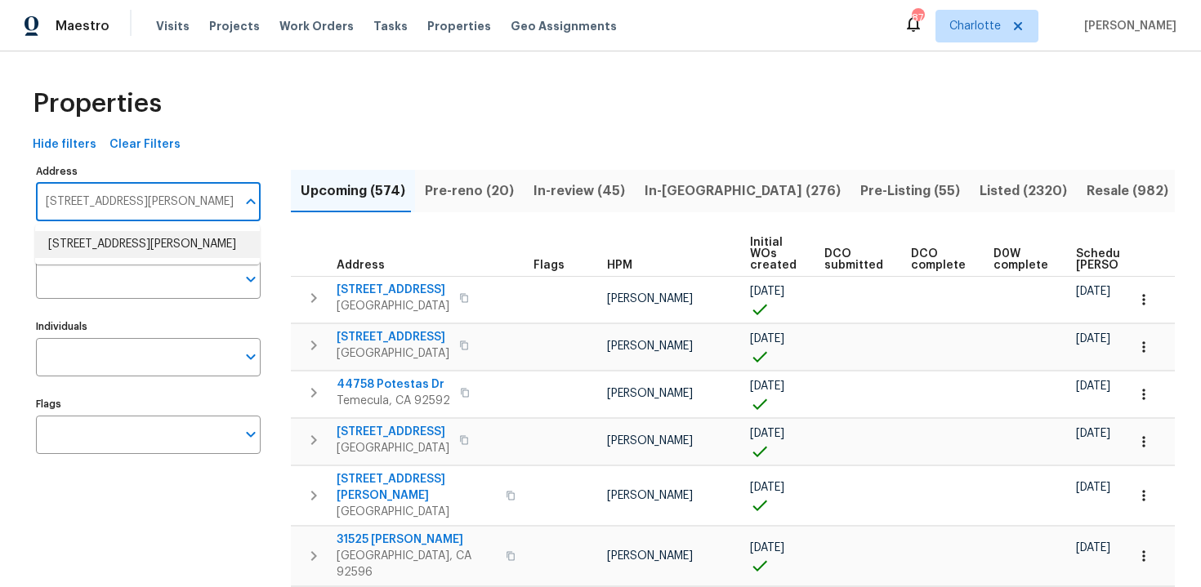
click at [124, 255] on li "[STREET_ADDRESS][PERSON_NAME]" at bounding box center [147, 244] width 225 height 27
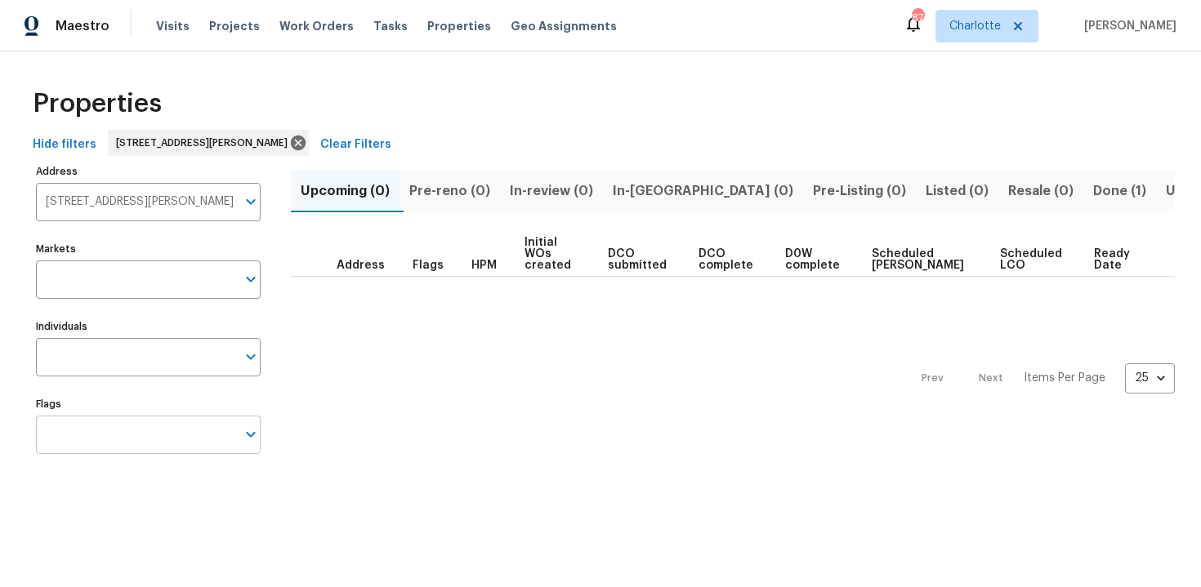
click at [131, 442] on input "Flags" at bounding box center [136, 435] width 200 height 38
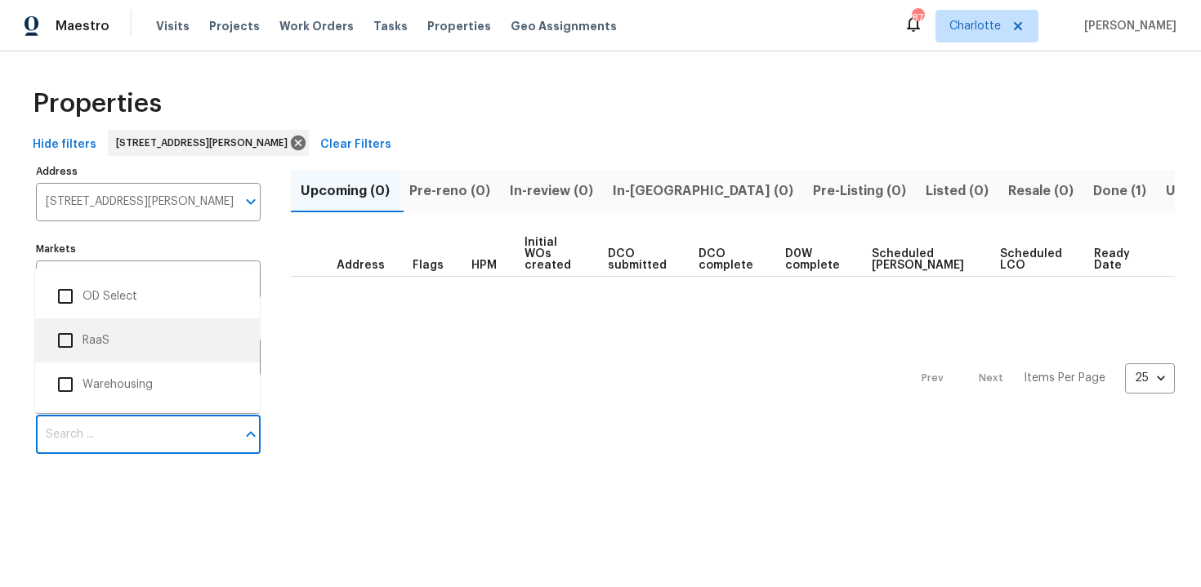
click at [136, 354] on li "RaaS" at bounding box center [147, 340] width 198 height 34
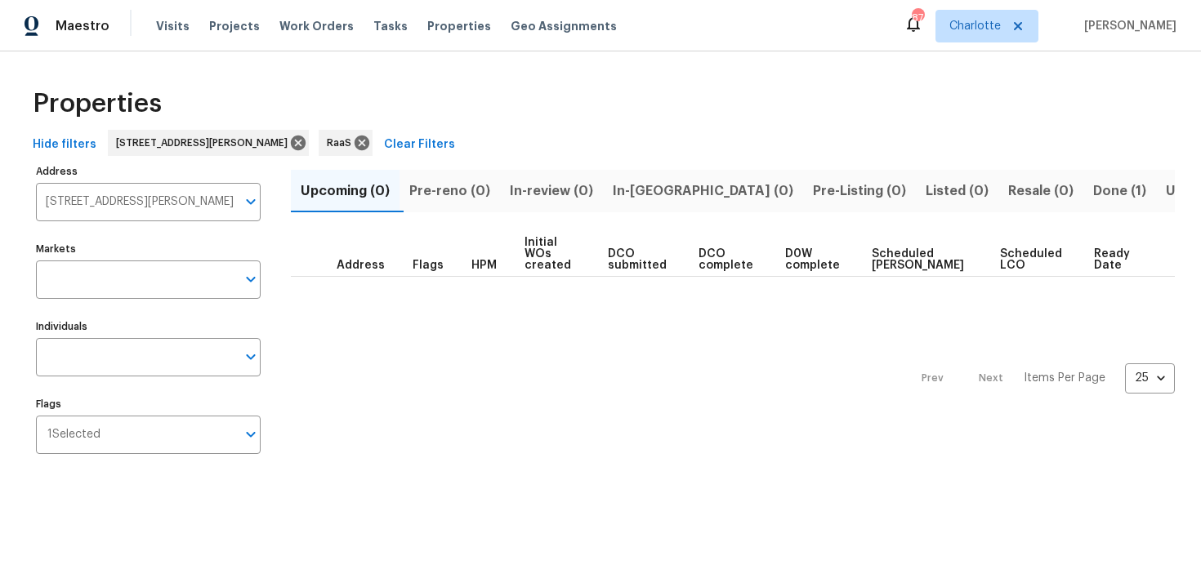
click at [1093, 188] on span "Done (1)" at bounding box center [1119, 191] width 53 height 23
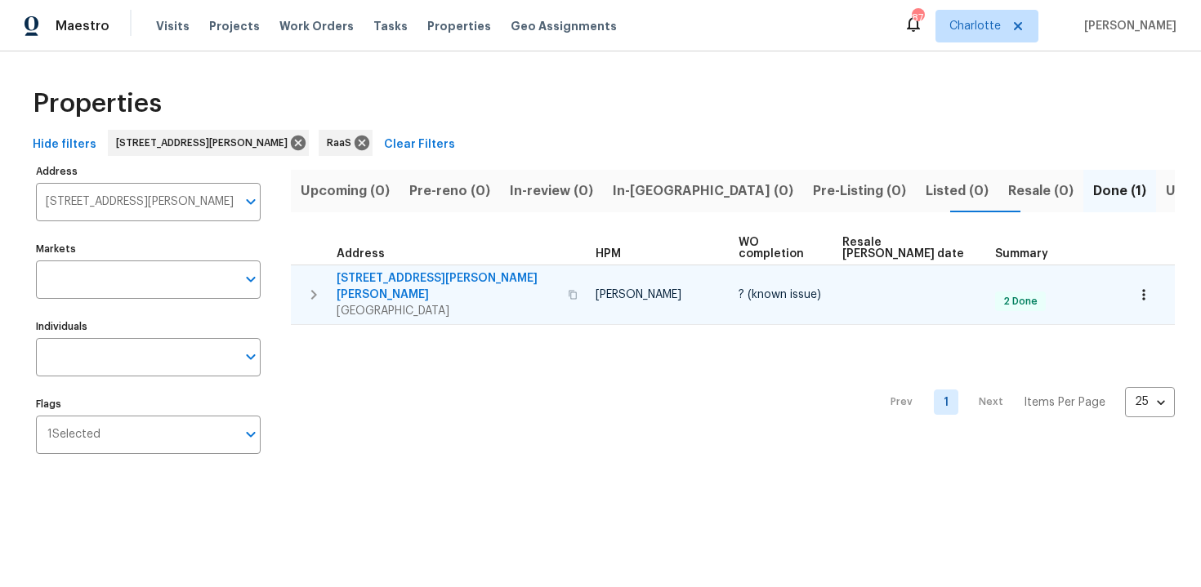
click at [506, 270] on div "[STREET_ADDRESS][PERSON_NAME]" at bounding box center [459, 294] width 246 height 49
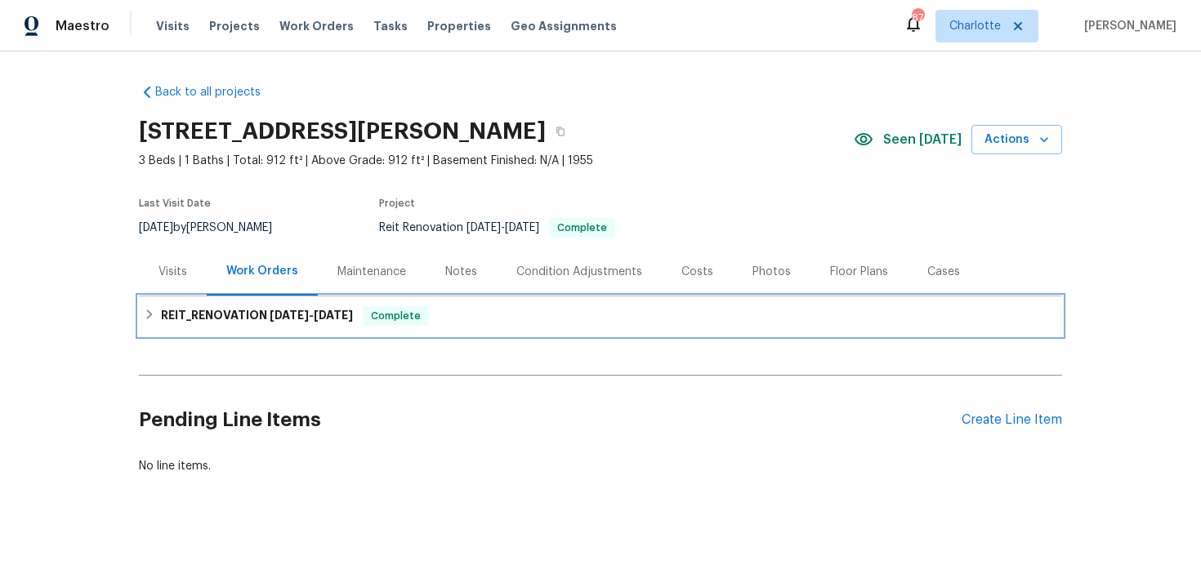
click at [541, 314] on div "REIT_RENOVATION 8/4/25 - 8/13/25 Complete" at bounding box center [600, 316] width 913 height 20
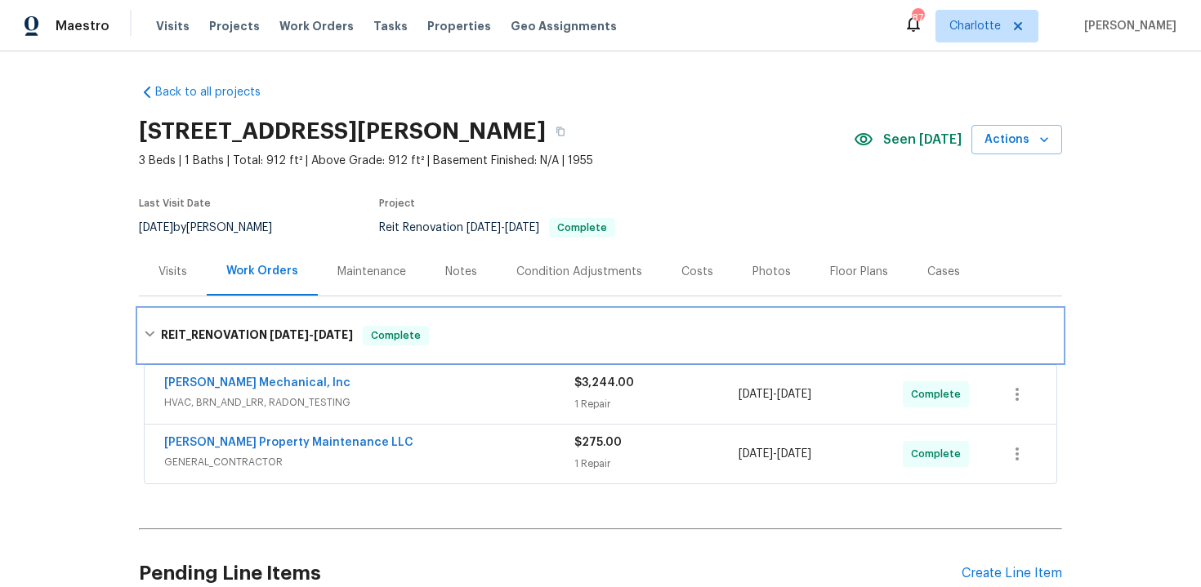
click at [541, 314] on div "REIT_RENOVATION 8/4/25 - 8/13/25 Complete" at bounding box center [600, 336] width 923 height 52
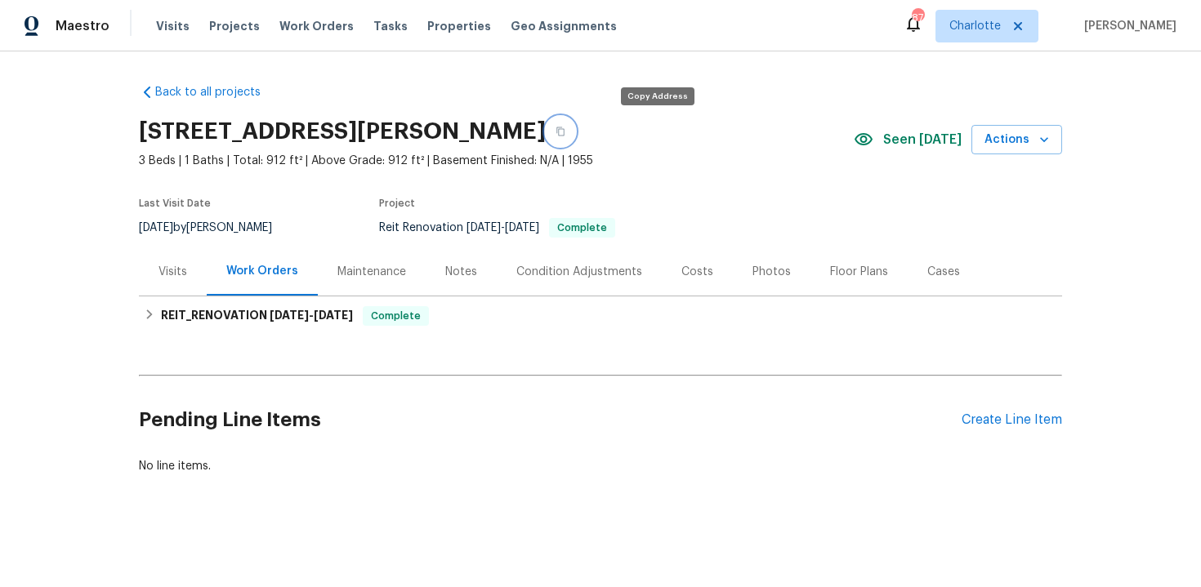
click at [575, 126] on button "button" at bounding box center [560, 131] width 29 height 29
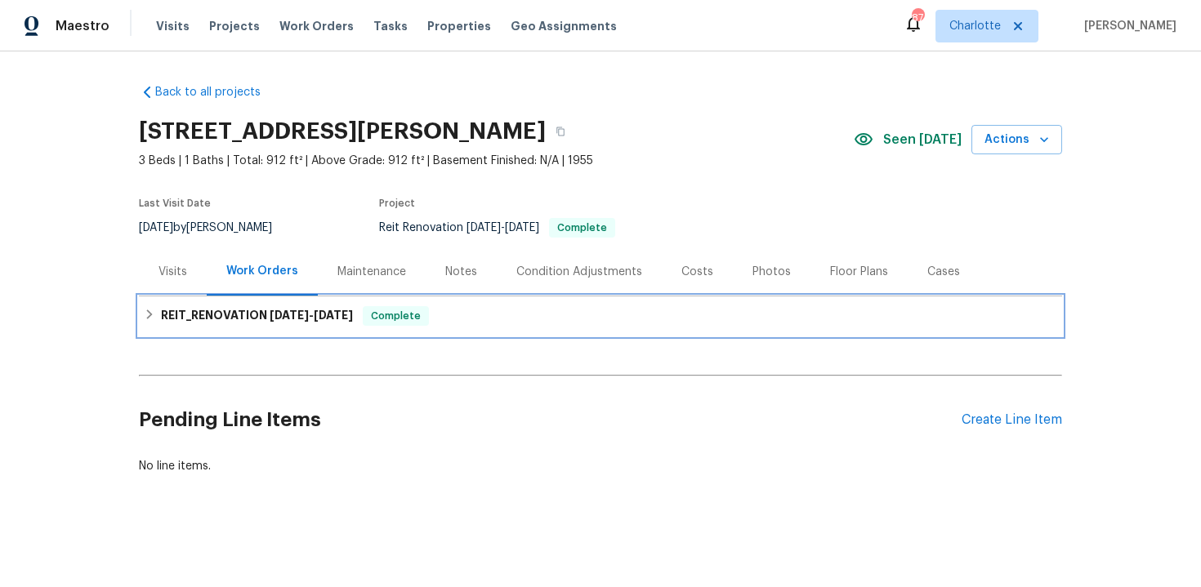
click at [629, 297] on div "REIT_RENOVATION 8/4/25 - 8/13/25 Complete" at bounding box center [600, 315] width 923 height 39
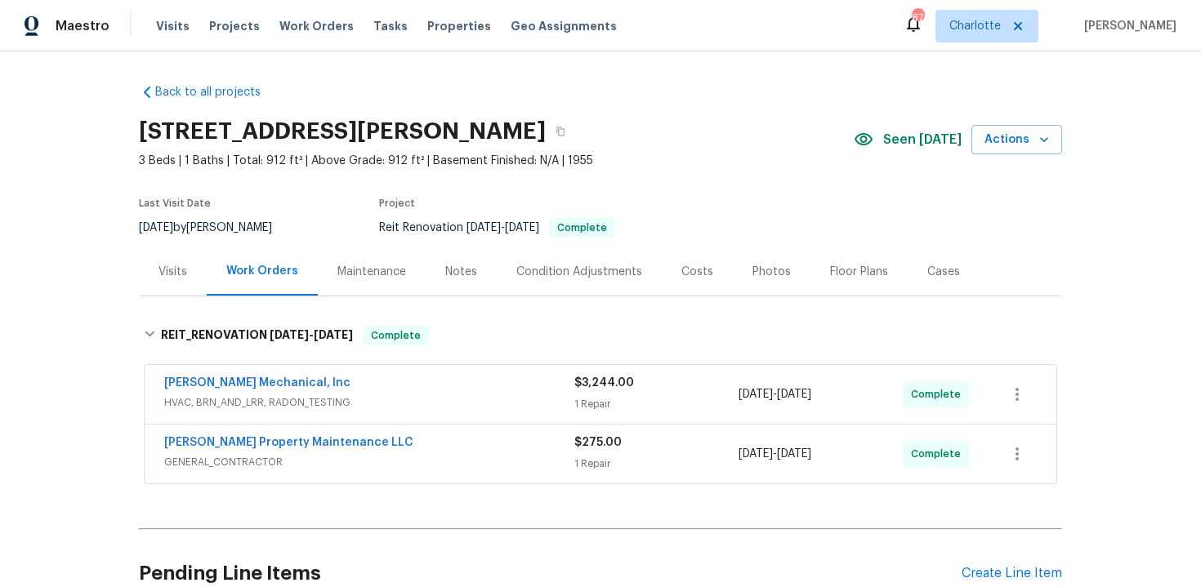
click at [705, 277] on div "Costs" at bounding box center [697, 272] width 32 height 16
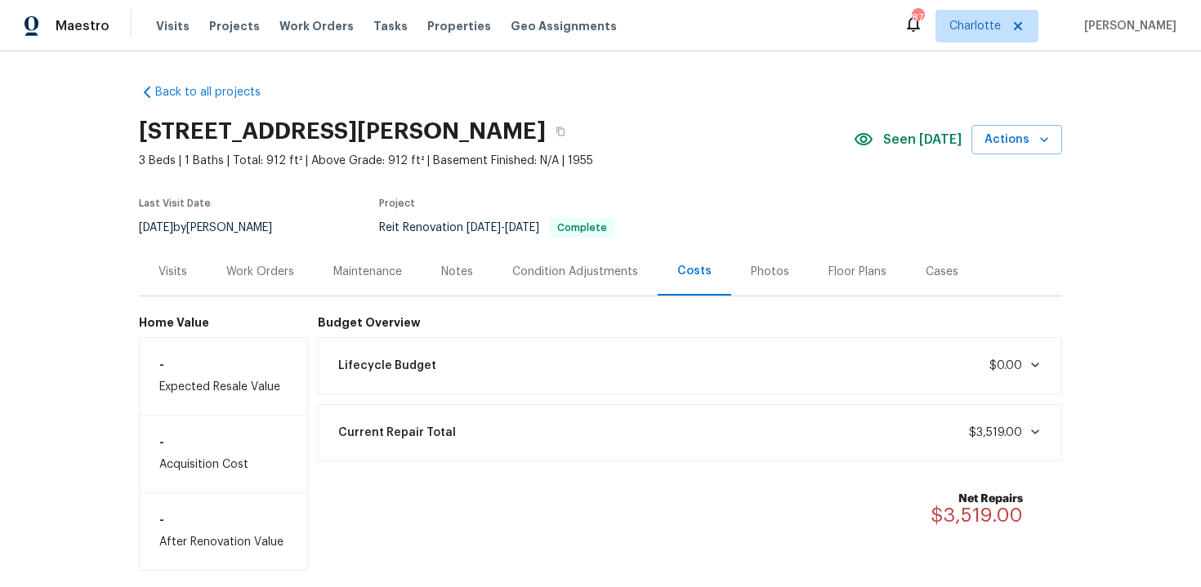
click at [273, 279] on div "Work Orders" at bounding box center [260, 272] width 68 height 16
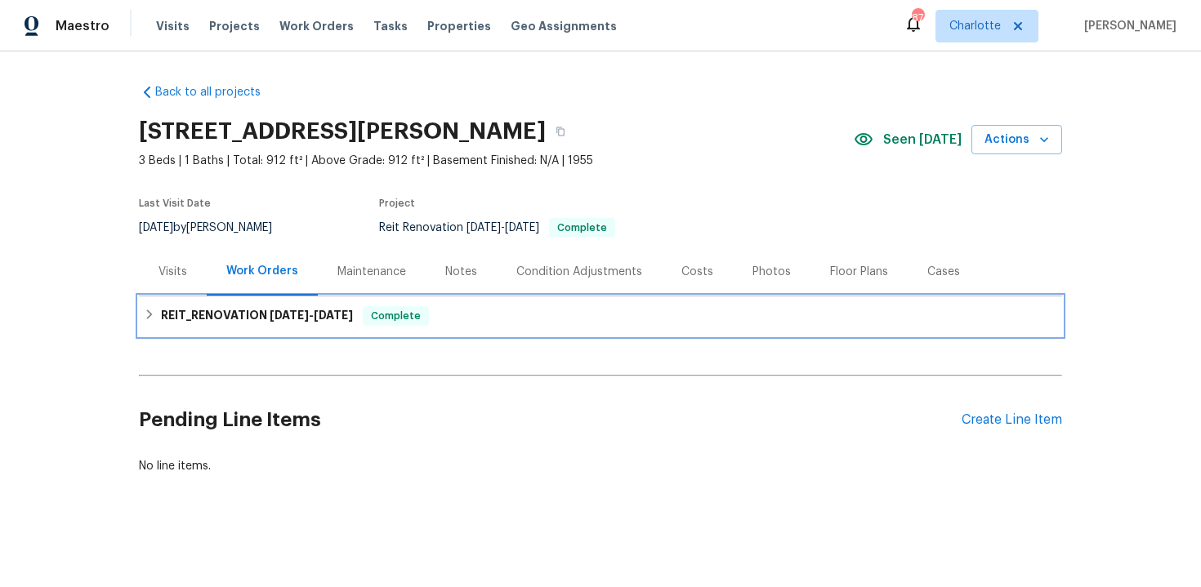
click at [492, 320] on div "REIT_RENOVATION 8/4/25 - 8/13/25 Complete" at bounding box center [600, 316] width 913 height 20
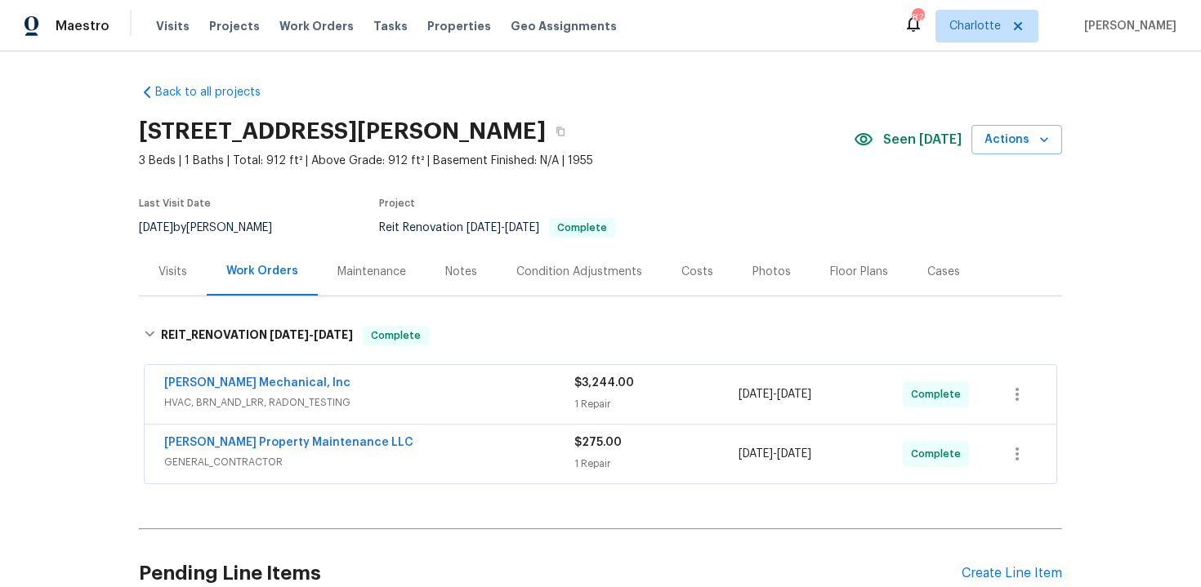
click at [503, 370] on div "JH Martin Mechanical, Inc HVAC, BRN_AND_LRR, RADON_TESTING $3,244.00 1 Repair 8…" at bounding box center [600, 394] width 911 height 59
click at [497, 394] on span "HVAC, BRN_AND_LRR, RADON_TESTING" at bounding box center [369, 402] width 410 height 16
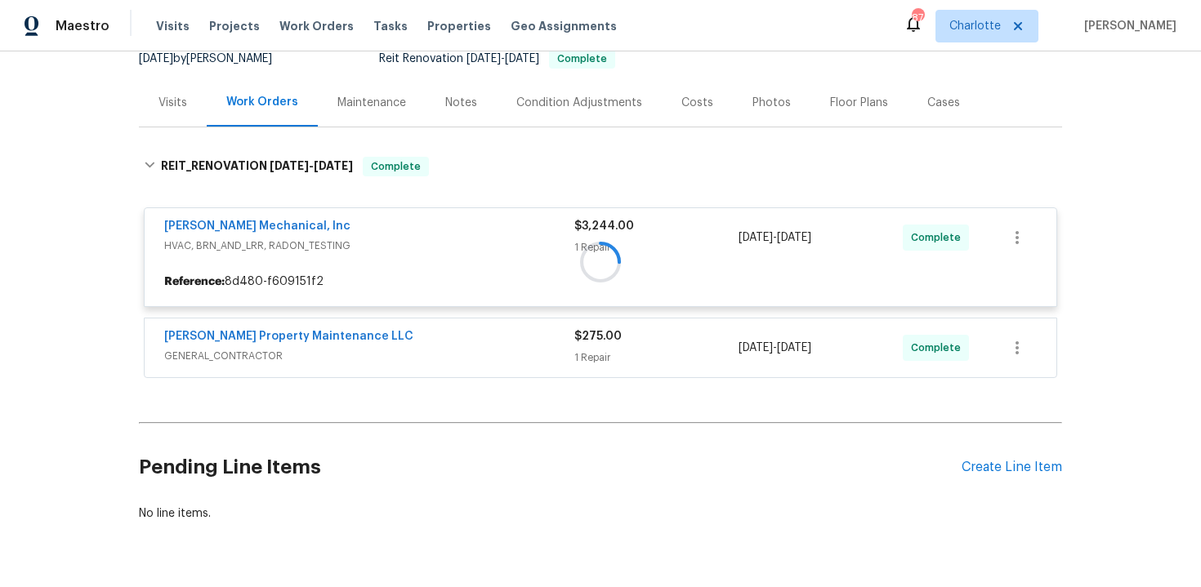
scroll to position [176, 0]
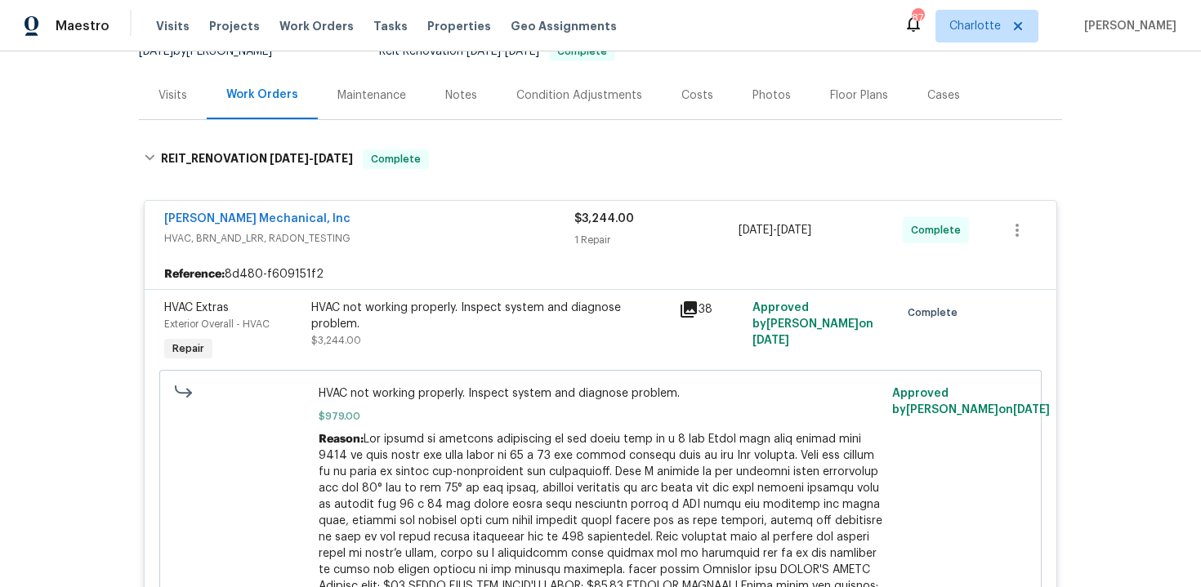
click at [483, 215] on div "JH Martin Mechanical, Inc" at bounding box center [369, 221] width 410 height 20
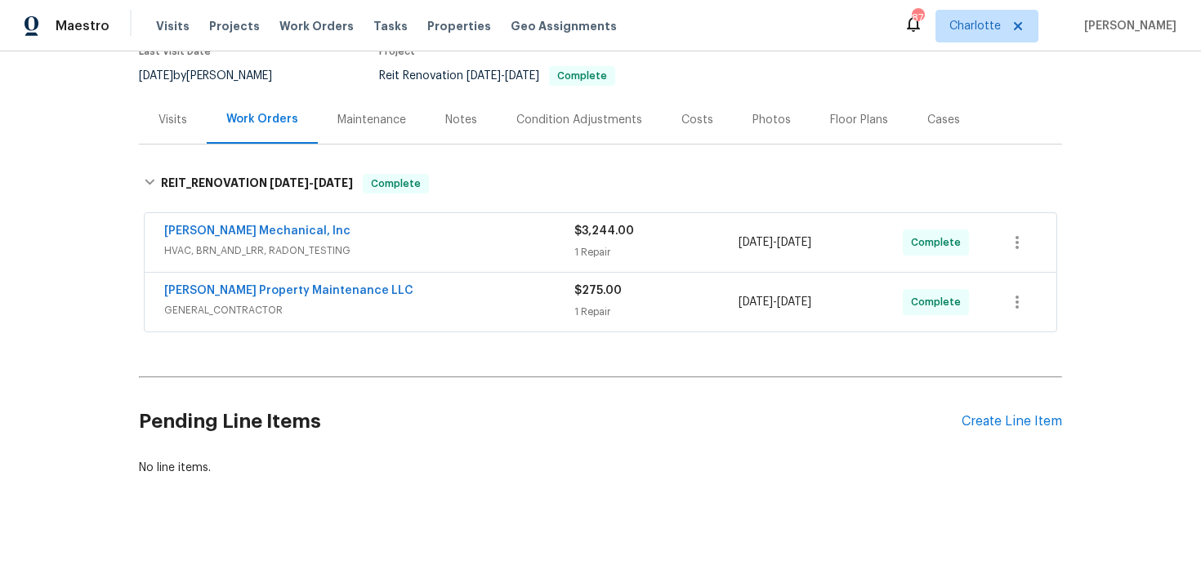
click at [466, 287] on div "Glen Property Maintenance LLC" at bounding box center [369, 293] width 410 height 20
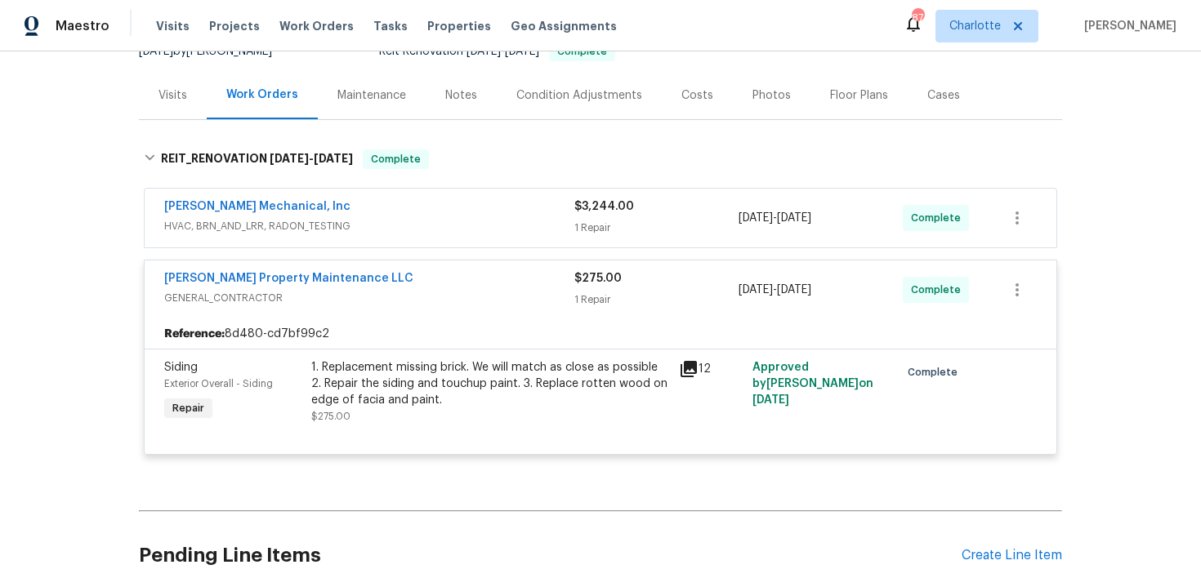
click at [463, 284] on div "Glen Property Maintenance LLC" at bounding box center [369, 280] width 410 height 20
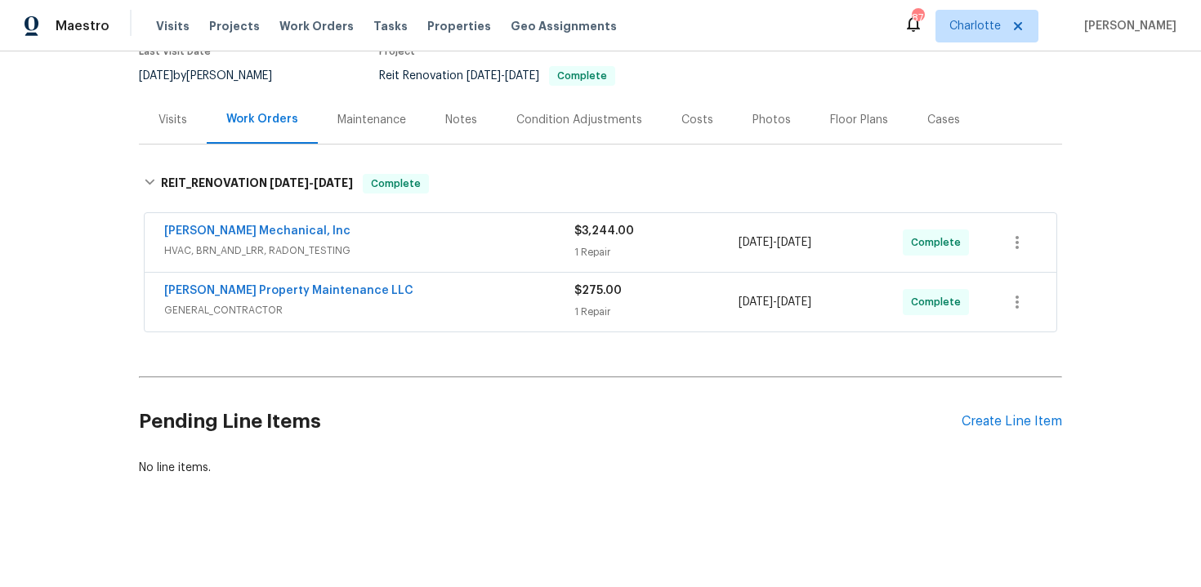
scroll to position [152, 0]
